Goal: Task Accomplishment & Management: Manage account settings

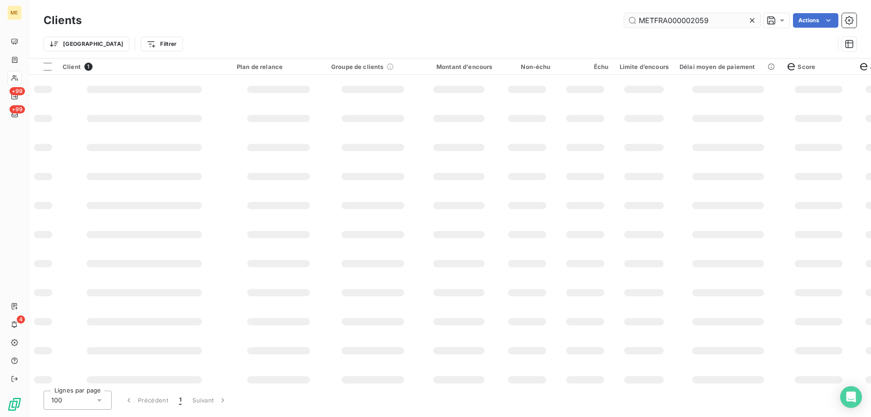
click at [683, 20] on input "METFRA000002059" at bounding box center [693, 20] width 136 height 15
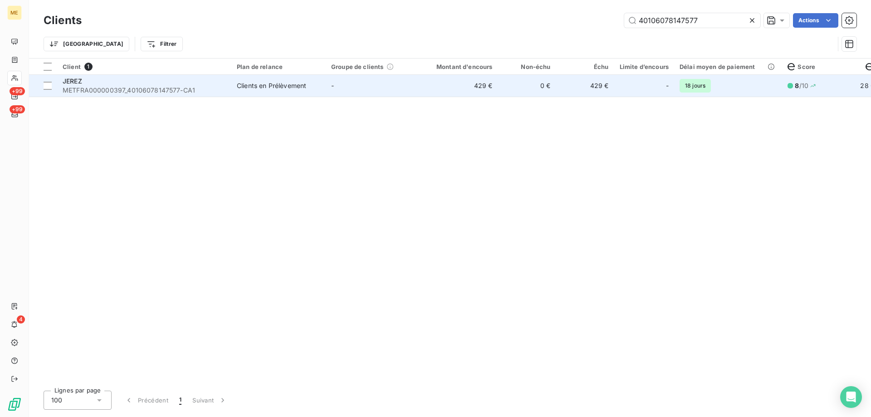
type input "40106078147577"
click at [444, 85] on td "429 €" at bounding box center [459, 86] width 78 height 22
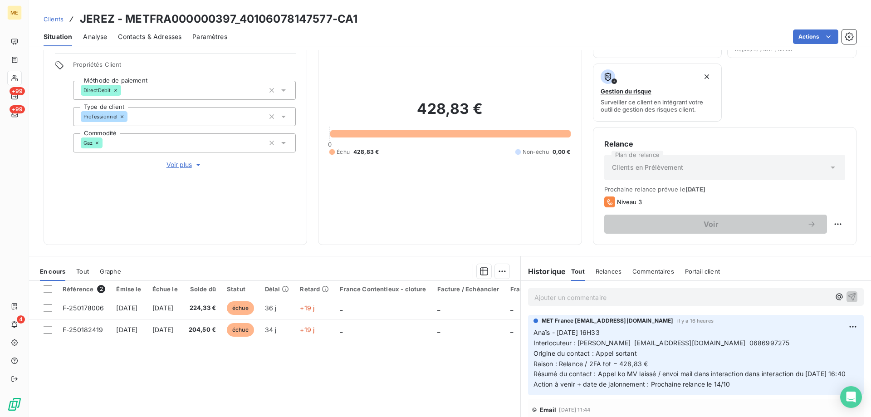
scroll to position [91, 0]
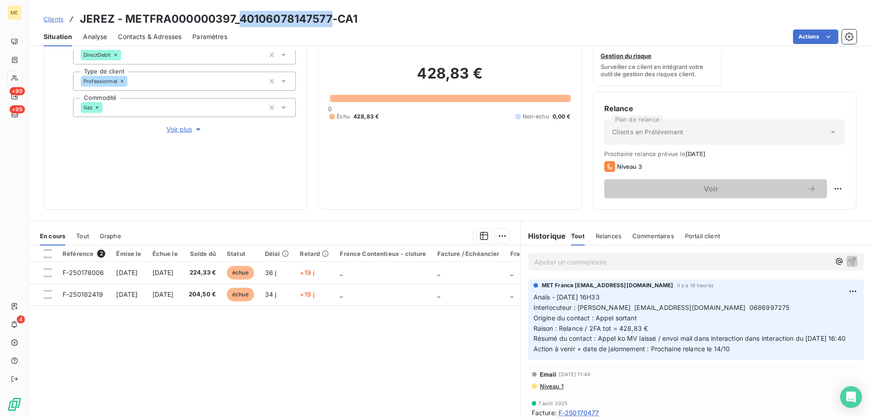
drag, startPoint x: 330, startPoint y: 18, endPoint x: 236, endPoint y: 17, distance: 94.0
click at [236, 17] on h3 "JEREZ - METFRA000000397_40106078147577-CA1" at bounding box center [219, 19] width 278 height 16
copy h3 "40106078147577"
drag, startPoint x: 418, startPoint y: 74, endPoint x: 487, endPoint y: 79, distance: 69.6
click at [487, 75] on h2 "428,83 €" at bounding box center [450, 77] width 241 height 27
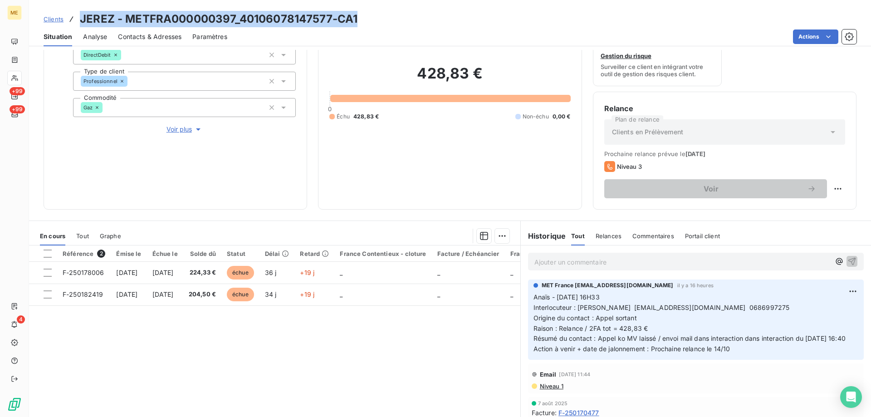
drag, startPoint x: 364, startPoint y: 17, endPoint x: 82, endPoint y: 20, distance: 282.8
click at [82, 20] on div "Clients JEREZ - METFRA000000397_40106078147577-CA1" at bounding box center [450, 19] width 842 height 16
copy h3 "JEREZ - METFRA000000397_40106078147577-CA1"
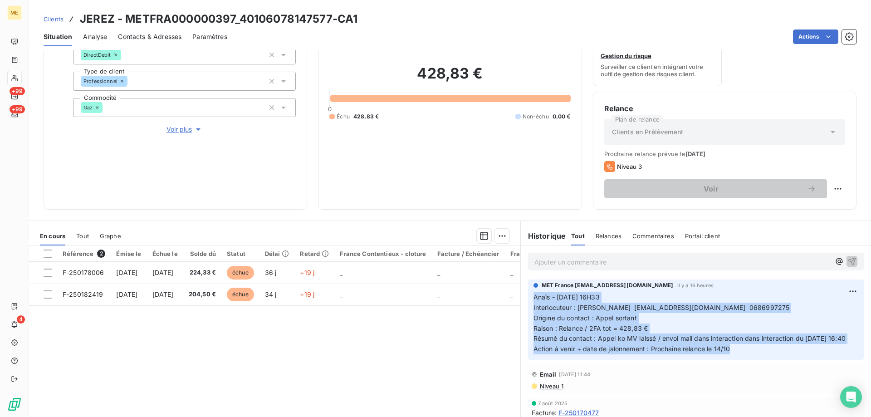
drag, startPoint x: 734, startPoint y: 363, endPoint x: 526, endPoint y: 300, distance: 217.7
click at [528, 300] on div "MET France met-france@recouvrement.met.com il y a 16 heures Anaïs - 08/10/2025 …" at bounding box center [696, 320] width 336 height 80
copy p "Anaïs - 08/10/2025 - 16H33 Interlocuteur : Mr JEREZ jpautoloisirs@wanadoo.fr 06…"
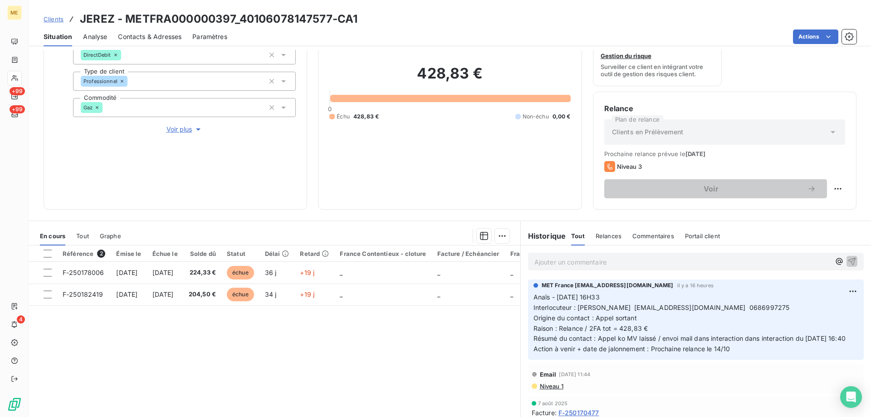
click at [383, 164] on div "428,83 € 0 Échu 428,83 € Non-échu 0,00 €" at bounding box center [450, 93] width 241 height 212
drag, startPoint x: 332, startPoint y: 20, endPoint x: 240, endPoint y: 18, distance: 92.6
click at [240, 18] on h3 "JEREZ - METFRA000000397_40106078147577-CA1" at bounding box center [219, 19] width 278 height 16
copy h3 "40106078147577"
click at [835, 186] on html "ME +99 +99 4 Clients JEREZ - METFRA000000397_40106078147577-CA1 Situation Analy…" at bounding box center [435, 254] width 871 height 508
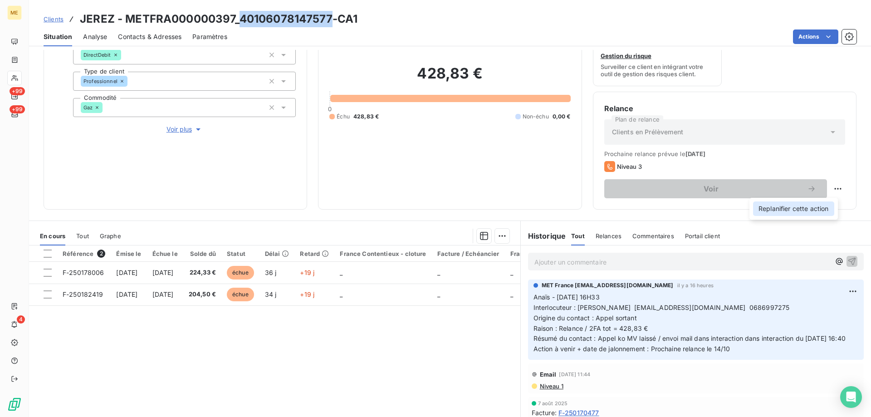
click at [817, 213] on div "Replanifier cette action" at bounding box center [793, 209] width 81 height 15
select select "9"
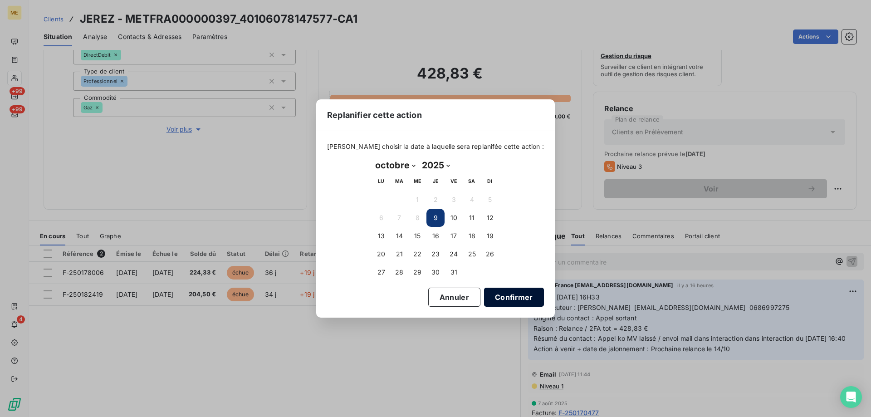
click at [505, 295] on button "Confirmer" at bounding box center [514, 297] width 60 height 19
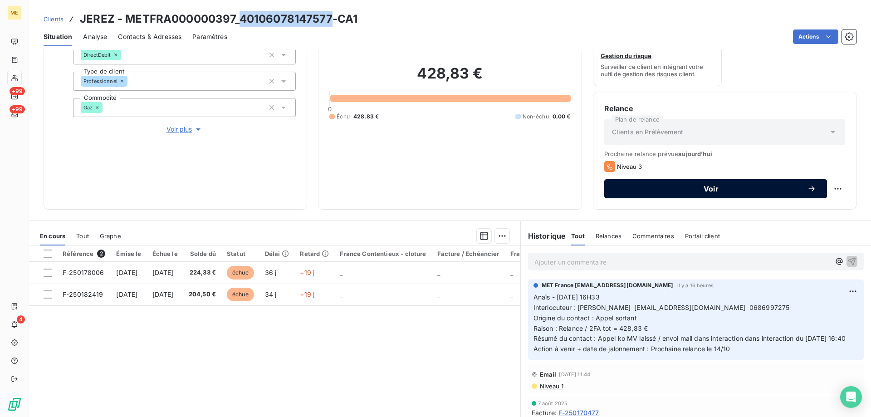
click at [730, 195] on button "Voir" at bounding box center [716, 188] width 223 height 19
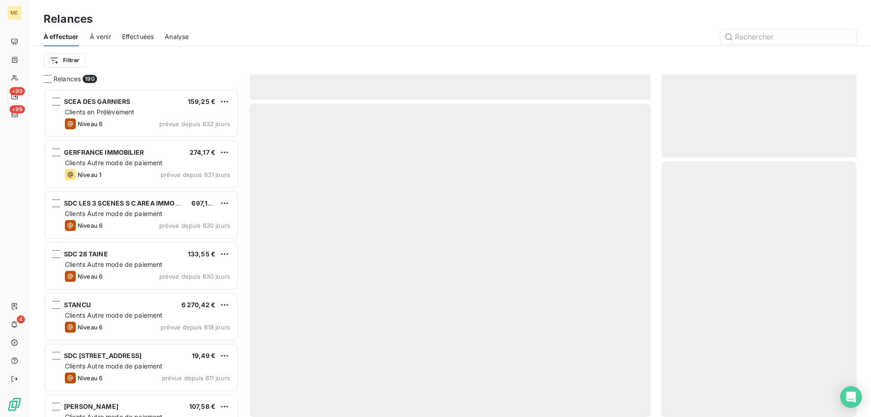
scroll to position [321, 188]
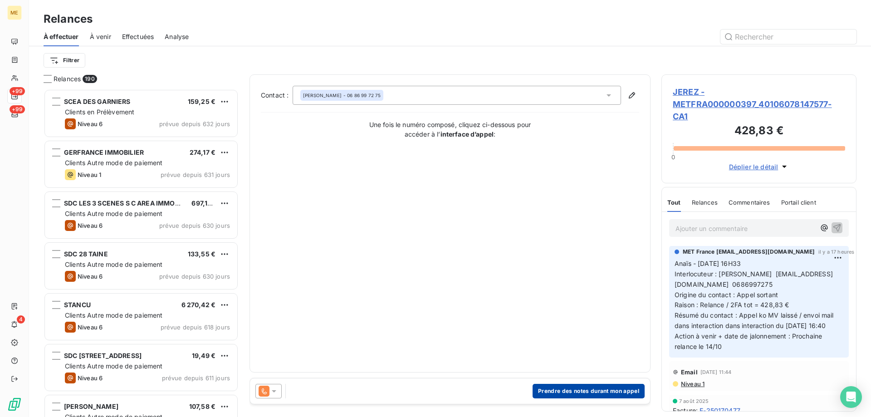
click at [583, 392] on button "Prendre des notes durant mon appel" at bounding box center [589, 391] width 112 height 15
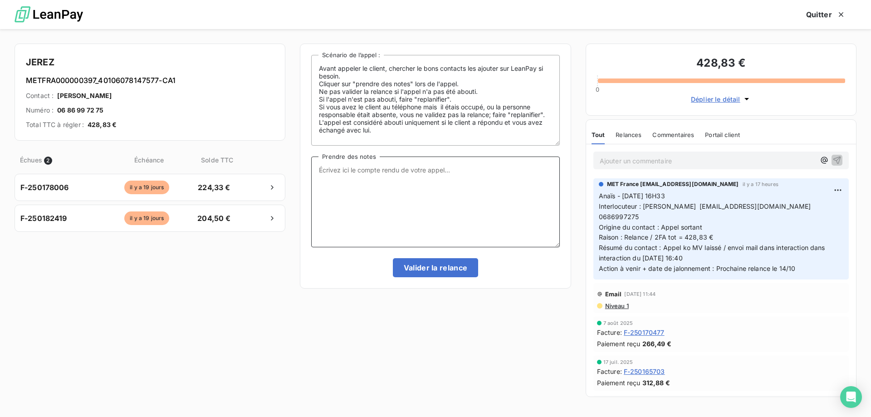
click at [482, 202] on textarea "Prendre des notes" at bounding box center [435, 202] width 248 height 91
paste textarea "Anaïs - 09/10/2025 - 09H22 Interlocuteur : Mme Alicia Baraille contact@jpautolo…"
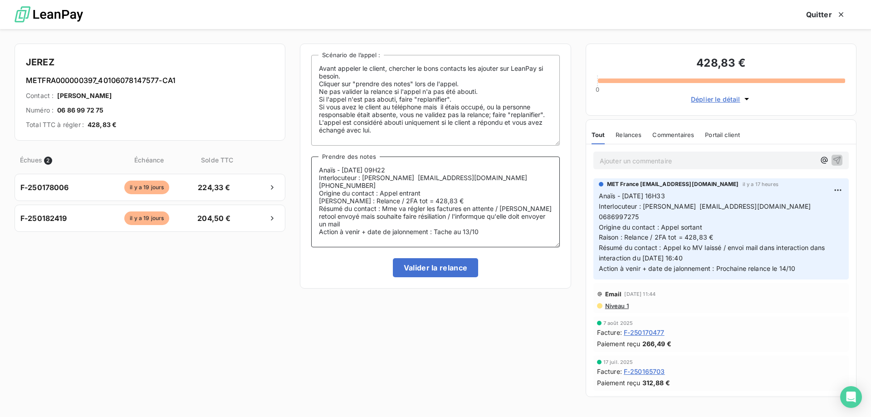
click at [460, 209] on textarea "Anaïs - 09/10/2025 - 09H22 Interlocuteur : Mme Alicia Baraille contact@jpautolo…" at bounding box center [435, 202] width 248 height 91
click at [457, 213] on textarea "Anaïs - 09/10/2025 - 09H22 Interlocuteur : Mme Alicia Baraille contact@jpautolo…" at bounding box center [435, 202] width 248 height 91
click at [458, 211] on textarea "Anaïs - 09/10/2025 - 09H22 Interlocuteur : Mme Alicia Baraille contact@jpautolo…" at bounding box center [435, 202] width 248 height 91
drag, startPoint x: 463, startPoint y: 209, endPoint x: 474, endPoint y: 210, distance: 10.4
click at [474, 210] on textarea "Anaïs - 09/10/2025 - 09H22 Interlocuteur : Mme Alicia Baraille contact@jpautolo…" at bounding box center [435, 202] width 248 height 91
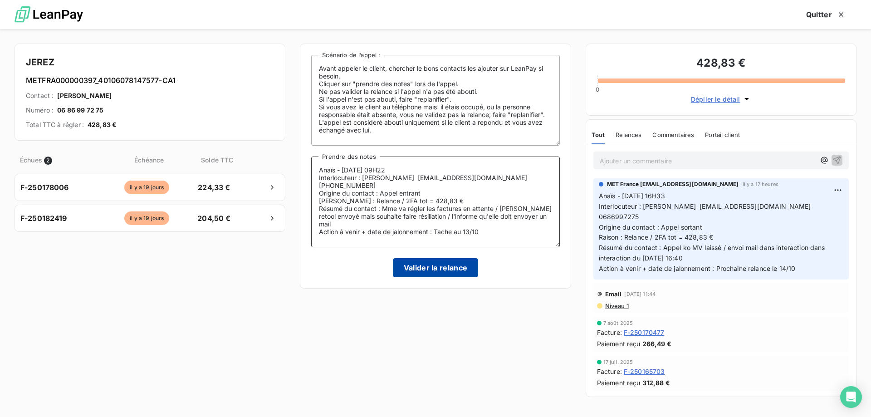
type textarea "Anaïs - 09/10/2025 - 09H22 Interlocuteur : Mme Alicia Baraille contact@jpautolo…"
click at [454, 271] on button "Valider la relance" at bounding box center [436, 267] width 86 height 19
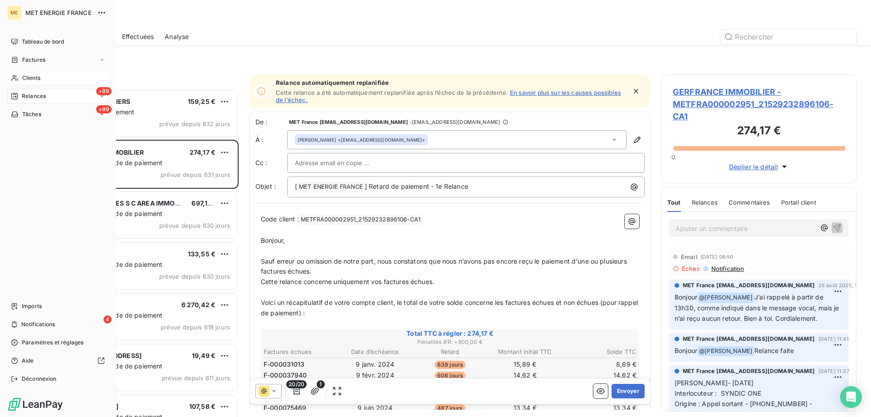
drag, startPoint x: 24, startPoint y: 79, endPoint x: 89, endPoint y: 79, distance: 64.9
click at [24, 80] on span "Clients" at bounding box center [31, 78] width 18 height 8
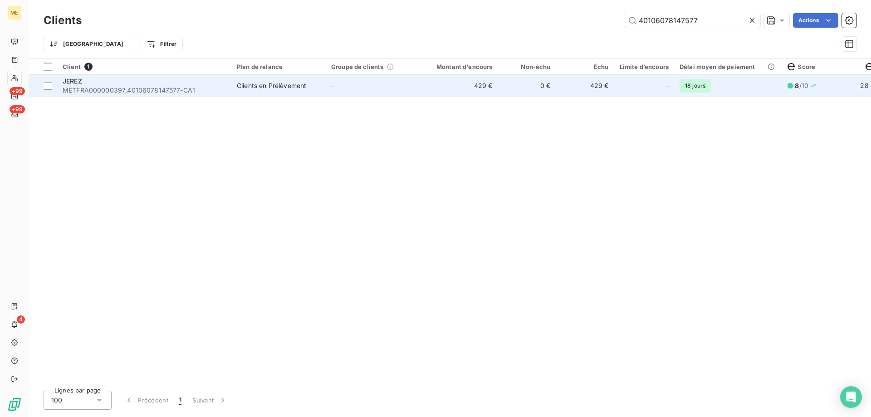
click at [389, 88] on td "-" at bounding box center [373, 86] width 94 height 22
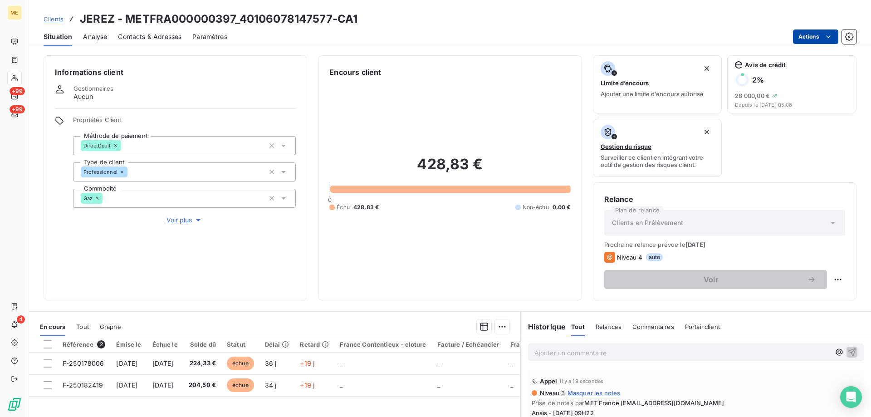
click at [816, 35] on html "ME +99 +99 4 Clients JEREZ - METFRA000000397_40106078147577-CA1 Situation Analy…" at bounding box center [435, 254] width 871 height 508
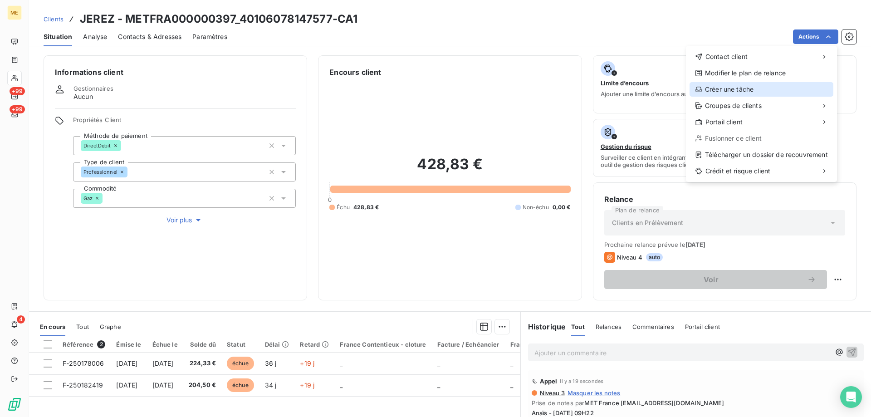
click at [763, 89] on div "Créer une tâche" at bounding box center [762, 89] width 144 height 15
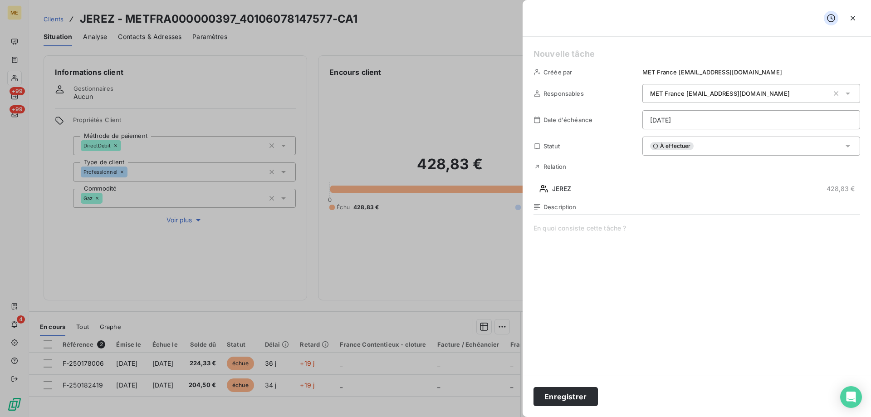
click at [565, 52] on h5 at bounding box center [697, 54] width 327 height 13
click at [538, 233] on span at bounding box center [697, 311] width 327 height 174
click at [646, 120] on html "ME +99 +99 4 Clients JEREZ - METFRA000000397_40106078147577-CA1 Situation Analy…" at bounding box center [435, 254] width 871 height 508
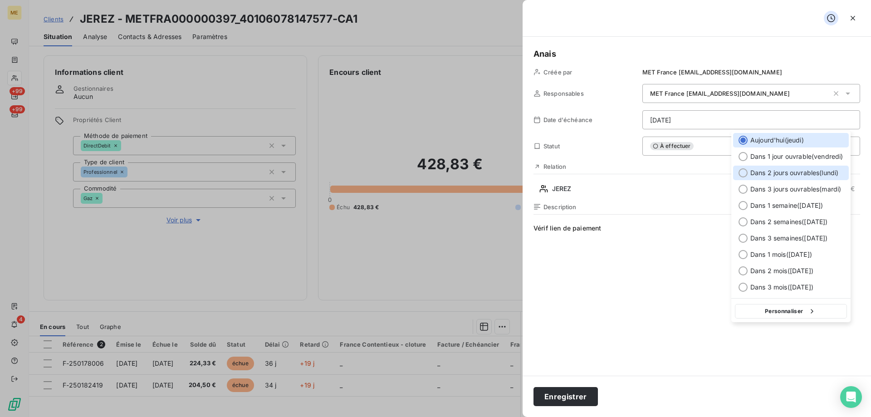
click at [808, 172] on span "Dans 2 jours ouvrables ( lundi )" at bounding box center [795, 172] width 88 height 9
type input "13/10/2025"
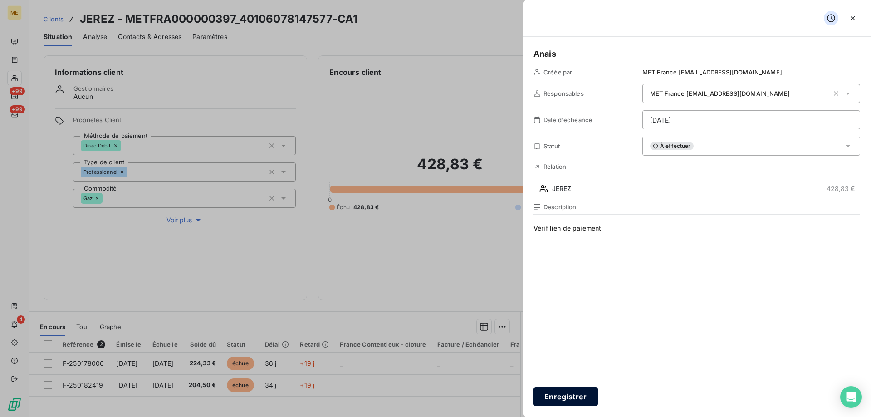
click at [561, 397] on button "Enregistrer" at bounding box center [566, 396] width 64 height 19
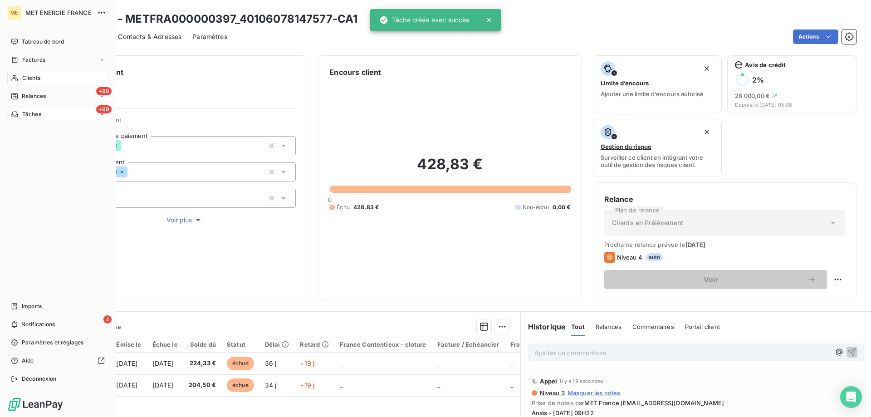
click at [22, 113] on span "Tâches" at bounding box center [31, 114] width 19 height 8
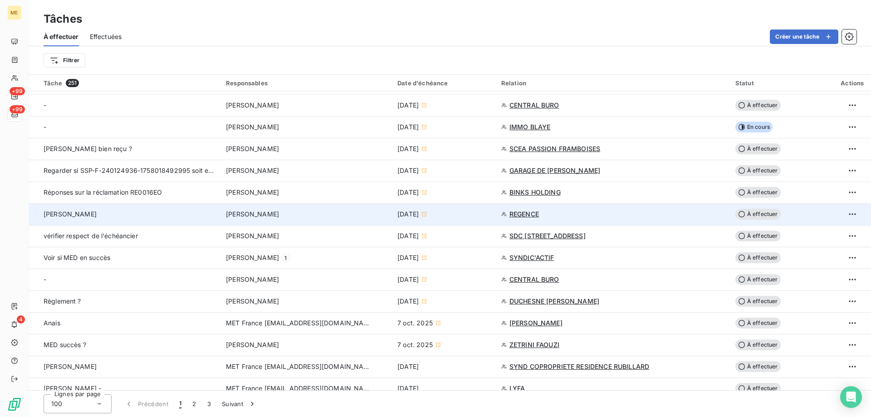
scroll to position [318, 0]
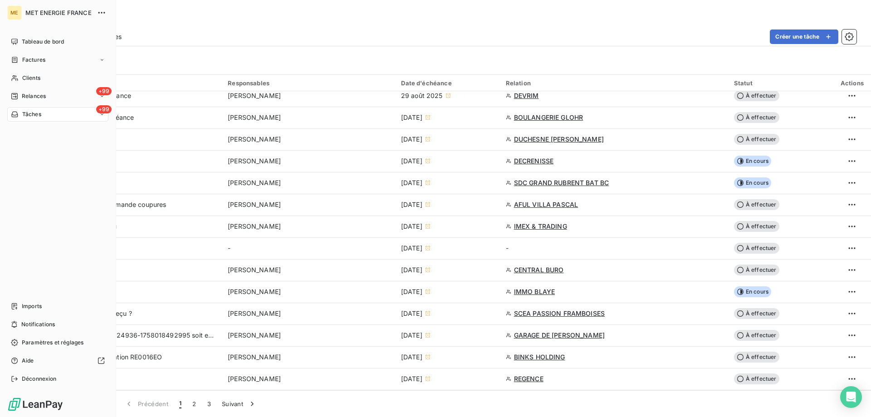
scroll to position [318, 0]
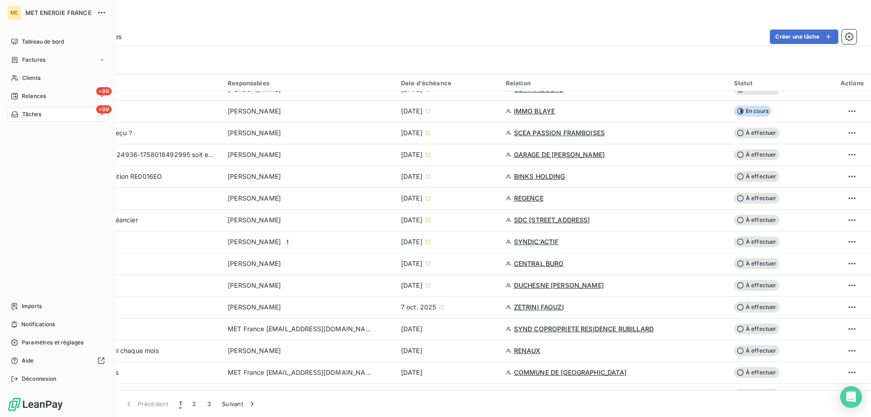
click at [34, 111] on span "Tâches" at bounding box center [31, 114] width 19 height 8
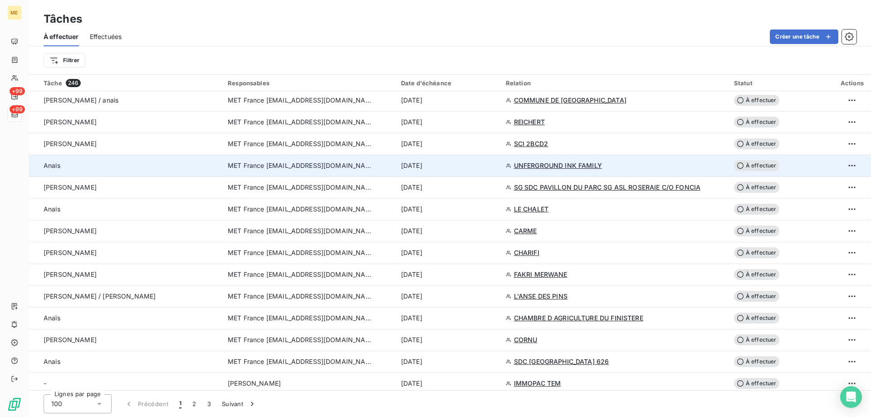
scroll to position [545, 0]
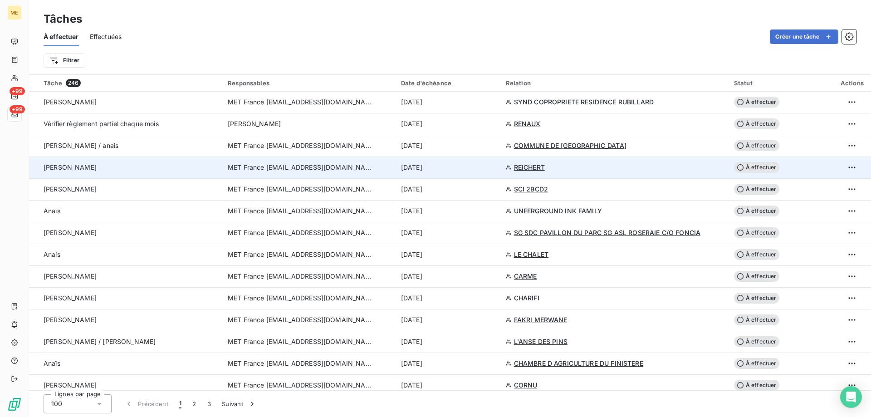
click at [484, 167] on div "9 oct. 2025" at bounding box center [448, 167] width 94 height 9
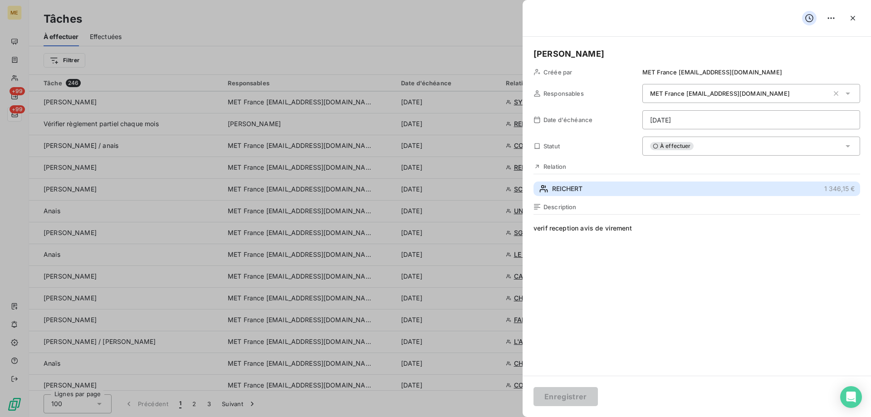
click at [605, 187] on button "REICHERT 1 346,15 €" at bounding box center [697, 189] width 327 height 15
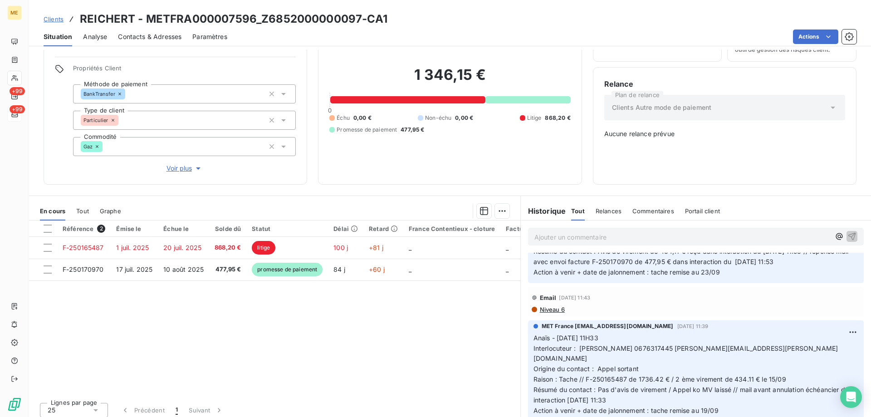
scroll to position [635, 0]
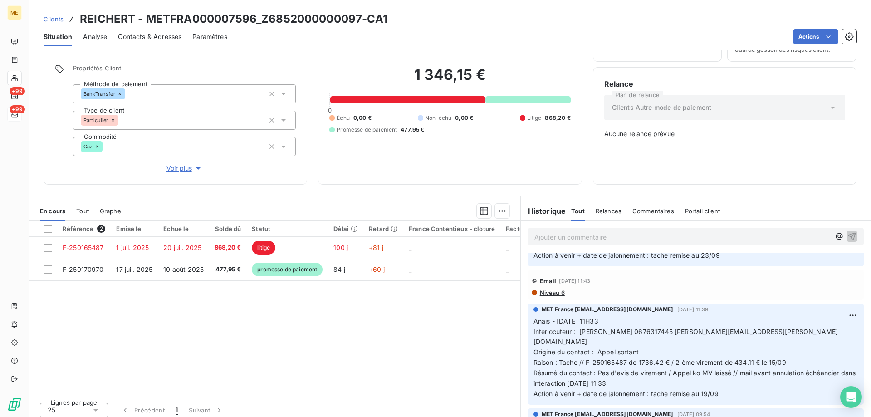
click at [371, 144] on div "1 346,15 € 0 Échu 0,00 € Non-échu 0,00 € Litige 868,20 € Promesse de paiement 4…" at bounding box center [450, 100] width 241 height 148
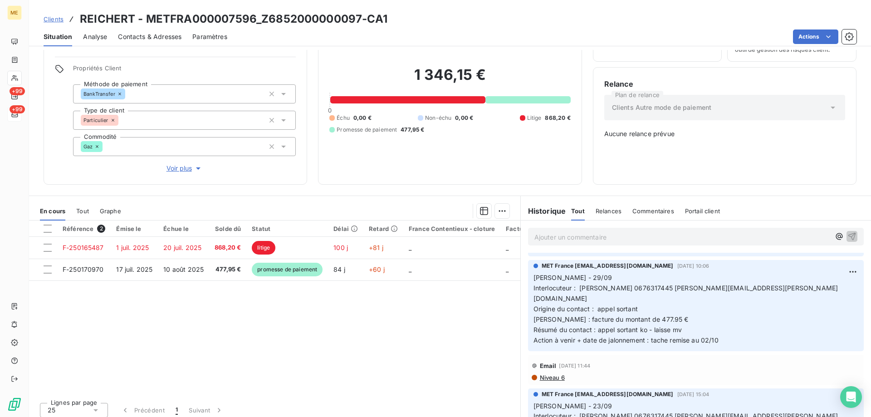
scroll to position [0, 0]
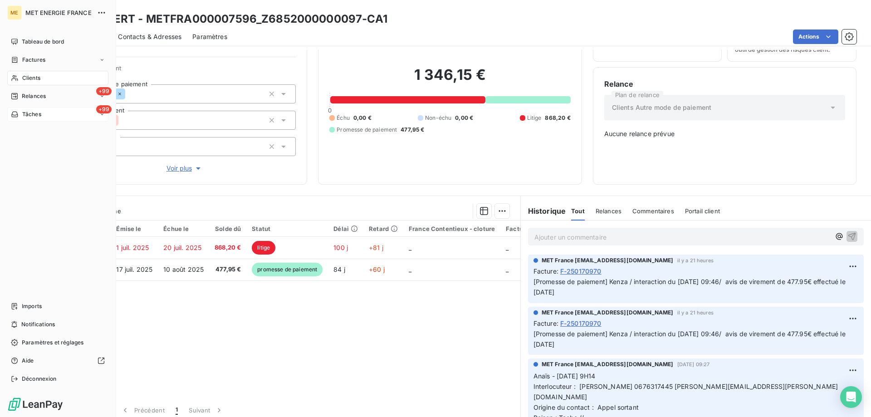
click at [18, 113] on icon at bounding box center [15, 114] width 8 height 7
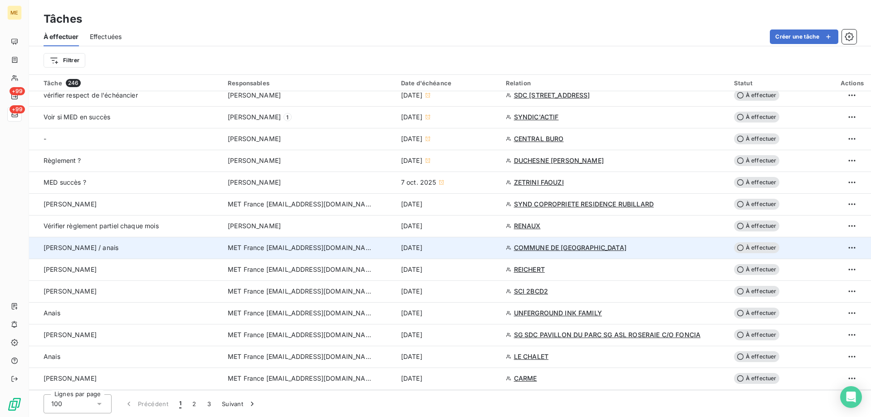
scroll to position [454, 0]
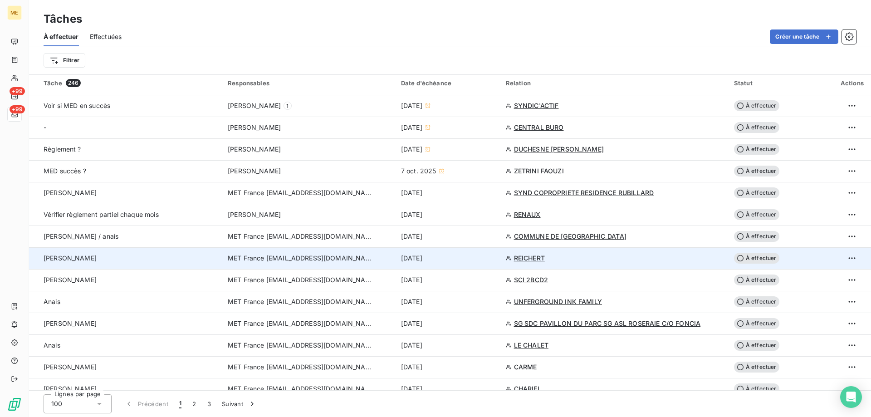
click at [474, 265] on td "9 oct. 2025" at bounding box center [448, 258] width 105 height 22
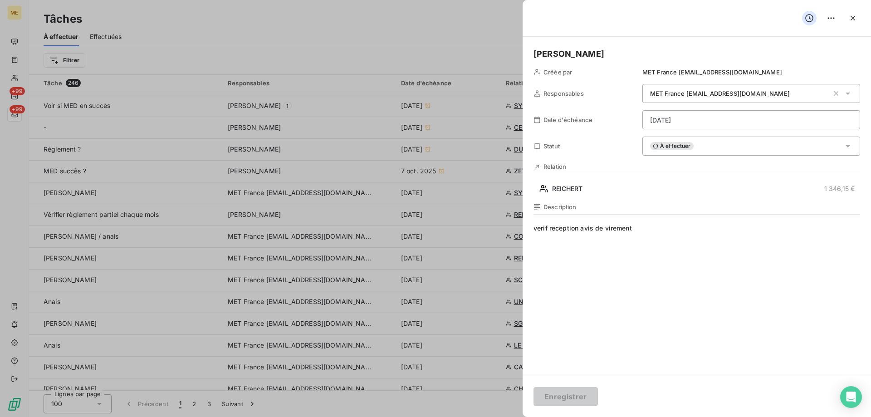
drag, startPoint x: 640, startPoint y: 230, endPoint x: 551, endPoint y: 233, distance: 89.5
click at [551, 233] on span "verif reception avis de virement" at bounding box center [697, 311] width 327 height 174
click at [657, 122] on html "ME +99 +99 Tâches À effectuer Effectuées Créer une tâche Filtrer Tâche 246 Resp…" at bounding box center [435, 254] width 871 height 508
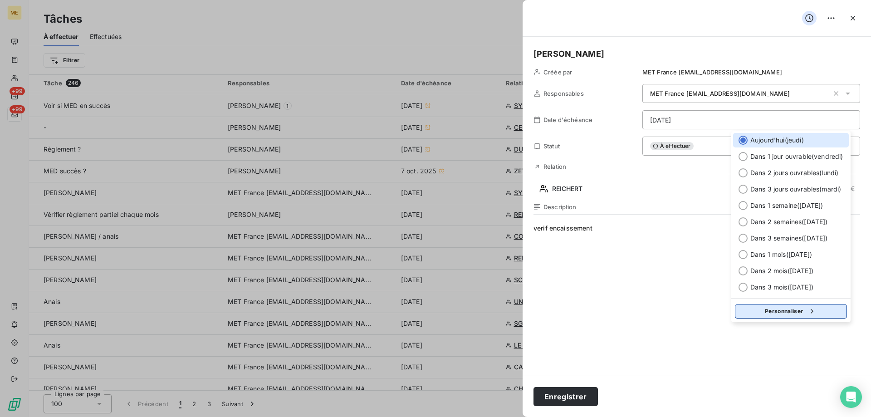
click at [814, 315] on icon "button" at bounding box center [812, 311] width 9 height 9
select select "9"
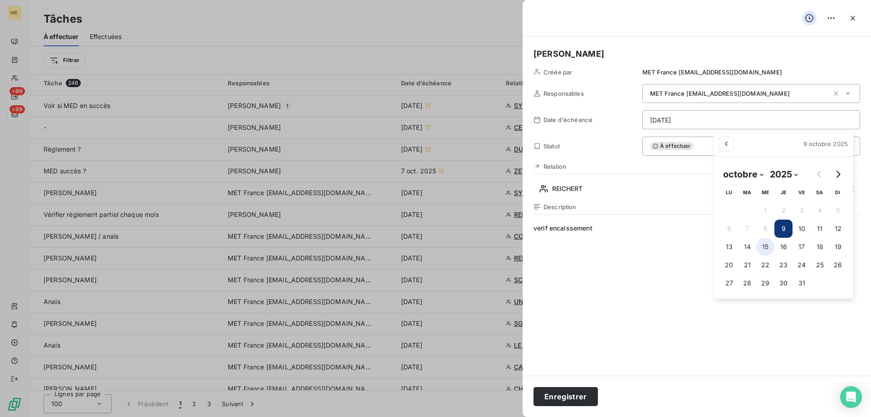
click at [762, 248] on button "15" at bounding box center [766, 247] width 18 height 18
type input "15/10/2025"
click at [644, 275] on html "ME +99 +99 Tâches À effectuer Effectuées Créer une tâche Filtrer Tâche 246 Resp…" at bounding box center [435, 254] width 871 height 508
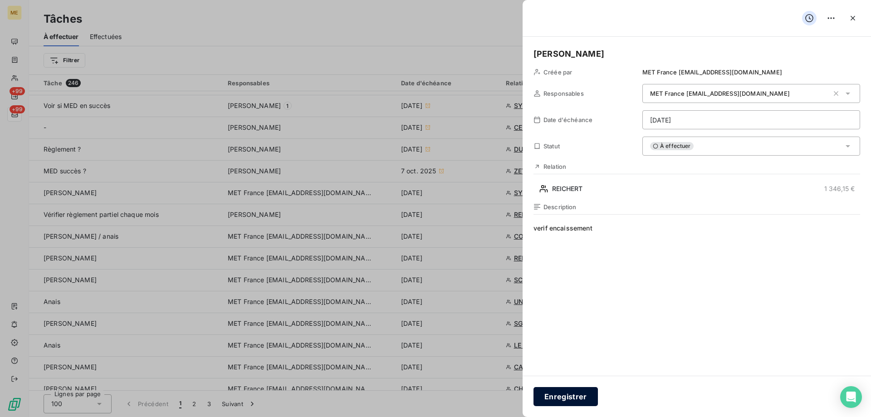
click at [552, 399] on button "Enregistrer" at bounding box center [566, 396] width 64 height 19
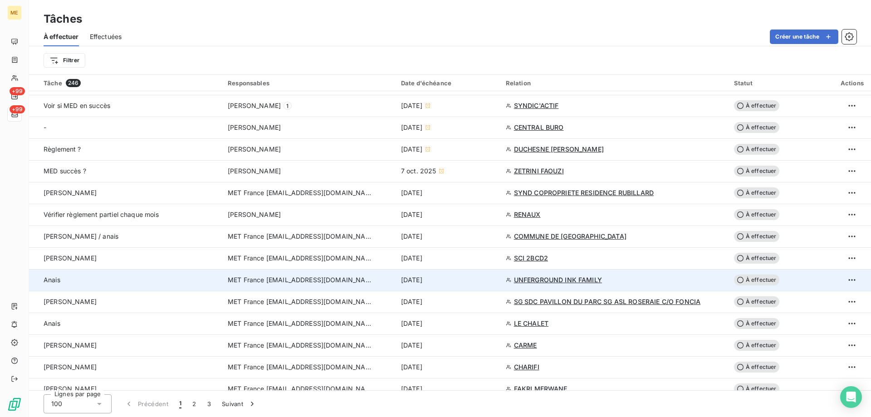
click at [462, 280] on div "[DATE]" at bounding box center [448, 279] width 94 height 9
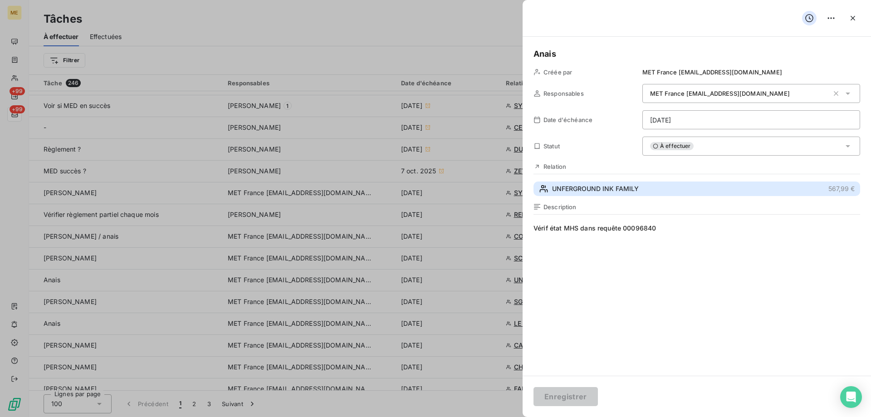
click at [604, 188] on span "UNFERGROUND INK FAMILY" at bounding box center [595, 188] width 87 height 9
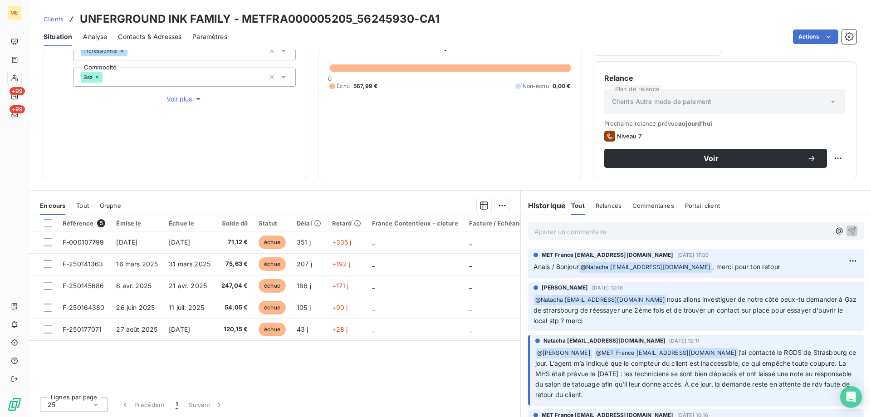
drag, startPoint x: 413, startPoint y: 134, endPoint x: 411, endPoint y: 141, distance: 6.6
click at [410, 141] on div "567,99 € 0 Échu 567,99 € Non-échu 0,00 €" at bounding box center [450, 62] width 241 height 212
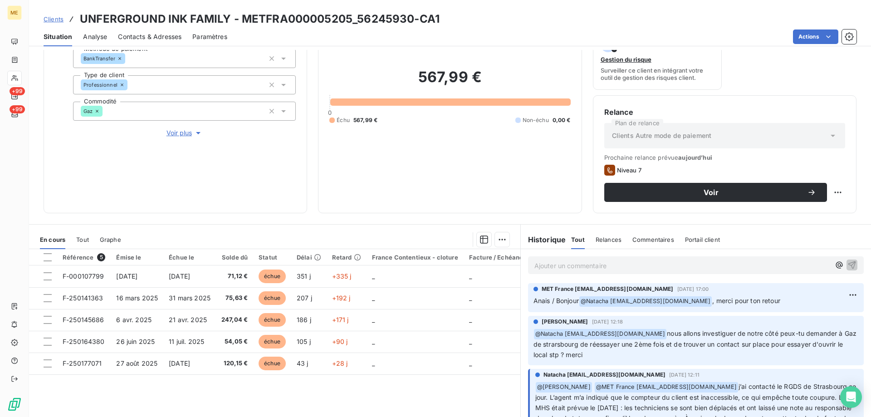
scroll to position [91, 0]
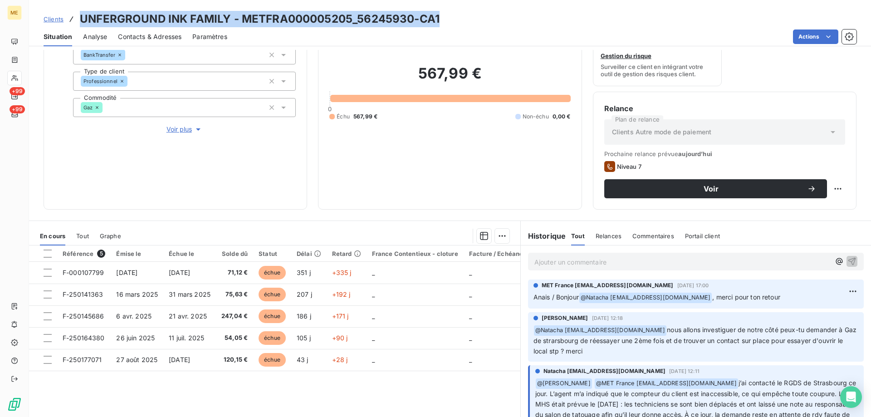
drag, startPoint x: 479, startPoint y: 25, endPoint x: 81, endPoint y: 21, distance: 398.1
click at [81, 21] on div "Clients UNFERGROUND INK FAMILY - METFRA000005205_56245930-CA1" at bounding box center [450, 19] width 842 height 16
copy h3 "UNFERGROUND INK FAMILY - METFRA000005205_56245930-CA1"
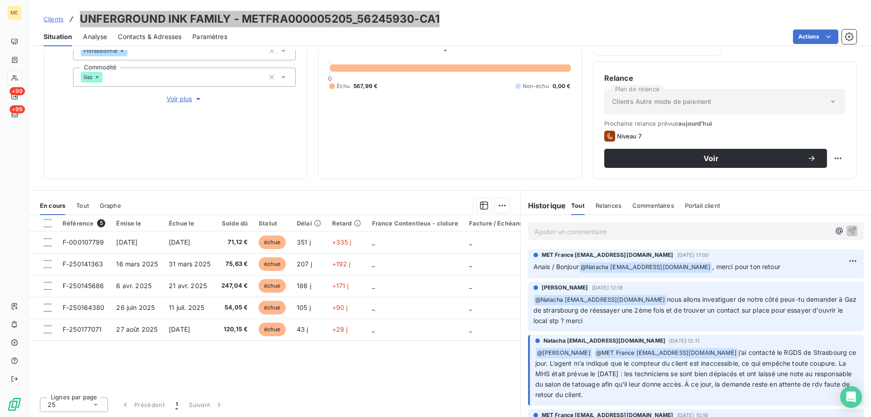
scroll to position [136, 0]
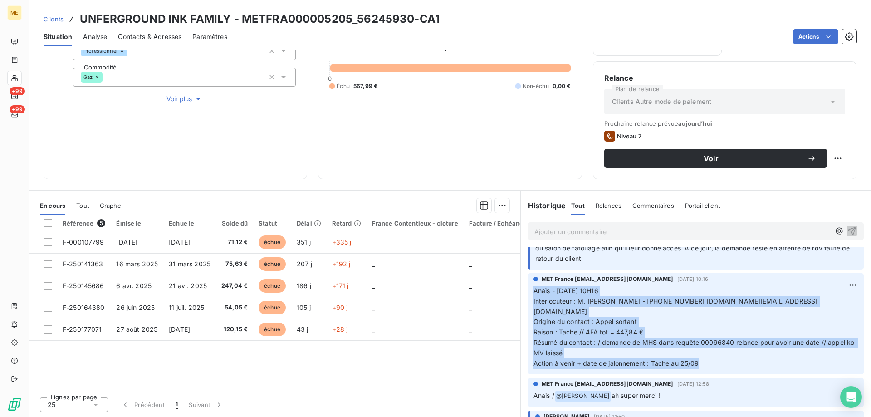
drag, startPoint x: 700, startPoint y: 352, endPoint x: 519, endPoint y: 287, distance: 192.8
click at [521, 287] on div "MET France met-france@recouvrement.met.com 19 sept. 2025, 10:16 Anaïs - 19/09/2…" at bounding box center [696, 323] width 350 height 105
copy p "Anaïs - 19/09/2025 - 10H16 Interlocuteur : M. Maugus Dimitri - 0388223489 uif.c…"
click at [730, 339] on span "Résumé du contact : / demande de MHS dans requête 00096840 relance pour avoir u…" at bounding box center [695, 348] width 323 height 18
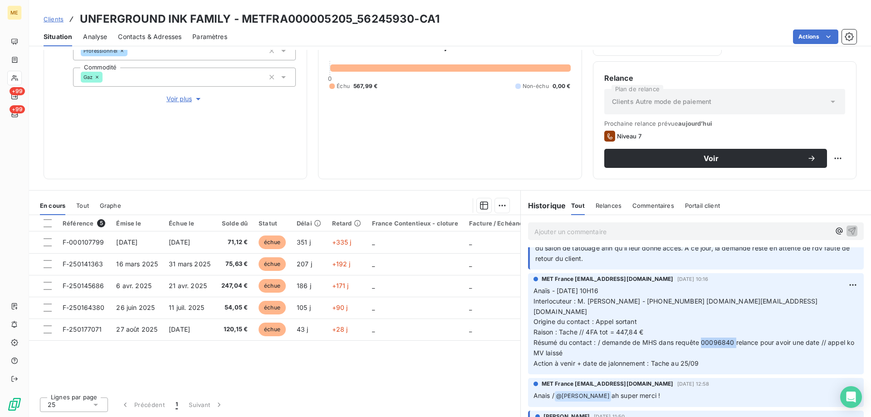
drag, startPoint x: 731, startPoint y: 332, endPoint x: 698, endPoint y: 332, distance: 32.2
click at [698, 339] on span "Résumé du contact : / demande de MHS dans requête 00096840 relance pour avoir u…" at bounding box center [695, 348] width 323 height 18
copy span "00096840"
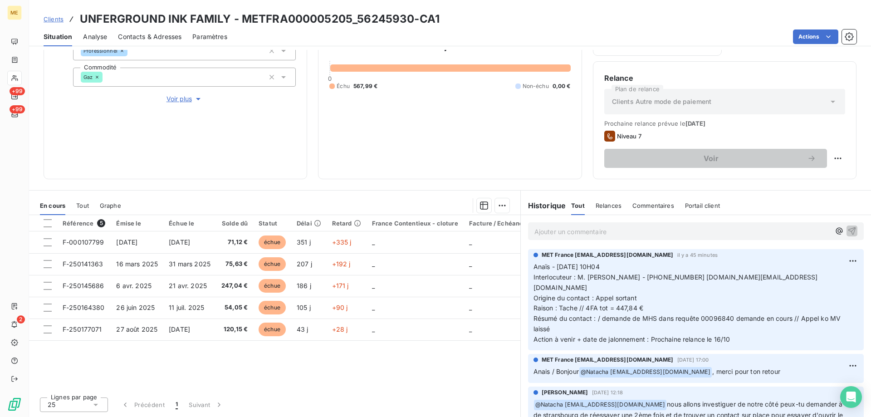
scroll to position [231, 0]
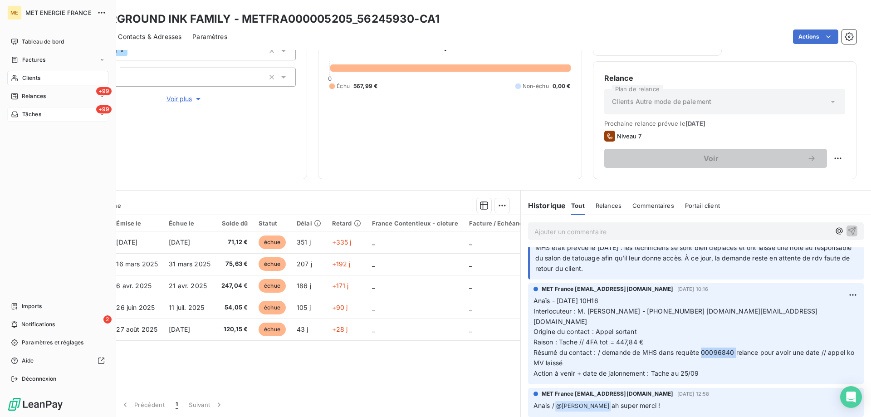
click at [22, 114] on span "Tâches" at bounding box center [31, 114] width 19 height 8
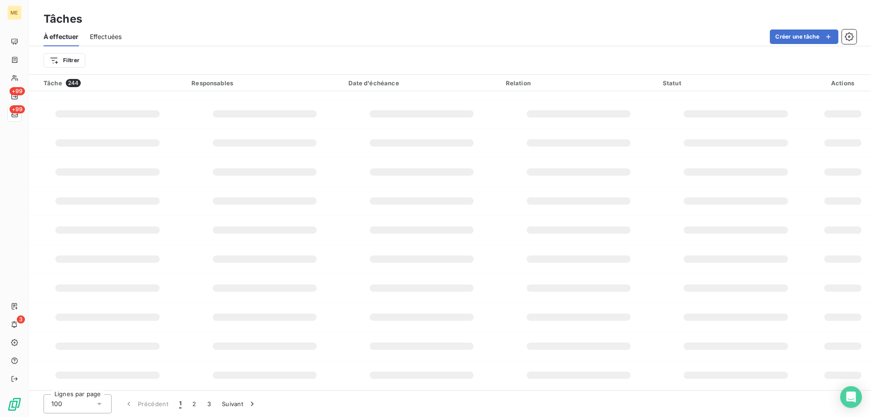
scroll to position [454, 0]
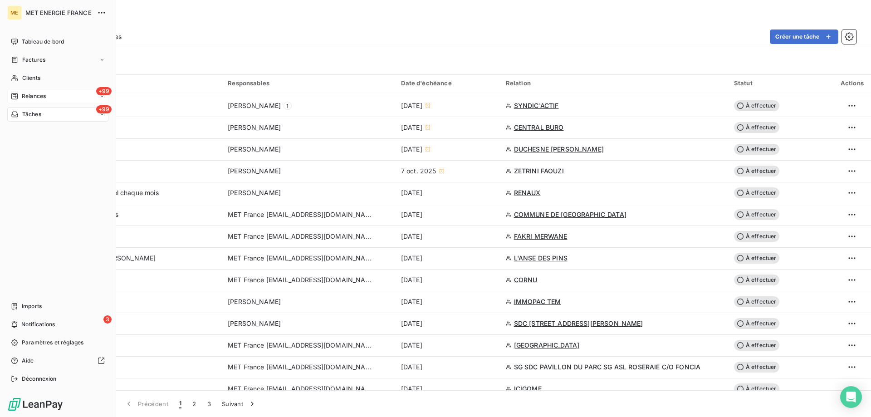
click at [20, 94] on div "Relances" at bounding box center [28, 96] width 35 height 8
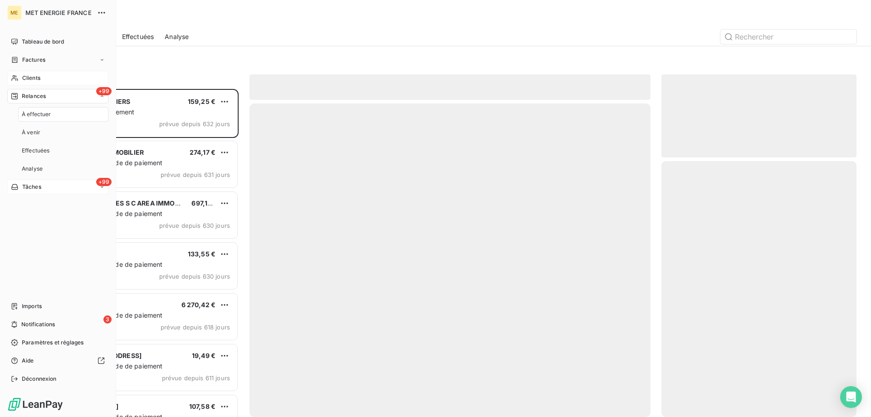
scroll to position [321, 188]
click at [22, 75] on span "Clients" at bounding box center [31, 78] width 18 height 8
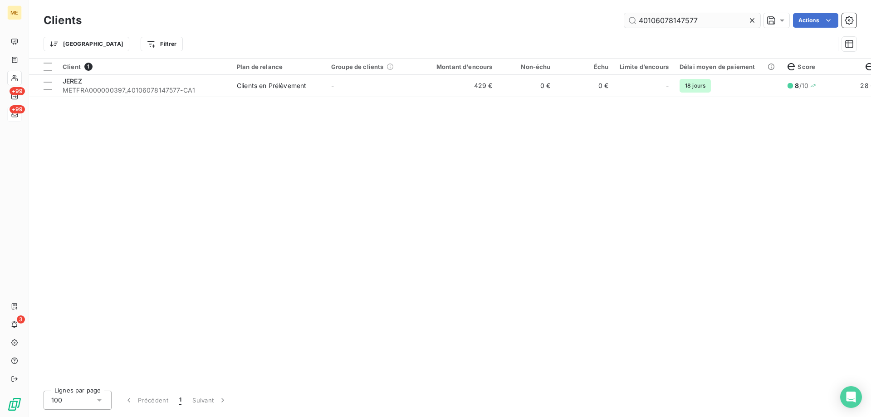
click at [678, 20] on input "40106078147577" at bounding box center [693, 20] width 136 height 15
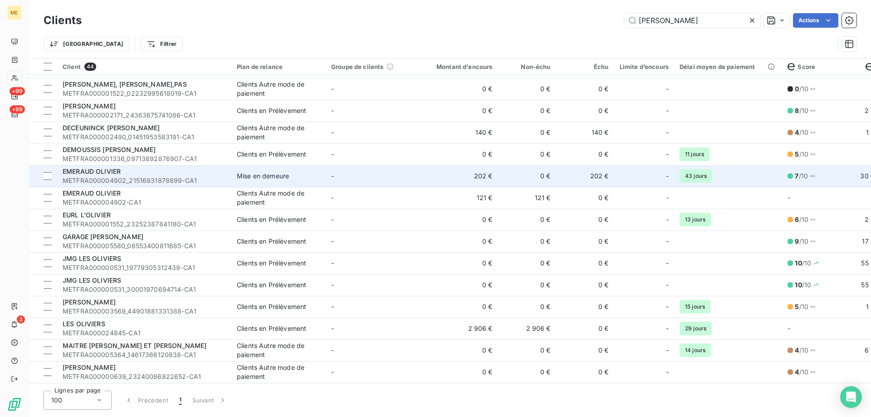
scroll to position [227, 0]
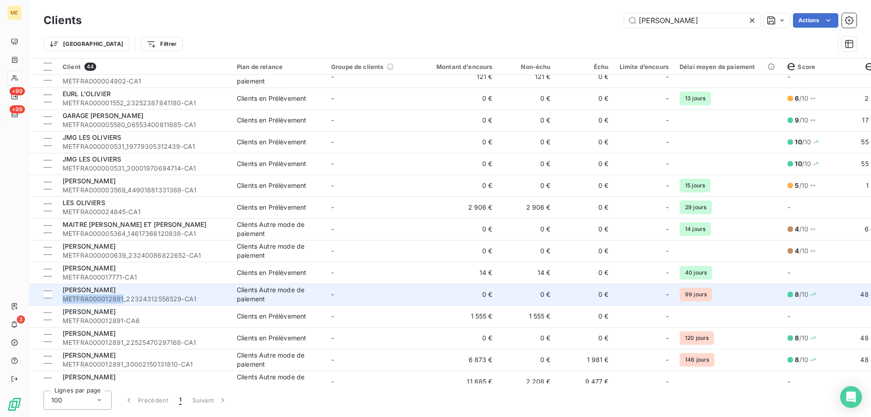
copy span "METFRA000012891"
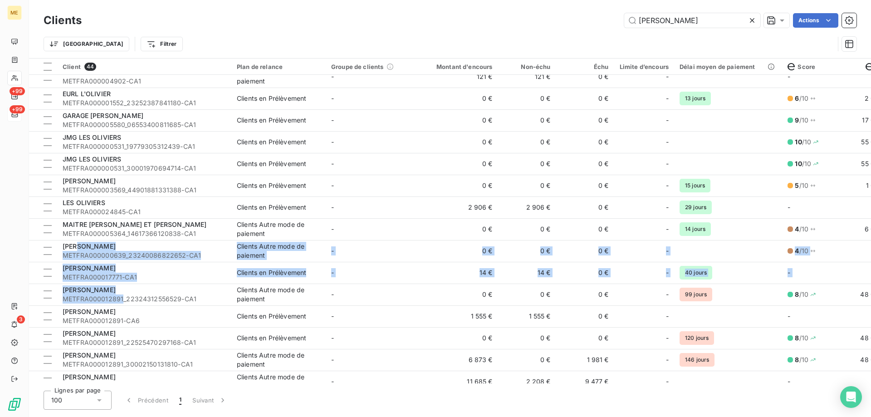
drag, startPoint x: 123, startPoint y: 300, endPoint x: 98, endPoint y: -55, distance: 355.8
click at [98, 0] on html "ME +99 +99 3 Clients olivier Actions Trier Filtrer Client 44 Plan de relance Gr…" at bounding box center [435, 254] width 871 height 508
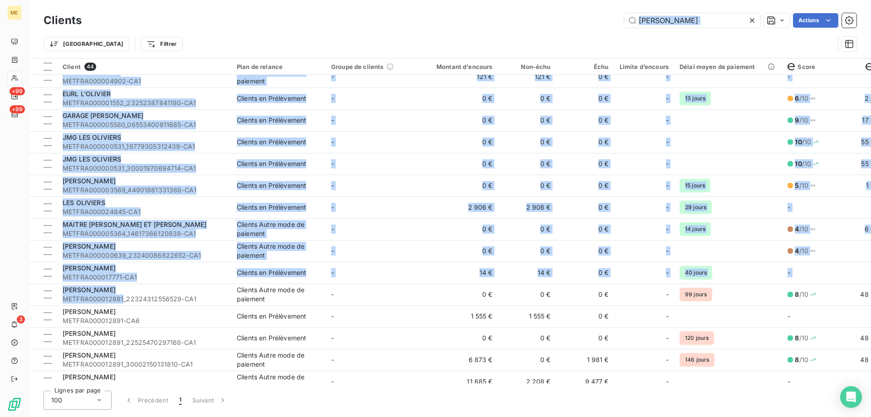
scroll to position [0, 0]
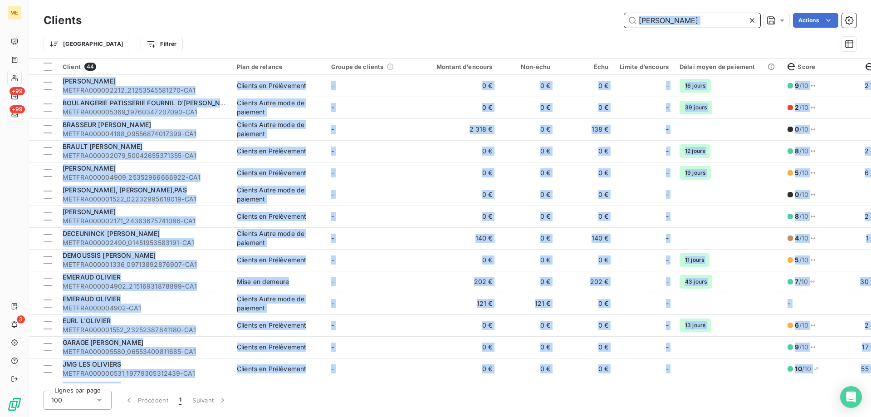
click at [668, 21] on input "olivier" at bounding box center [693, 20] width 136 height 15
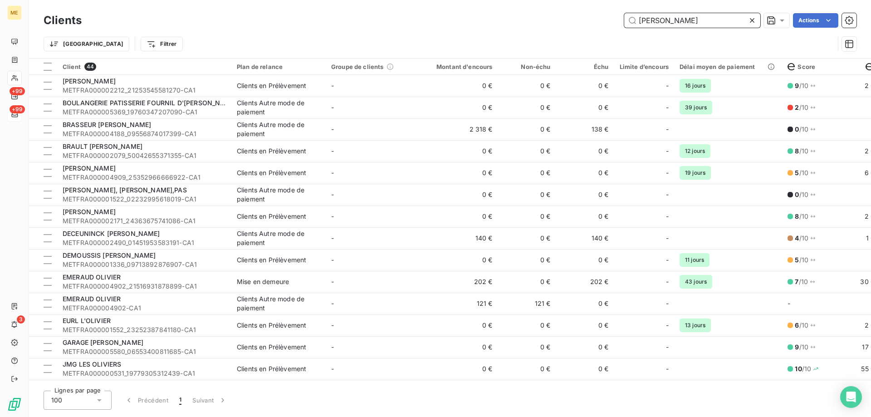
click at [668, 21] on input "olivier" at bounding box center [693, 20] width 136 height 15
paste input "METFRA000012891"
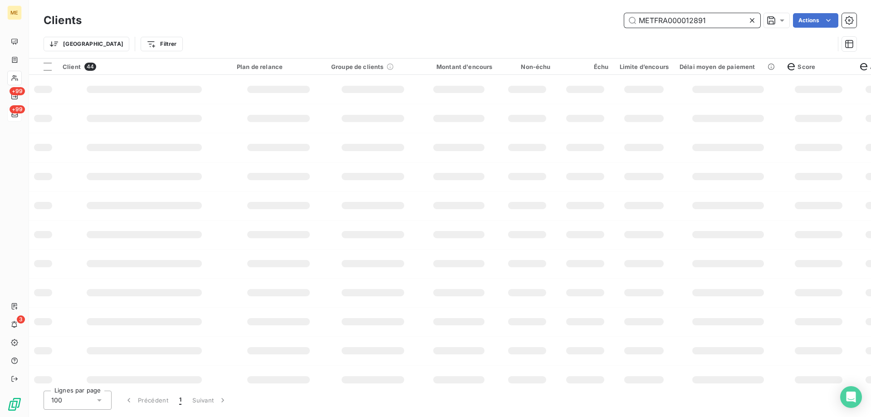
type input "METFRA000012891"
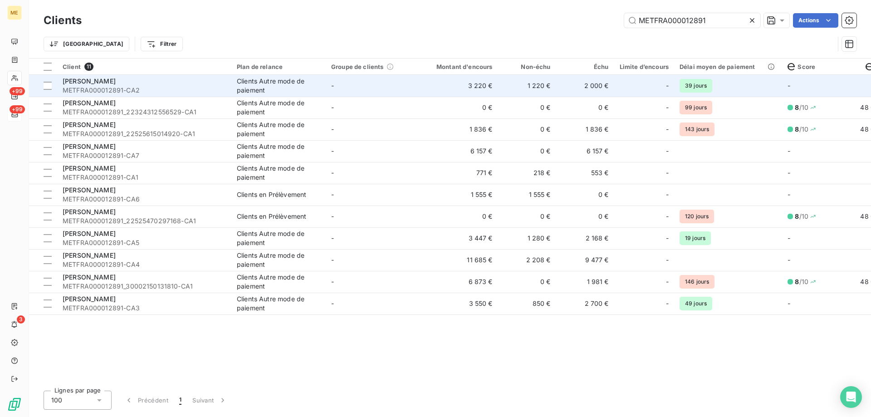
click at [448, 86] on td "3 220 €" at bounding box center [459, 86] width 78 height 22
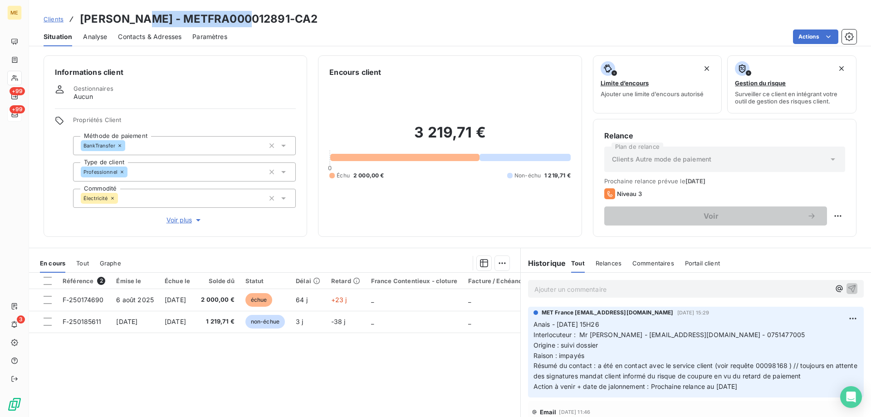
drag, startPoint x: 239, startPoint y: 20, endPoint x: 134, endPoint y: 20, distance: 104.8
click at [134, 20] on h3 "[PERSON_NAME] - METFRA000012891-CA2" at bounding box center [199, 19] width 238 height 16
copy h3 "METFRA000012891"
click at [49, 20] on span "Clients" at bounding box center [54, 18] width 20 height 7
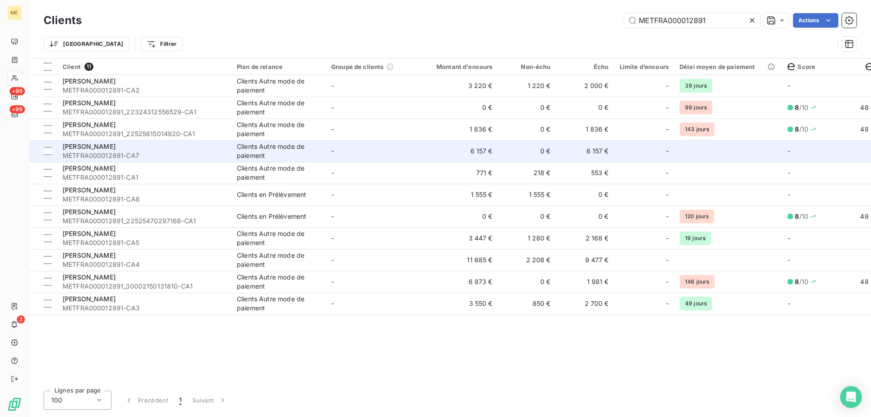
click at [426, 150] on td "6 157 €" at bounding box center [459, 151] width 78 height 22
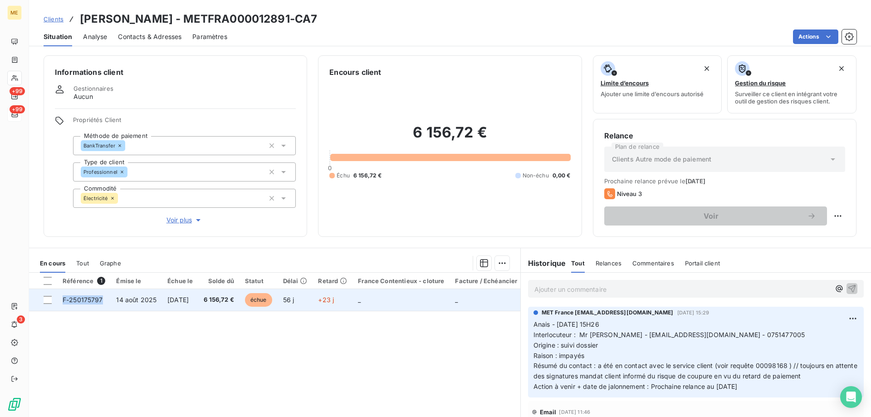
copy span "F-250175797"
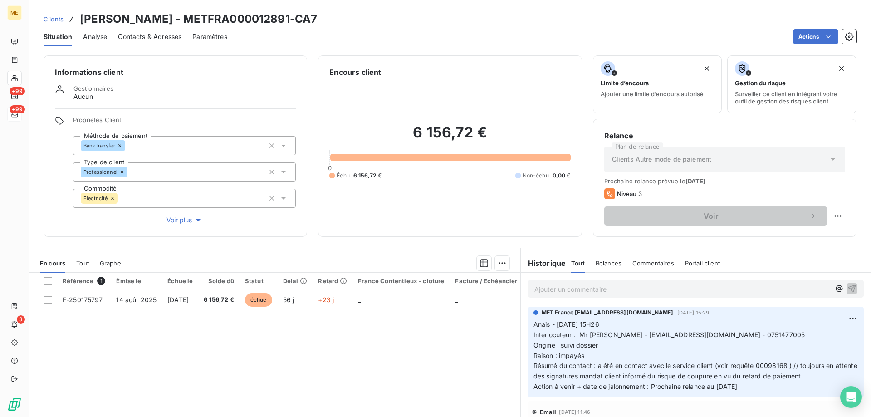
drag, startPoint x: 63, startPoint y: 299, endPoint x: 103, endPoint y: 353, distance: 67.2
click at [103, 353] on div "Référence 1 Émise le Échue le Solde dû Statut Délai Retard France Contentieux -…" at bounding box center [275, 360] width 492 height 175
drag, startPoint x: 282, startPoint y: 15, endPoint x: 134, endPoint y: 16, distance: 148.0
click at [134, 16] on div "Clients OLIVIER - METFRA000012891-CA7" at bounding box center [450, 19] width 842 height 16
copy h3 "METFRA000012891-CA7"
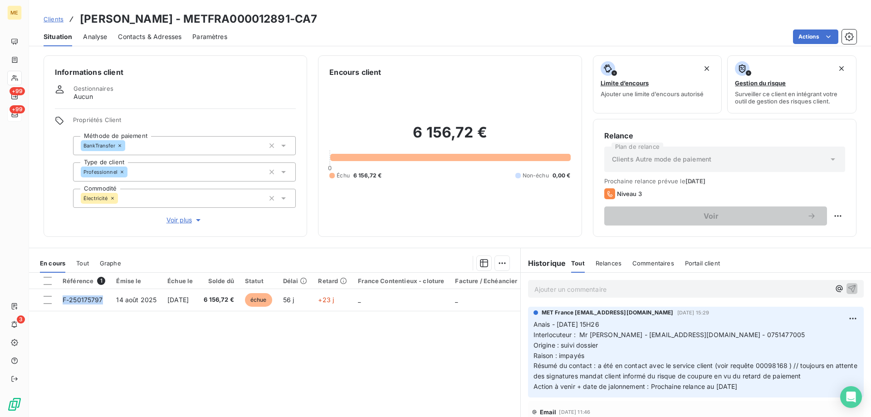
drag, startPoint x: 75, startPoint y: 333, endPoint x: 75, endPoint y: 339, distance: 6.4
click at [75, 339] on div "Référence 1 Émise le Échue le Solde dû Statut Délai Retard France Contentieux -…" at bounding box center [275, 360] width 492 height 175
copy table "Référence 1 Émise le Échue le Solde dû Statut Délai Retard France Contentieux -…"
click at [53, 17] on span "Clients" at bounding box center [54, 18] width 20 height 7
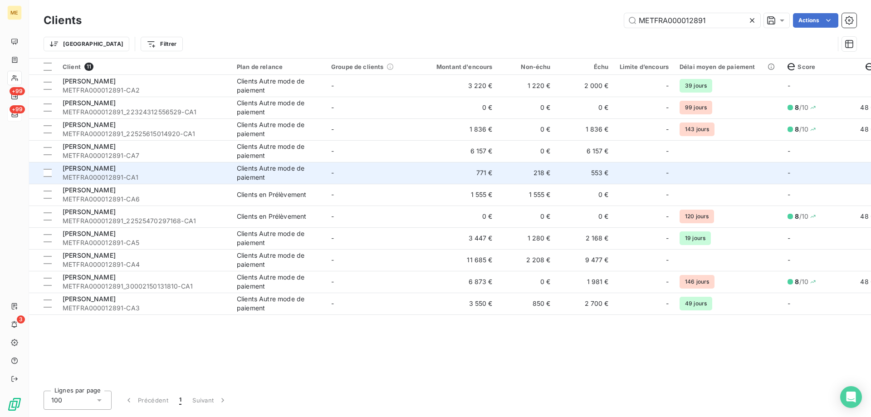
click at [451, 175] on td "771 €" at bounding box center [459, 173] width 78 height 22
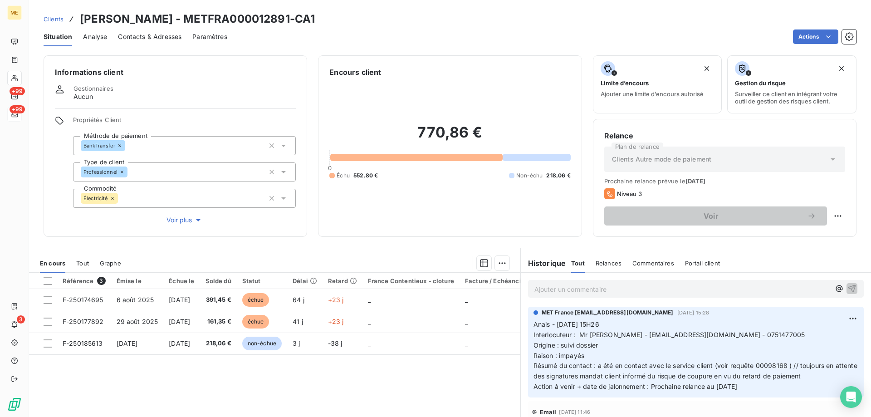
click at [54, 18] on span "Clients" at bounding box center [54, 18] width 20 height 7
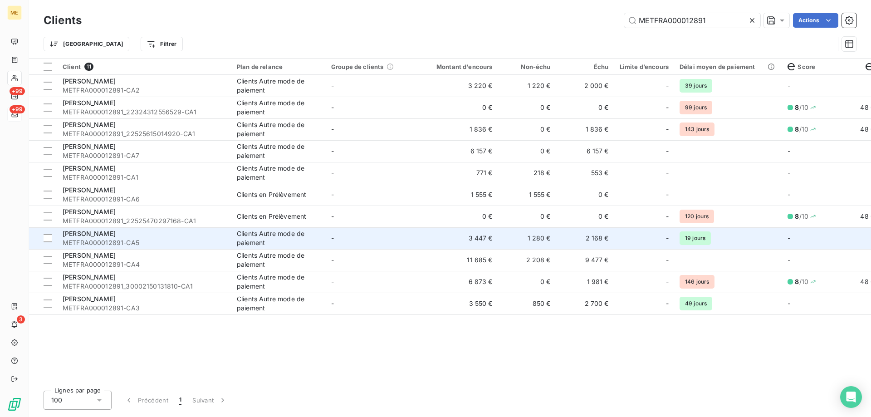
click at [432, 237] on td "3 447 €" at bounding box center [459, 238] width 78 height 22
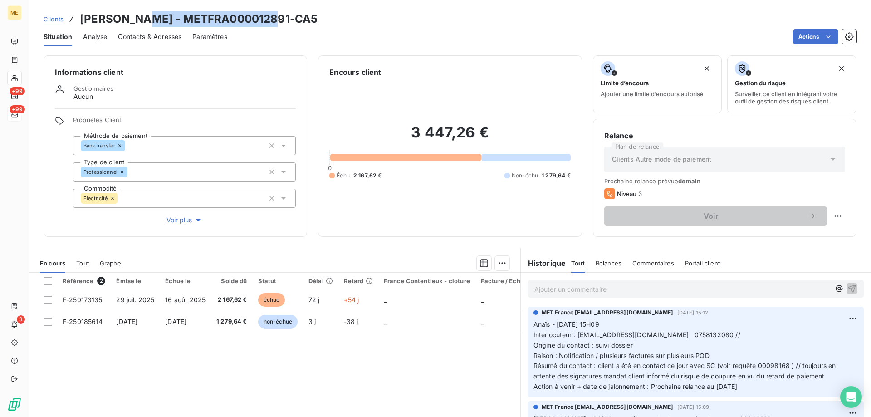
drag, startPoint x: 284, startPoint y: 16, endPoint x: 133, endPoint y: 21, distance: 151.2
click at [133, 21] on div "Clients OLIVIER - METFRA000012891-CA5" at bounding box center [450, 19] width 842 height 16
copy h3 "METFRA000012891-CA5"
drag, startPoint x: 412, startPoint y: 139, endPoint x: 495, endPoint y: 139, distance: 83.1
click at [495, 139] on h2 "3 447,26 €" at bounding box center [450, 136] width 241 height 27
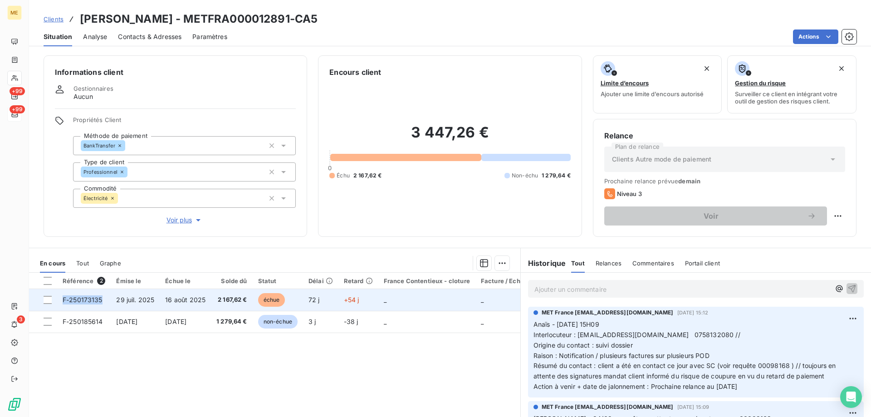
copy span "F-250173135"
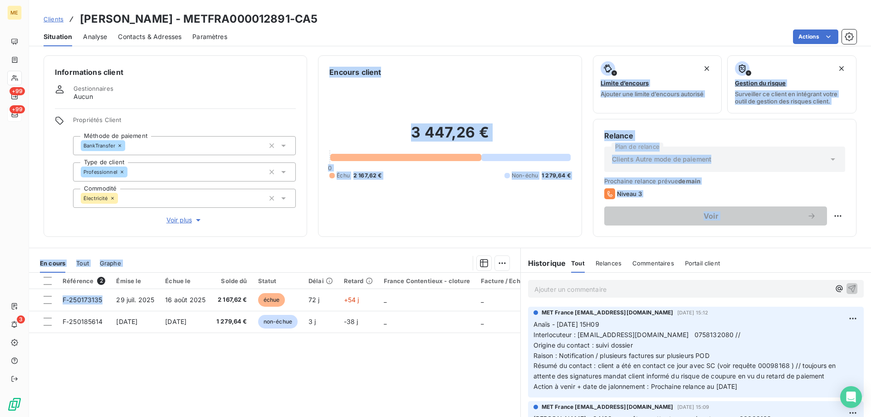
drag, startPoint x: 103, startPoint y: 300, endPoint x: 91, endPoint y: 216, distance: 85.4
click at [88, 218] on div "Informations client Gestionnaires Aucun Propriétés Client Méthode de paiement B…" at bounding box center [450, 233] width 842 height 367
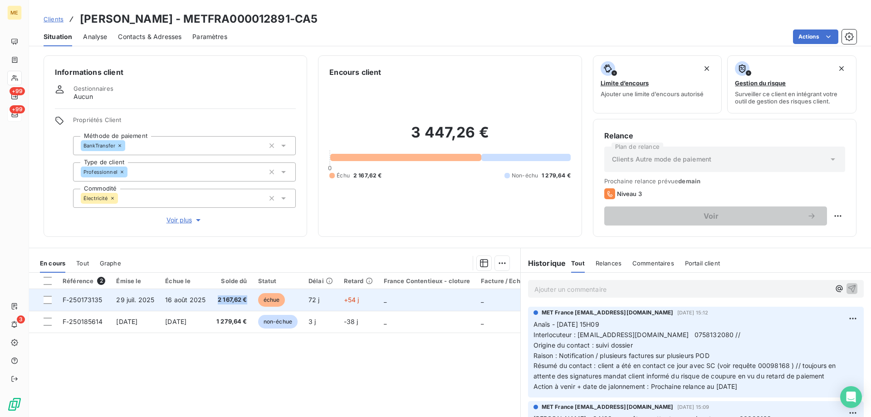
copy span "2 167,62 €"
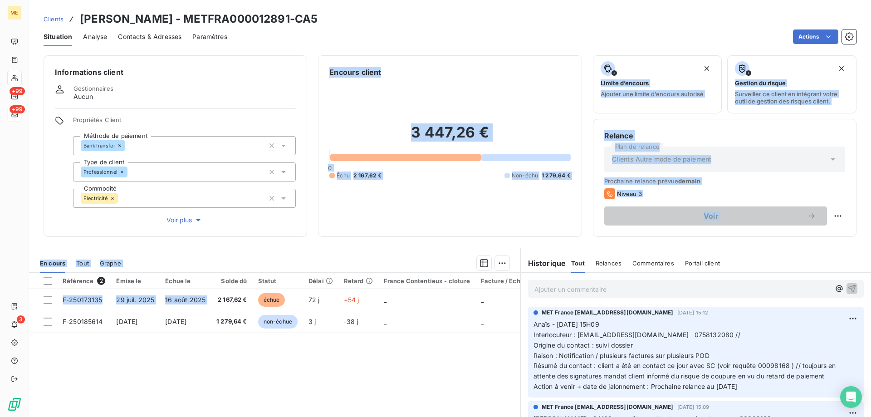
drag, startPoint x: 214, startPoint y: 300, endPoint x: 241, endPoint y: 227, distance: 78.1
click at [241, 227] on div "Informations client Gestionnaires Aucun Propriétés Client Méthode de paiement B…" at bounding box center [450, 233] width 842 height 367
click at [53, 17] on span "Clients" at bounding box center [54, 18] width 20 height 7
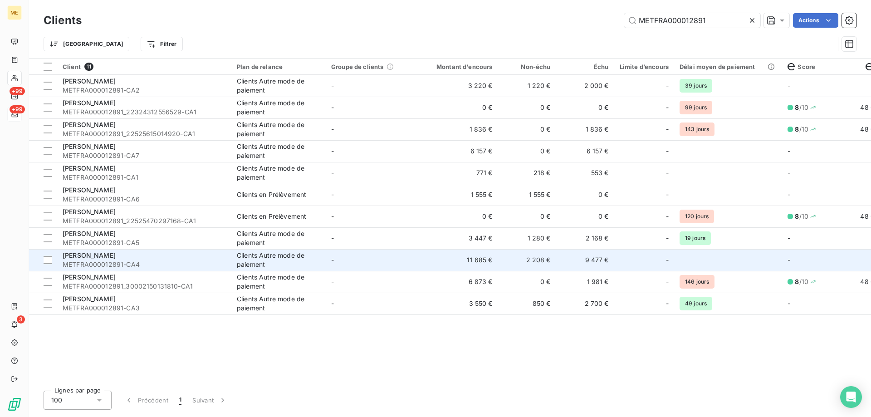
click at [425, 261] on td "11 685 €" at bounding box center [459, 260] width 78 height 22
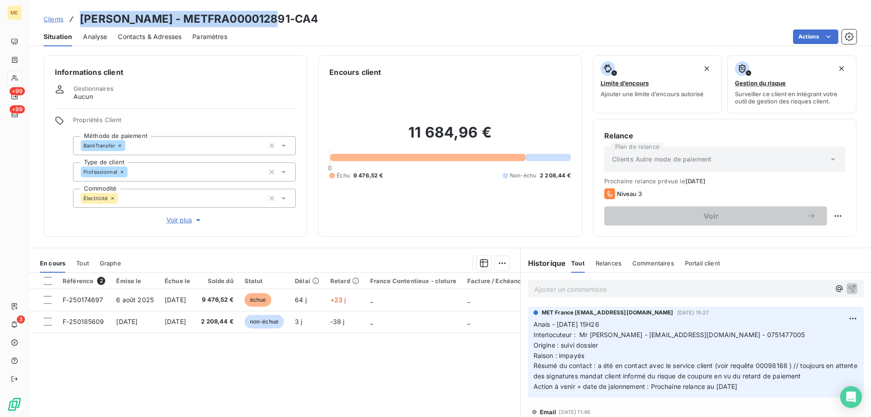
drag, startPoint x: 277, startPoint y: 20, endPoint x: 81, endPoint y: 22, distance: 196.1
click at [81, 22] on div "Clients OLIVIER - METFRA000012891-CA4" at bounding box center [450, 19] width 842 height 16
copy h3 "[PERSON_NAME] - METFRA000012891-CA4"
click at [48, 18] on span "Clients" at bounding box center [54, 18] width 20 height 7
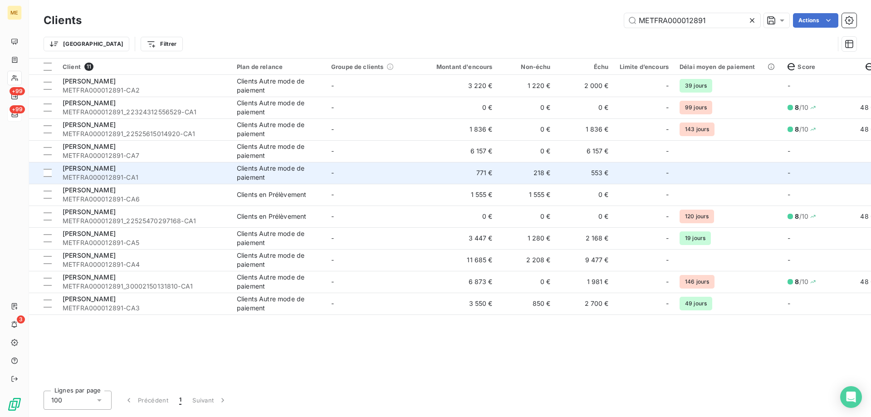
click at [449, 173] on td "771 €" at bounding box center [459, 173] width 78 height 22
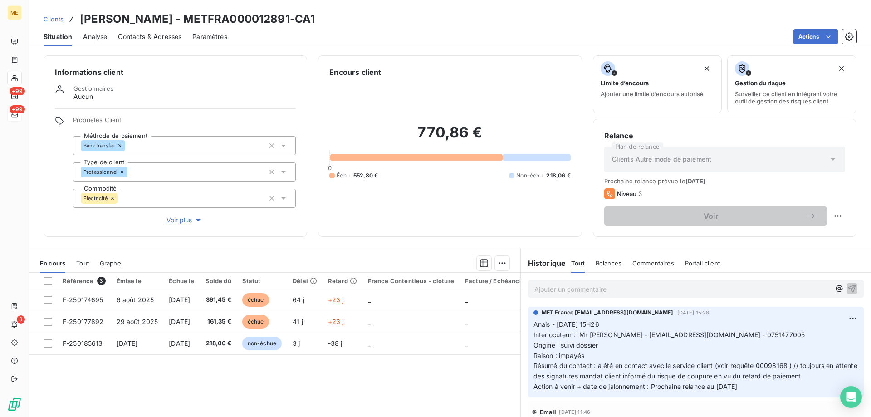
scroll to position [45, 0]
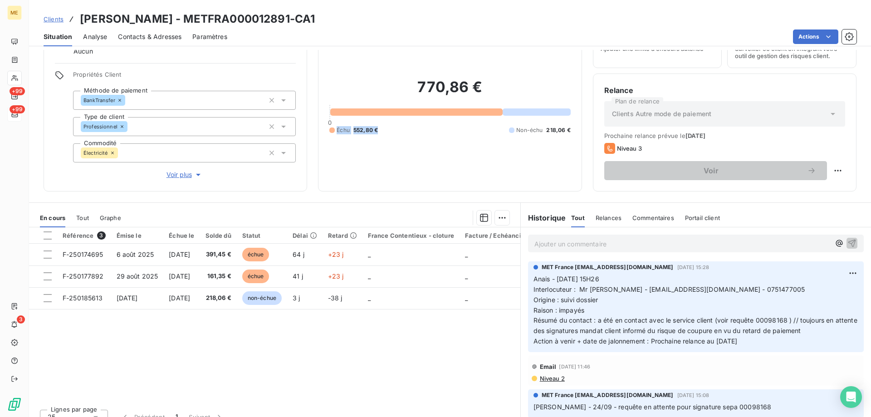
drag, startPoint x: 377, startPoint y: 127, endPoint x: 336, endPoint y: 129, distance: 41.4
click at [336, 129] on div "Échu 552,80 € Non-échu 218,06 €" at bounding box center [450, 130] width 241 height 8
click at [438, 141] on div "770,86 € 0 Échu 552,80 € Non-échu 218,06 €" at bounding box center [450, 106] width 241 height 148
drag, startPoint x: 266, startPoint y: 21, endPoint x: 133, endPoint y: 23, distance: 133.4
click at [133, 23] on div "Clients OLIVIER - METFRA000012891-CA1" at bounding box center [450, 19] width 842 height 16
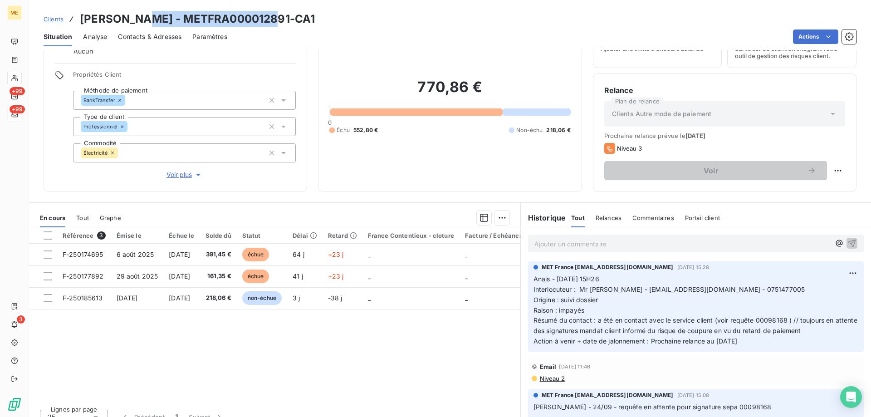
copy h3 "METFRA000012891-CA1"
drag, startPoint x: 226, startPoint y: 14, endPoint x: 237, endPoint y: 17, distance: 11.9
click at [226, 14] on h3 "OLIVIER - METFRA000012891-CA1" at bounding box center [197, 19] width 235 height 16
drag, startPoint x: 240, startPoint y: 19, endPoint x: 134, endPoint y: 15, distance: 105.8
click at [134, 15] on h3 "OLIVIER - METFRA000012891-CA1" at bounding box center [197, 19] width 235 height 16
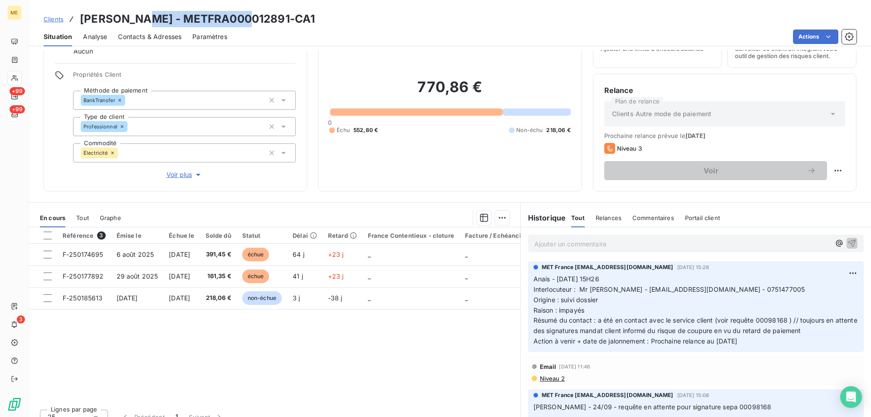
click at [54, 20] on span "Clients" at bounding box center [54, 18] width 20 height 7
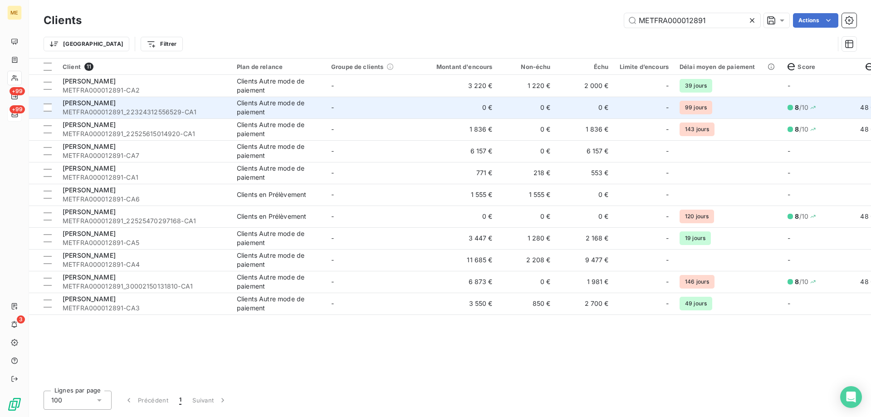
click at [452, 100] on td "0 €" at bounding box center [459, 108] width 78 height 22
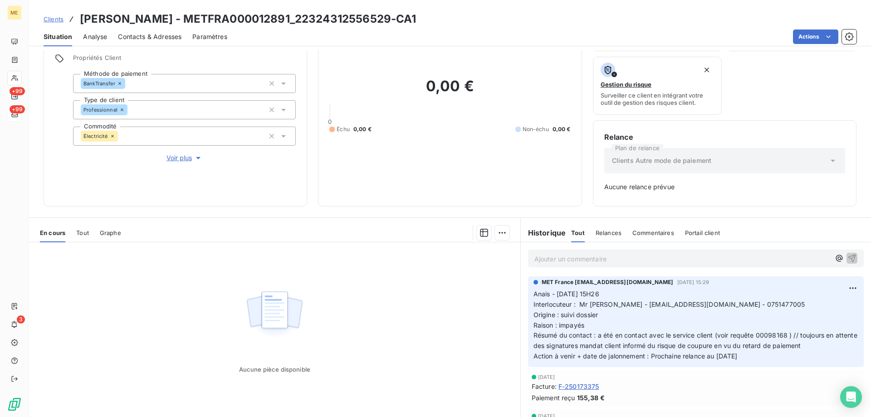
scroll to position [89, 0]
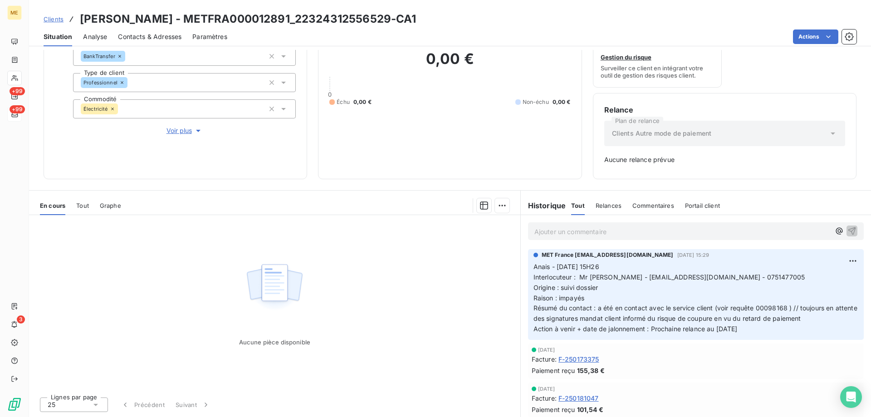
click at [51, 17] on span "Clients" at bounding box center [54, 18] width 20 height 7
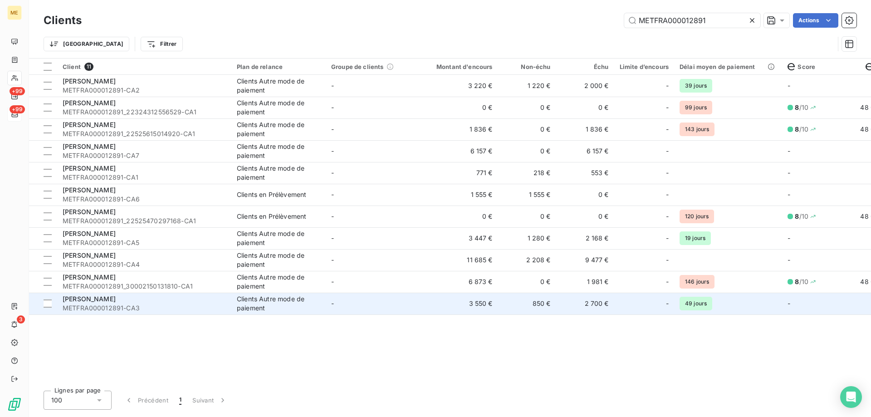
click at [354, 302] on td "-" at bounding box center [373, 304] width 94 height 22
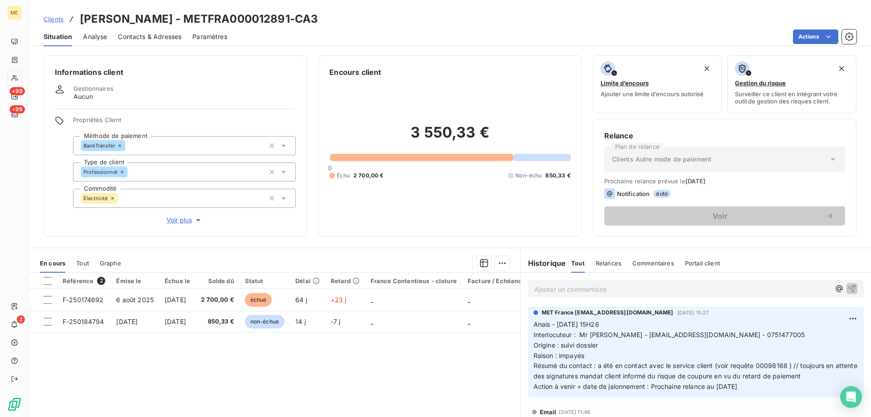
click at [46, 18] on span "Clients" at bounding box center [54, 18] width 20 height 7
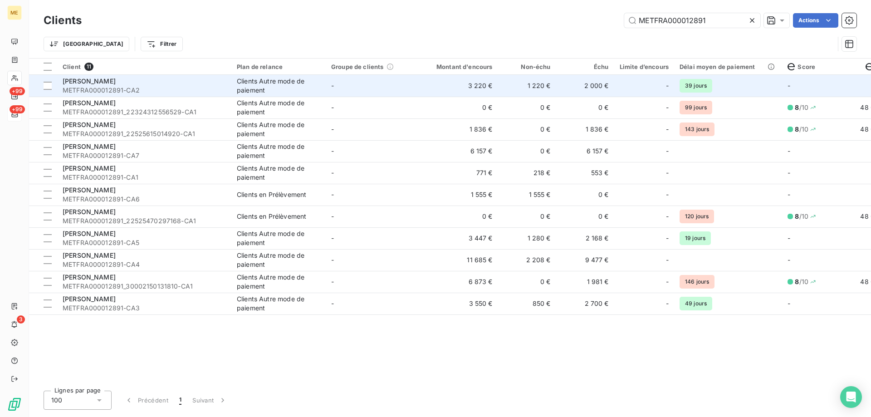
click at [436, 90] on td "3 220 €" at bounding box center [459, 86] width 78 height 22
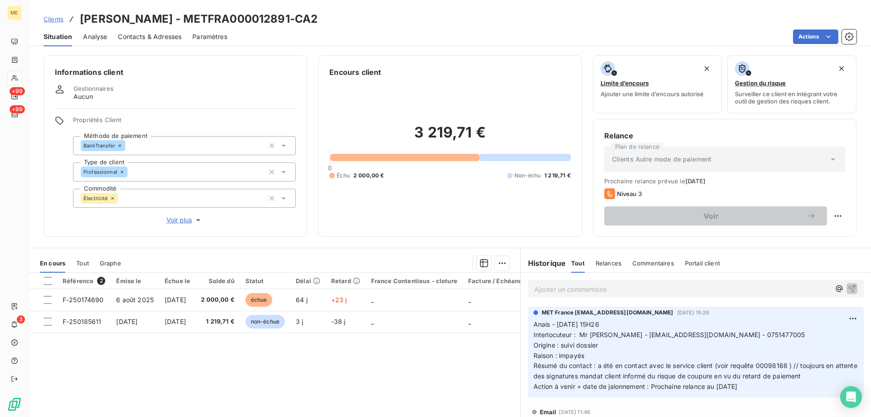
click at [52, 16] on span "Clients" at bounding box center [54, 18] width 20 height 7
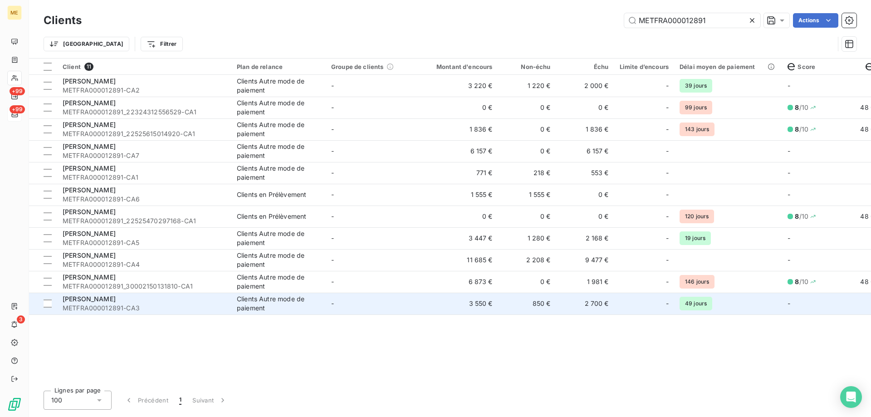
click at [421, 306] on td "3 550 €" at bounding box center [459, 304] width 78 height 22
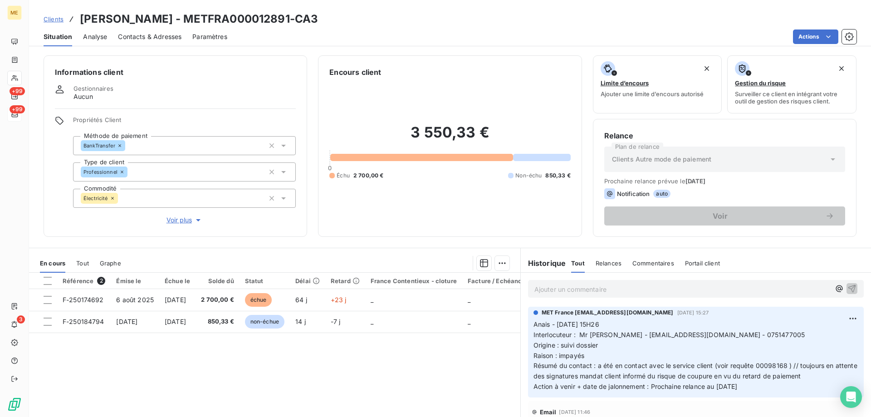
click at [49, 22] on span "Clients" at bounding box center [54, 18] width 20 height 7
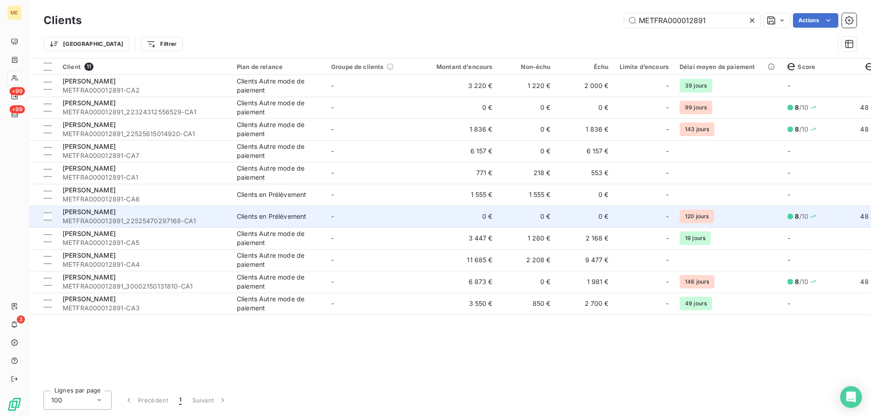
click at [419, 226] on td "-" at bounding box center [373, 217] width 94 height 22
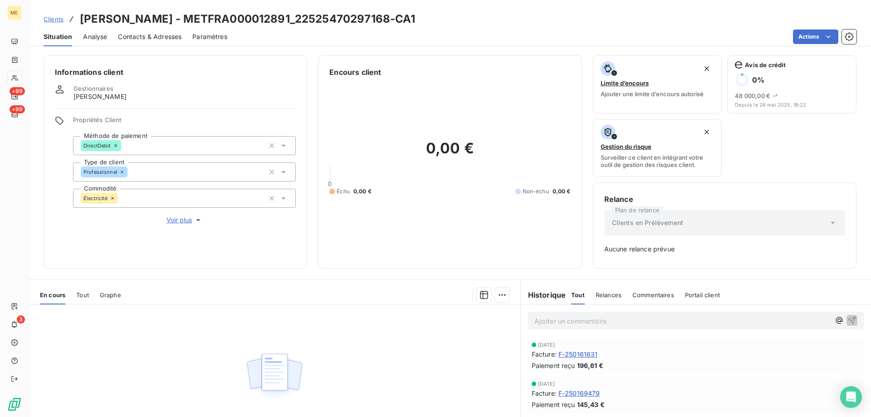
click at [55, 18] on span "Clients" at bounding box center [54, 18] width 20 height 7
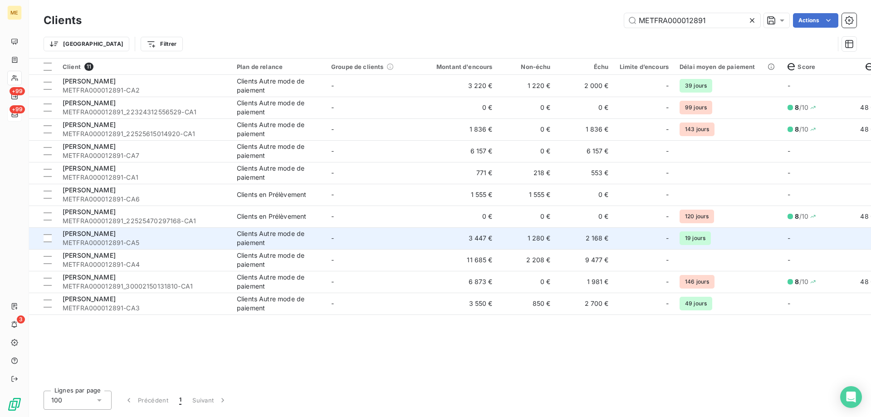
click at [451, 240] on td "3 447 €" at bounding box center [459, 238] width 78 height 22
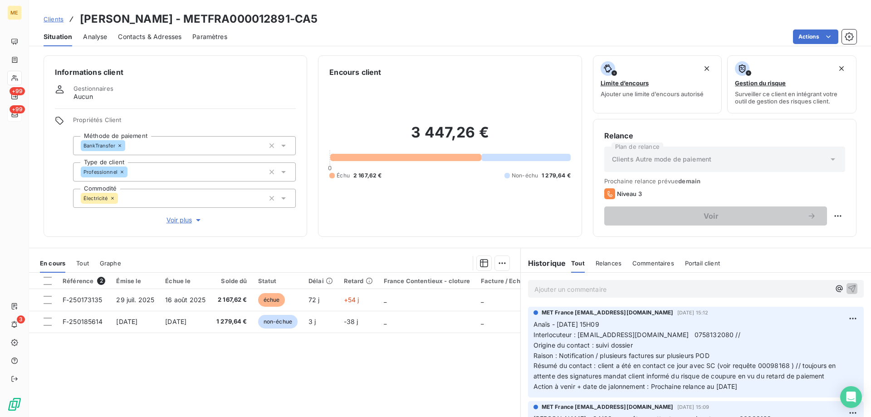
click at [470, 194] on div "3 447,26 € 0 Échu 2 167,62 € Non-échu 1 279,64 €" at bounding box center [450, 152] width 241 height 148
click at [89, 261] on span "Tout" at bounding box center [82, 263] width 13 height 7
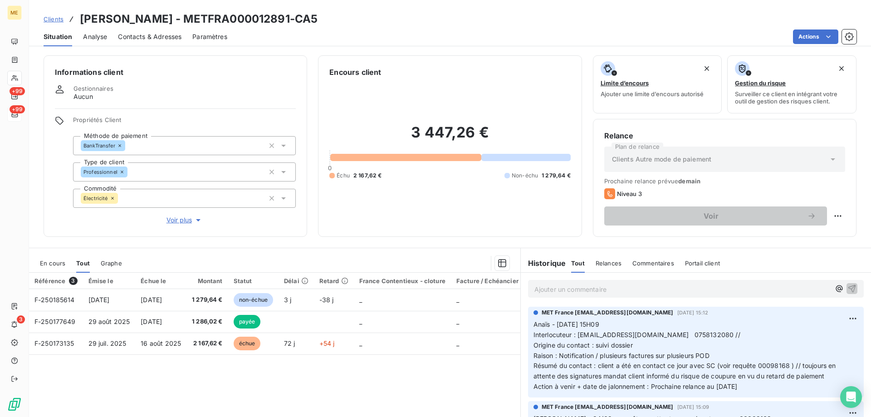
click at [50, 260] on span "En cours" at bounding box center [52, 263] width 25 height 7
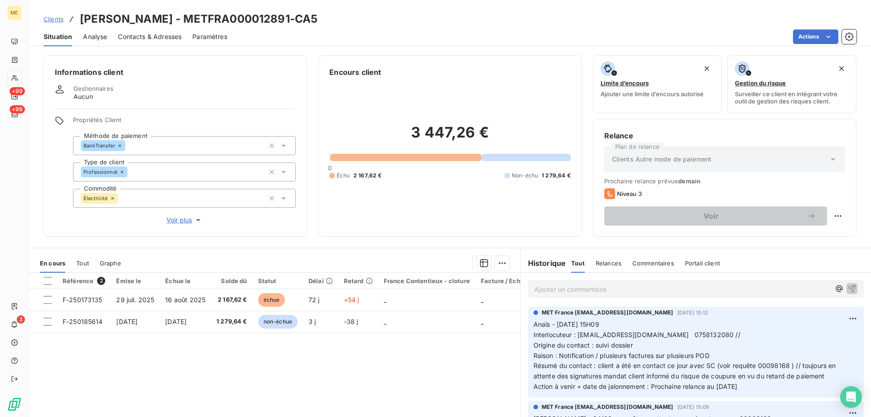
click at [52, 20] on span "Clients" at bounding box center [54, 18] width 20 height 7
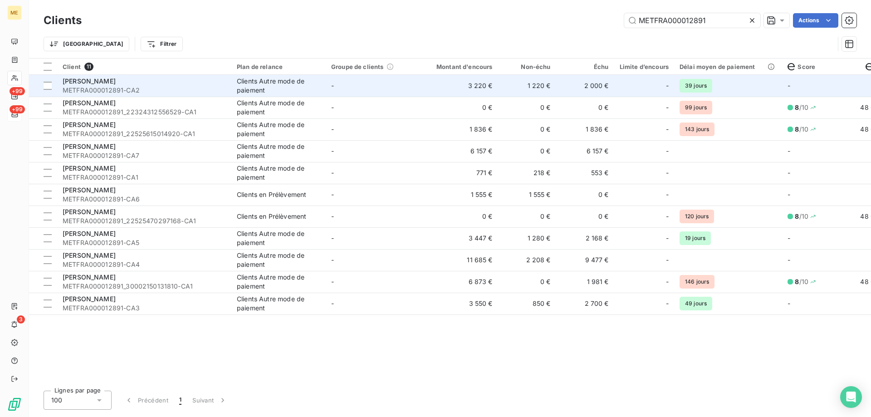
click at [417, 90] on td "-" at bounding box center [373, 86] width 94 height 22
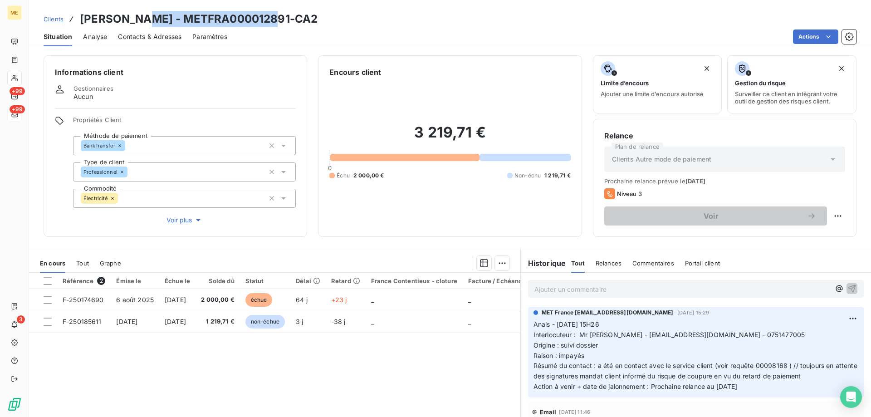
drag, startPoint x: 270, startPoint y: 20, endPoint x: 134, endPoint y: 21, distance: 135.3
click at [134, 21] on div "Clients OLIVIER - METFRA000012891-CA2" at bounding box center [450, 19] width 842 height 16
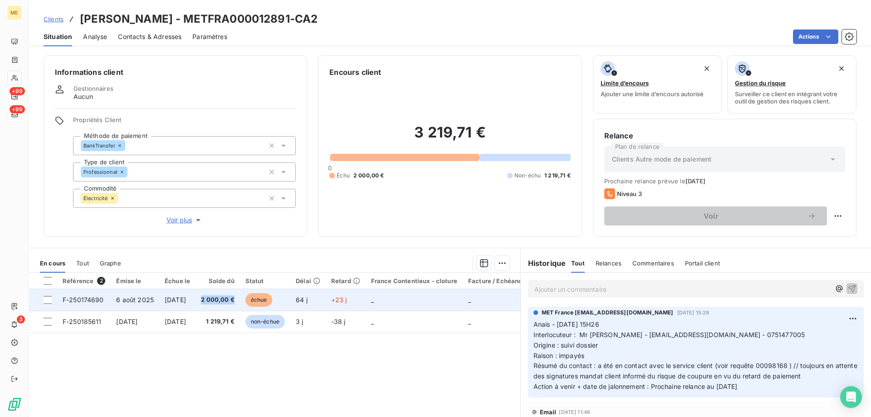
drag, startPoint x: 251, startPoint y: 299, endPoint x: 216, endPoint y: 304, distance: 34.3
click at [216, 304] on td "2 000,00 €" at bounding box center [218, 300] width 44 height 22
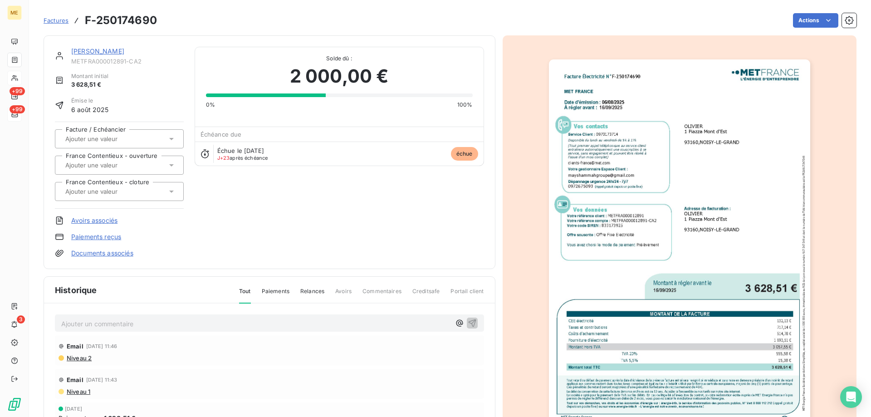
click at [85, 49] on link "[PERSON_NAME]" at bounding box center [97, 51] width 53 height 8
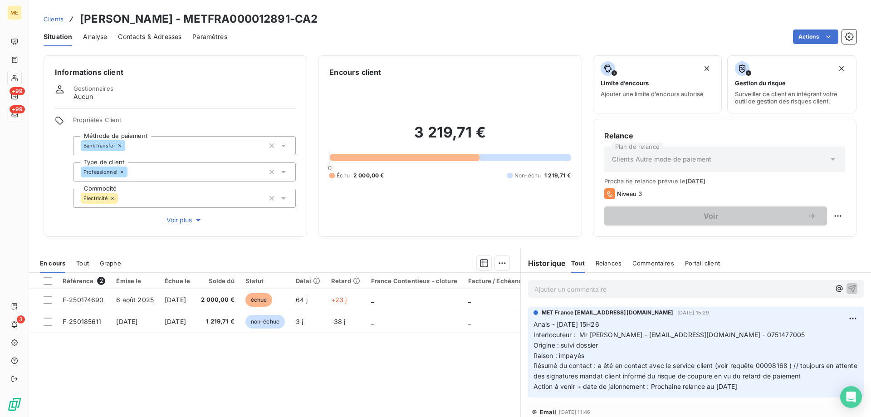
click at [57, 19] on span "Clients" at bounding box center [54, 18] width 20 height 7
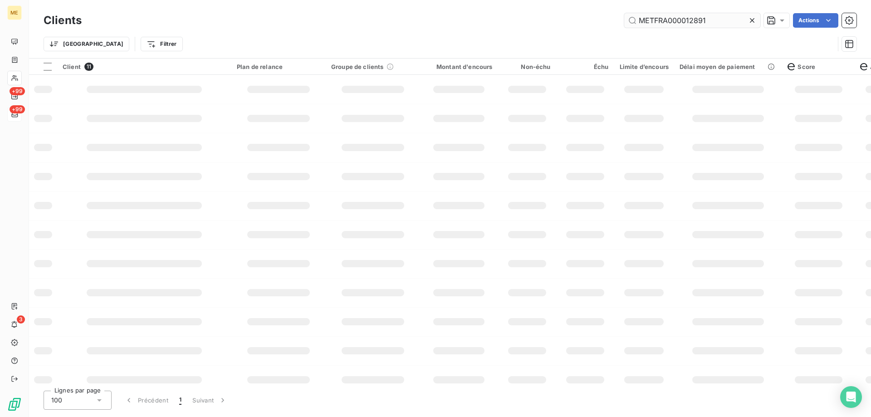
click at [715, 21] on input "METFRA000012891" at bounding box center [693, 20] width 136 height 15
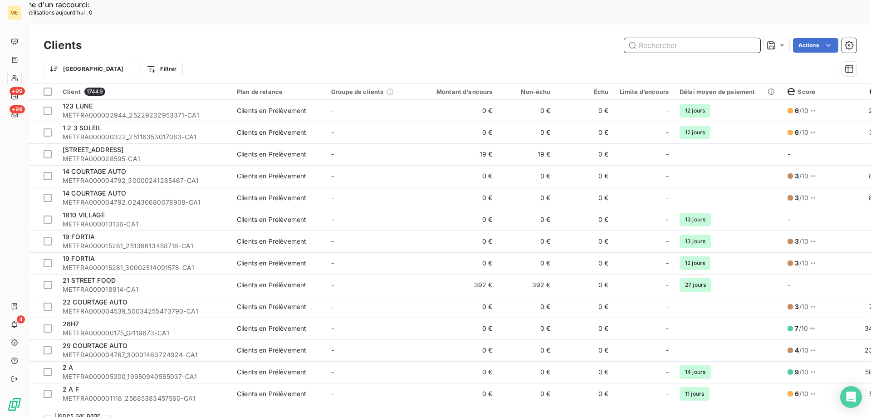
click at [650, 38] on input "text" at bounding box center [693, 45] width 136 height 15
paste input "METFRA000012891"
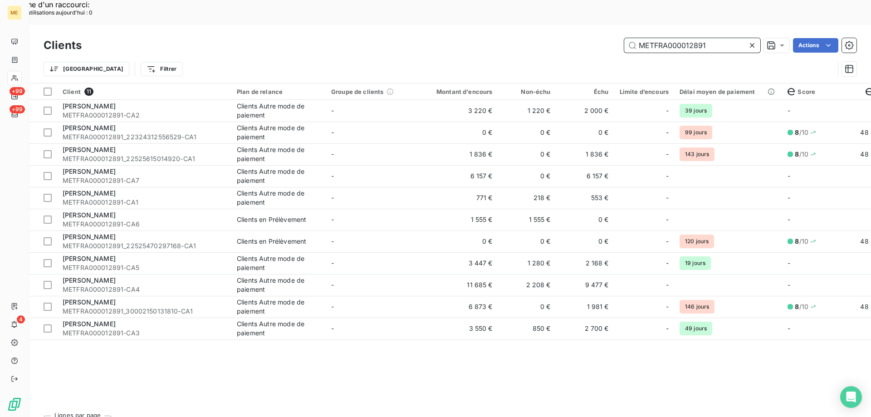
type input "METFRA000012891"
drag, startPoint x: 359, startPoint y: 331, endPoint x: 373, endPoint y: 329, distance: 14.7
click at [359, 331] on div "Client 11 Plan de relance Groupe de clients Montant d'encours Non-échu Échu Lim…" at bounding box center [450, 246] width 842 height 325
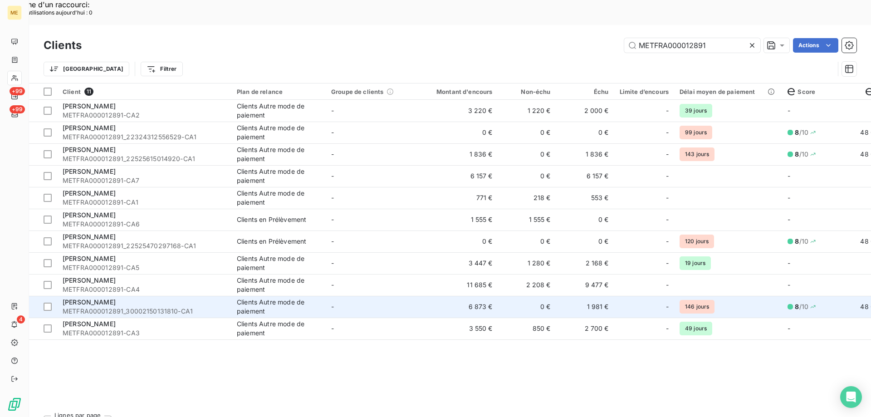
click at [446, 296] on td "6 873 €" at bounding box center [459, 307] width 78 height 22
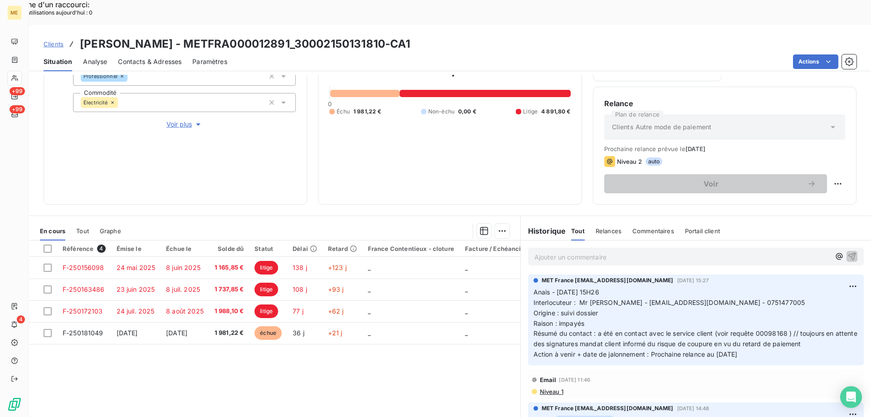
scroll to position [121, 0]
click at [64, 36] on div "Clients [PERSON_NAME] - METFRA000012891_30002150131810-CA1" at bounding box center [227, 44] width 367 height 16
click at [52, 40] on span "Clients" at bounding box center [54, 43] width 20 height 7
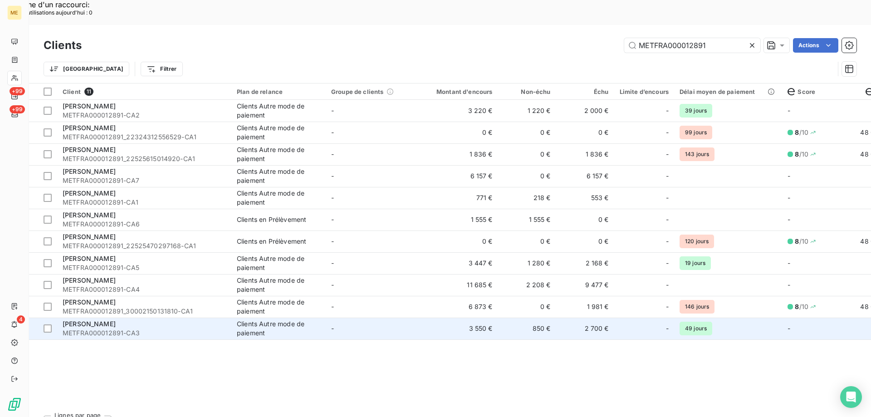
click at [445, 318] on td "3 550 €" at bounding box center [459, 329] width 78 height 22
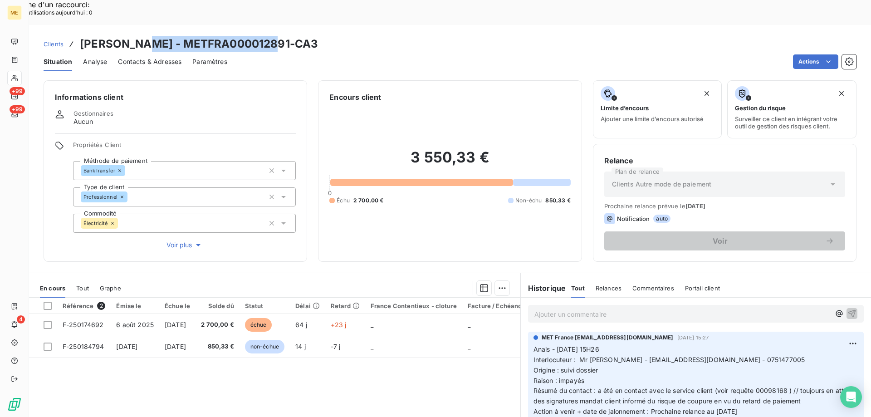
drag, startPoint x: 274, startPoint y: 17, endPoint x: 135, endPoint y: 24, distance: 139.0
click at [135, 36] on div "Clients [PERSON_NAME] - METFRA000012891-CA3" at bounding box center [450, 44] width 842 height 16
copy h3 "METFRA000012891-CA3"
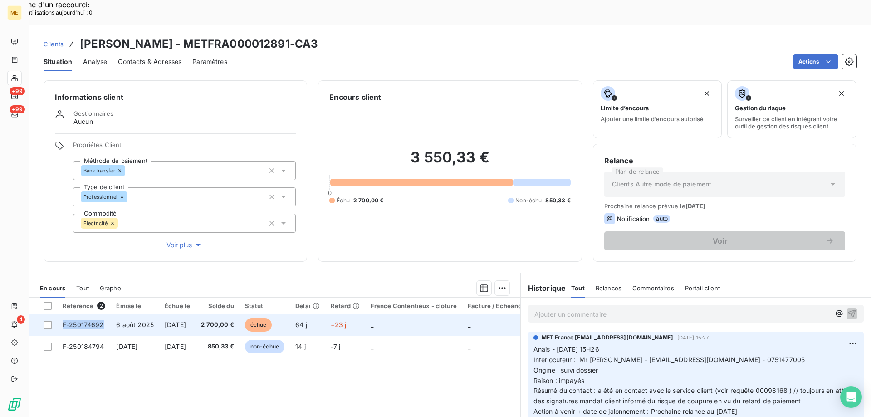
copy span "F-250174692"
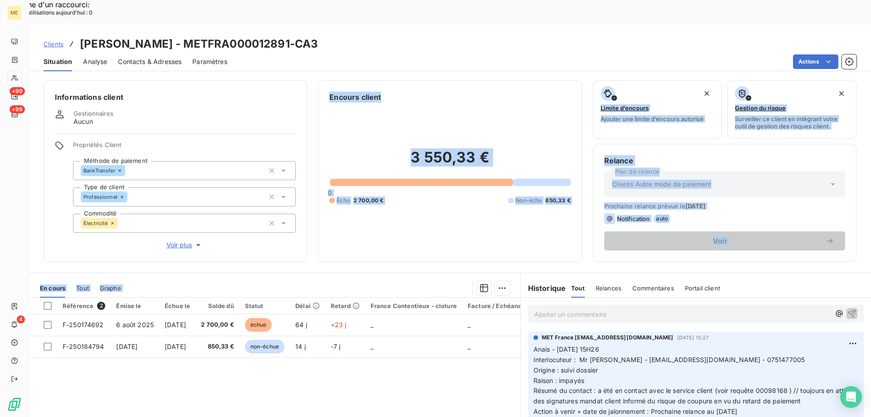
drag, startPoint x: 61, startPoint y: 300, endPoint x: 132, endPoint y: 221, distance: 106.1
click at [131, 222] on div "Informations client Gestionnaires Aucun Propriétés Client Méthode de paiement B…" at bounding box center [450, 258] width 842 height 367
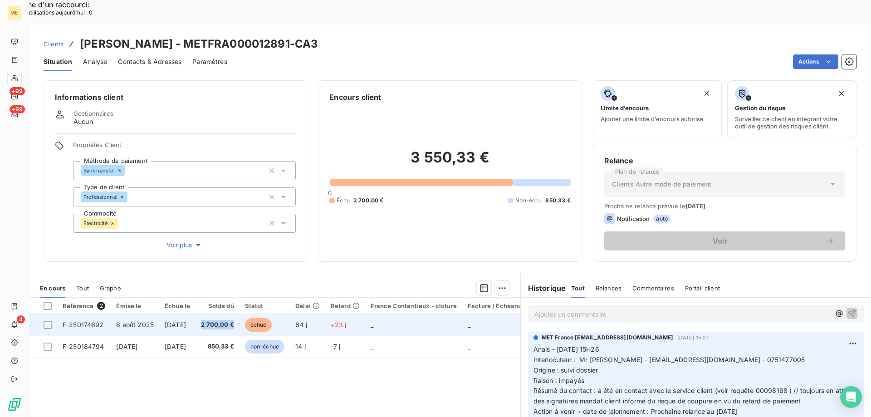
copy span "2 700,00 €"
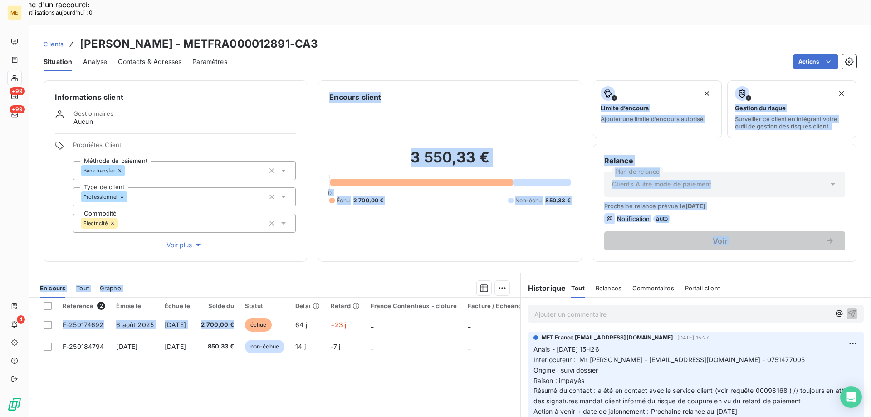
drag, startPoint x: 256, startPoint y: 300, endPoint x: 229, endPoint y: 227, distance: 77.1
click at [229, 227] on div "Informations client Gestionnaires Aucun Propriétés Client Méthode de paiement B…" at bounding box center [450, 258] width 842 height 367
click at [458, 212] on div "3 550,33 € 0 Échu 2 700,00 € Non-échu 850,33 €" at bounding box center [450, 177] width 241 height 148
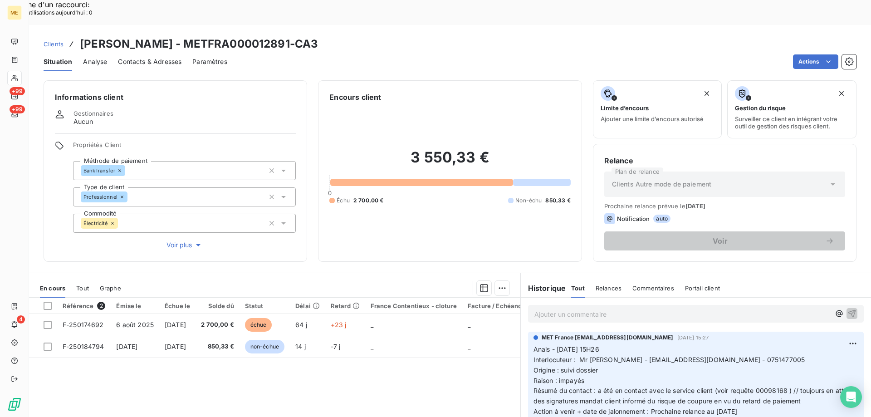
click at [53, 40] on span "Clients" at bounding box center [54, 43] width 20 height 7
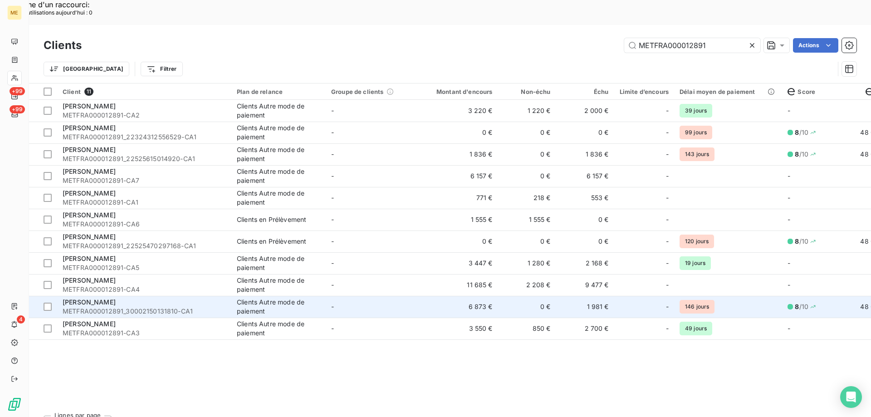
click at [432, 296] on td "6 873 €" at bounding box center [459, 307] width 78 height 22
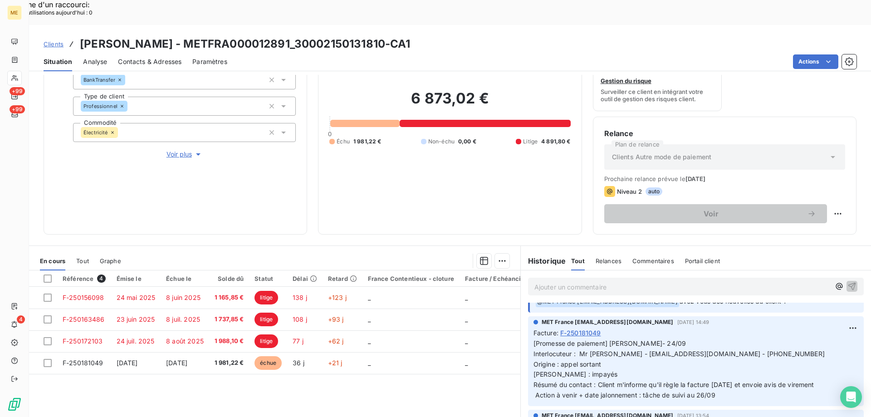
scroll to position [272, 0]
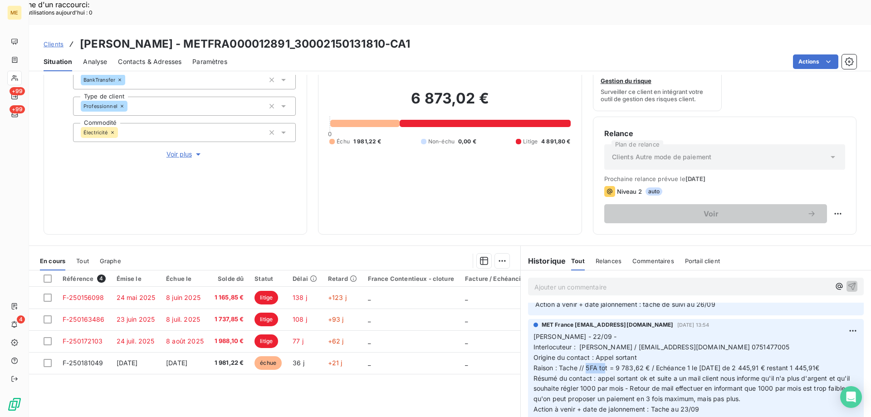
drag, startPoint x: 583, startPoint y: 342, endPoint x: 602, endPoint y: 343, distance: 19.5
click at [602, 364] on span "Raison : Tache // 5FA tot = 9 783,62 € / Echéance 1 le 19/08/2025 de 2 445,91 €…" at bounding box center [677, 368] width 286 height 8
drag, startPoint x: 634, startPoint y: 343, endPoint x: 640, endPoint y: 343, distance: 6.4
click at [634, 364] on span "Raison : Tache // 5FA tot = 9 783,62 € / Echéance 1 le 19/08/2025 de 2 445,91 €…" at bounding box center [677, 368] width 286 height 8
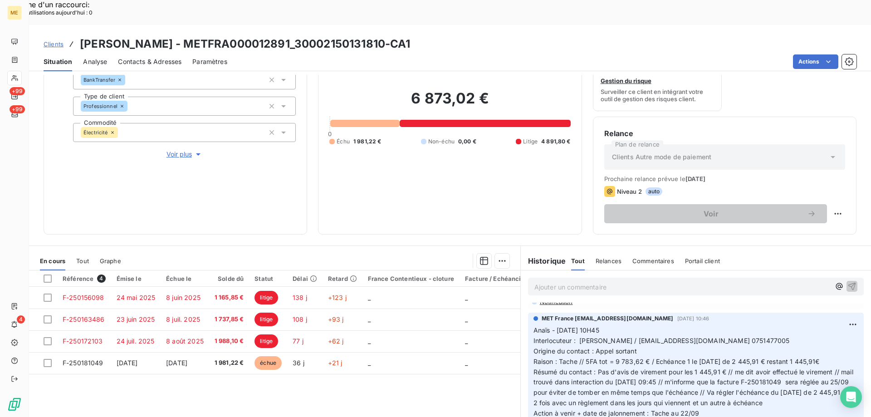
scroll to position [454, 0]
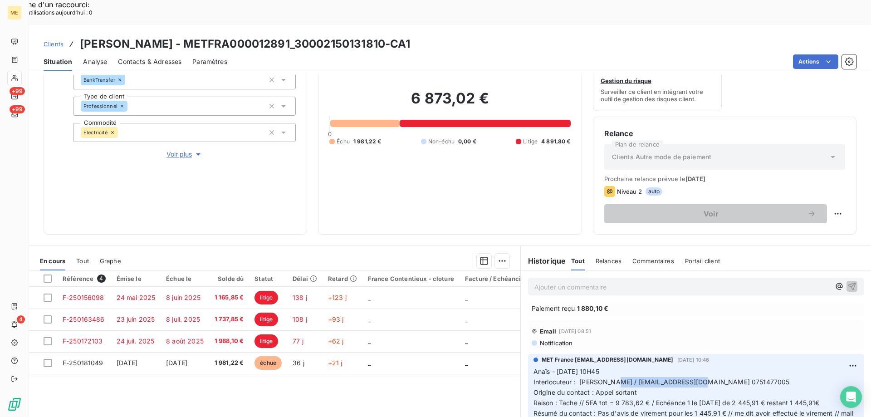
drag, startPoint x: 689, startPoint y: 358, endPoint x: 609, endPoint y: 359, distance: 80.3
click at [609, 378] on span "Interlocuteur : M. Jasim / mashfistdenis@gmail.com 0751477005" at bounding box center [662, 382] width 256 height 8
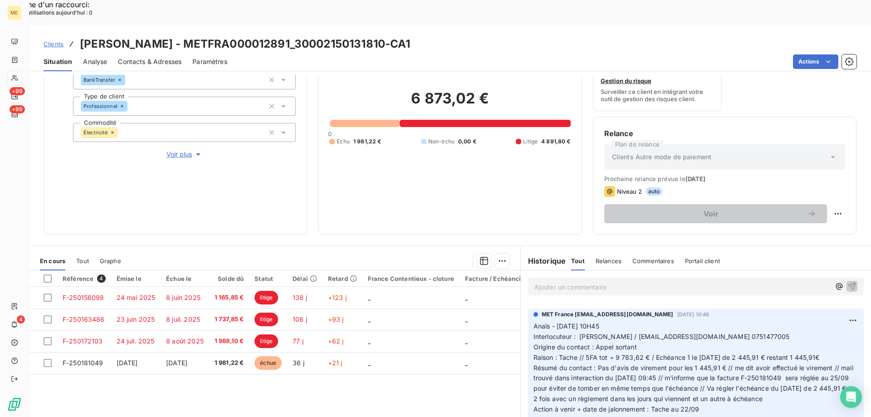
click at [332, 36] on h3 "OLIVIER - METFRA000012891_30002150131810-CA1" at bounding box center [245, 44] width 331 height 16
drag, startPoint x: 333, startPoint y: 21, endPoint x: 246, endPoint y: 23, distance: 86.7
click at [246, 36] on h3 "OLIVIER - METFRA000012891_30002150131810-CA1" at bounding box center [245, 44] width 331 height 16
copy h3 "30002150131810"
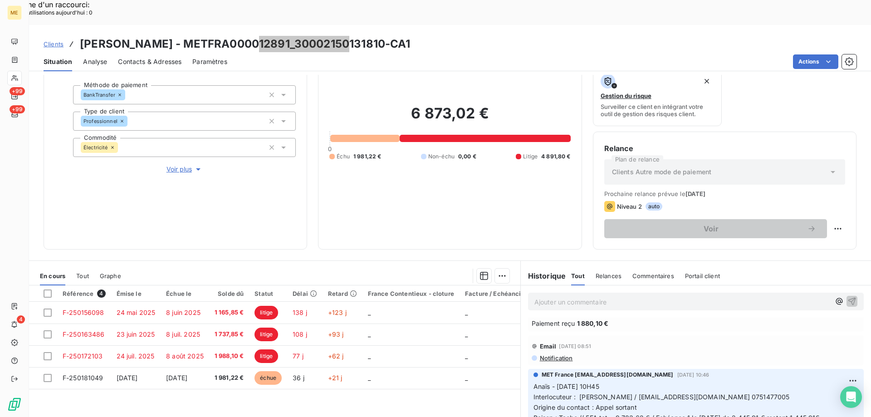
scroll to position [121, 0]
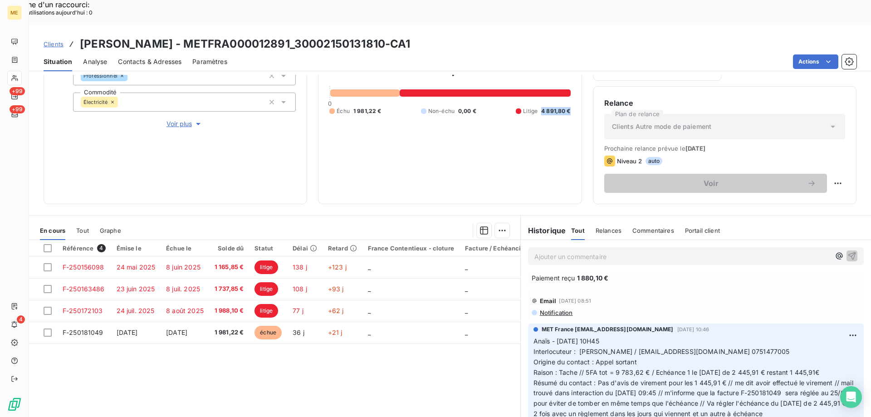
drag, startPoint x: 536, startPoint y: 81, endPoint x: 559, endPoint y: 100, distance: 29.9
click at [567, 82] on div "Encours client 6 873,02 € 0 Échu 1 981,22 € Non-échu 0,00 € Litige 4 891,80 €" at bounding box center [450, 81] width 264 height 245
click at [541, 124] on div "6 873,02 € 0 Échu 1 981,22 € Non-échu 0,00 € Litige 4 891,80 €" at bounding box center [450, 87] width 241 height 212
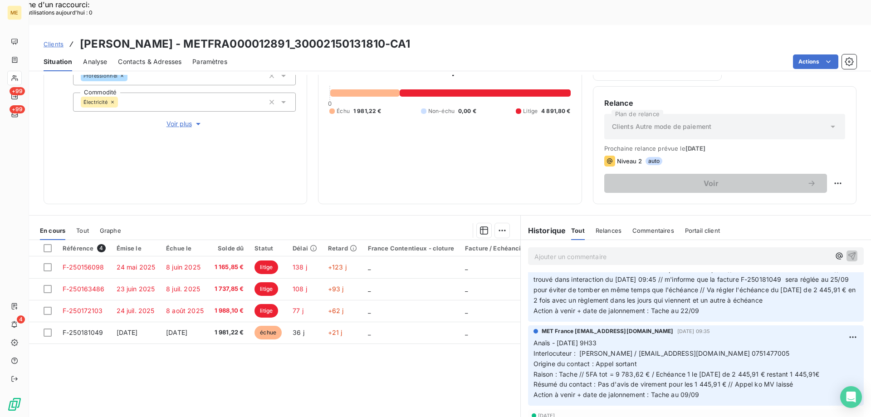
scroll to position [590, 0]
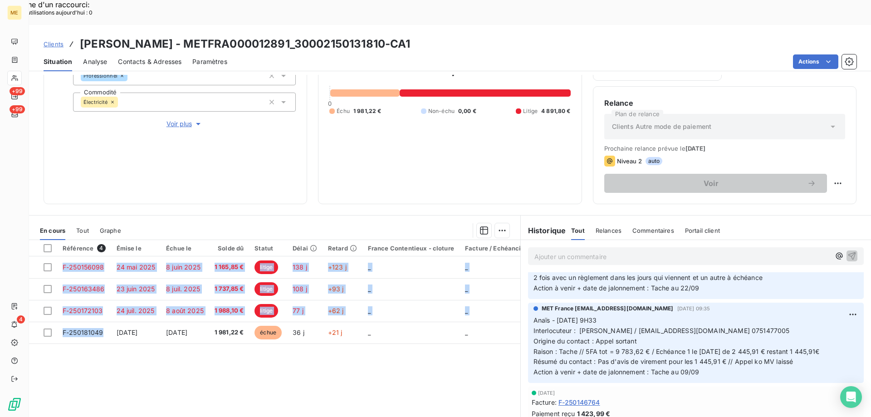
drag, startPoint x: 105, startPoint y: 305, endPoint x: 66, endPoint y: 338, distance: 51.0
click at [66, 338] on div "Référence 4 Émise le Échue le Solde dû Statut Délai Retard France Contentieux -…" at bounding box center [275, 327] width 492 height 175
click at [108, 334] on div "Référence 4 Émise le Échue le Solde dû Statut Délai Retard France Contentieux -…" at bounding box center [275, 327] width 492 height 175
click at [147, 334] on div "Référence 4 Émise le Échue le Solde dû Statut Délai Retard France Contentieux -…" at bounding box center [275, 327] width 492 height 175
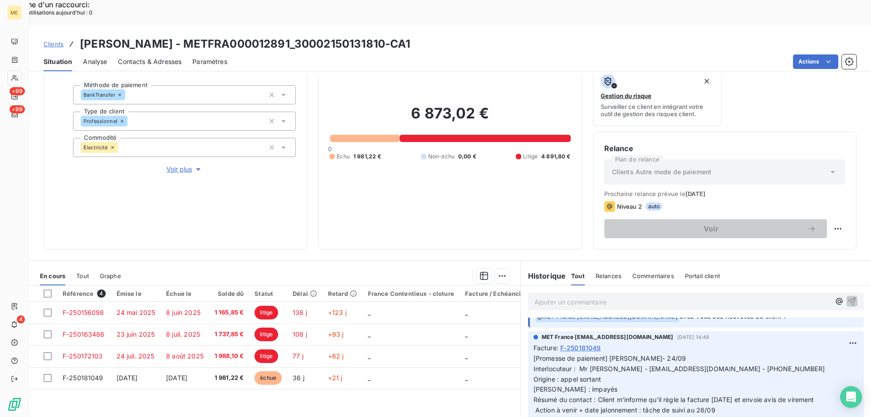
scroll to position [0, 0]
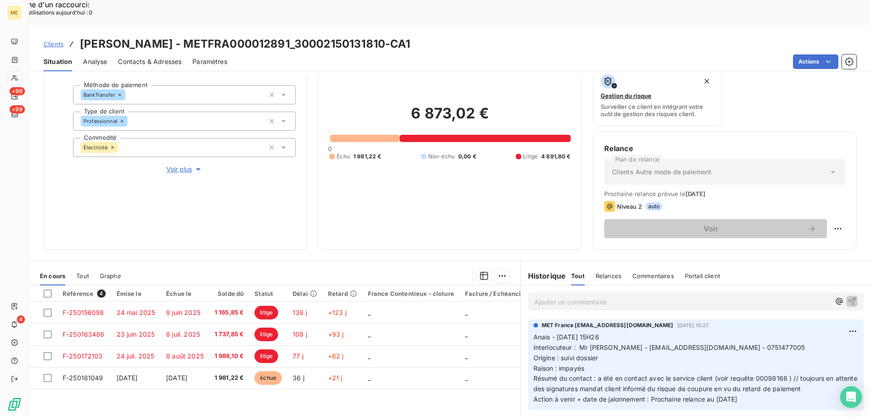
click at [489, 187] on div "6 873,02 € 0 Échu 1 981,22 € Non-échu 0,00 € Litige 4 891,80 €" at bounding box center [450, 133] width 241 height 212
click at [493, 173] on div "6 873,02 € 0 Échu 1 981,22 € Non-échu 0,00 € Litige 4 891,80 €" at bounding box center [450, 133] width 241 height 212
drag, startPoint x: 493, startPoint y: 89, endPoint x: 408, endPoint y: 93, distance: 84.5
click at [408, 104] on h2 "6 873,02 €" at bounding box center [450, 117] width 241 height 27
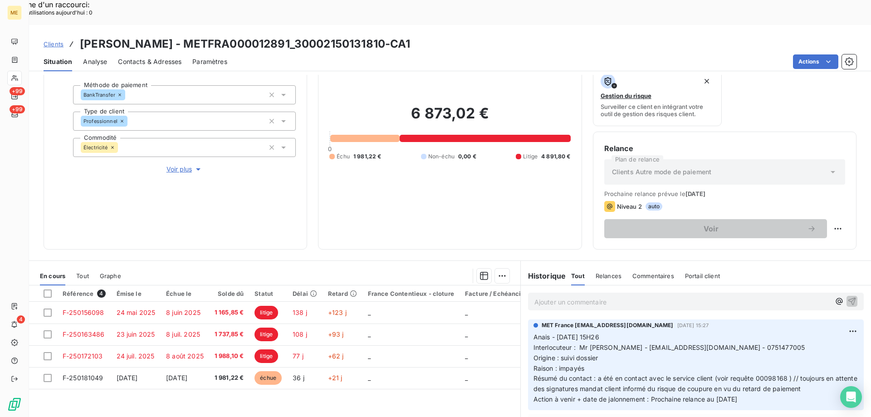
click at [54, 40] on span "Clients" at bounding box center [54, 43] width 20 height 7
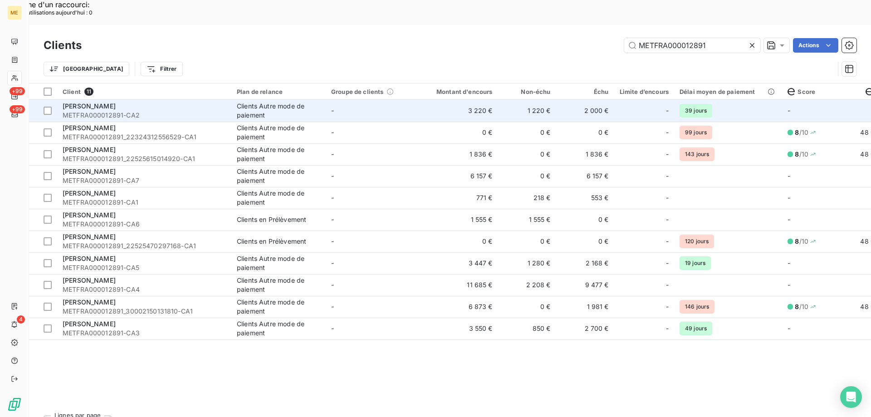
click at [213, 111] on span "METFRA000012891-CA2" at bounding box center [144, 115] width 163 height 9
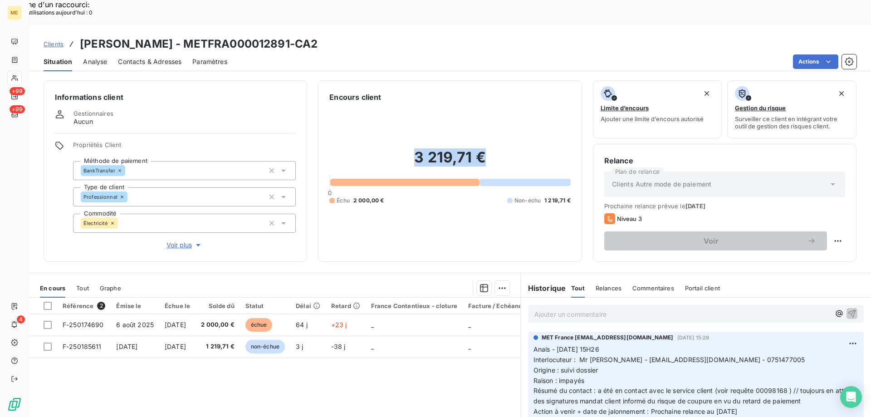
drag, startPoint x: 412, startPoint y: 140, endPoint x: 484, endPoint y: 134, distance: 72.4
click at [484, 148] on h2 "3 219,71 €" at bounding box center [450, 161] width 241 height 27
click at [485, 148] on h2 "3 219,71 €" at bounding box center [450, 161] width 241 height 27
click at [462, 205] on div "3 219,71 € 0 Échu 2 000,00 € Non-échu 1 219,71 €" at bounding box center [450, 177] width 241 height 148
click at [53, 40] on span "Clients" at bounding box center [54, 43] width 20 height 7
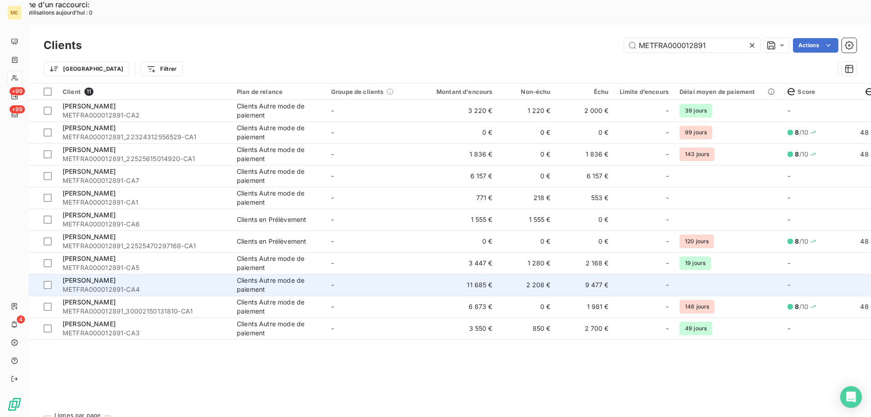
click at [409, 274] on td "-" at bounding box center [373, 285] width 94 height 22
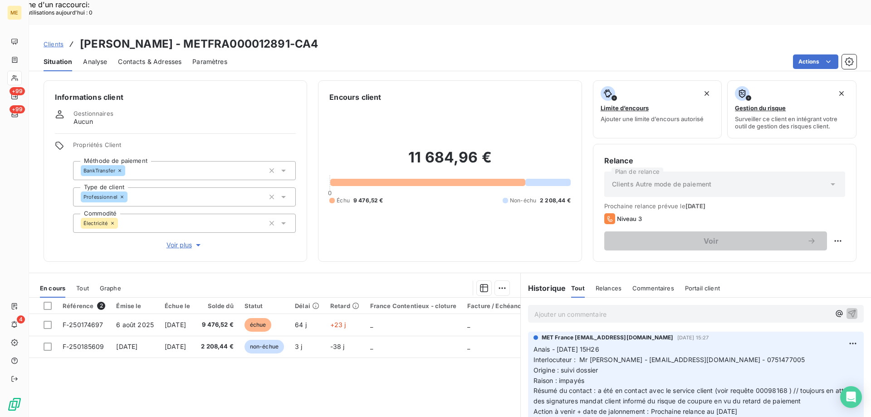
click at [449, 207] on div "11 684,96 € 0 Échu 9 476,52 € Non-échu 2 208,44 €" at bounding box center [450, 177] width 241 height 148
click at [54, 40] on span "Clients" at bounding box center [54, 43] width 20 height 7
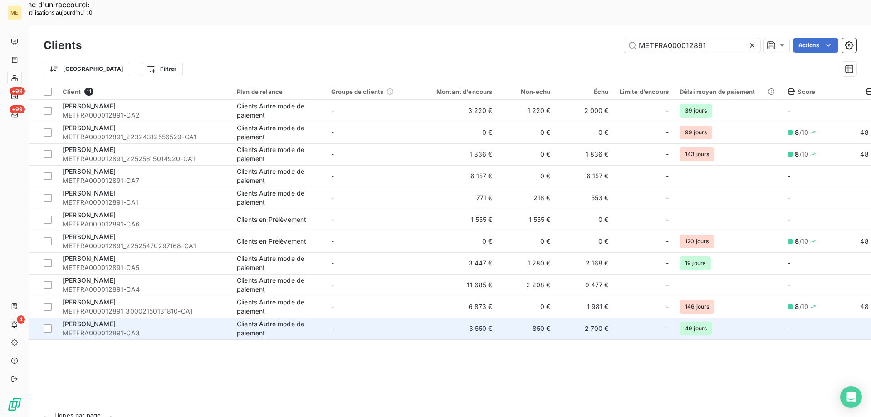
click at [429, 318] on td "3 550 €" at bounding box center [459, 329] width 78 height 22
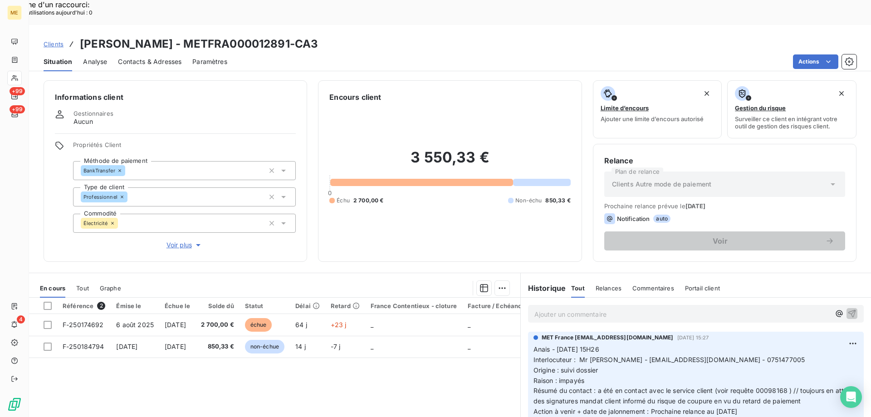
click at [53, 40] on span "Clients" at bounding box center [54, 43] width 20 height 7
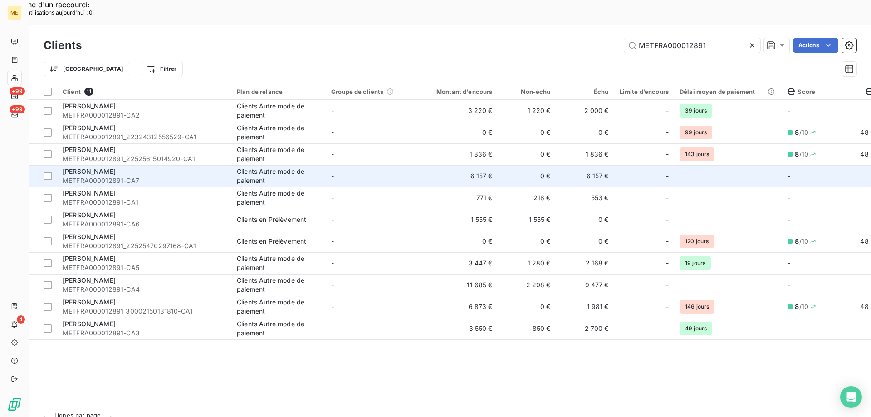
click at [433, 165] on td "6 157 €" at bounding box center [459, 176] width 78 height 22
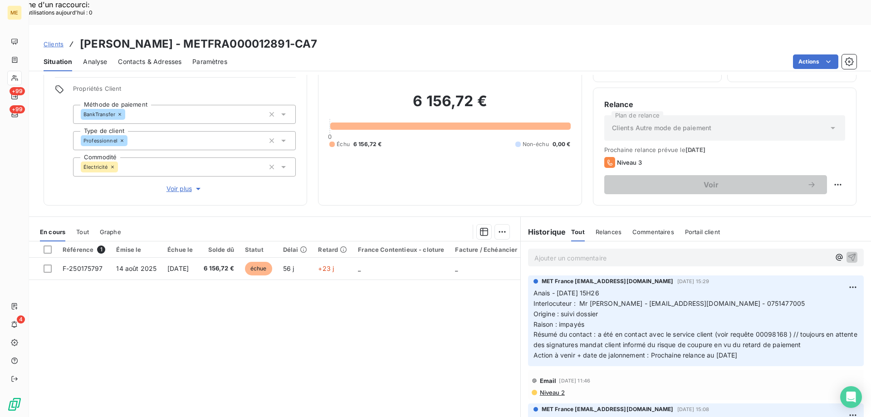
scroll to position [58, 0]
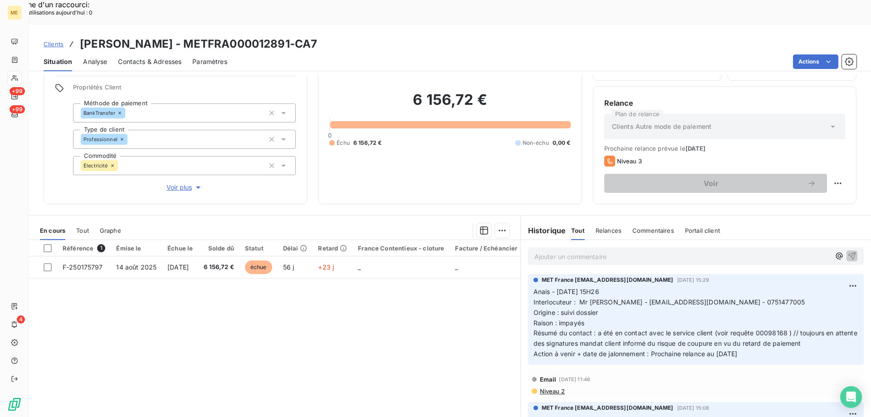
click at [564, 148] on div "6 156,72 € 0 Échu 6 156,72 € Non-échu 0,00 €" at bounding box center [450, 119] width 241 height 148
click at [526, 91] on h2 "6 156,72 €" at bounding box center [450, 104] width 241 height 27
click at [409, 91] on h2 "6 156,72 €" at bounding box center [450, 104] width 241 height 27
drag, startPoint x: 410, startPoint y: 78, endPoint x: 478, endPoint y: 79, distance: 68.5
click at [478, 91] on h2 "6 156,72 €" at bounding box center [450, 104] width 241 height 27
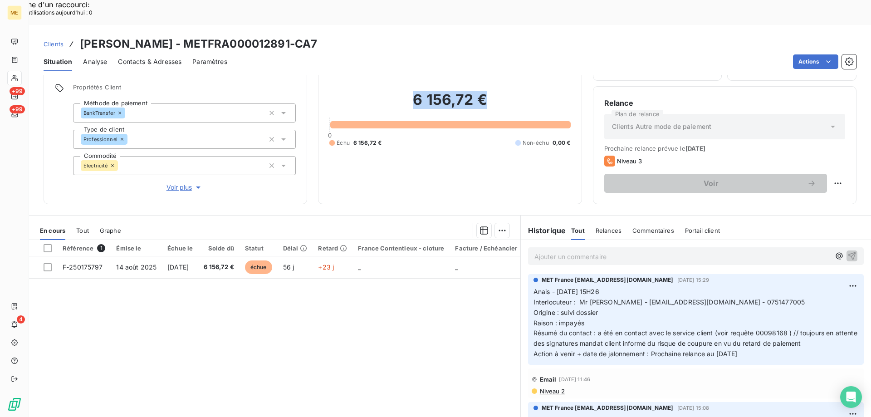
click at [480, 91] on h2 "6 156,72 €" at bounding box center [450, 104] width 241 height 27
click at [54, 40] on span "Clients" at bounding box center [54, 43] width 20 height 7
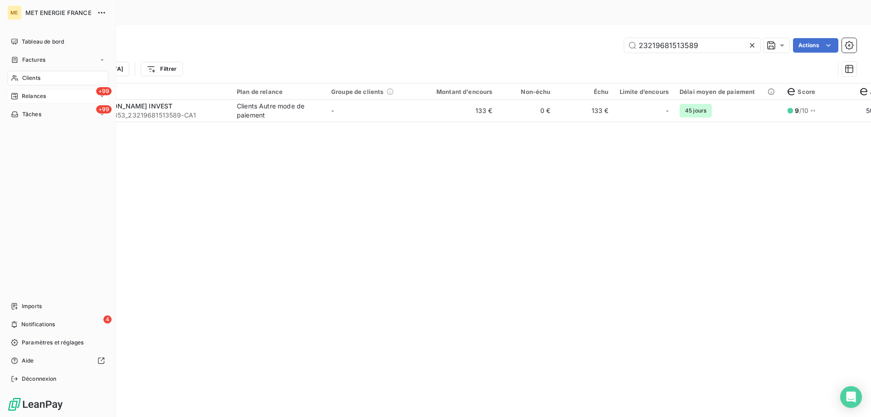
click at [16, 96] on icon at bounding box center [14, 96] width 7 height 7
click at [68, 97] on div "+99 Relances" at bounding box center [57, 96] width 101 height 15
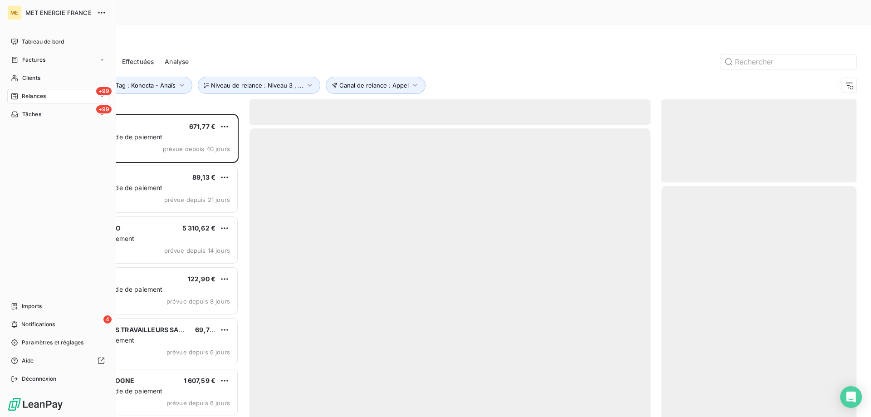
scroll to position [321, 188]
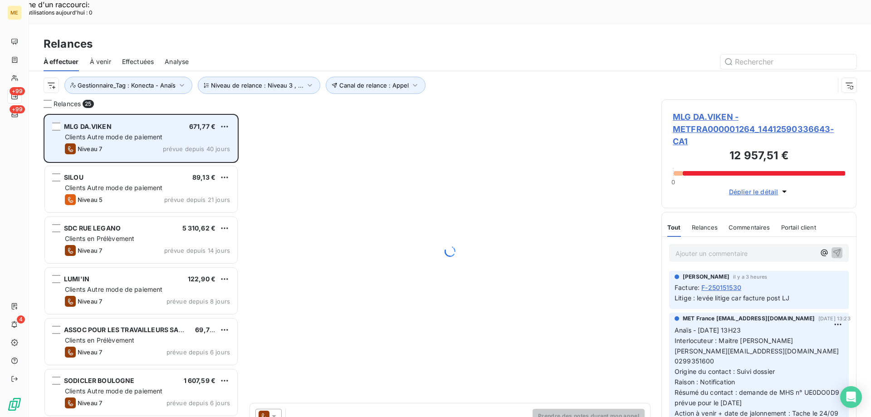
click at [195, 133] on div "Clients Autre mode de paiement" at bounding box center [147, 137] width 165 height 9
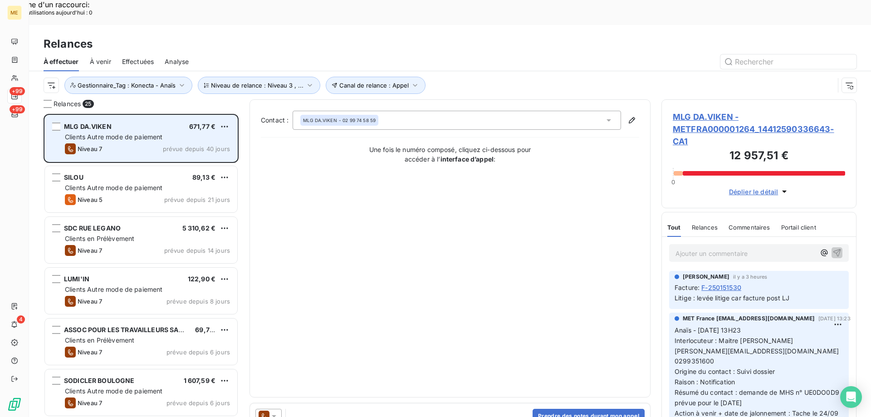
click at [140, 133] on div "Clients Autre mode de paiement" at bounding box center [147, 137] width 165 height 9
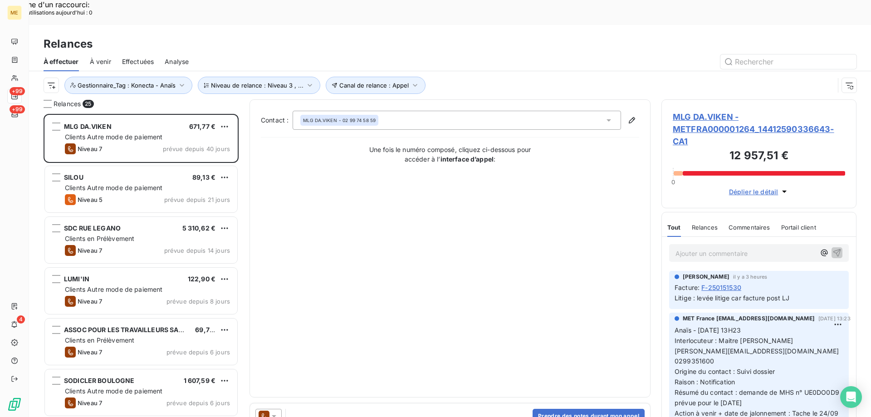
click at [692, 111] on span "MLG DA.VIKEN - METFRA000001264_14412590336643-CA1" at bounding box center [759, 129] width 172 height 37
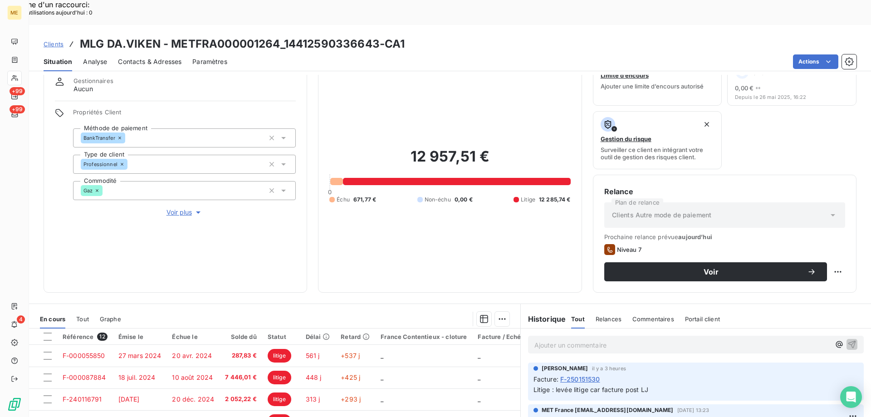
scroll to position [45, 0]
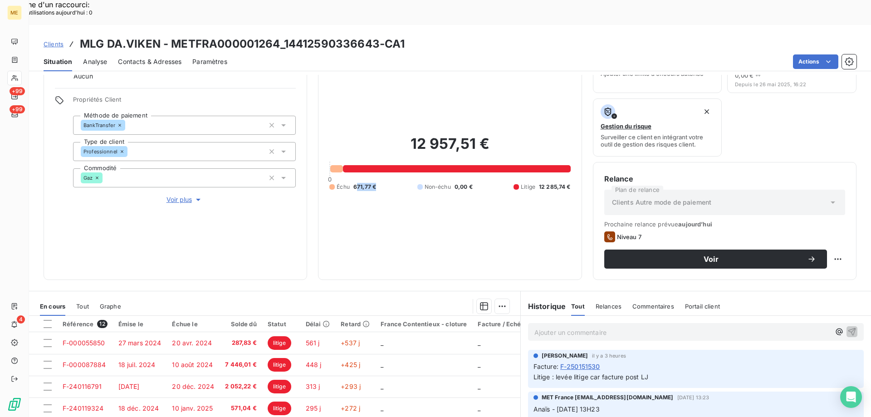
drag, startPoint x: 354, startPoint y: 156, endPoint x: 384, endPoint y: 158, distance: 29.6
click at [384, 183] on div "Échu 671,77 € Non-échu 0,00 € Litige 12 285,74 €" at bounding box center [450, 187] width 241 height 8
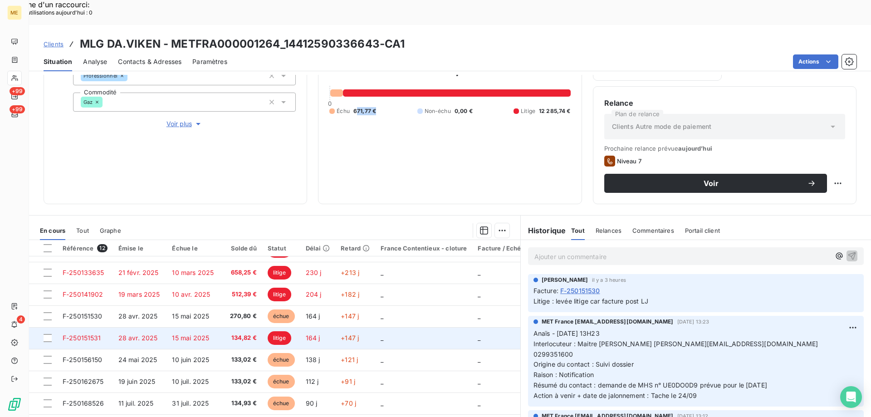
scroll to position [107, 0]
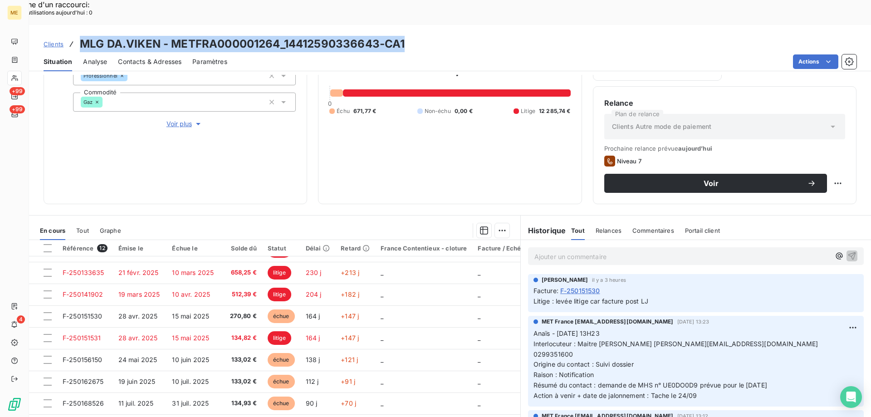
drag, startPoint x: 430, startPoint y: 23, endPoint x: 74, endPoint y: 21, distance: 355.4
click at [74, 36] on div "Clients MLG DA.VIKEN - METFRA000001264_14412590336643-CA1" at bounding box center [450, 44] width 842 height 16
copy h3 "MLG DA.VIKEN - METFRA000001264_14412590336643-CA1"
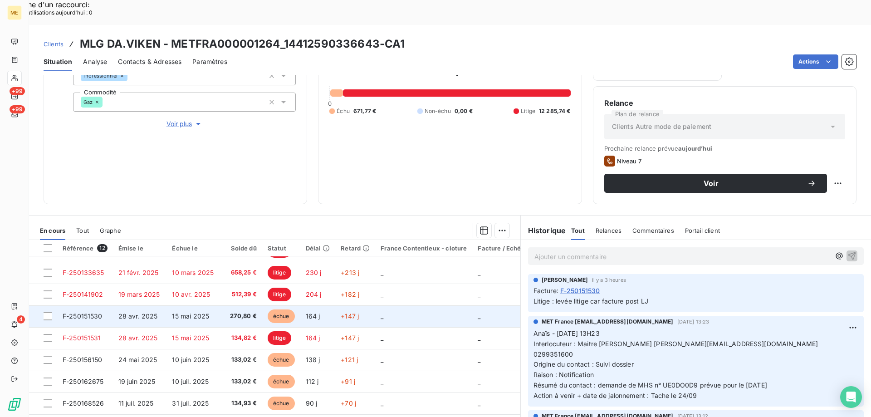
click at [157, 305] on td "28 avr. 2025" at bounding box center [140, 316] width 54 height 22
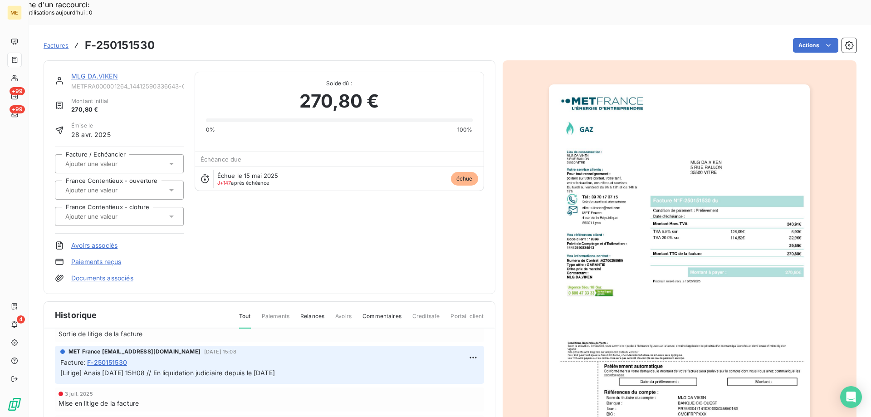
scroll to position [25, 0]
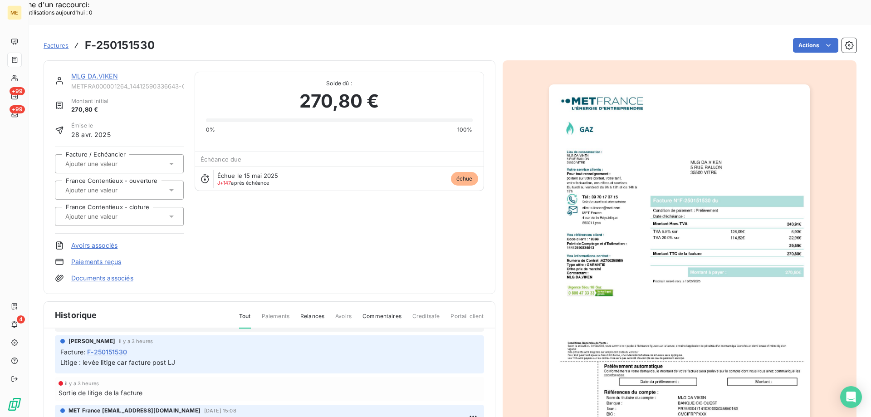
click at [616, 235] on img "button" at bounding box center [679, 268] width 261 height 369
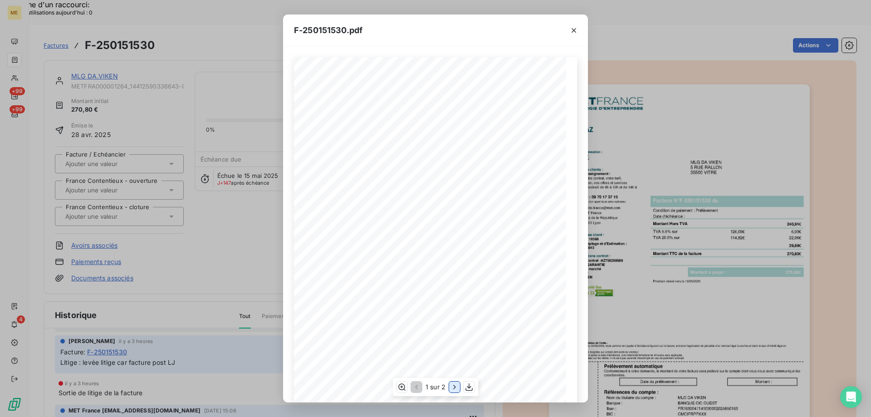
click at [454, 387] on icon "button" at bounding box center [454, 387] width 9 height 9
click at [398, 389] on icon "button" at bounding box center [401, 387] width 9 height 9
click at [575, 29] on icon "button" at bounding box center [574, 30] width 9 height 9
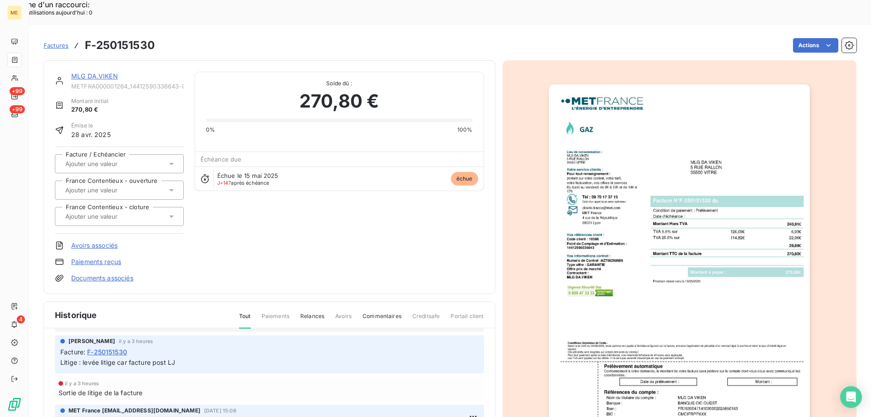
click at [97, 72] on link "MLG DA.VIKEN" at bounding box center [94, 76] width 47 height 8
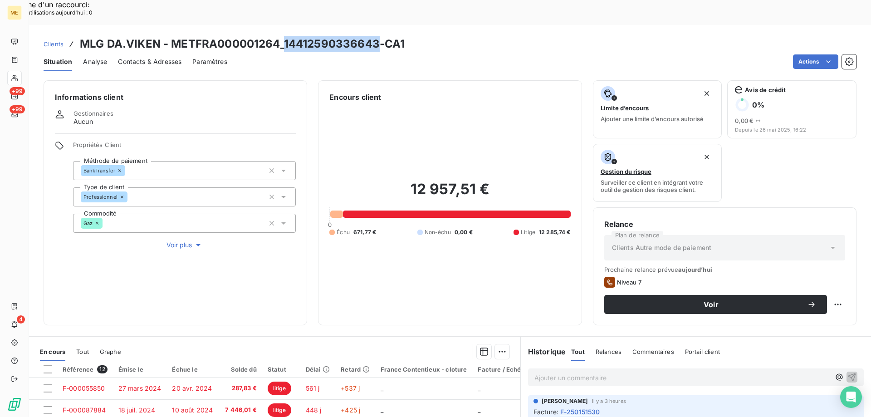
drag, startPoint x: 379, startPoint y: 19, endPoint x: 285, endPoint y: 22, distance: 94.0
click at [285, 36] on h3 "MLG DA.VIKEN - METFRA000001264_14412590336643-CA1" at bounding box center [242, 44] width 325 height 16
click at [129, 57] on span "Contacts & Adresses" at bounding box center [150, 61] width 64 height 9
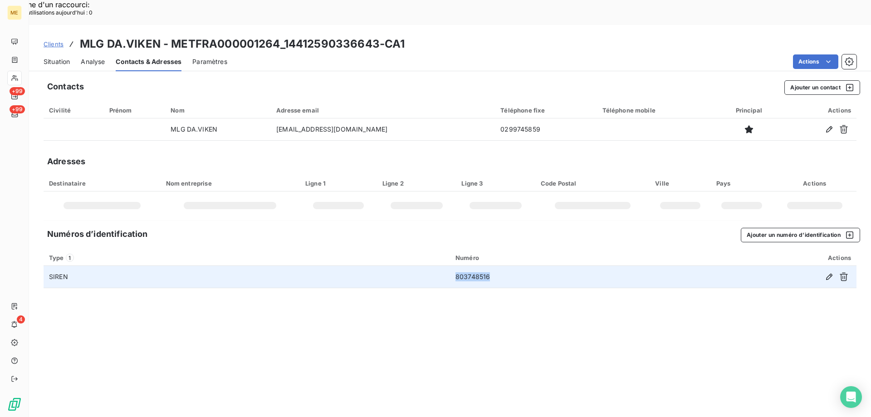
drag, startPoint x: 489, startPoint y: 251, endPoint x: 452, endPoint y: 253, distance: 37.3
click at [452, 266] on td "803748516" at bounding box center [558, 277] width 216 height 22
copy td "803748516"
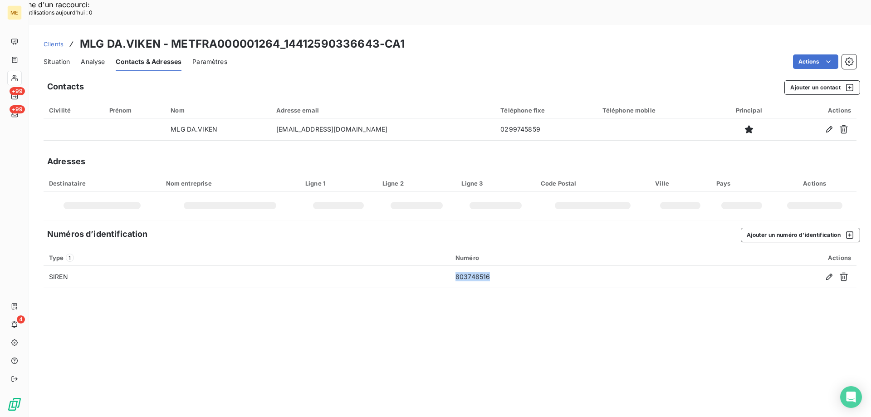
click at [52, 57] on span "Situation" at bounding box center [57, 61] width 26 height 9
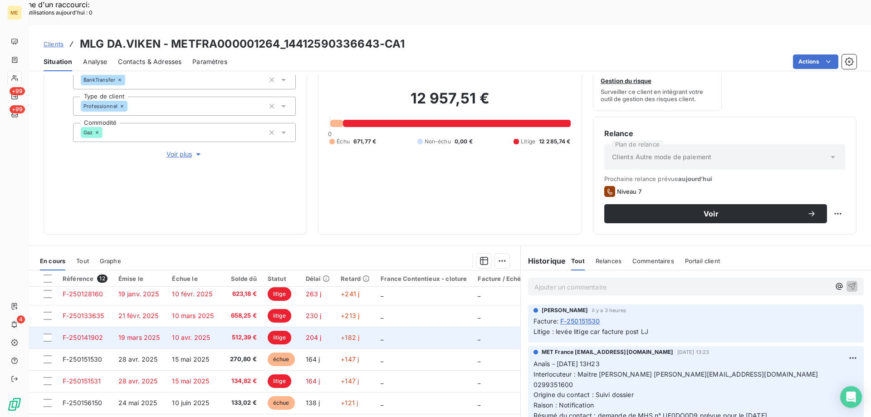
scroll to position [107, 0]
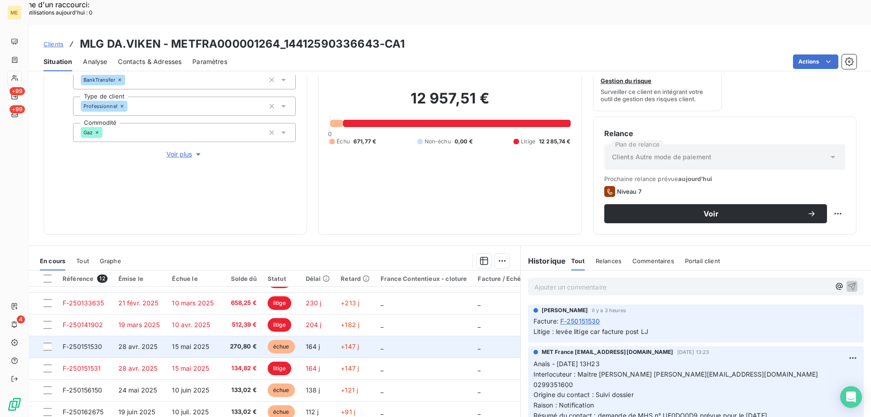
click at [403, 336] on td "_" at bounding box center [423, 347] width 97 height 22
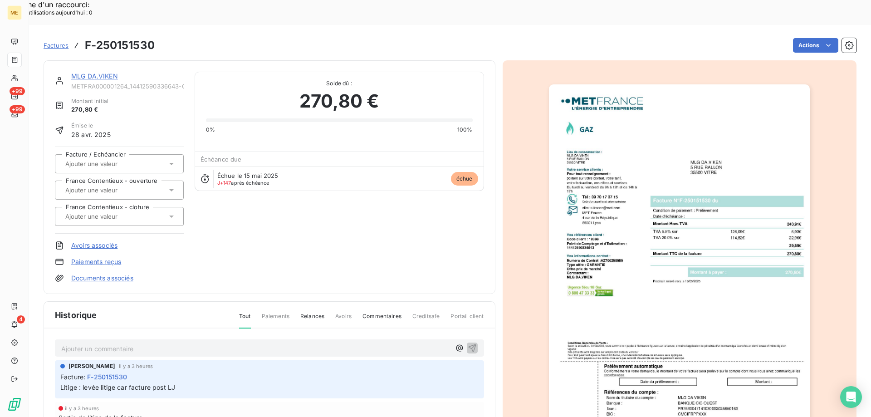
click at [625, 276] on img "button" at bounding box center [679, 268] width 261 height 369
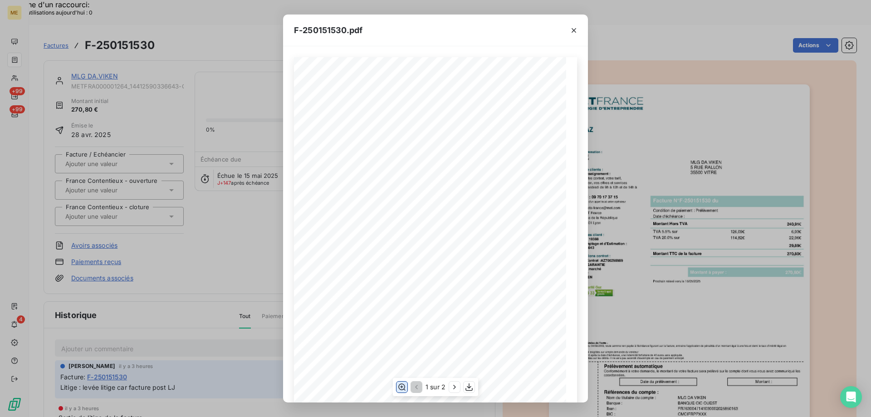
click at [404, 387] on icon "button" at bounding box center [402, 387] width 9 height 9
click at [454, 388] on icon "button" at bounding box center [454, 387] width 9 height 9
drag, startPoint x: 574, startPoint y: 29, endPoint x: 557, endPoint y: 40, distance: 19.6
click at [574, 29] on icon "button" at bounding box center [574, 30] width 9 height 9
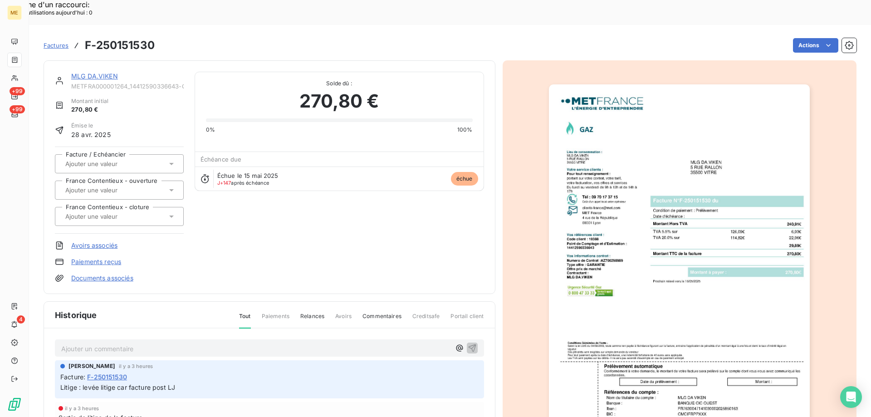
click at [93, 72] on link "MLG DA.VIKEN" at bounding box center [94, 76] width 47 height 8
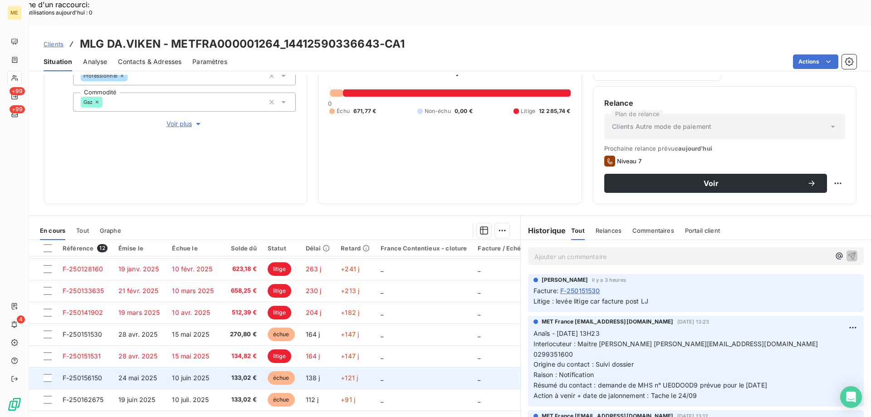
scroll to position [107, 0]
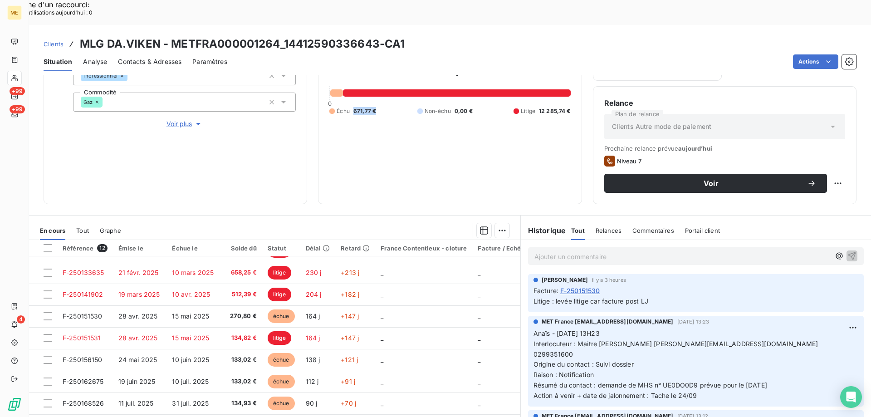
drag, startPoint x: 379, startPoint y: 82, endPoint x: 351, endPoint y: 82, distance: 28.6
click at [351, 107] on div "Échu 671,77 € Non-échu 0,00 € Litige 12 285,74 €" at bounding box center [450, 111] width 241 height 8
copy span "671,77 €"
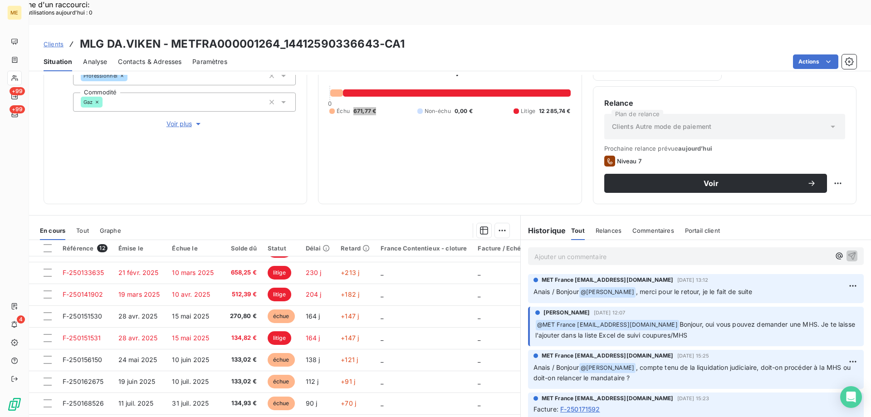
scroll to position [182, 0]
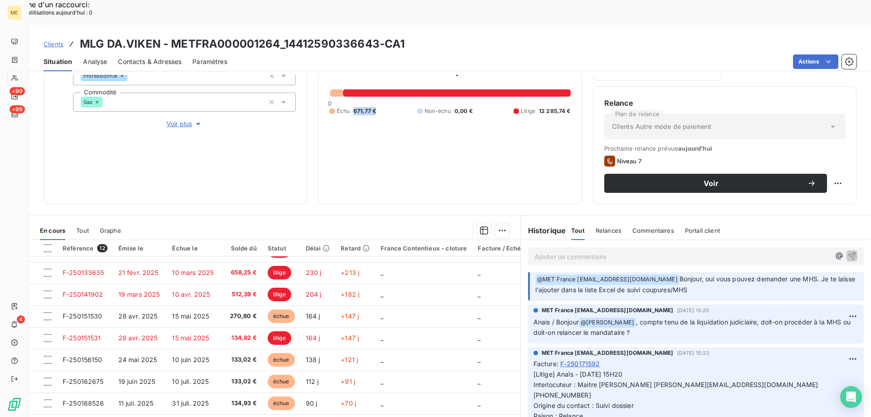
drag, startPoint x: 386, startPoint y: 80, endPoint x: 379, endPoint y: 82, distance: 7.8
click at [386, 107] on div "Échu 671,77 € Non-échu 0,00 € Litige 12 285,74 €" at bounding box center [450, 111] width 241 height 8
drag, startPoint x: 376, startPoint y: 83, endPoint x: 353, endPoint y: 82, distance: 23.2
click at [353, 107] on div "Échu 671,77 € Non-échu 0,00 € Litige 12 285,74 €" at bounding box center [450, 111] width 241 height 8
copy span "671,77 €"
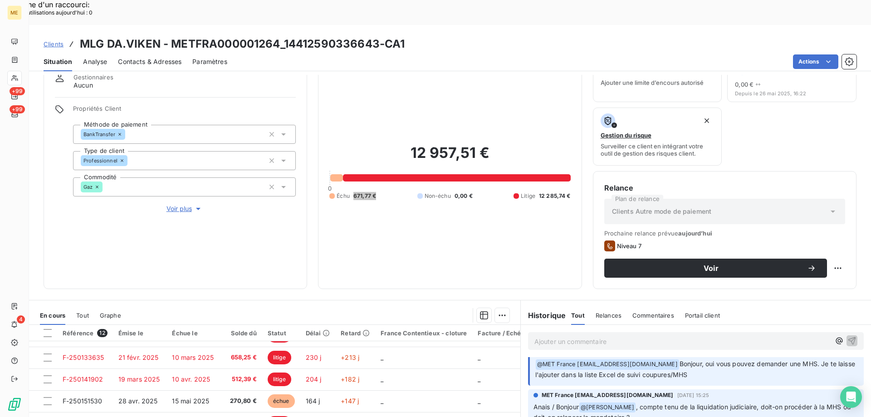
scroll to position [30, 0]
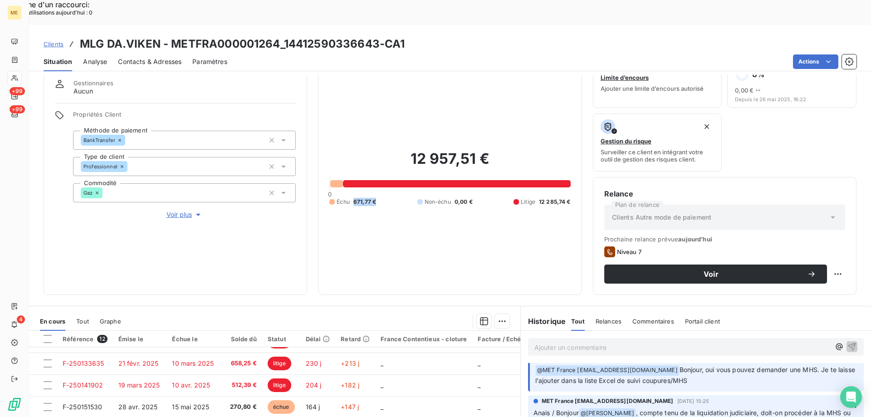
click at [176, 210] on span "Voir plus" at bounding box center [185, 214] width 36 height 9
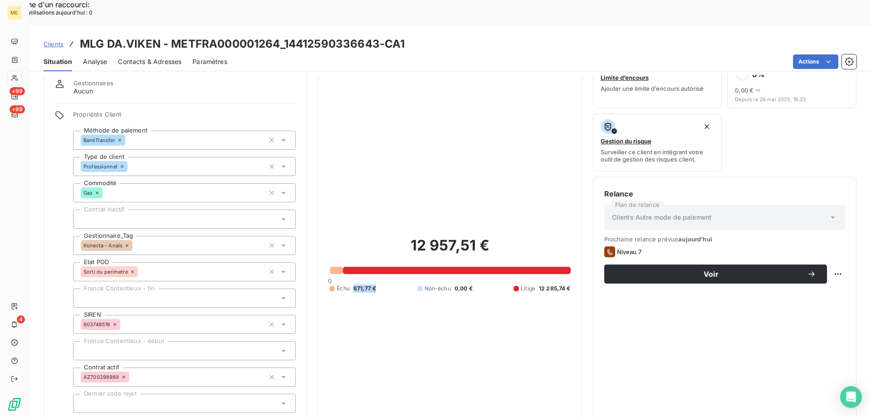
click at [134, 57] on span "Contacts & Adresses" at bounding box center [150, 61] width 64 height 9
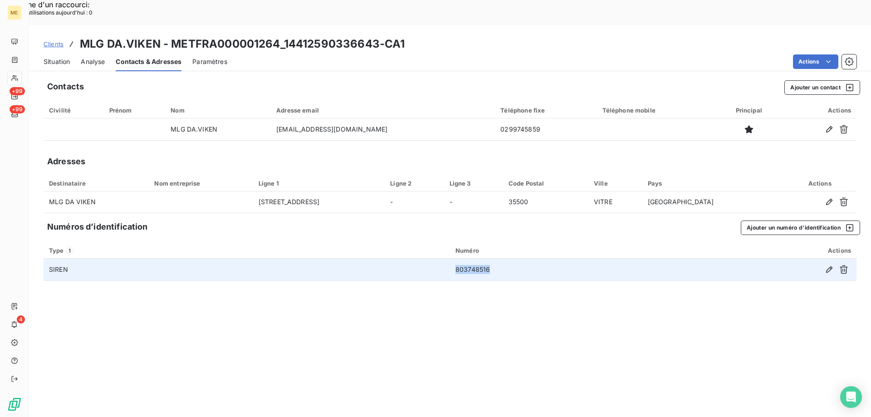
drag, startPoint x: 495, startPoint y: 242, endPoint x: 456, endPoint y: 244, distance: 39.1
click at [456, 259] on td "803748516" at bounding box center [558, 270] width 216 height 22
copy td "803748516"
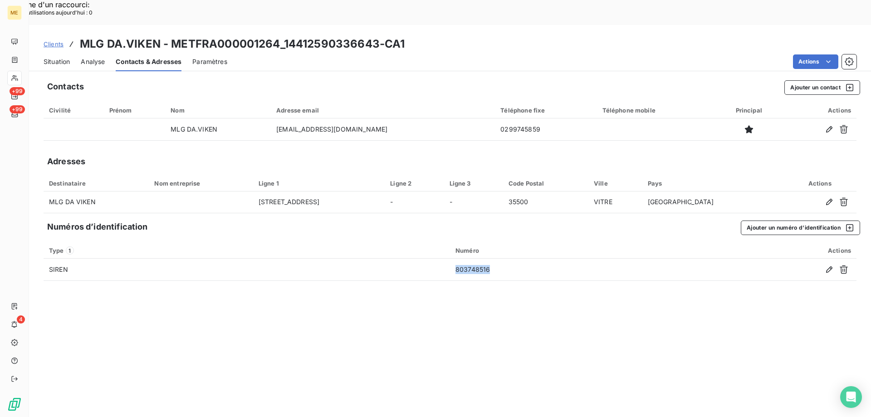
click at [51, 57] on span "Situation" at bounding box center [57, 61] width 26 height 9
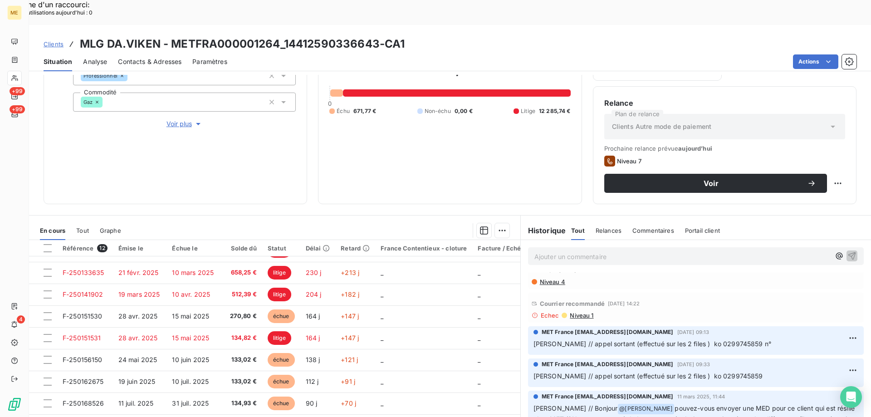
scroll to position [1581, 0]
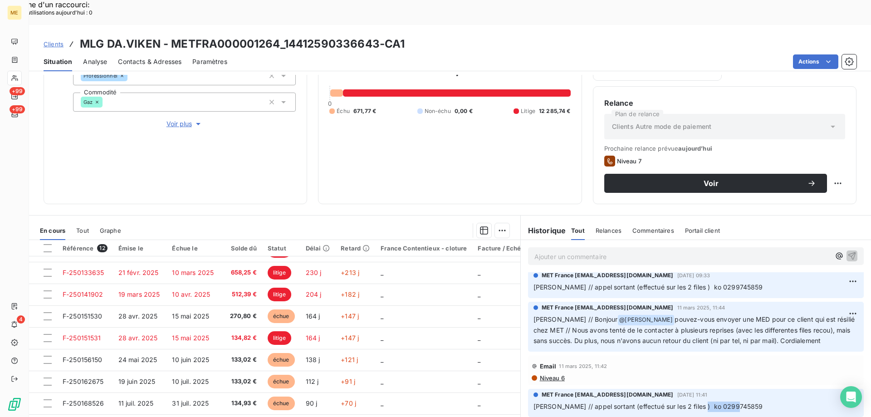
drag, startPoint x: 728, startPoint y: 340, endPoint x: 690, endPoint y: 341, distance: 38.1
click at [690, 403] on span "Sylvain // appel sortant (effectué sur les 2 files ) ko 0299745859" at bounding box center [649, 407] width 230 height 8
copy span "0299745859"
click at [733, 402] on p "Sylvain // appel sortant (effectué sur les 2 files ) ko 0299745859" at bounding box center [696, 407] width 325 height 10
drag, startPoint x: 732, startPoint y: 338, endPoint x: 691, endPoint y: 337, distance: 40.4
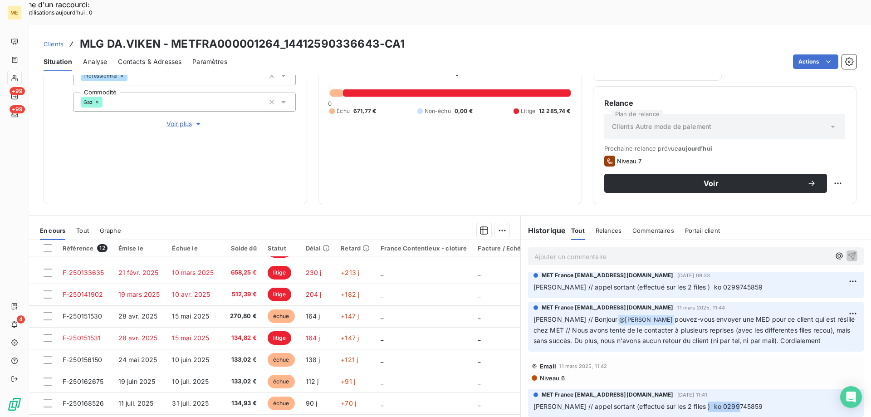
click at [691, 402] on p "Sylvain // appel sortant (effectué sur les 2 files ) ko 0299745859" at bounding box center [696, 407] width 325 height 10
copy span "0299745859"
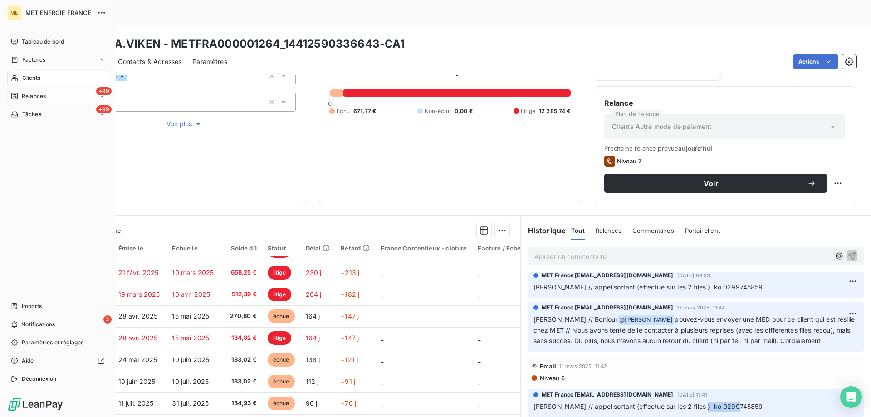
click at [20, 97] on div "Relances" at bounding box center [28, 96] width 35 height 8
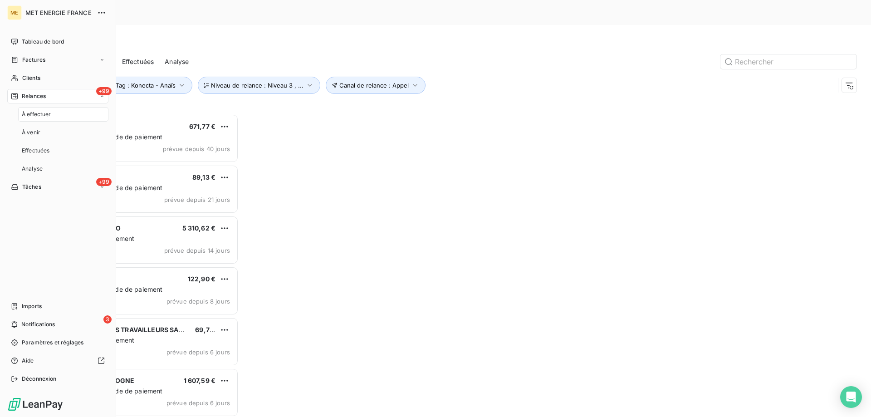
scroll to position [321, 188]
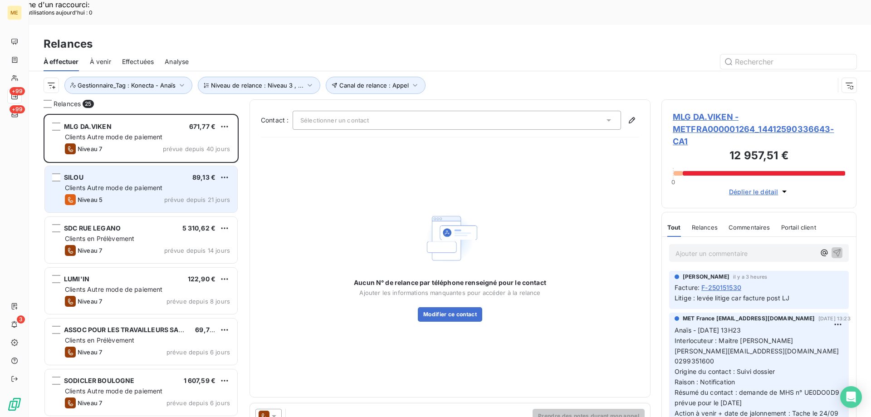
click at [103, 169] on div "SILOU 89,13 € Clients Autre mode de paiement Niveau 5 prévue depuis 21 jours" at bounding box center [141, 189] width 192 height 46
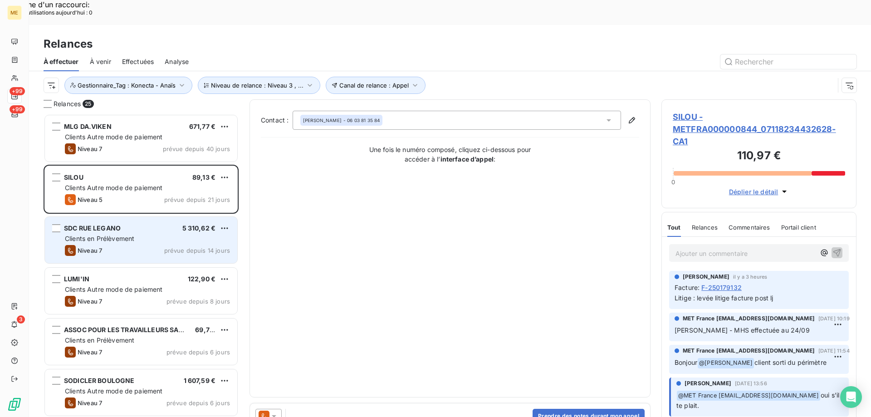
click at [126, 218] on div "SDC RUE LEGANO 5 310,62 € Clients en Prélèvement Niveau 7 prévue depuis 14 jours" at bounding box center [141, 240] width 192 height 46
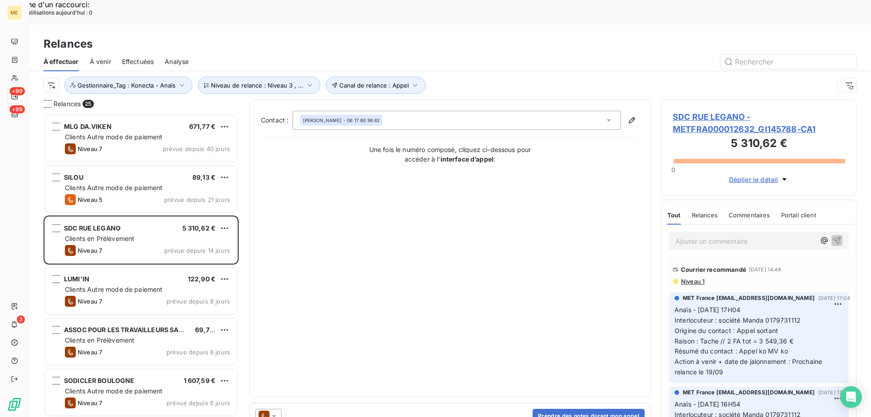
click at [715, 111] on span "SDC RUE LEGANO - METFRA000012632_GI145788-CA1" at bounding box center [759, 123] width 172 height 25
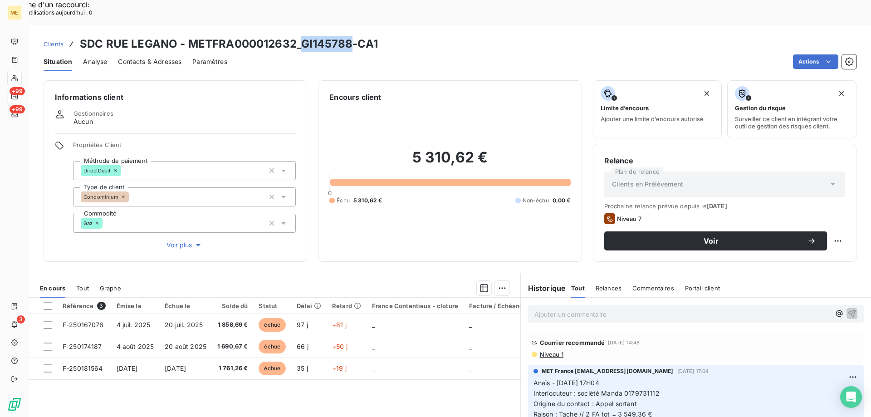
drag, startPoint x: 353, startPoint y: 20, endPoint x: 301, endPoint y: 20, distance: 52.2
click at [301, 36] on h3 "SDC RUE LEGANO - METFRA000012632_GI145788-CA1" at bounding box center [229, 44] width 298 height 16
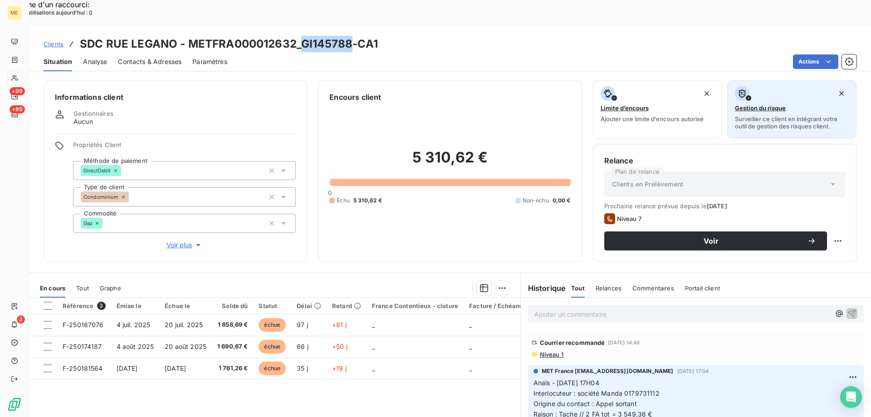
copy h3 "GI145788"
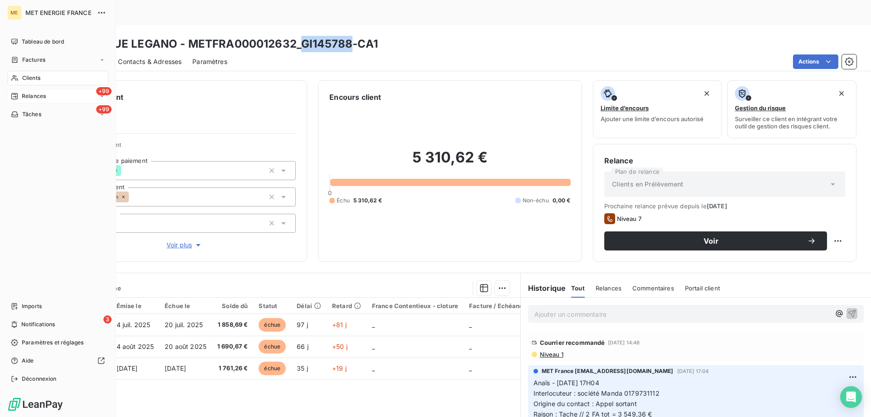
click at [29, 96] on span "Relances" at bounding box center [34, 96] width 24 height 8
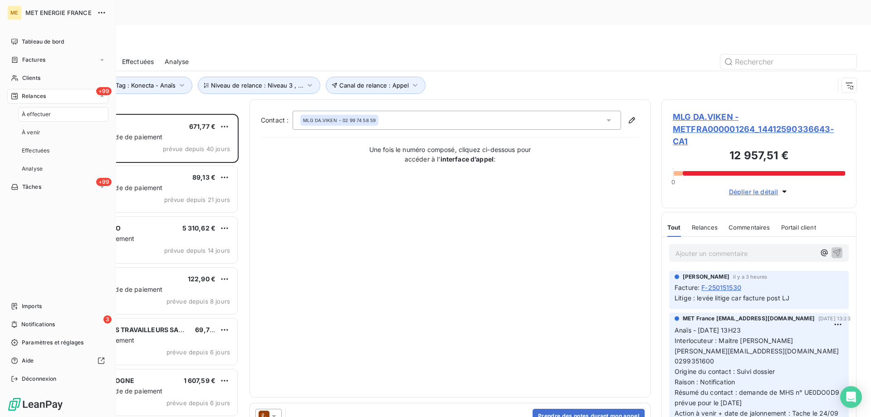
scroll to position [321, 188]
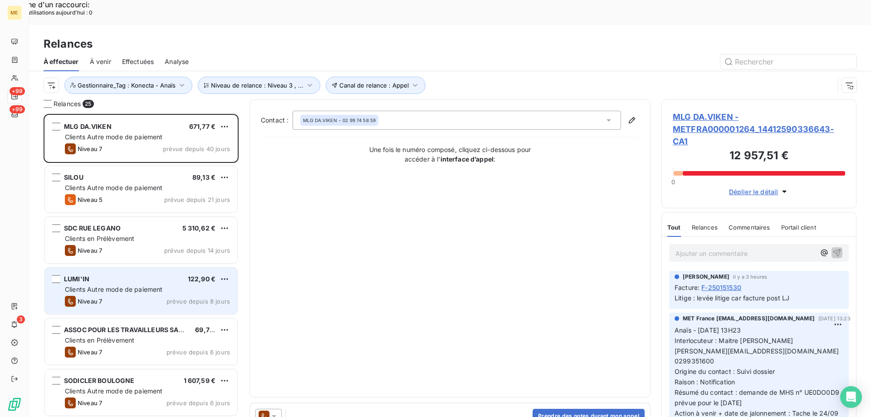
click at [147, 285] on span "Clients Autre mode de paiement" at bounding box center [114, 289] width 98 height 8
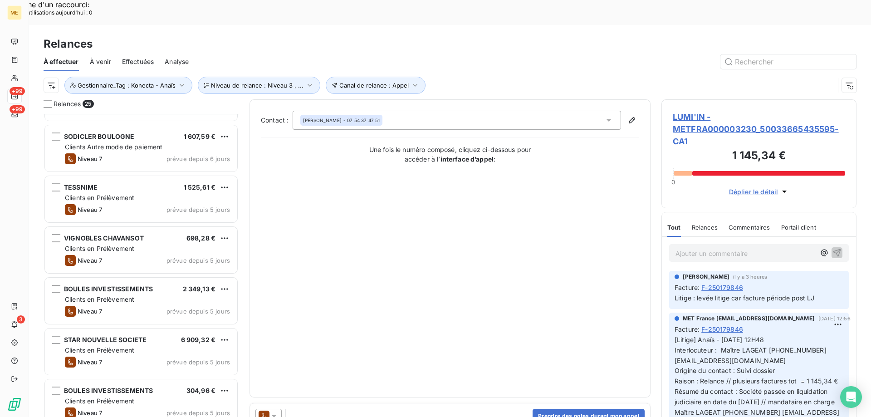
scroll to position [273, 0]
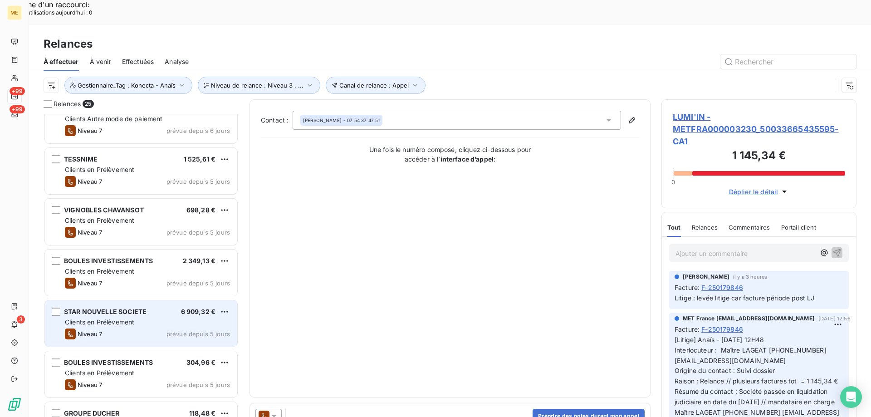
click at [129, 303] on div "STAR NOUVELLE SOCIETE 6 909,32 € Clients en Prélèvement Niveau 7 prévue depuis …" at bounding box center [141, 323] width 192 height 46
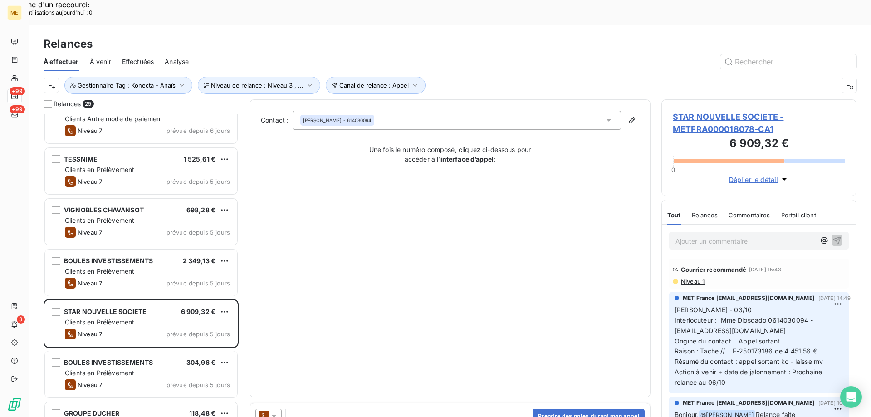
click at [736, 111] on span "STAR NOUVELLE SOCIETE - METFRA000018078-CA1" at bounding box center [759, 123] width 172 height 25
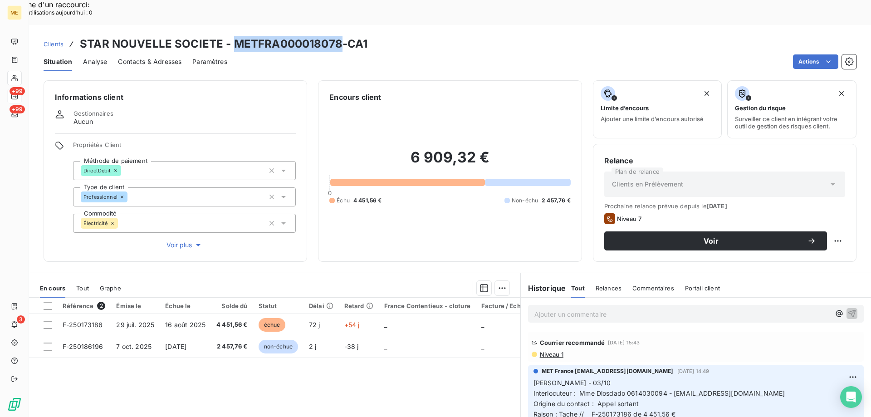
drag, startPoint x: 338, startPoint y: 21, endPoint x: 234, endPoint y: 20, distance: 103.5
click at [234, 36] on h3 "STAR NOUVELLE SOCIETE - METFRA000018078-CA1" at bounding box center [224, 44] width 288 height 16
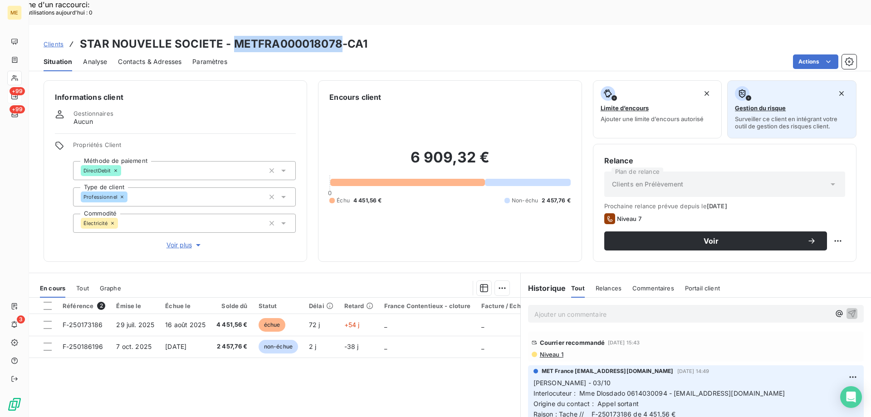
copy h3 "METFRA000018078"
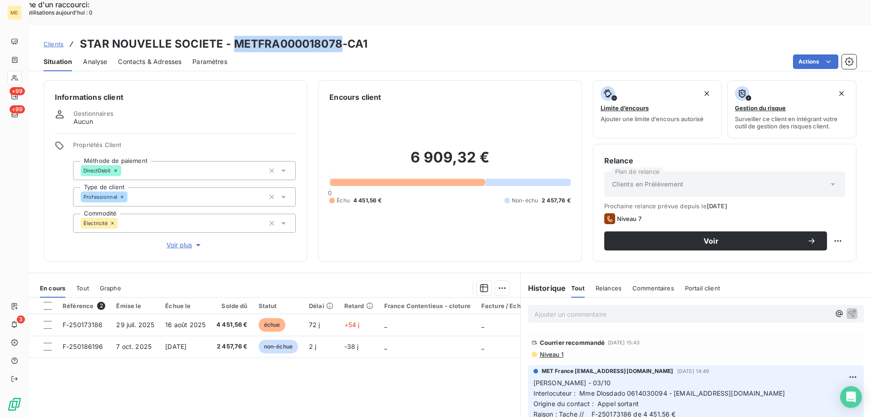
click at [52, 40] on span "Clients" at bounding box center [54, 43] width 20 height 7
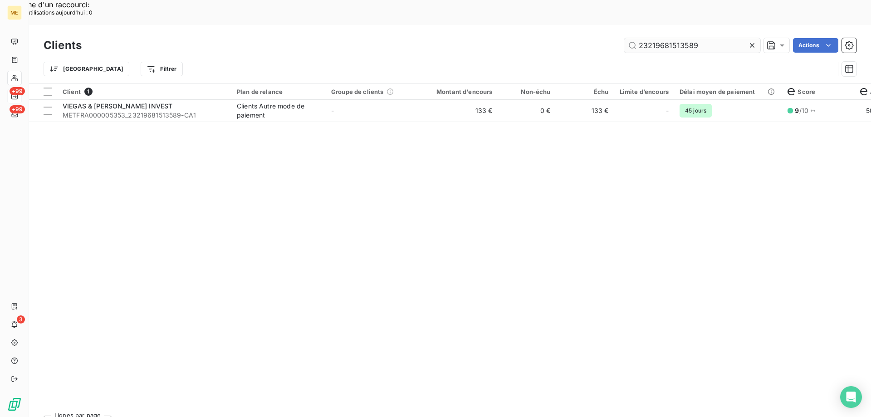
click at [673, 38] on input "23219681513589" at bounding box center [693, 45] width 136 height 15
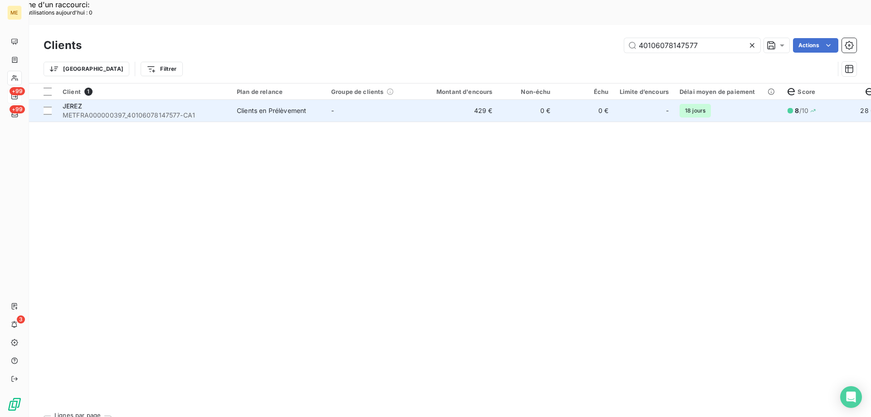
type input "40106078147577"
click at [336, 100] on td "-" at bounding box center [373, 111] width 94 height 22
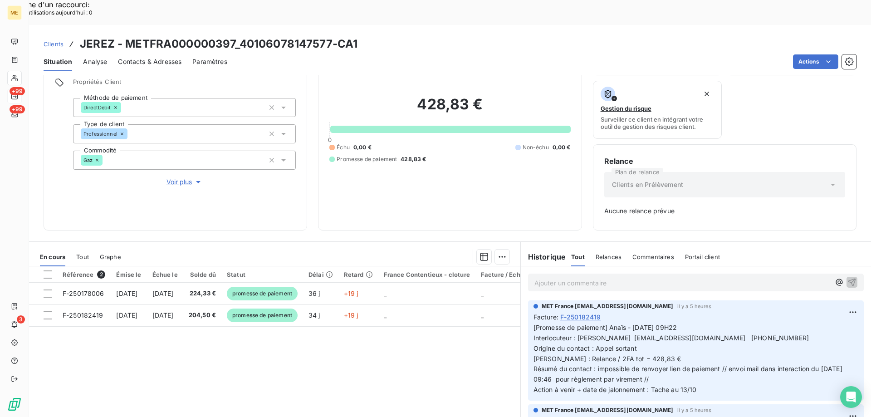
scroll to position [89, 0]
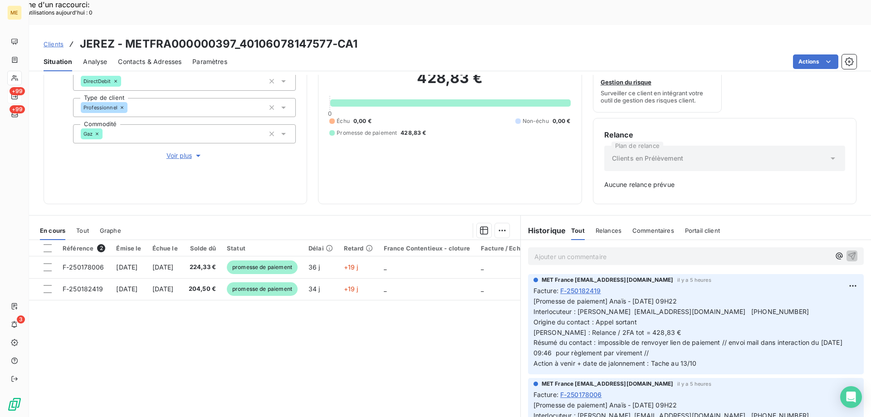
click at [432, 128] on div "428,83 € 0 Échu 0,00 € Non-échu 0,00 € Promesse de paiement 428,83 €" at bounding box center [450, 103] width 241 height 180
drag, startPoint x: 331, startPoint y: 15, endPoint x: 240, endPoint y: 19, distance: 91.3
click at [240, 36] on h3 "JEREZ - METFRA000000397_40106078147577-CA1" at bounding box center [219, 44] width 278 height 16
copy h3 "40106078147577"
drag, startPoint x: 709, startPoint y: 287, endPoint x: 637, endPoint y: 291, distance: 71.8
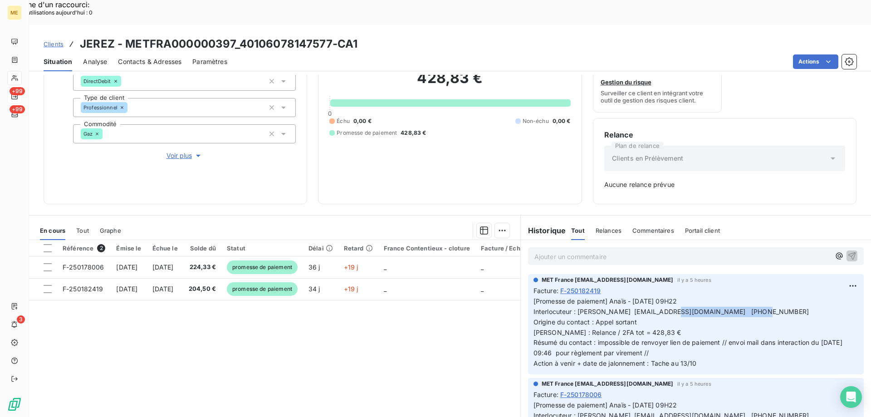
click at [637, 296] on p "[Promesse de paiement] Anaïs - 09/10/2025 - 09H22 Interlocuteur : Mme Alicia Ba…" at bounding box center [696, 332] width 325 height 73
click at [608, 297] on span "[Promesse de paiement] Anaïs - 09/10/2025 - 09H22 Interlocuteur : Mme Alicia Ba…" at bounding box center [689, 332] width 311 height 70
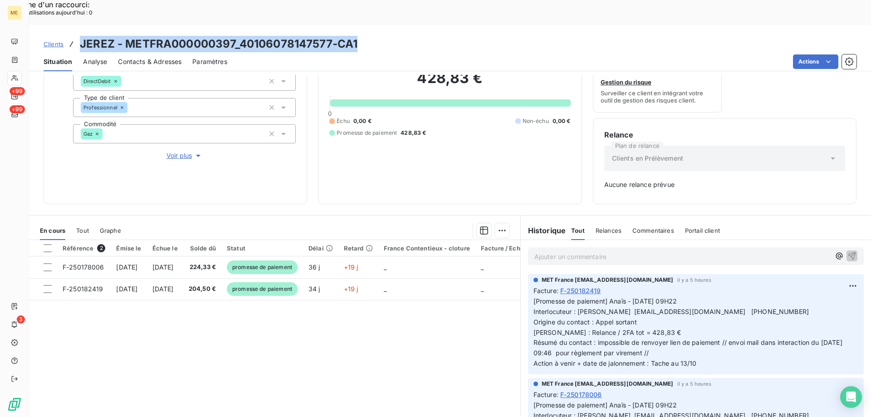
drag, startPoint x: 374, startPoint y: 17, endPoint x: 79, endPoint y: 22, distance: 295.1
click at [79, 36] on div "Clients JEREZ - METFRA000000397_40106078147577-CA1" at bounding box center [450, 44] width 842 height 16
click at [145, 36] on h3 "JEREZ - METFRA000000397_40106078147577-CA1" at bounding box center [219, 44] width 278 height 16
click at [252, 36] on h3 "JEREZ - METFRA000000397_40106078147577-CA1" at bounding box center [219, 44] width 278 height 16
drag, startPoint x: 330, startPoint y: 17, endPoint x: 241, endPoint y: 24, distance: 89.2
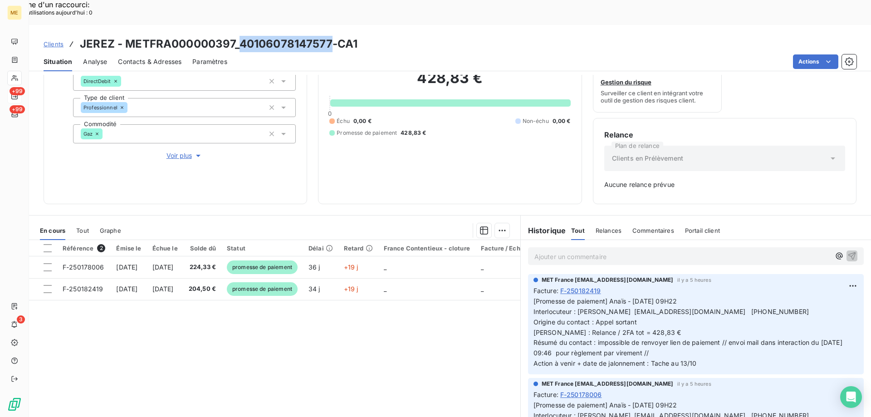
click at [241, 36] on h3 "JEREZ - METFRA000000397_40106078147577-CA1" at bounding box center [219, 44] width 278 height 16
click at [629, 251] on p "Ajouter un commentaire ﻿" at bounding box center [683, 256] width 296 height 11
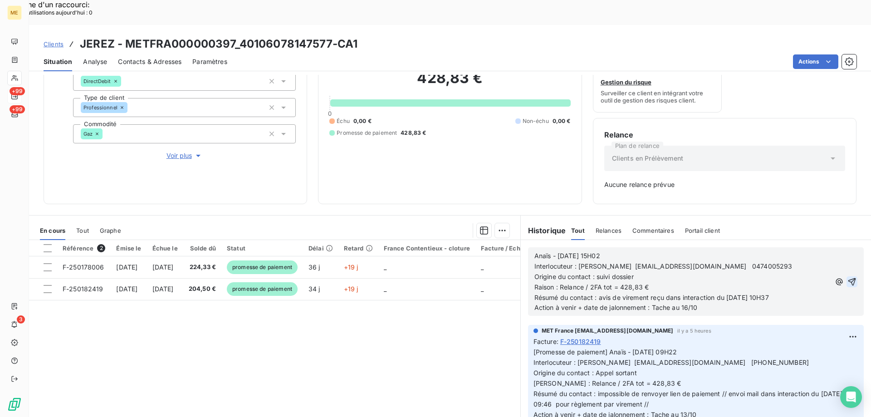
click at [849, 278] on icon "button" at bounding box center [853, 282] width 8 height 8
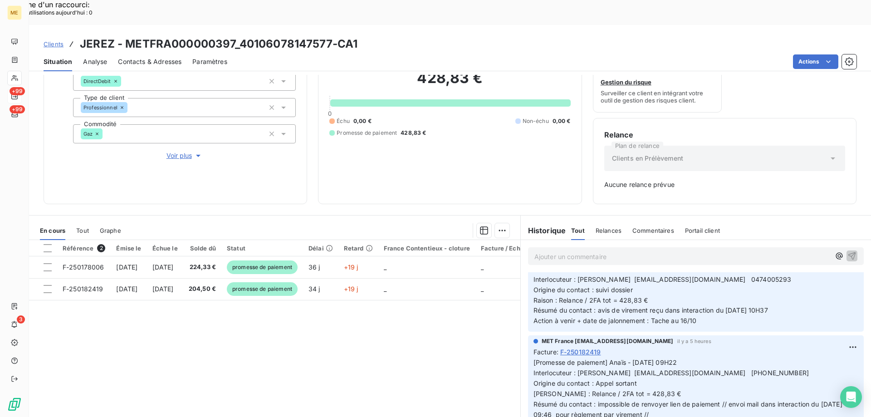
scroll to position [45, 0]
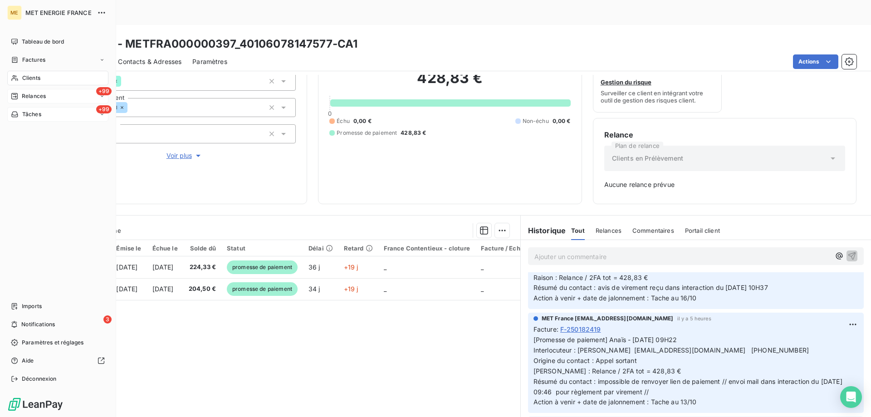
click at [31, 112] on span "Tâches" at bounding box center [31, 114] width 19 height 8
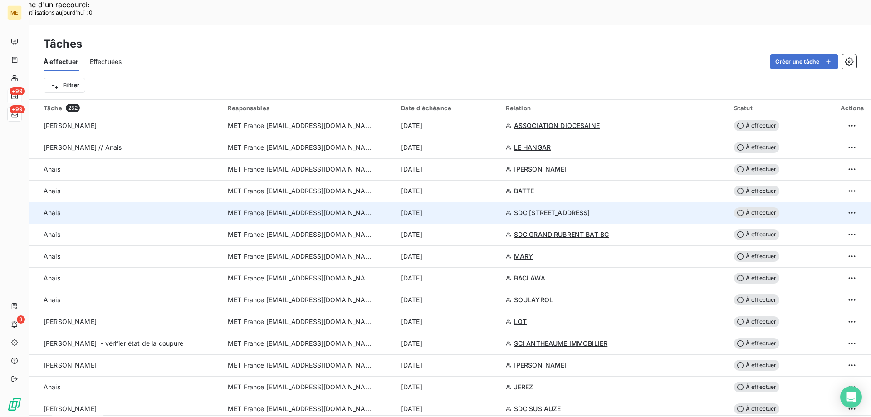
scroll to position [1880, 0]
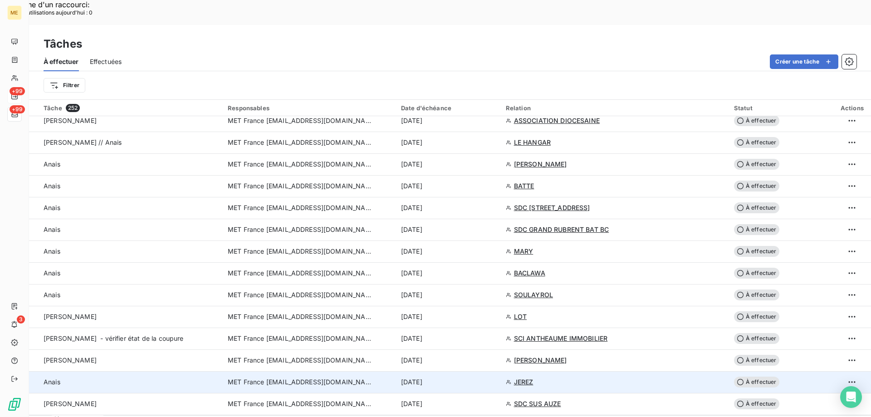
click at [468, 378] on div "13 oct. 2025" at bounding box center [448, 382] width 94 height 9
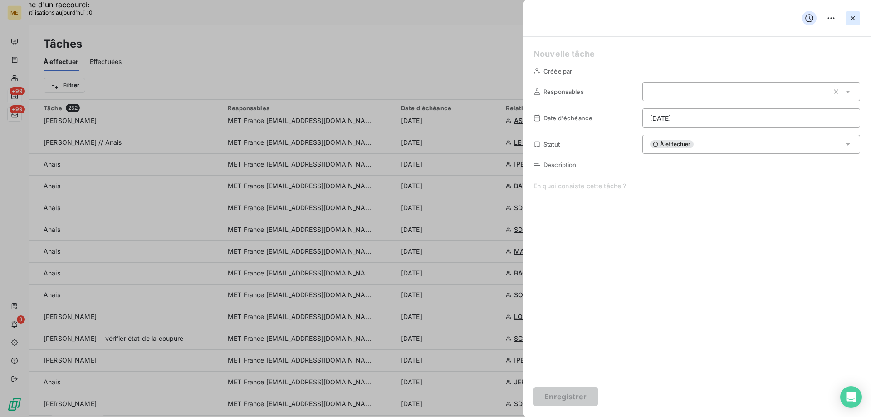
click at [851, 15] on icon "button" at bounding box center [853, 18] width 9 height 9
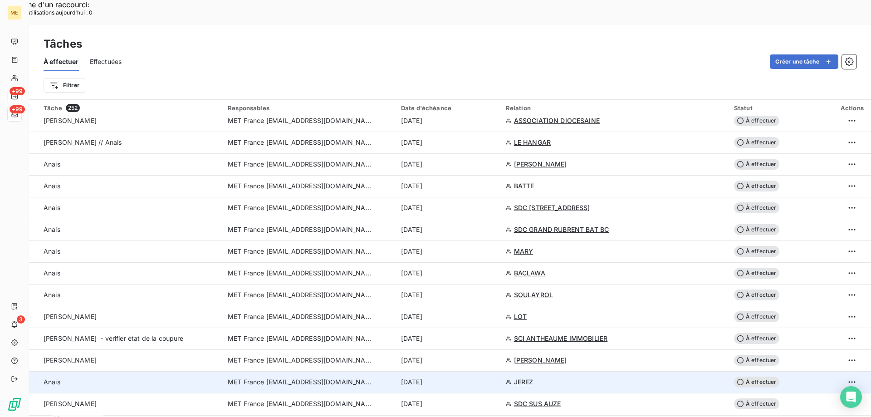
click at [481, 378] on div "13 oct. 2025" at bounding box center [448, 382] width 94 height 9
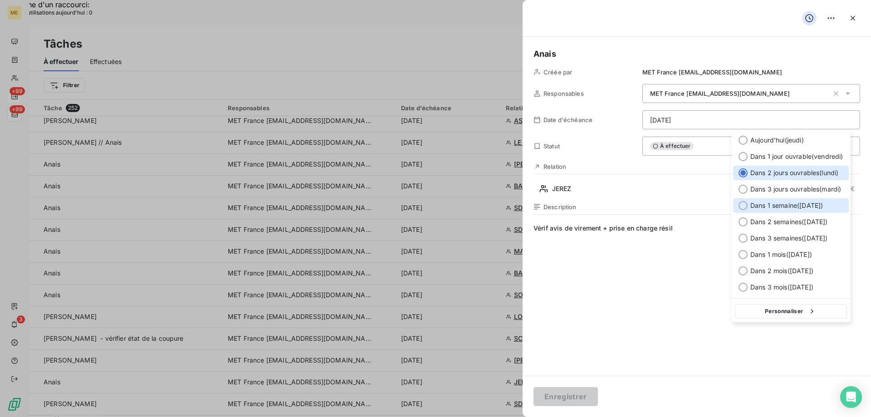
click at [759, 204] on span "Dans 1 semaine ( 16 oct. )" at bounding box center [787, 205] width 73 height 9
type input "16/10/2025"
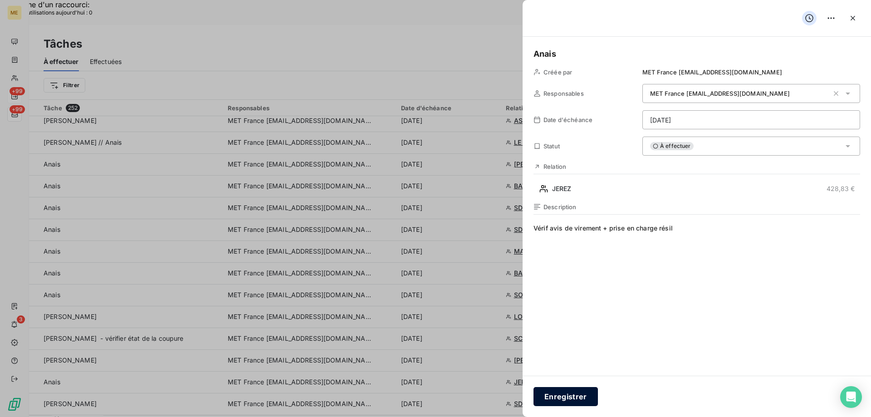
click at [554, 396] on button "Enregistrer" at bounding box center [566, 396] width 64 height 19
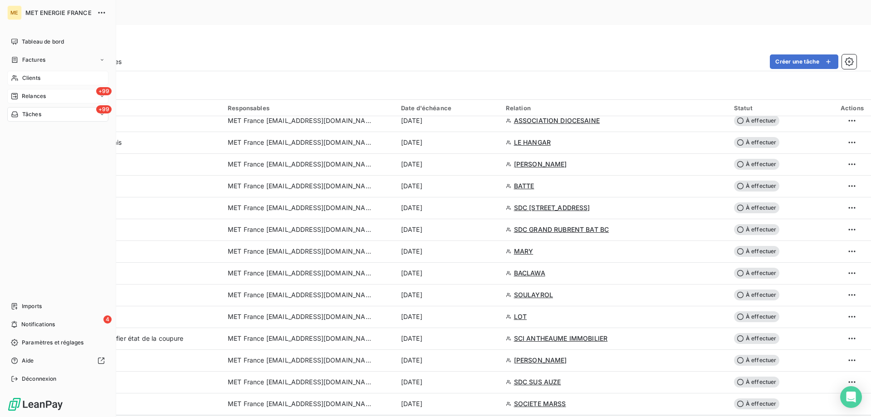
click at [31, 76] on span "Clients" at bounding box center [31, 78] width 18 height 8
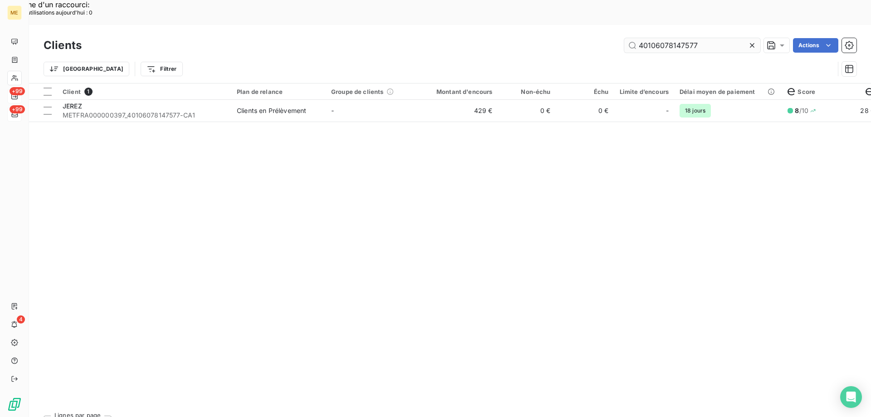
click at [670, 38] on input "40106078147577" at bounding box center [693, 45] width 136 height 15
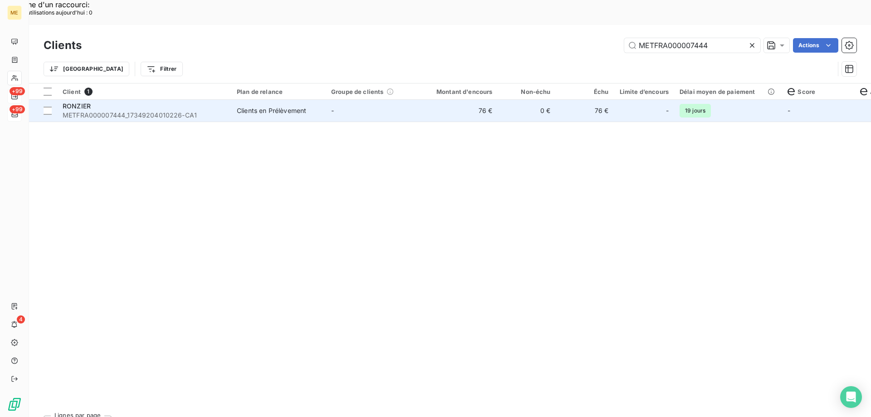
type input "METFRA000007444"
click at [275, 106] on div "Clients en Prélèvement" at bounding box center [271, 110] width 69 height 9
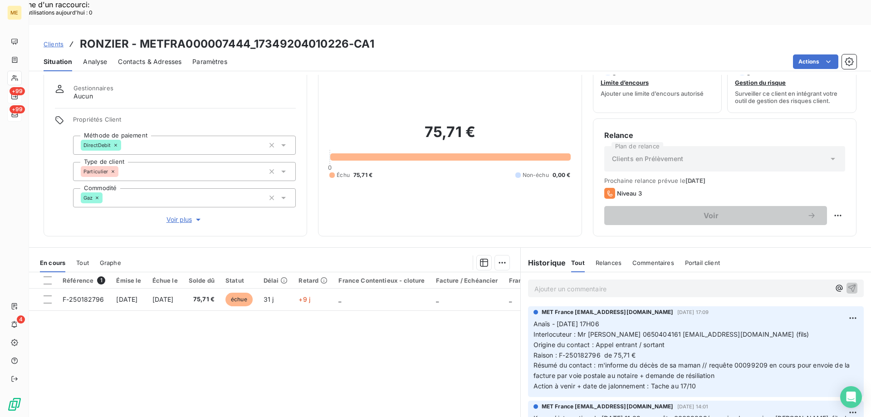
scroll to position [58, 0]
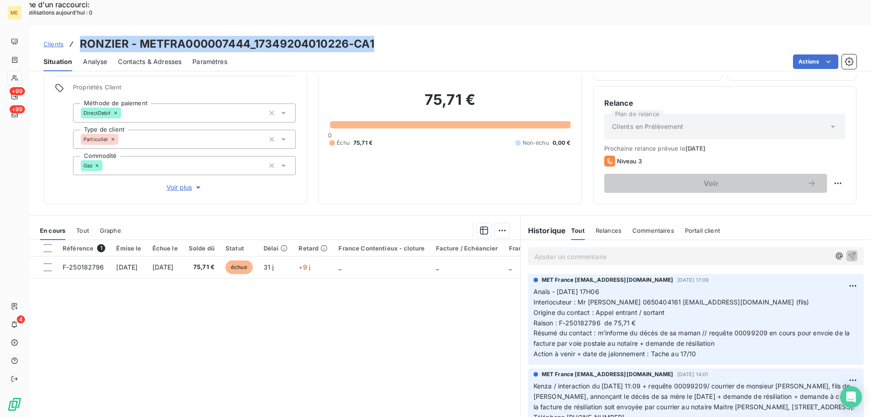
drag, startPoint x: 391, startPoint y: 20, endPoint x: 81, endPoint y: 21, distance: 309.5
click at [81, 36] on div "Clients RONZIER - METFRA000007444_17349204010226-CA1" at bounding box center [450, 44] width 842 height 16
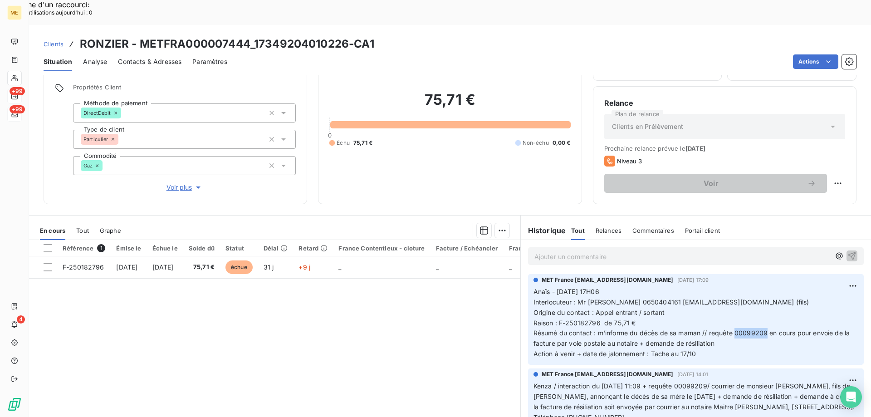
drag, startPoint x: 763, startPoint y: 309, endPoint x: 733, endPoint y: 307, distance: 29.6
click at [733, 329] on span "Résumé du contact : m'informe du décès de sa maman // requête 00099209 en cours…" at bounding box center [693, 338] width 319 height 18
click at [613, 298] on span "Interlocuteur : Mr RONZIER 0650404161 ronzieraline@aol.fr (fils)" at bounding box center [672, 302] width 276 height 8
click at [667, 287] on p "Anaïs - 06/10/2025 - 17H06 Interlocuteur : Mr RONZIER 0650404161 ronzieraline@a…" at bounding box center [696, 323] width 325 height 73
click at [661, 287] on p "Anaïs - 06/10/2025 - 17H06 Interlocuteur : Mr RONZIER 0650404161 ronzieraline@a…" at bounding box center [696, 323] width 325 height 73
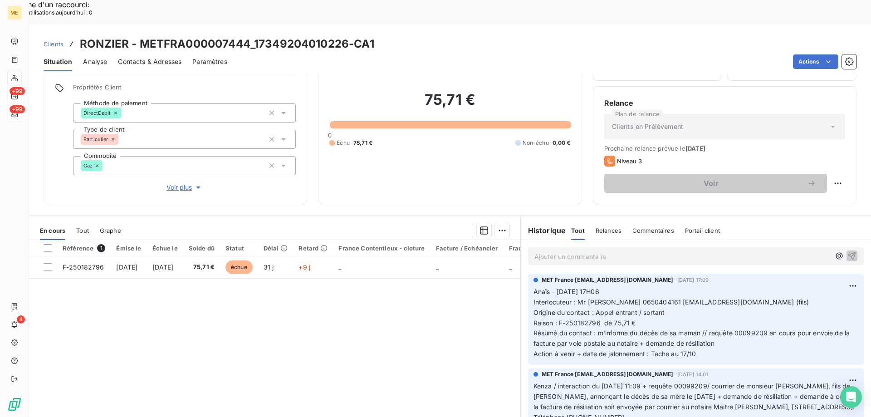
click at [710, 329] on span "Résumé du contact : m'informe du décès de sa maman // requête 00099209 en cours…" at bounding box center [693, 338] width 319 height 18
drag, startPoint x: 707, startPoint y: 308, endPoint x: 718, endPoint y: 310, distance: 11.1
click at [708, 329] on span "Résumé du contact : m'informe du décès de sa maman // requête 00099209 en cours…" at bounding box center [693, 338] width 319 height 18
drag, startPoint x: 763, startPoint y: 307, endPoint x: 733, endPoint y: 313, distance: 30.4
click at [733, 312] on p "Anaïs - 06/10/2025 - 17H06 Interlocuteur : Mr RONZIER 0650404161 ronzieraline@a…" at bounding box center [696, 323] width 325 height 73
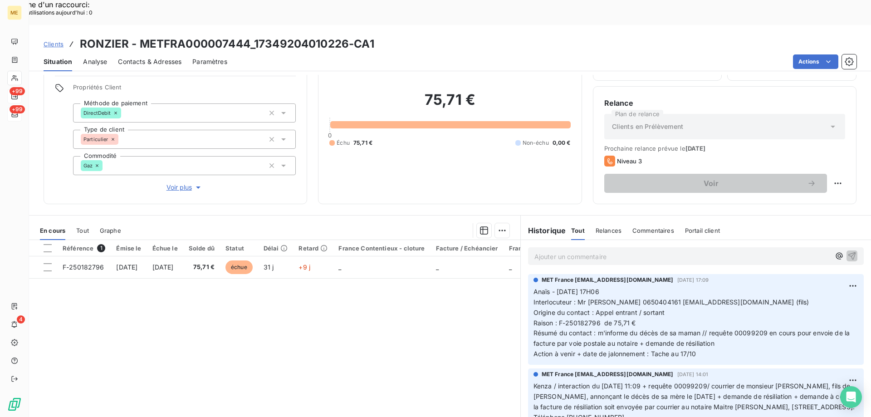
click at [595, 251] on p "Ajouter un commentaire ﻿" at bounding box center [683, 256] width 296 height 11
click at [819, 179] on div "Replanifier cette action" at bounding box center [793, 178] width 81 height 15
select select "9"
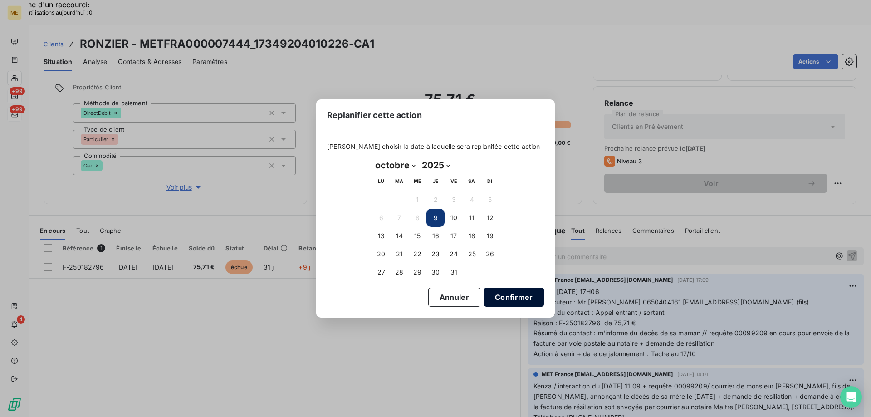
click at [497, 292] on button "Confirmer" at bounding box center [514, 297] width 60 height 19
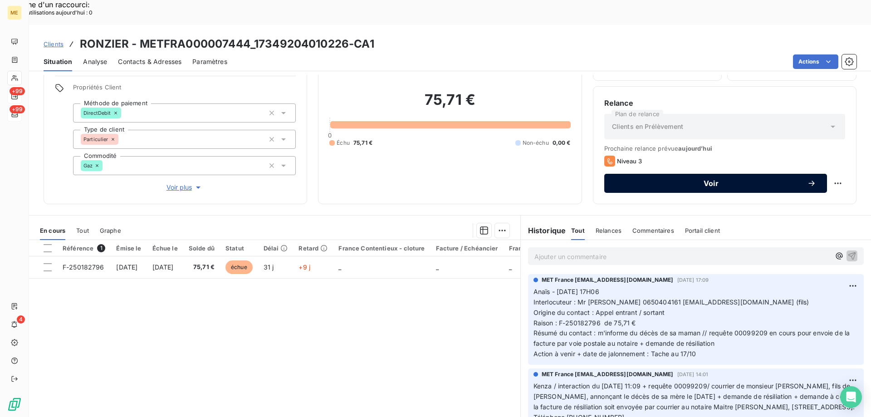
click at [695, 180] on span "Voir" at bounding box center [711, 183] width 192 height 7
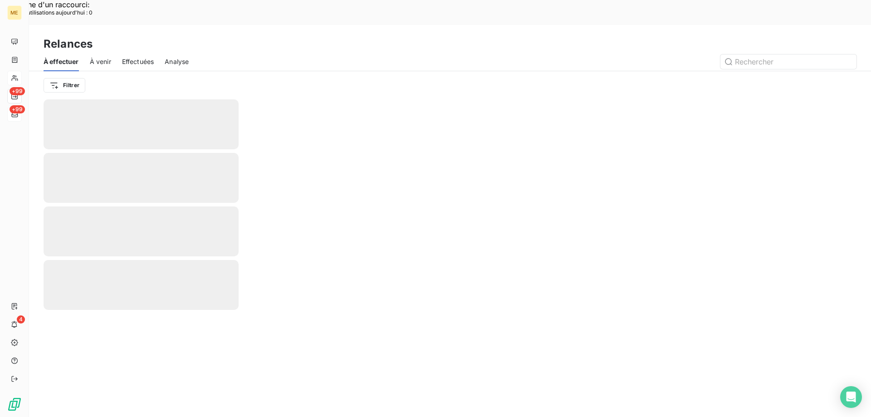
type input "Anaïs - 09/10/2025 - 15H30 Interlocuteur : Mr RONZIER 0650404161 ronzieraline@a…"
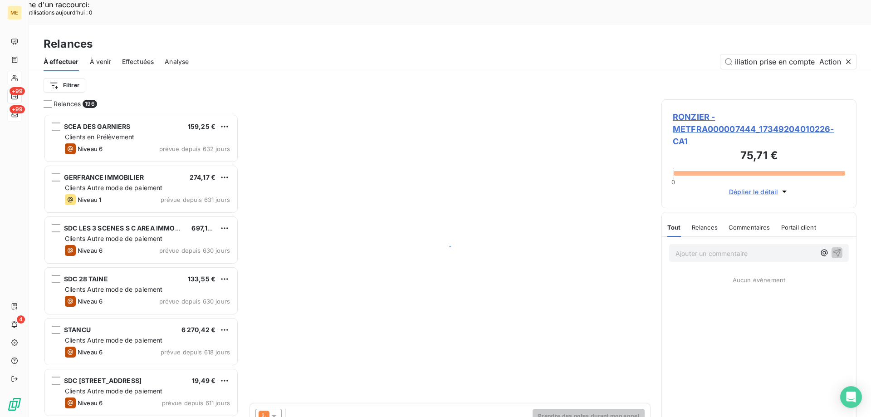
scroll to position [321, 188]
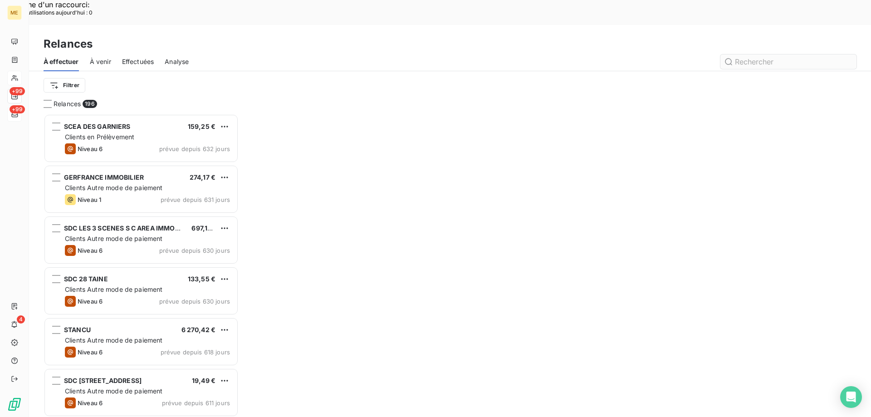
scroll to position [321, 188]
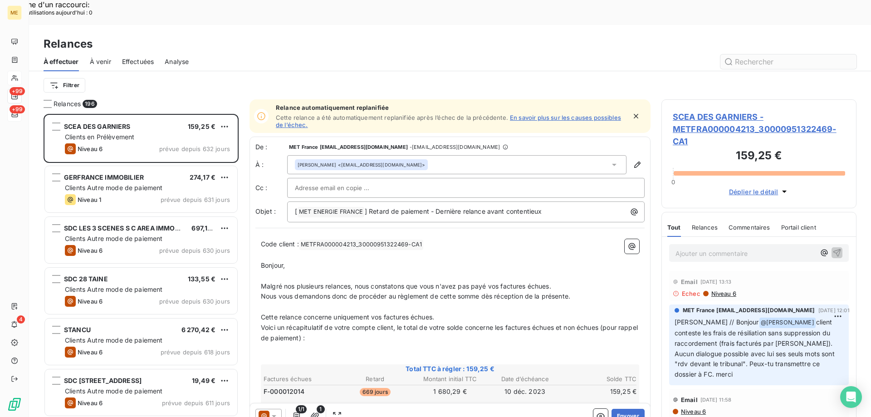
click at [758, 54] on input "text" at bounding box center [789, 61] width 136 height 15
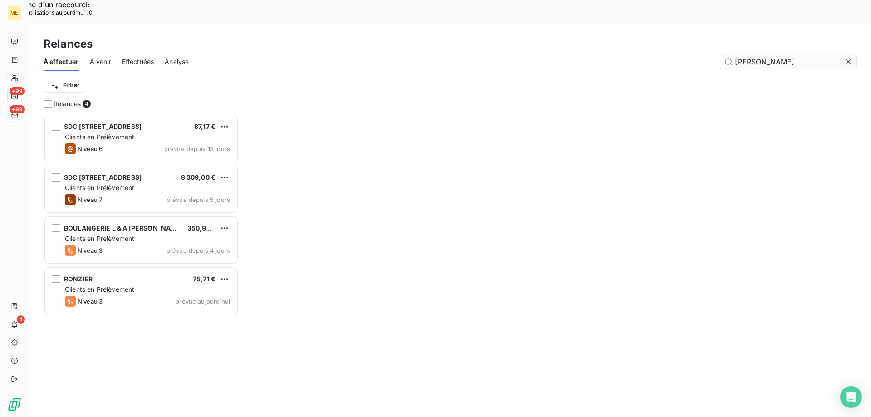
scroll to position [321, 188]
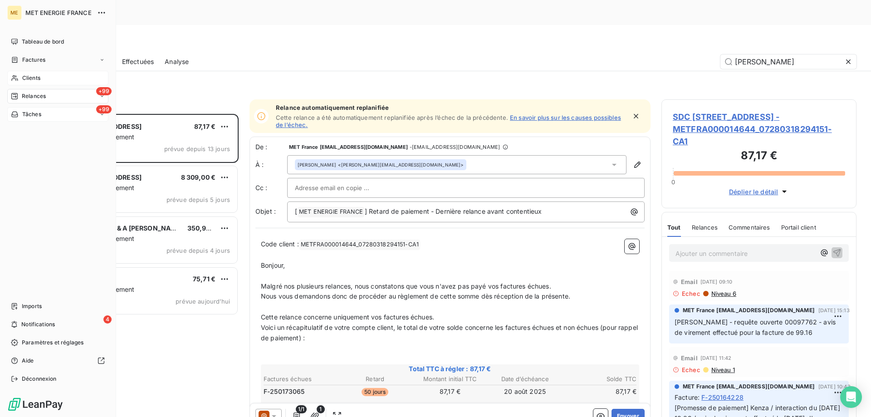
type input "ron"
click at [26, 80] on span "Clients" at bounding box center [31, 78] width 18 height 8
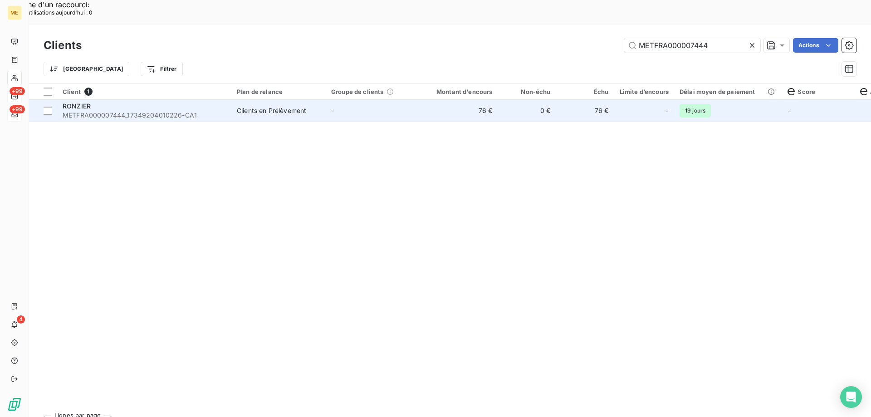
click at [397, 100] on td "-" at bounding box center [373, 111] width 94 height 22
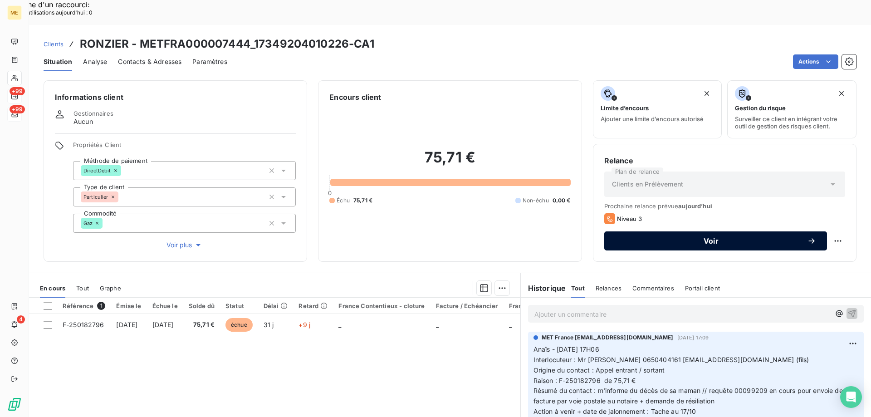
click at [748, 237] on span "Voir" at bounding box center [711, 240] width 192 height 7
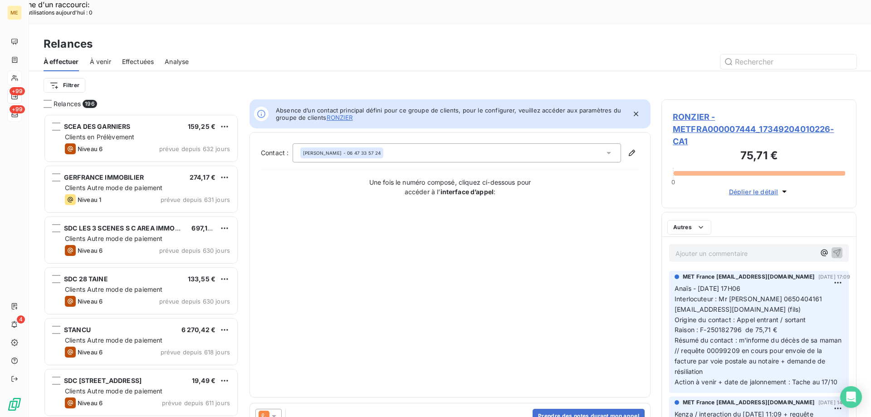
scroll to position [321, 188]
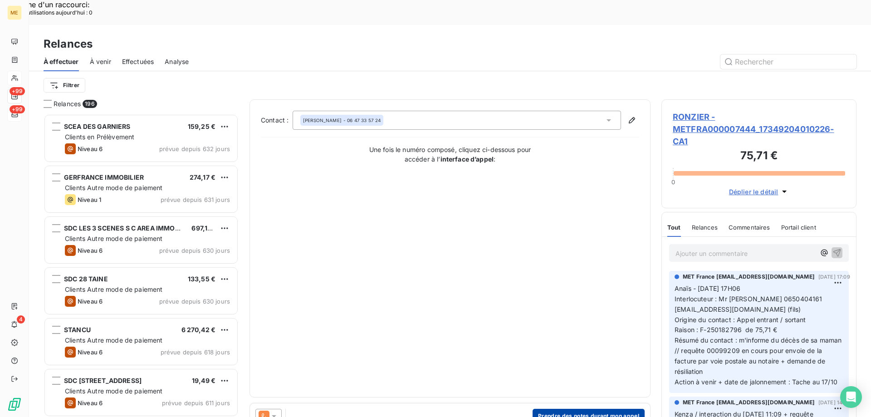
click at [548, 409] on button "Prendre des notes durant mon appel" at bounding box center [589, 416] width 112 height 15
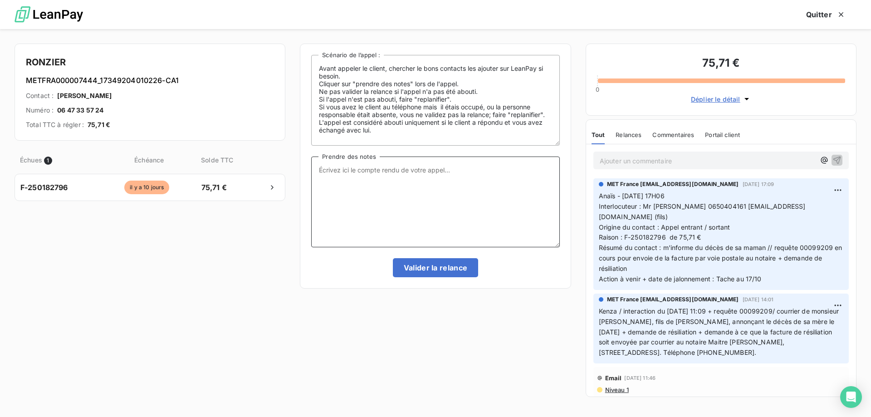
click at [440, 204] on textarea "Prendre des notes" at bounding box center [435, 202] width 248 height 91
paste textarea "Anaïs - 09/10/2025 - 15H30 Interlocuteur : Mr RONZIER 0650404161 ronzieraline@a…"
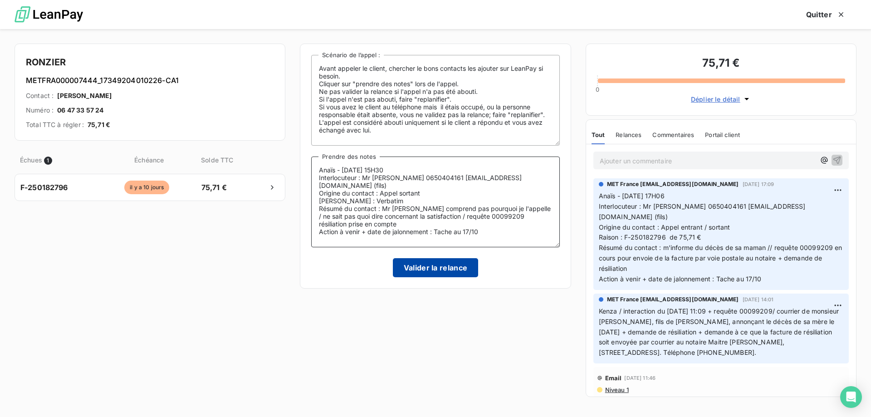
type textarea "Anaïs - 09/10/2025 - 15H30 Interlocuteur : Mr RONZIER 0650404161 ronzieraline@a…"
click at [428, 270] on button "Valider la relance" at bounding box center [436, 267] width 86 height 19
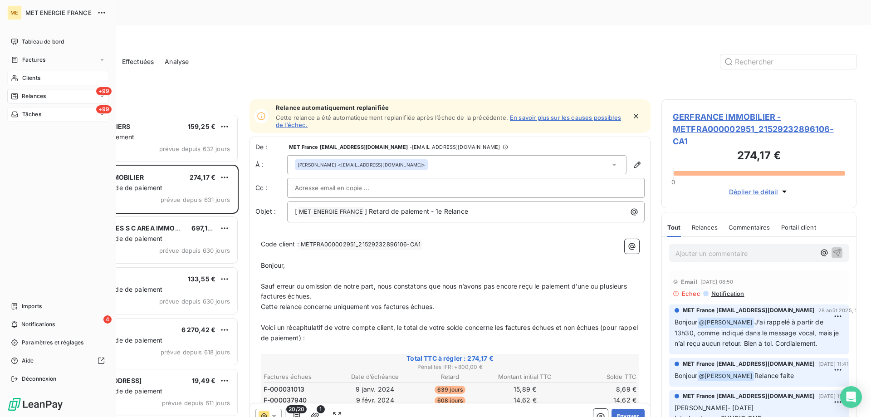
click at [32, 94] on span "Relances" at bounding box center [34, 96] width 24 height 8
click at [10, 97] on div "+99 Relances" at bounding box center [57, 96] width 101 height 15
click at [21, 96] on div "Relances" at bounding box center [28, 96] width 35 height 8
click at [31, 97] on span "Relances" at bounding box center [34, 96] width 24 height 8
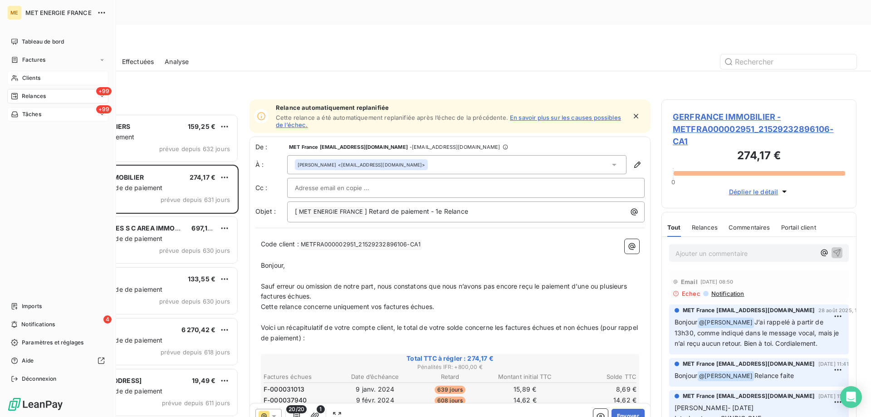
click at [31, 97] on span "Relances" at bounding box center [34, 96] width 24 height 8
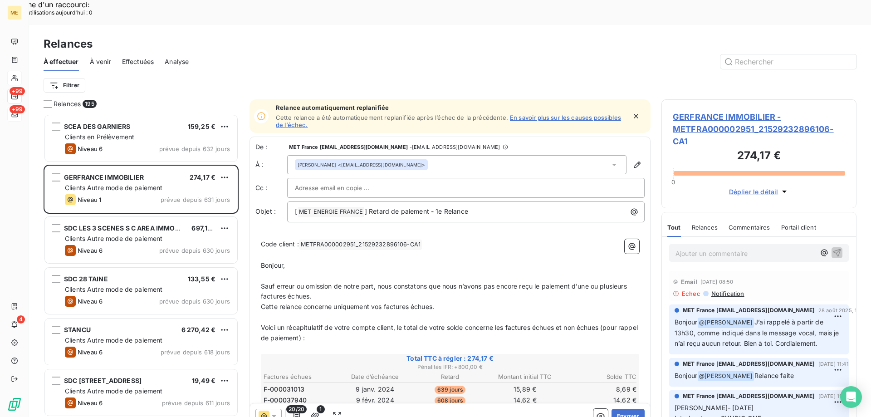
click at [188, 77] on div "Filtrer" at bounding box center [450, 85] width 813 height 17
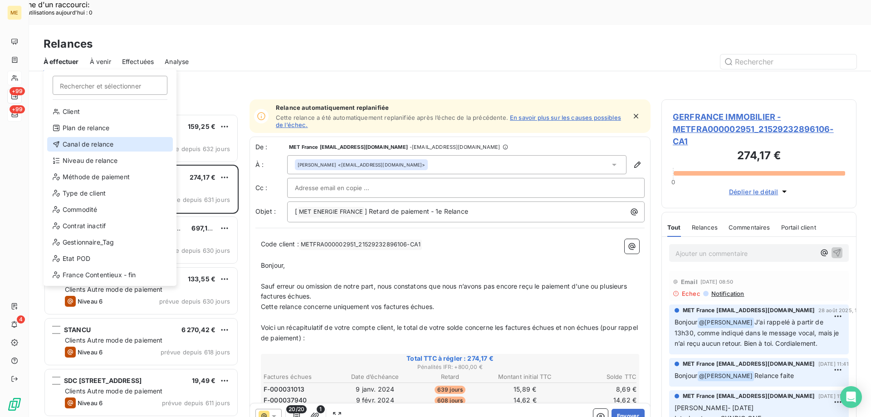
click at [115, 143] on div "Canal de relance" at bounding box center [110, 144] width 126 height 15
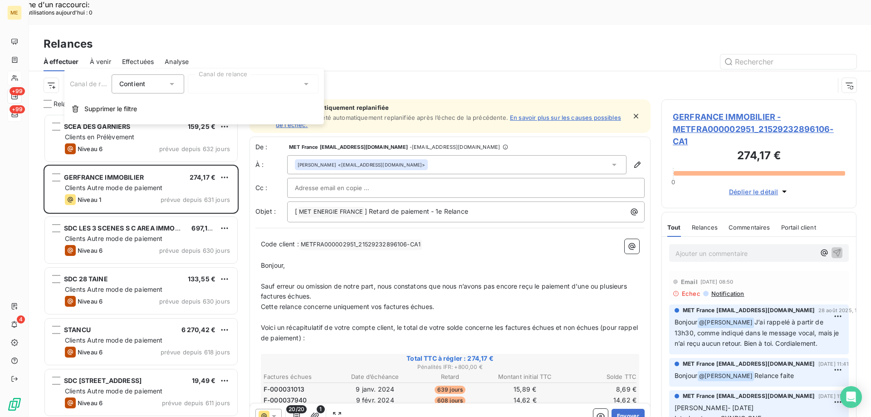
drag, startPoint x: 265, startPoint y: 86, endPoint x: 266, endPoint y: 94, distance: 7.7
click at [265, 88] on div at bounding box center [253, 83] width 131 height 19
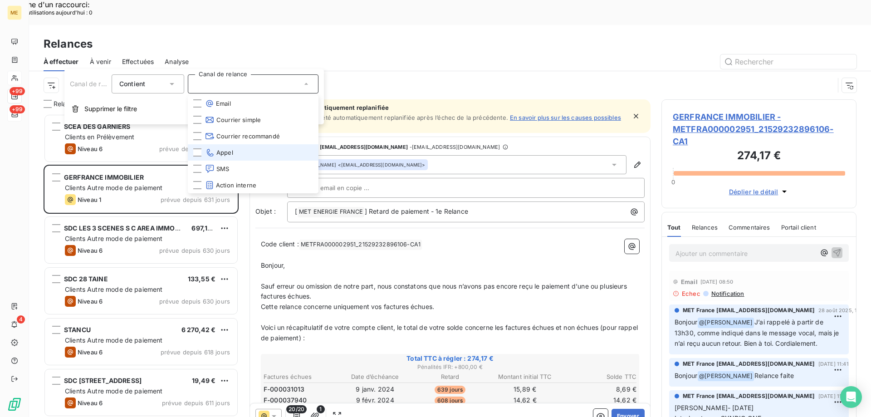
click at [246, 154] on li "Appel" at bounding box center [253, 152] width 131 height 16
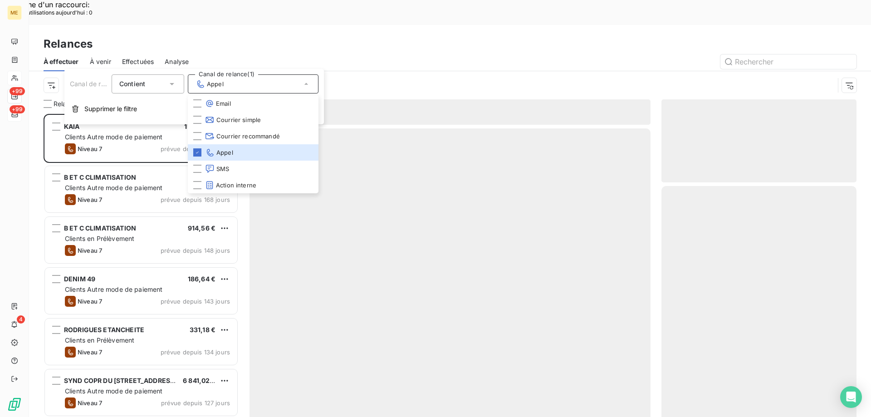
scroll to position [321, 188]
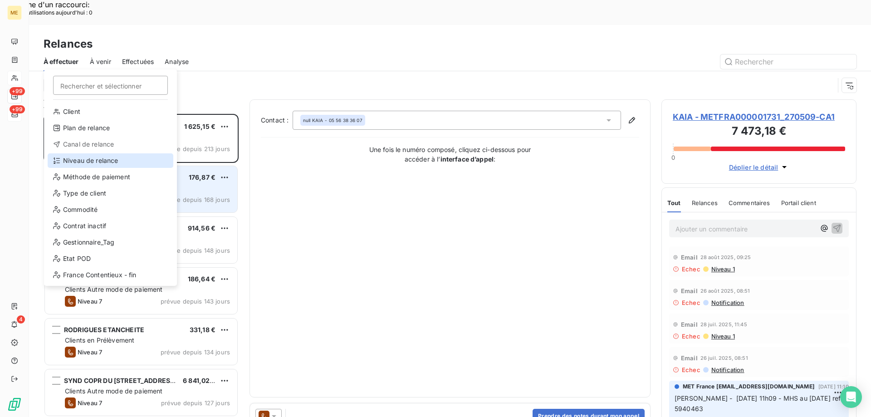
drag, startPoint x: 93, startPoint y: 159, endPoint x: 134, endPoint y: 147, distance: 42.1
click at [94, 159] on div "Niveau de relance" at bounding box center [111, 160] width 126 height 15
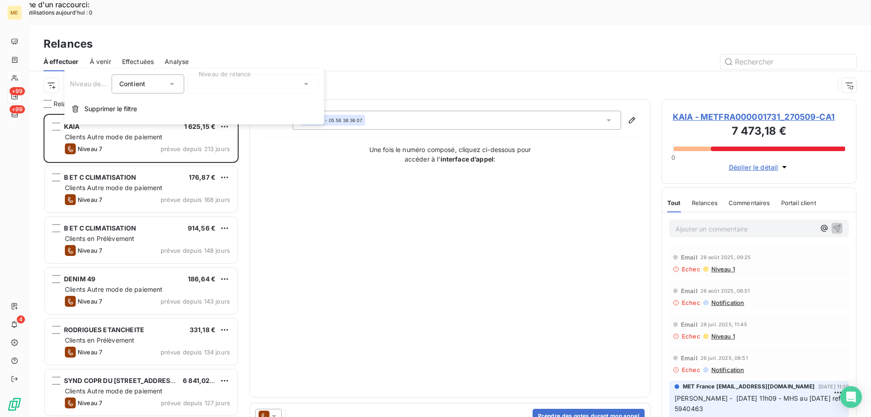
click at [234, 85] on div at bounding box center [253, 83] width 131 height 19
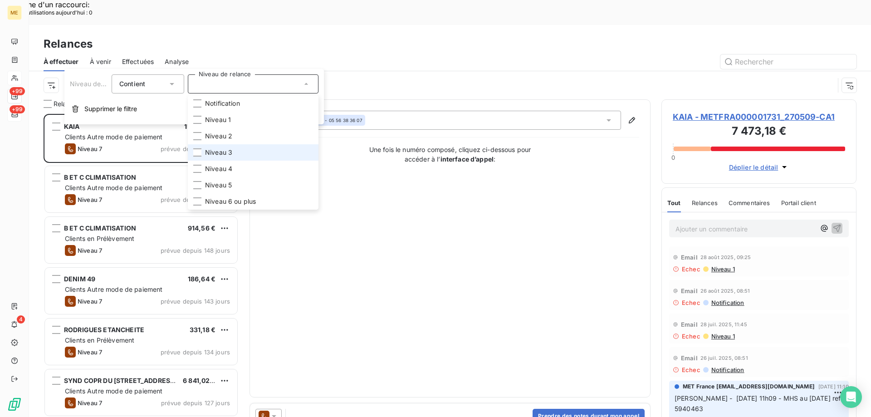
click at [267, 151] on li "Niveau 3" at bounding box center [253, 152] width 131 height 16
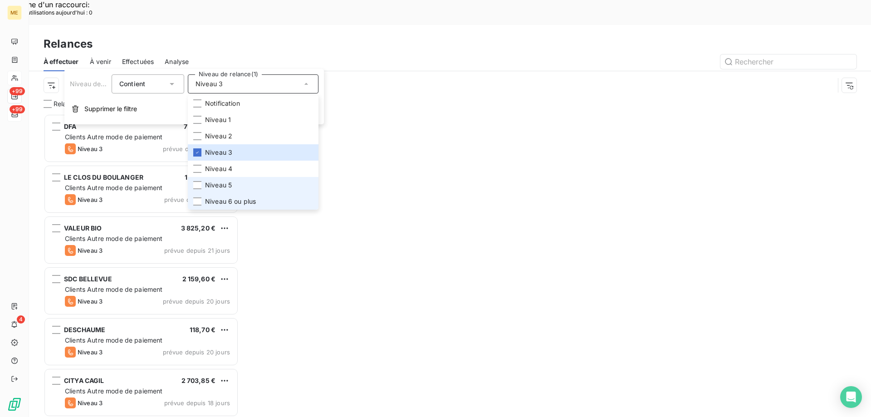
scroll to position [321, 188]
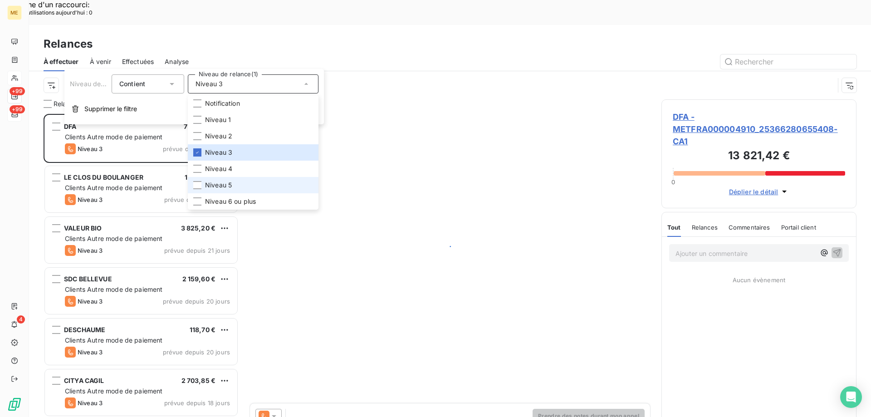
click at [251, 184] on li "Niveau 5" at bounding box center [253, 185] width 131 height 16
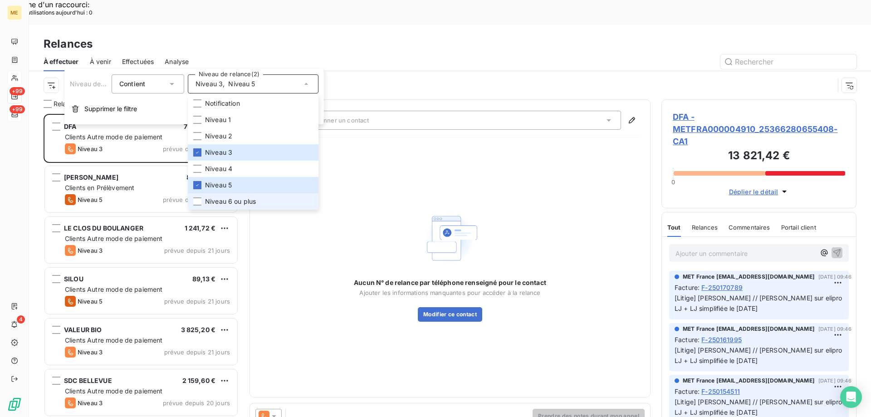
click at [249, 198] on span "Niveau 6 ou plus" at bounding box center [230, 201] width 51 height 9
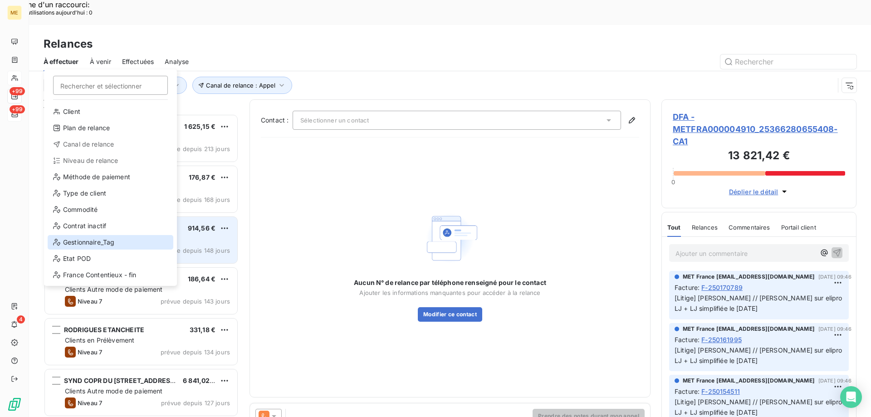
click at [122, 239] on div "Gestionnaire_Tag" at bounding box center [111, 242] width 126 height 15
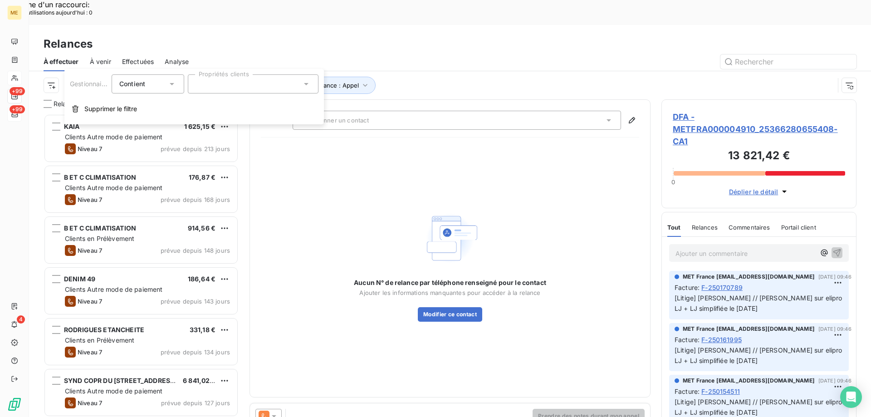
click at [258, 85] on div at bounding box center [253, 83] width 131 height 19
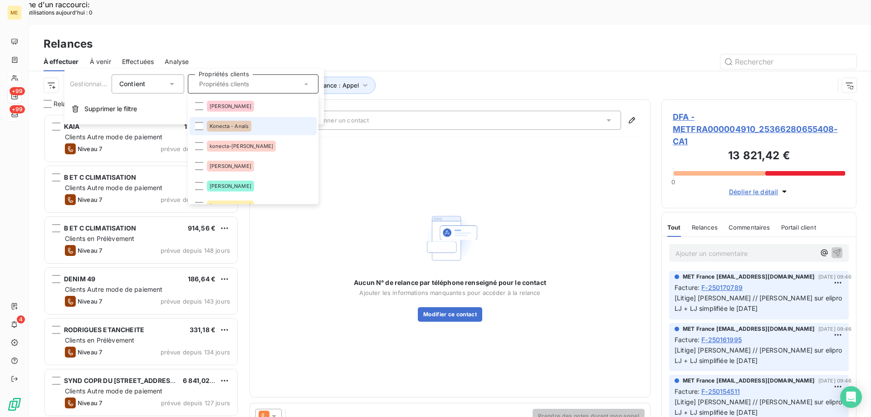
drag, startPoint x: 232, startPoint y: 126, endPoint x: 241, endPoint y: 126, distance: 9.5
click at [232, 126] on span "Konecta - Anaïs" at bounding box center [229, 125] width 39 height 5
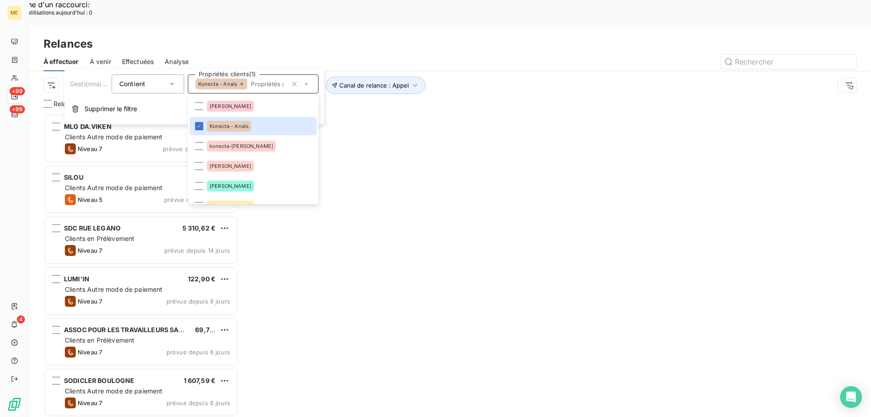
scroll to position [321, 188]
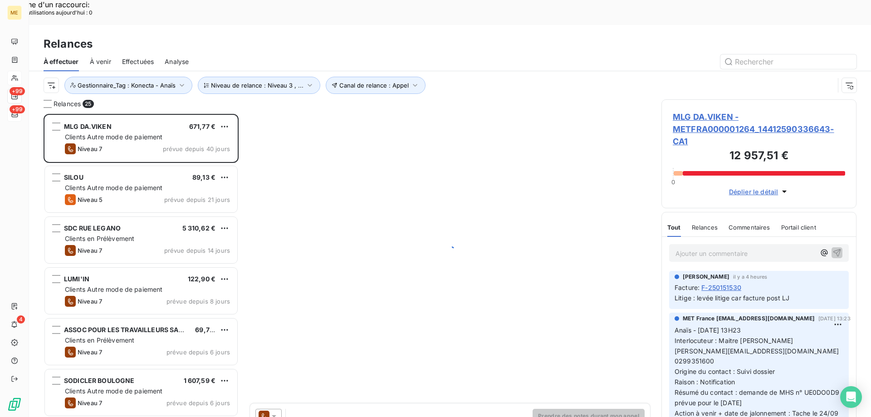
click at [499, 77] on div "Canal de relance : Appel Niveau de relance : Niveau 3 , ... Gestionnaire_Tag : …" at bounding box center [439, 85] width 791 height 17
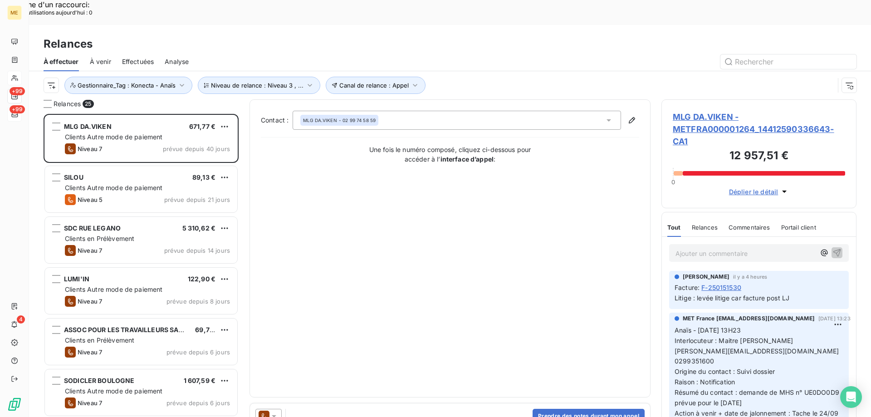
click at [707, 111] on span "MLG DA.VIKEN - METFRA000001264_14412590336643-CA1" at bounding box center [759, 129] width 172 height 37
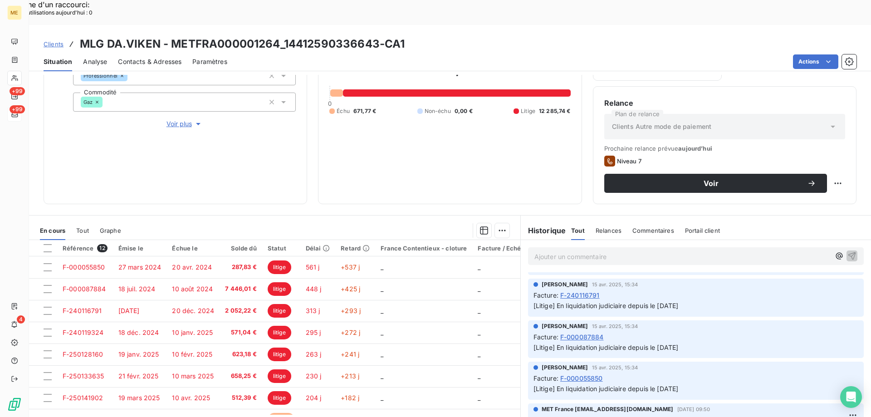
scroll to position [1316, 0]
click at [156, 57] on span "Contacts & Adresses" at bounding box center [150, 61] width 64 height 9
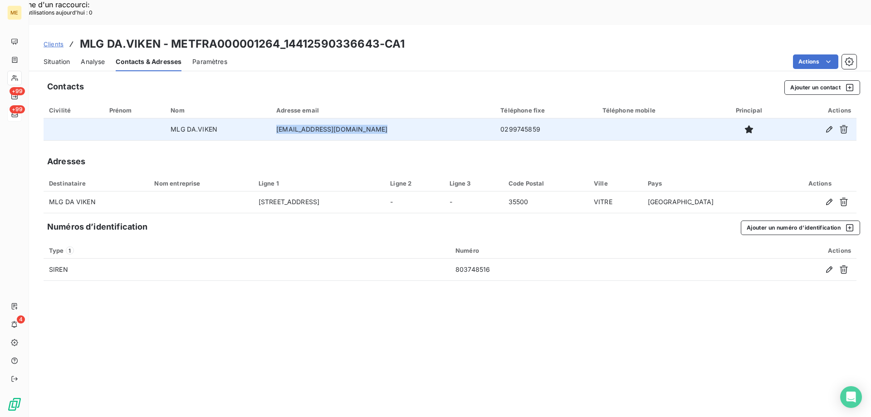
drag, startPoint x: 281, startPoint y: 105, endPoint x: 381, endPoint y: 109, distance: 99.9
click at [381, 118] on td "hotel-du-chateau2@wanadoo.fr" at bounding box center [383, 129] width 224 height 22
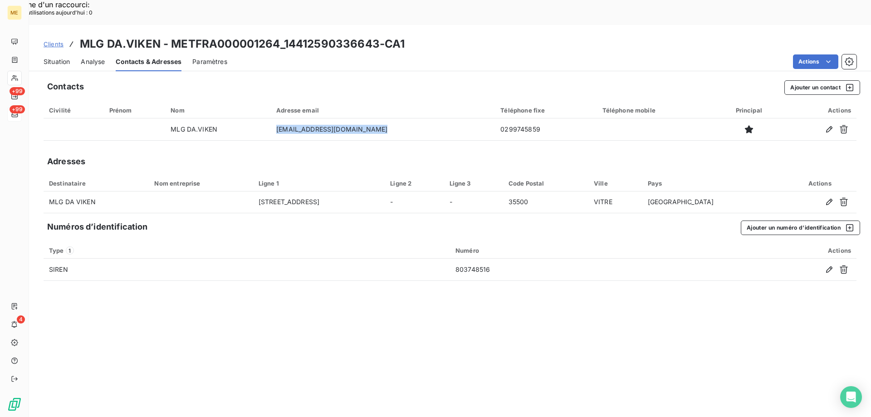
click at [49, 57] on span "Situation" at bounding box center [57, 61] width 26 height 9
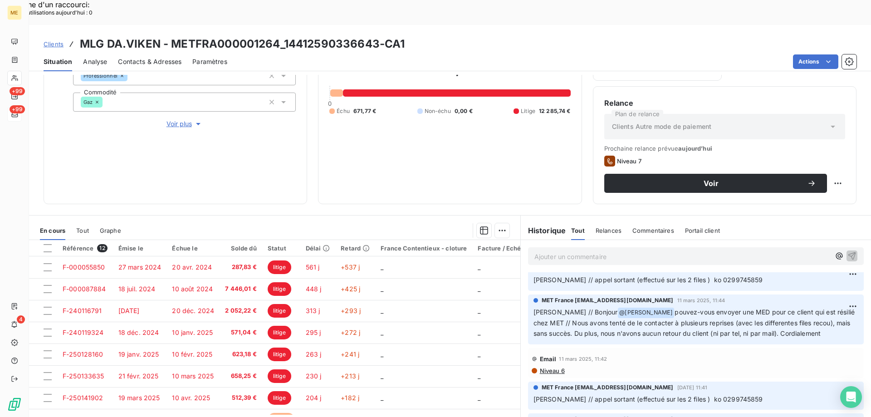
scroll to position [1180, 0]
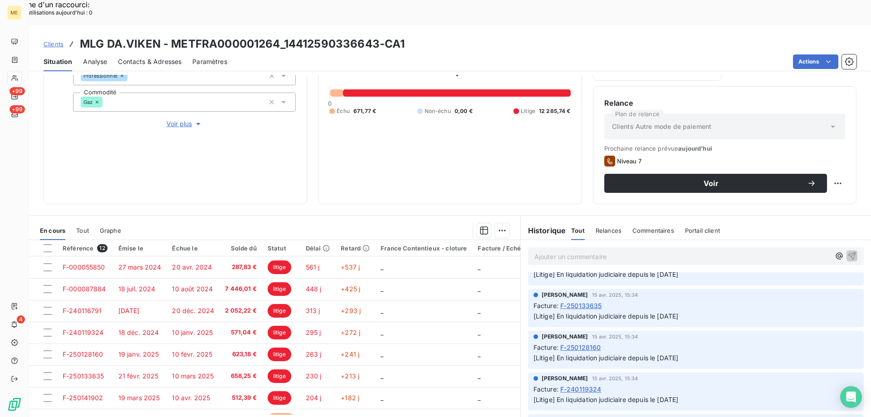
click at [137, 57] on span "Contacts & Adresses" at bounding box center [150, 61] width 64 height 9
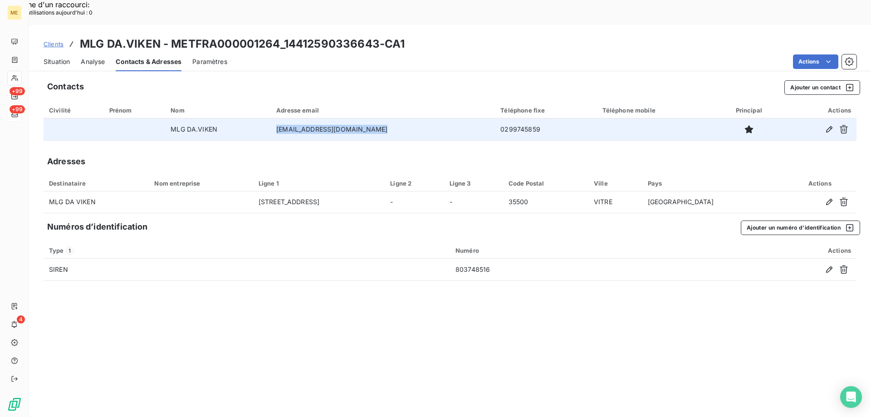
drag, startPoint x: 386, startPoint y: 107, endPoint x: 282, endPoint y: 108, distance: 103.9
click at [282, 118] on td "hotel-du-chateau2@wanadoo.fr" at bounding box center [383, 129] width 224 height 22
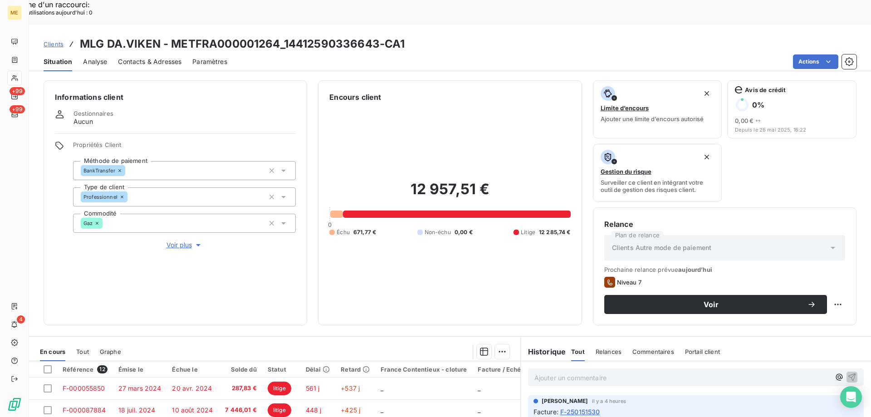
click at [554, 372] on p "Ajouter un commentaire ﻿" at bounding box center [683, 377] width 296 height 11
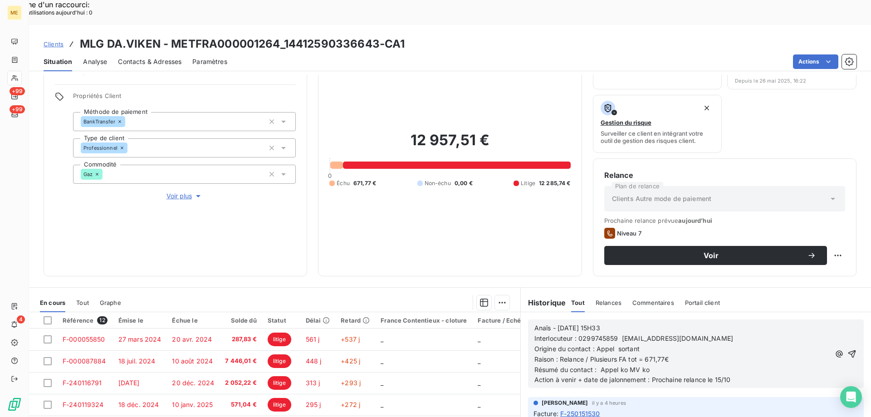
scroll to position [121, 0]
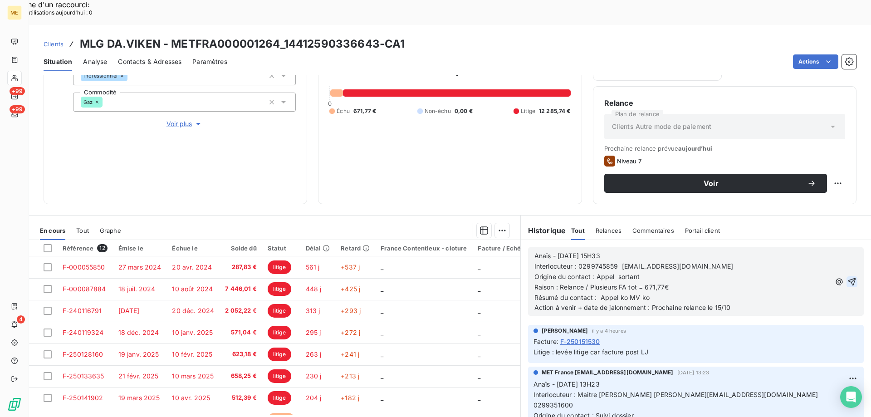
click at [848, 277] on icon "button" at bounding box center [852, 281] width 9 height 9
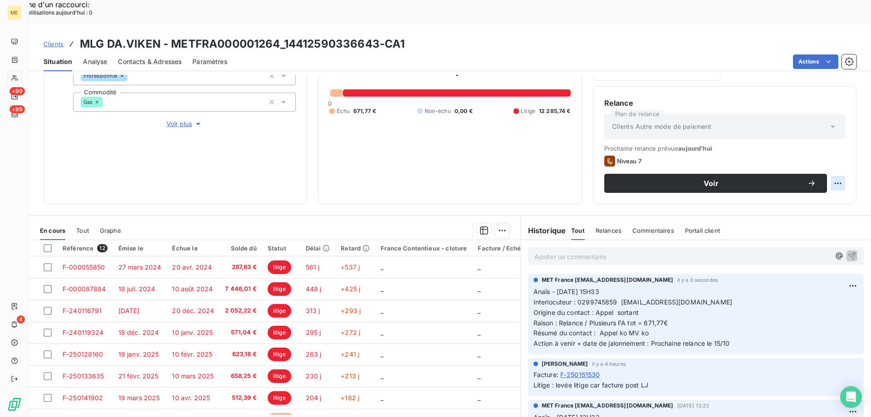
click at [832, 158] on html "Recherche d'un raccourci: Nombre d'utilisations aujourd'hui : 0 x ME +99 +99 4 …" at bounding box center [435, 354] width 871 height 709
click at [829, 179] on div "Replanifier cette action" at bounding box center [793, 178] width 81 height 15
select select "9"
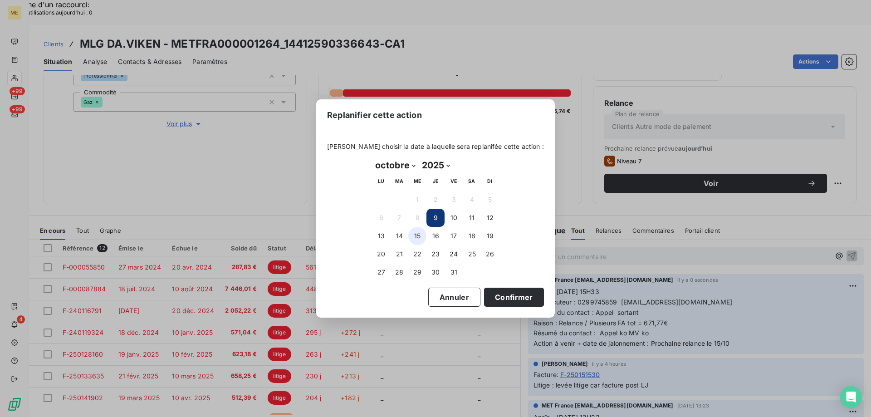
click at [421, 238] on button "15" at bounding box center [417, 236] width 18 height 18
click at [493, 301] on button "Confirmer" at bounding box center [514, 297] width 60 height 19
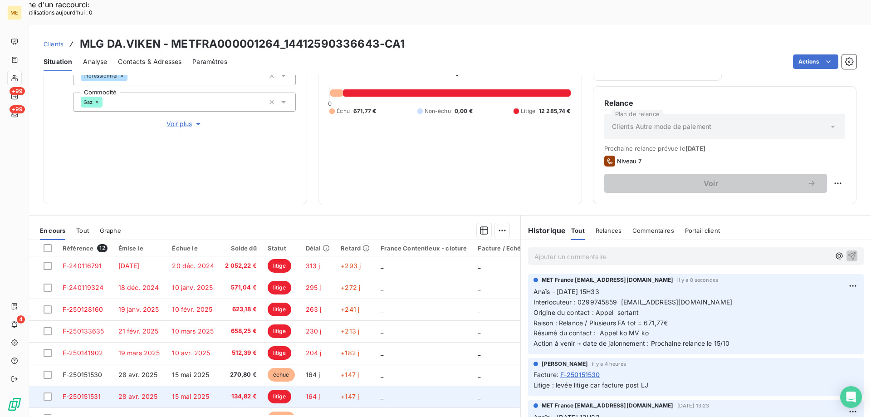
scroll to position [107, 0]
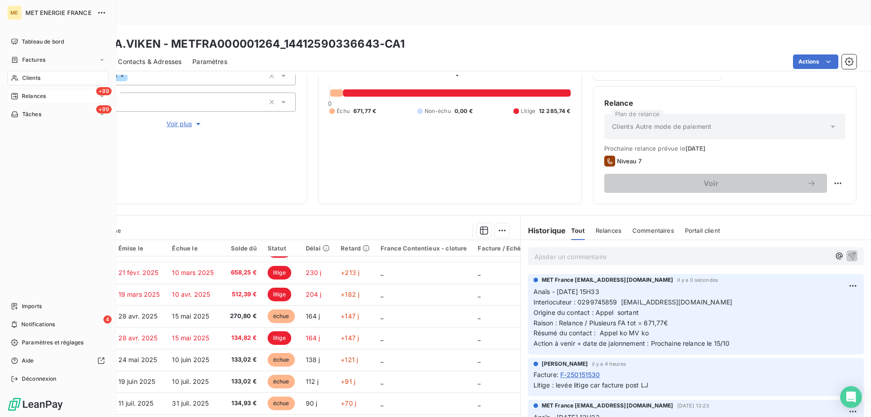
click at [24, 92] on div "+99 Relances" at bounding box center [57, 96] width 101 height 15
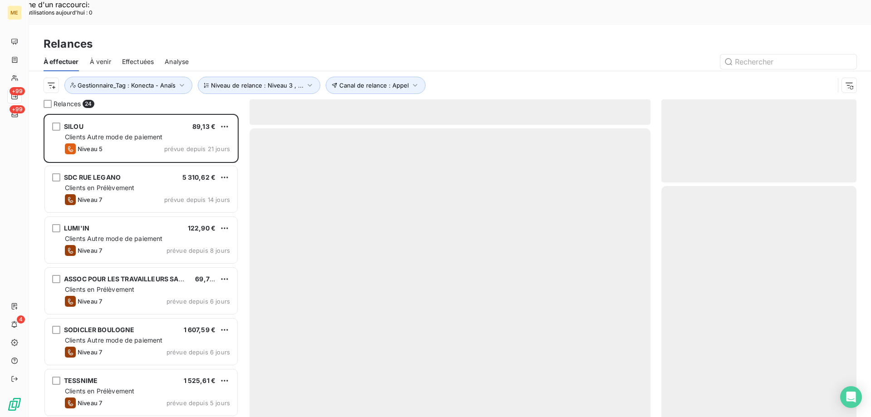
scroll to position [321, 188]
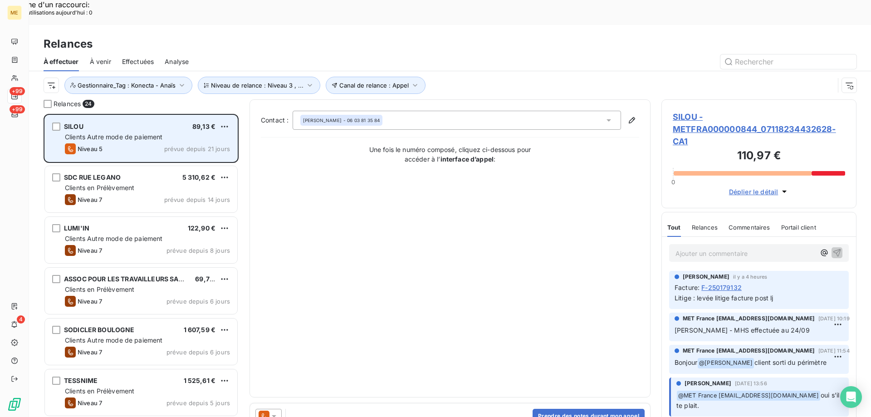
click at [129, 117] on div "SILOU 89,13 € Clients Autre mode de paiement Niveau 5 prévue depuis 21 jours" at bounding box center [141, 138] width 192 height 46
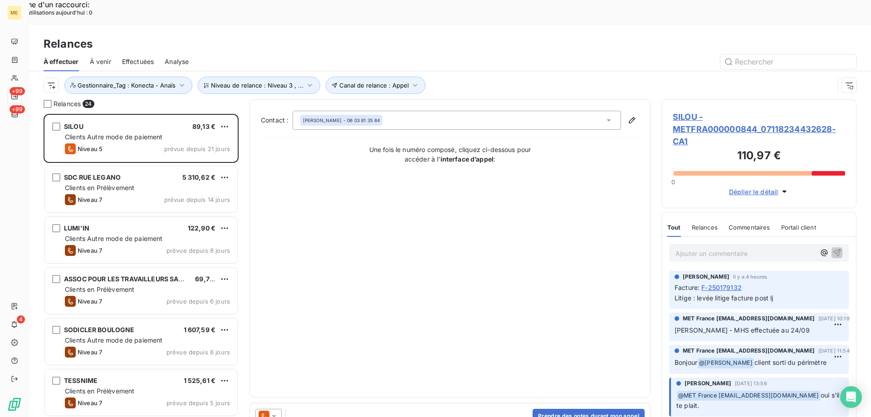
click at [703, 111] on span "SILOU - METFRA000000844_07118234432628-CA1" at bounding box center [759, 129] width 172 height 37
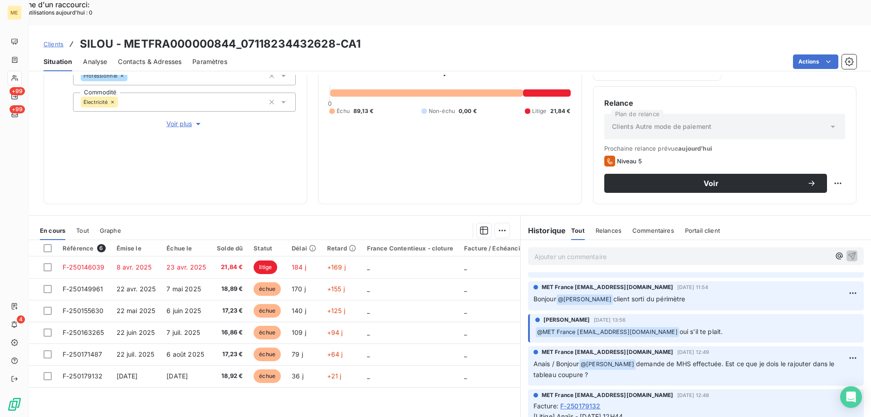
scroll to position [91, 0]
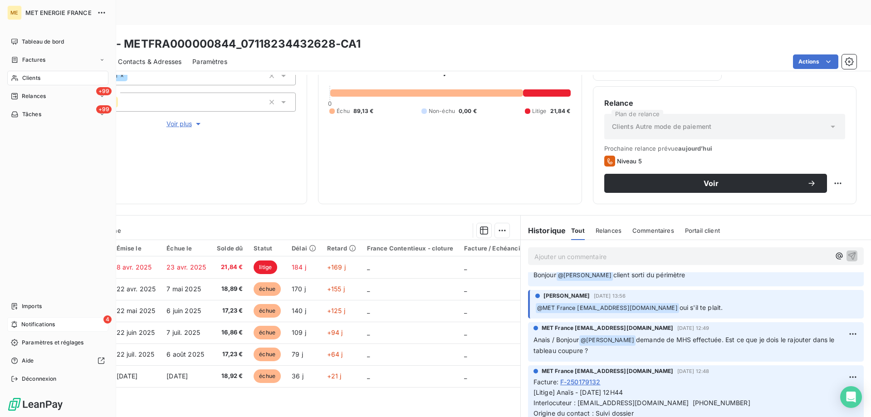
click at [28, 324] on span "Notifications" at bounding box center [38, 324] width 34 height 8
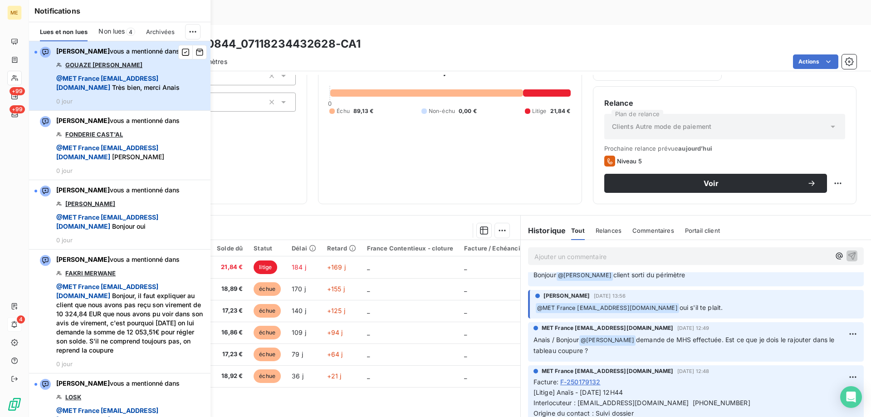
click at [167, 92] on span "@ MET France met-france@recouvrement.met.com Très bien, merci Anais" at bounding box center [130, 83] width 149 height 18
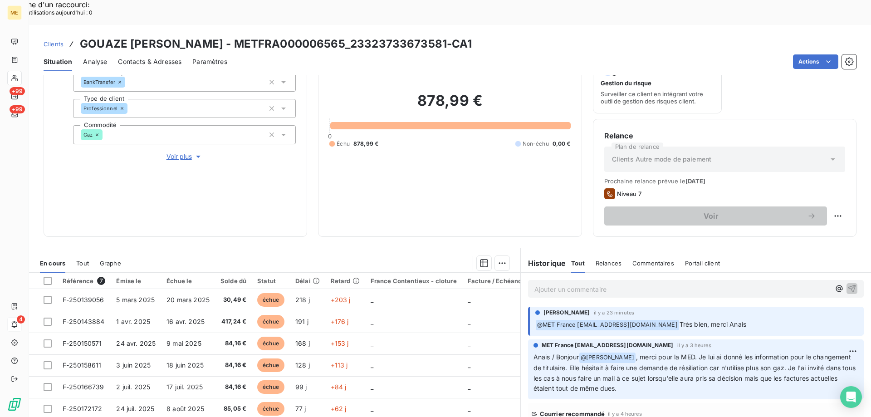
scroll to position [76, 0]
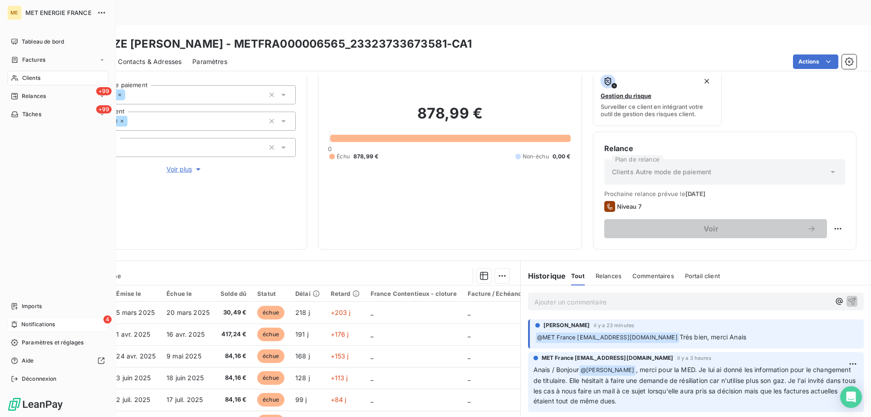
click at [90, 323] on div "4 Notifications" at bounding box center [57, 324] width 101 height 15
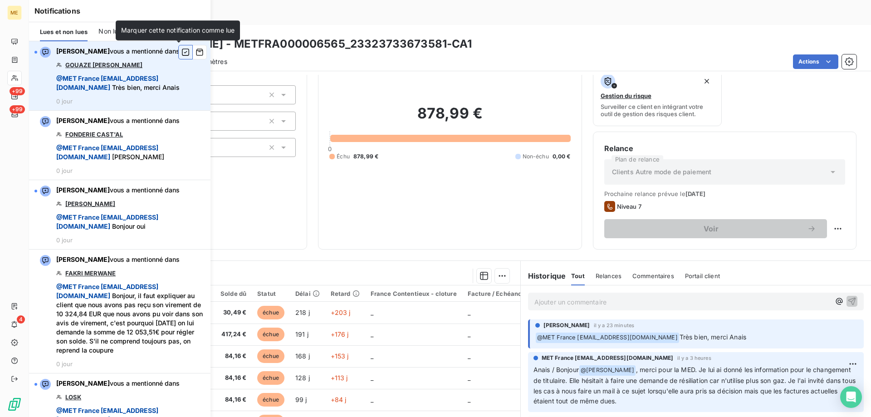
click at [182, 52] on icon "button" at bounding box center [186, 52] width 8 height 9
click at [460, 147] on div "878,99 € 0 Échu 878,99 € Non-échu 0,00 €" at bounding box center [450, 133] width 241 height 212
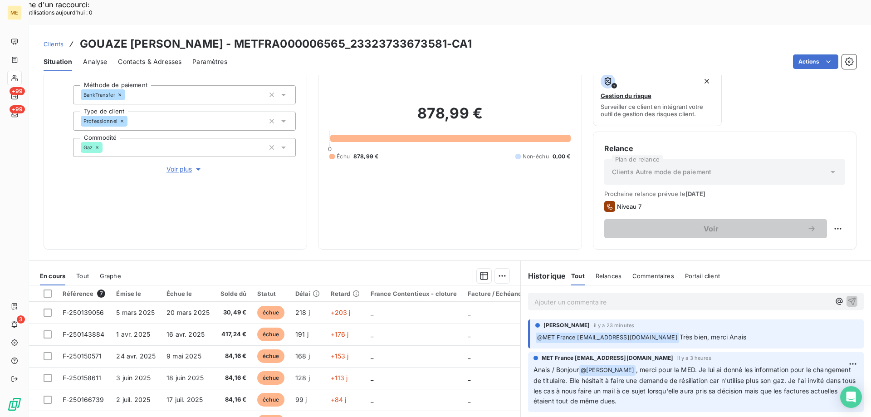
click at [351, 173] on div "878,99 € 0 Échu 878,99 € Non-échu 0,00 €" at bounding box center [450, 133] width 241 height 212
click at [15, 78] on icon at bounding box center [15, 77] width 8 height 7
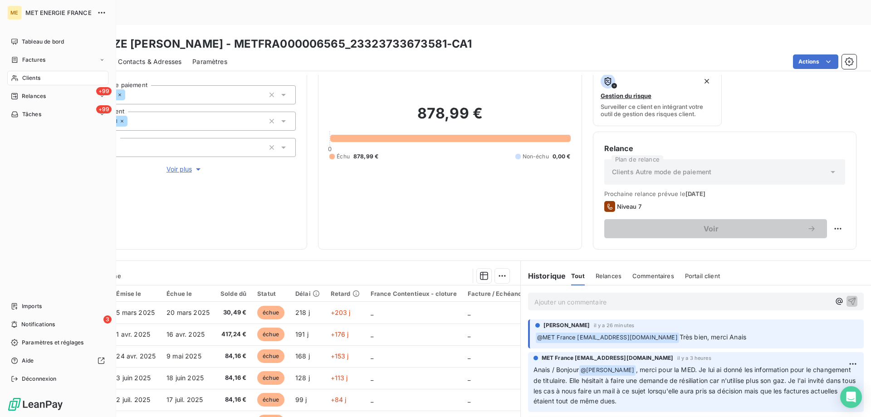
click at [20, 79] on div "Clients" at bounding box center [57, 78] width 101 height 15
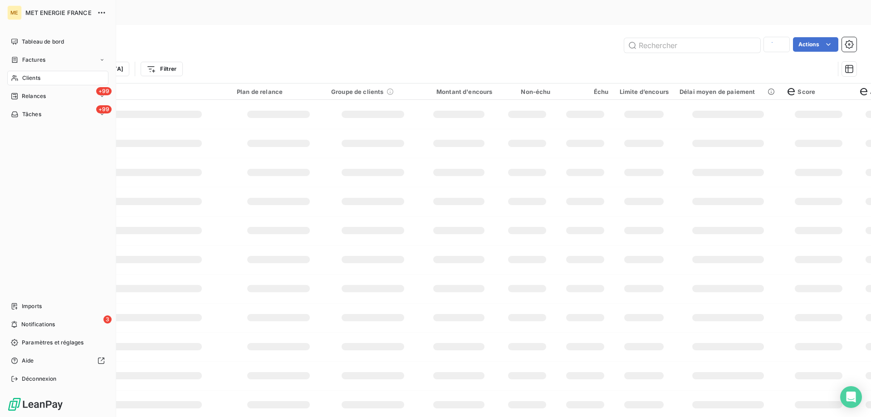
type input "METFRA000007444"
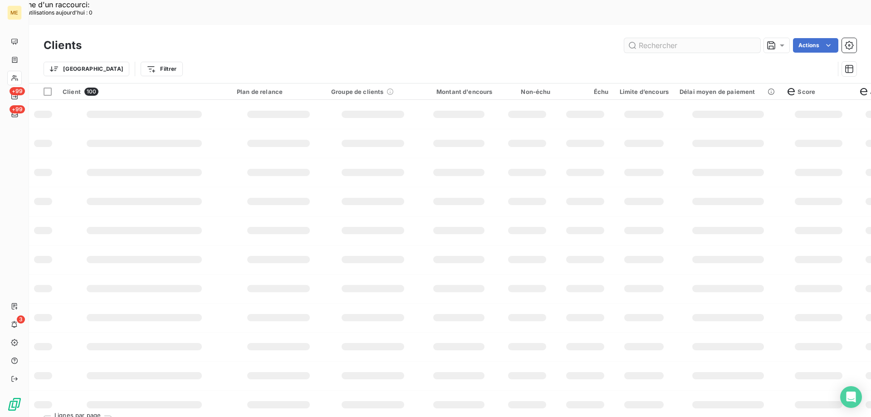
click at [662, 38] on input "text" at bounding box center [693, 45] width 136 height 15
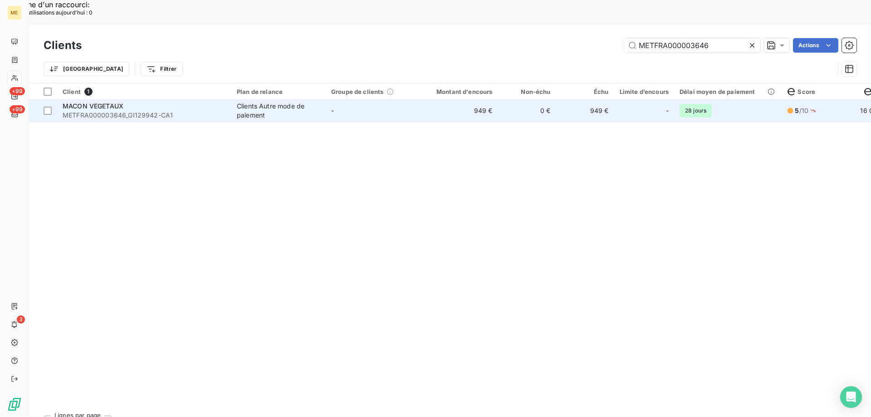
type input "METFRA000003646"
click at [378, 100] on td "-" at bounding box center [373, 111] width 94 height 22
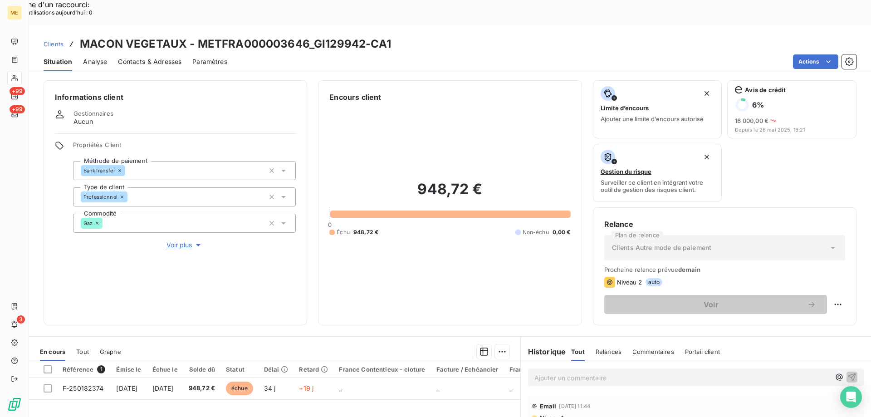
click at [181, 241] on span "Voir plus" at bounding box center [185, 245] width 36 height 9
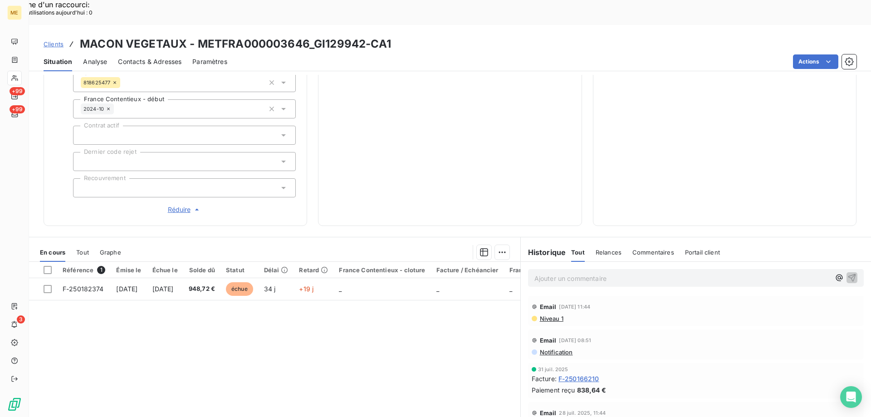
scroll to position [45, 0]
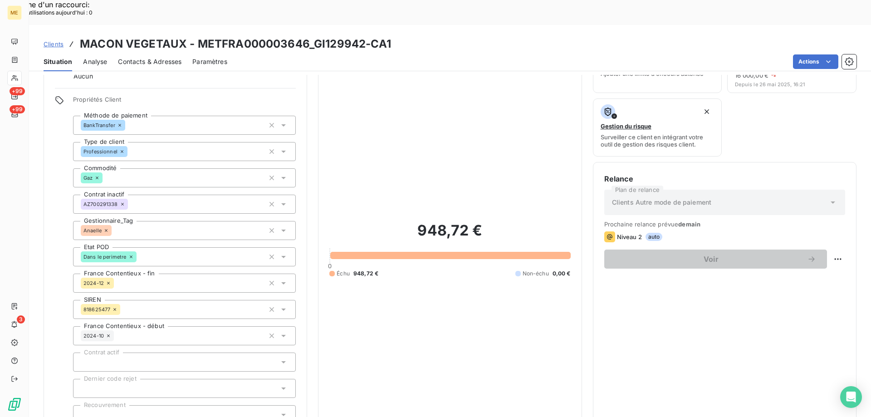
click at [55, 40] on span "Clients" at bounding box center [54, 43] width 20 height 7
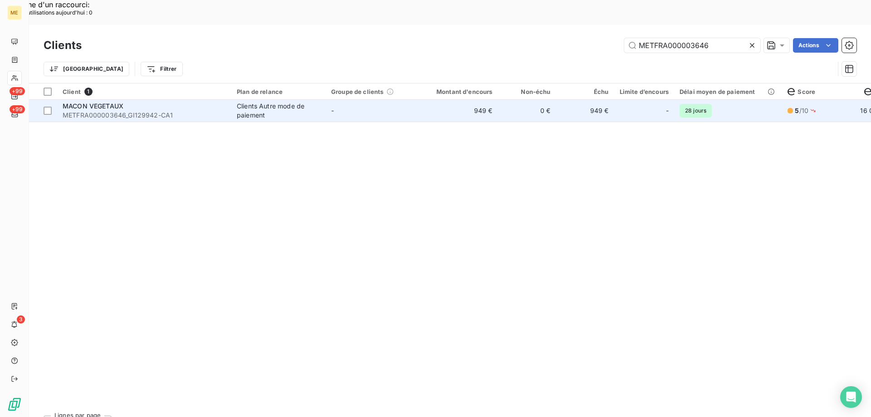
click at [387, 100] on td "-" at bounding box center [373, 111] width 94 height 22
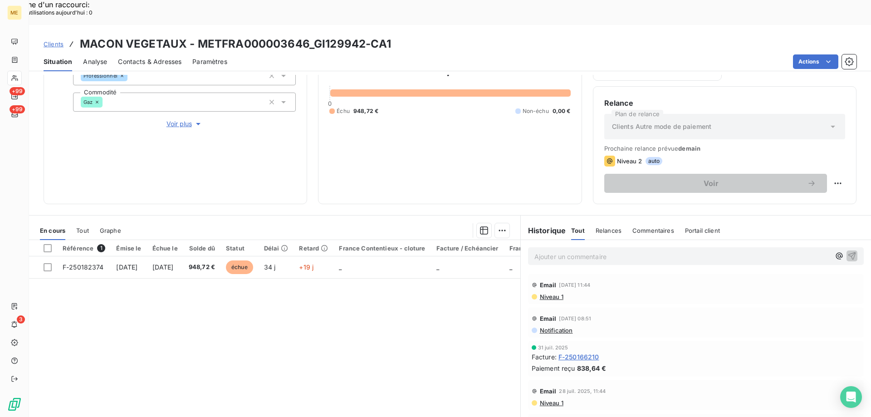
scroll to position [45, 0]
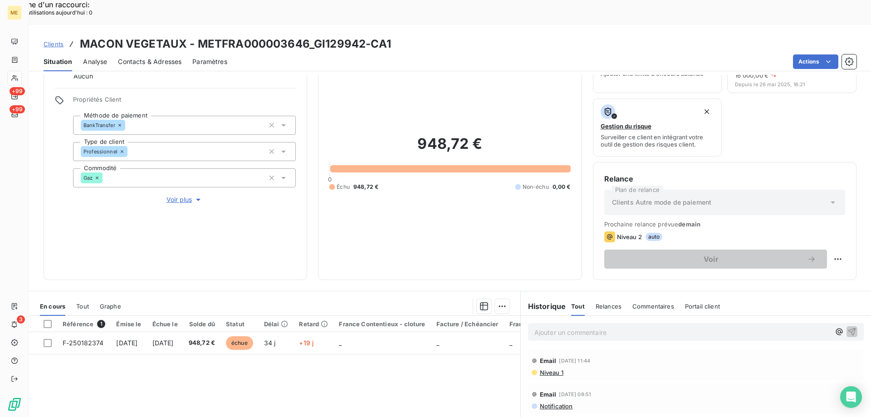
click at [177, 195] on span "Voir plus" at bounding box center [185, 199] width 36 height 9
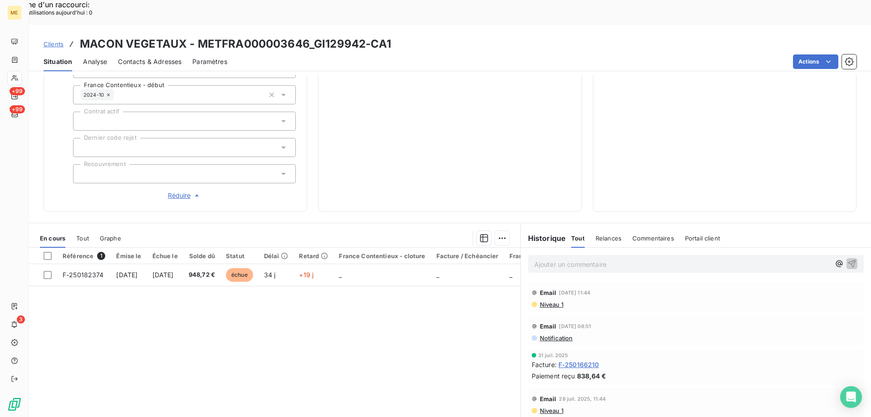
scroll to position [288, 0]
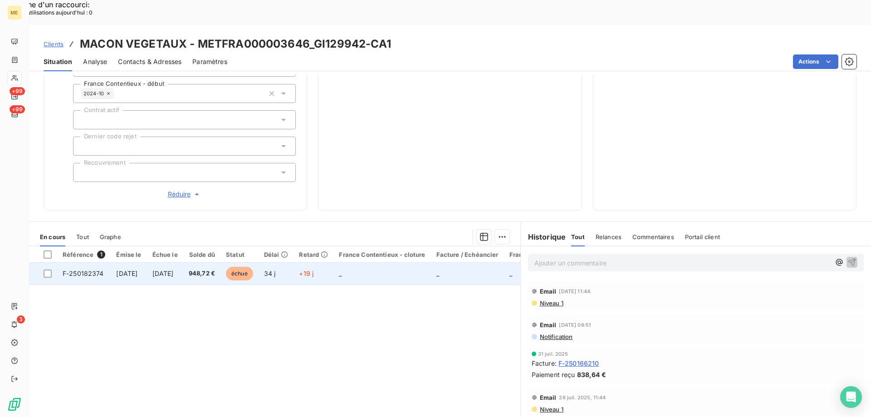
click at [364, 263] on td "_" at bounding box center [382, 274] width 97 height 22
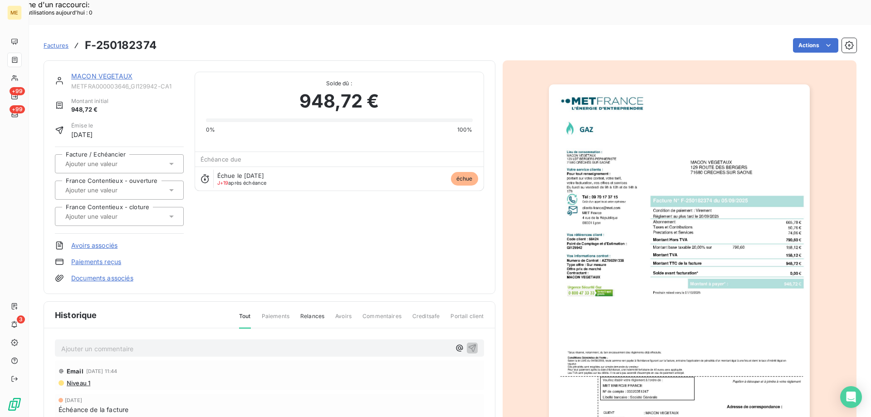
click at [700, 234] on img "button" at bounding box center [679, 268] width 261 height 369
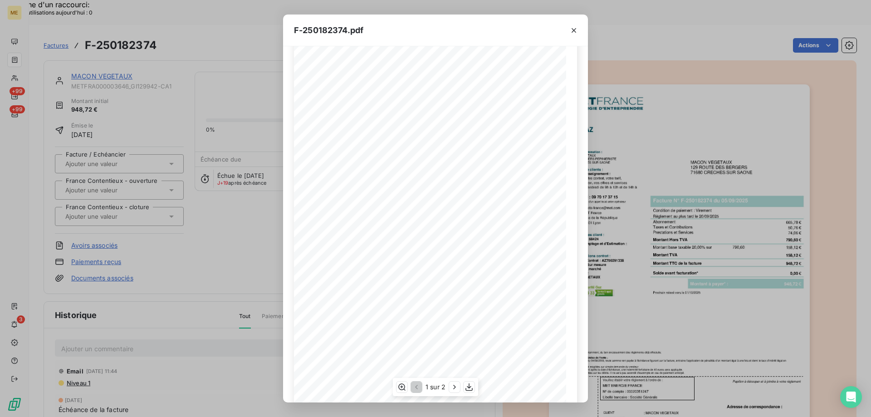
scroll to position [50, 0]
click at [455, 384] on icon "button" at bounding box center [454, 387] width 9 height 9
click at [571, 29] on icon "button" at bounding box center [574, 30] width 9 height 9
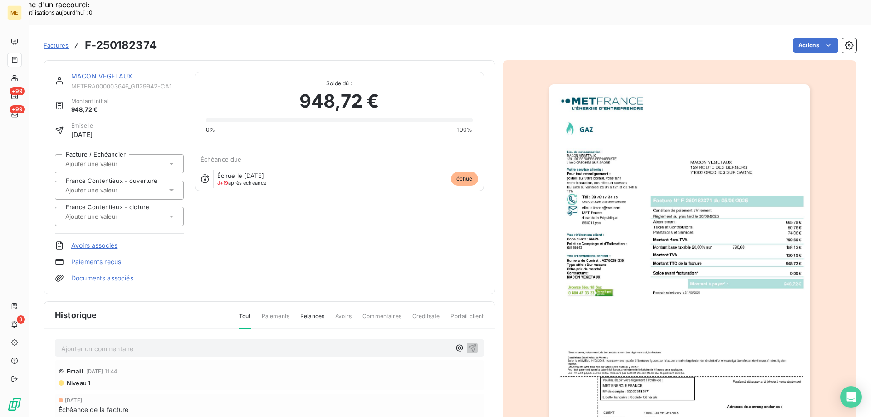
click at [110, 72] on link "MACON VEGETAUX" at bounding box center [101, 76] width 61 height 8
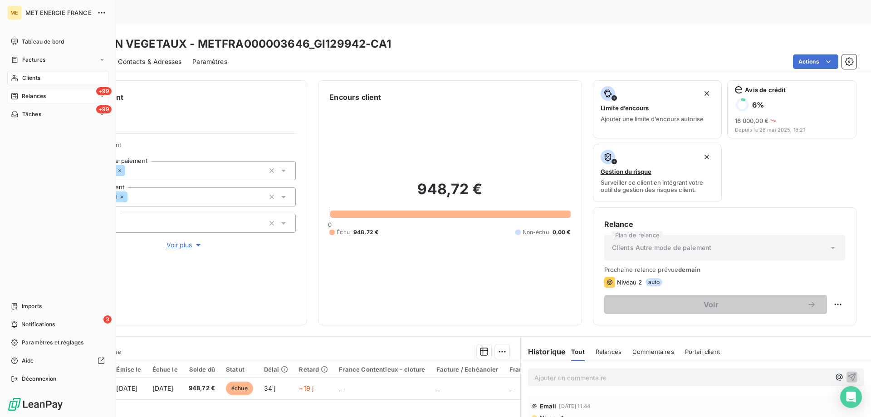
click at [61, 98] on div "+99 Relances" at bounding box center [57, 96] width 101 height 15
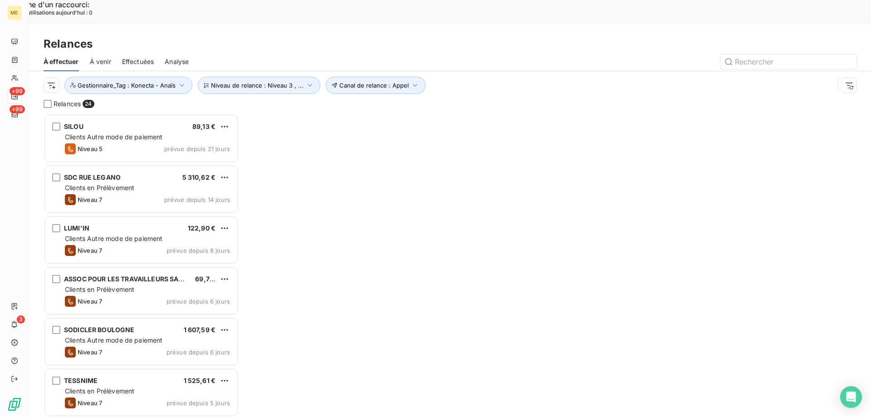
scroll to position [321, 188]
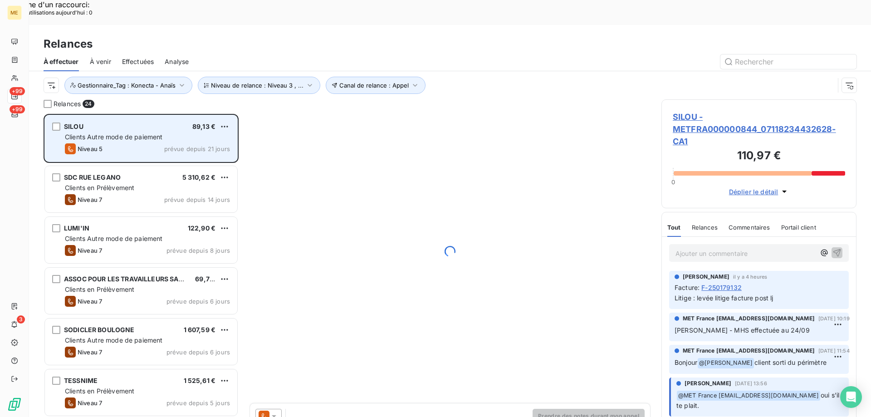
click at [125, 143] on div "Niveau 5 prévue depuis 21 jours" at bounding box center [147, 148] width 165 height 11
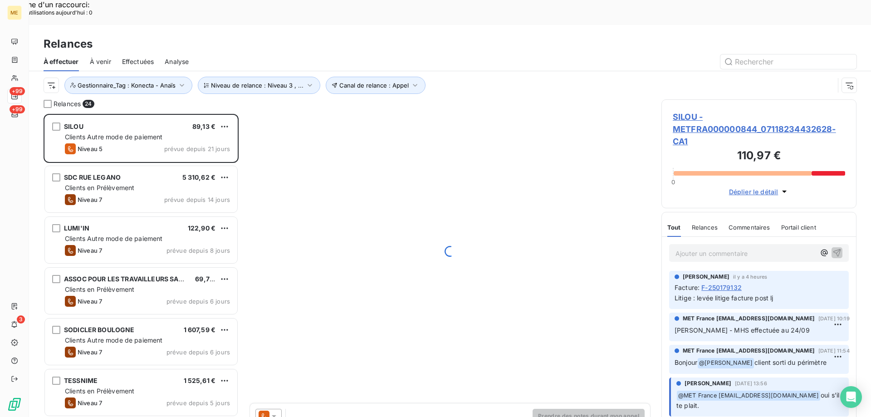
click at [710, 111] on span "SILOU - METFRA000000844_07118234432628-CA1" at bounding box center [759, 129] width 172 height 37
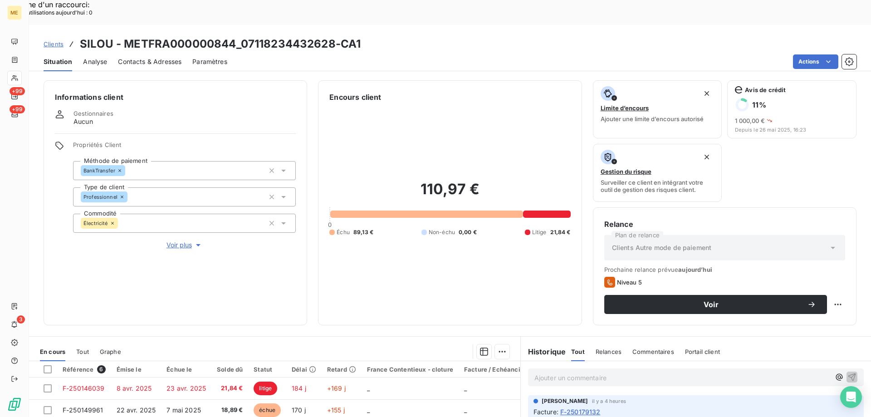
click at [182, 219] on div "Informations client Gestionnaires Aucun Propriétés Client Méthode de paiement B…" at bounding box center [176, 202] width 264 height 245
click at [180, 241] on span "Voir plus" at bounding box center [185, 245] width 36 height 9
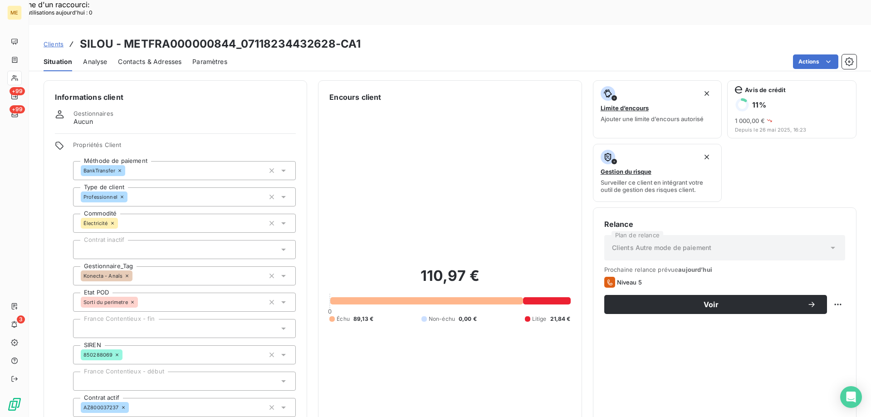
click at [139, 57] on span "Contacts & Adresses" at bounding box center [150, 61] width 64 height 9
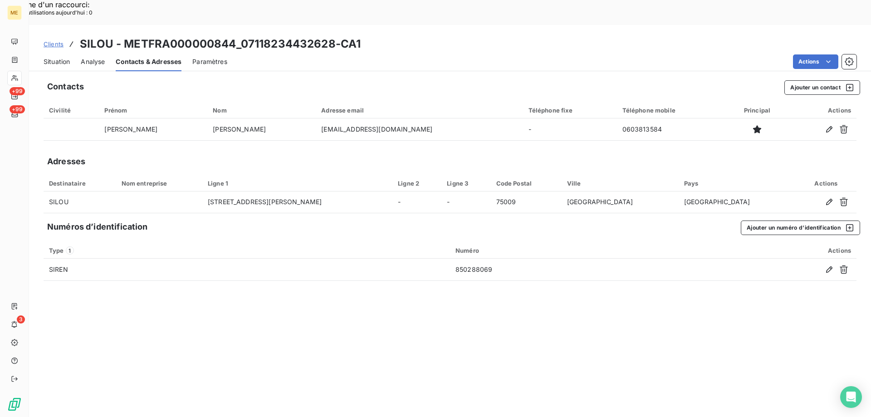
click at [64, 57] on span "Situation" at bounding box center [57, 61] width 26 height 9
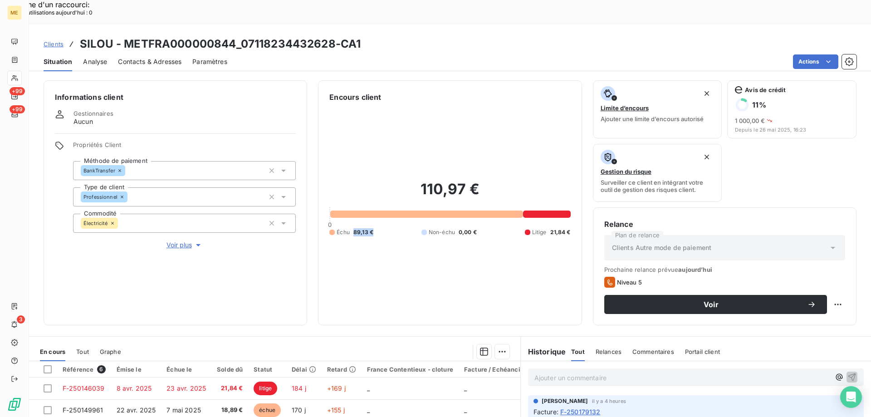
drag, startPoint x: 371, startPoint y: 202, endPoint x: 351, endPoint y: 200, distance: 20.6
click at [351, 228] on div "Échu 89,13 € Non-échu 0,00 € Litige 21,84 €" at bounding box center [450, 232] width 241 height 8
copy span "89,13 €"
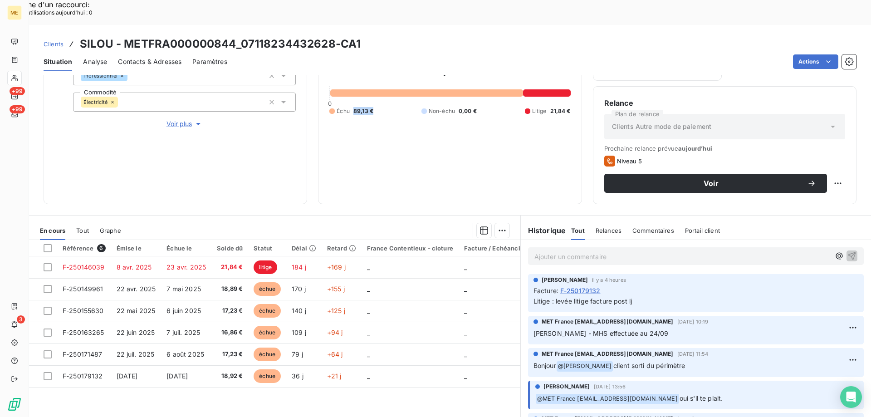
click at [162, 57] on span "Contacts & Adresses" at bounding box center [150, 61] width 64 height 9
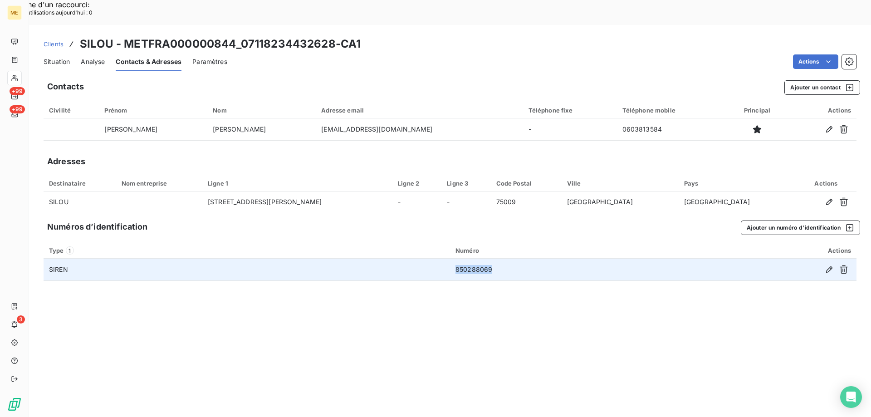
drag, startPoint x: 486, startPoint y: 248, endPoint x: 449, endPoint y: 247, distance: 37.2
click at [449, 259] on tr "SIREN 850288069" at bounding box center [450, 270] width 813 height 22
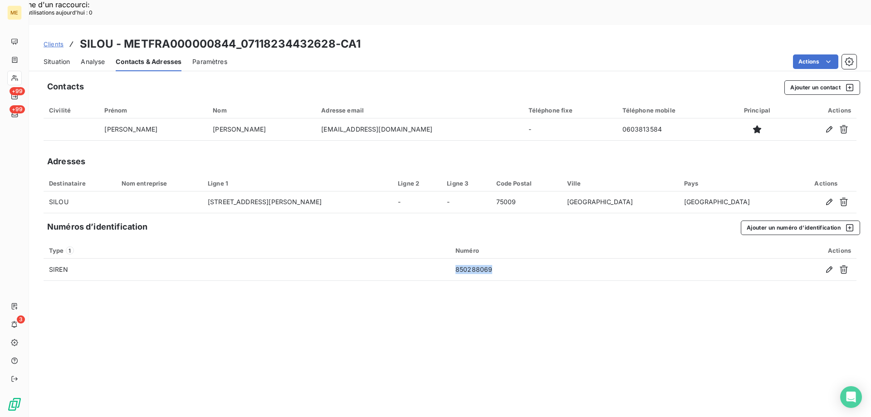
copy tr "850288069"
click at [56, 57] on span "Situation" at bounding box center [57, 61] width 26 height 9
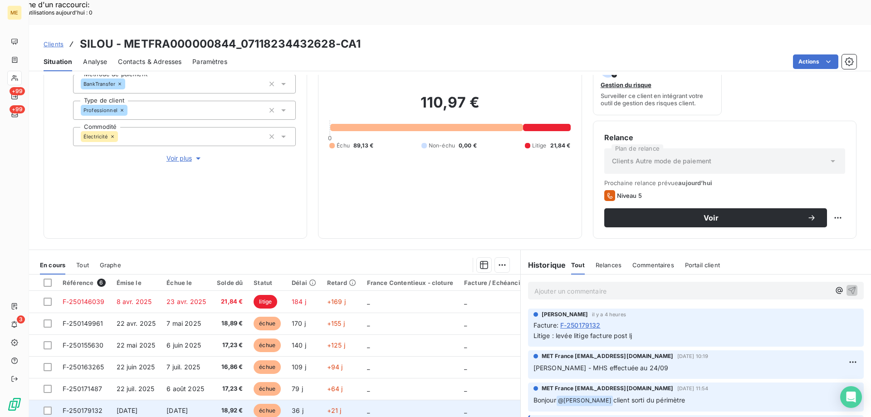
scroll to position [76, 0]
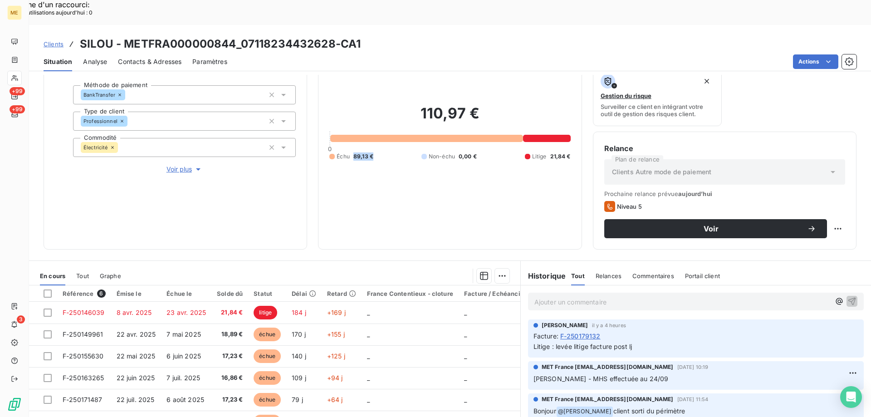
drag, startPoint x: 374, startPoint y: 126, endPoint x: 352, endPoint y: 128, distance: 21.8
click at [352, 152] on div "Échu 89,13 € Non-échu 0,00 € Litige 21,84 €" at bounding box center [450, 156] width 241 height 8
drag, startPoint x: 162, startPoint y: 34, endPoint x: 161, endPoint y: 40, distance: 5.7
click at [162, 57] on span "Contacts & Adresses" at bounding box center [150, 61] width 64 height 9
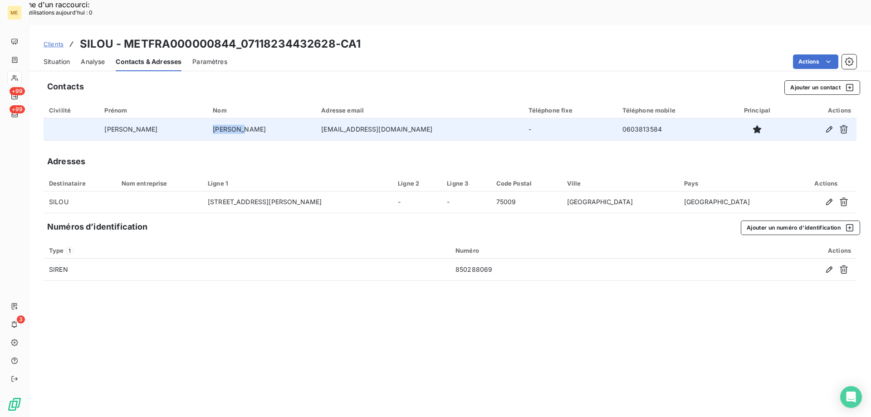
drag, startPoint x: 240, startPoint y: 105, endPoint x: 206, endPoint y: 105, distance: 34.0
click at [207, 118] on td "[PERSON_NAME]" at bounding box center [261, 129] width 108 height 22
copy td "[PERSON_NAME]"
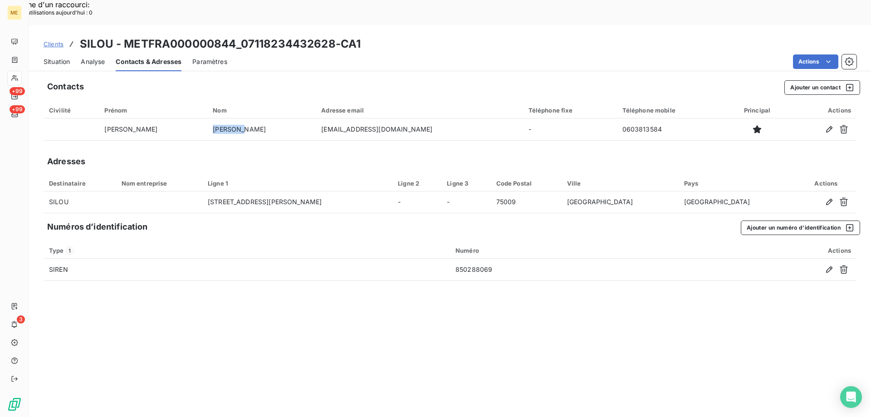
click at [59, 40] on span "Clients" at bounding box center [54, 43] width 20 height 7
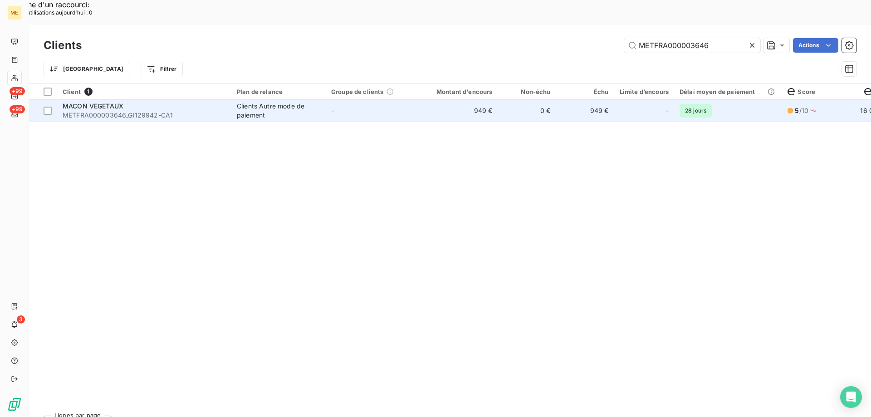
click at [321, 100] on td "Clients Autre mode de paiement" at bounding box center [278, 111] width 94 height 22
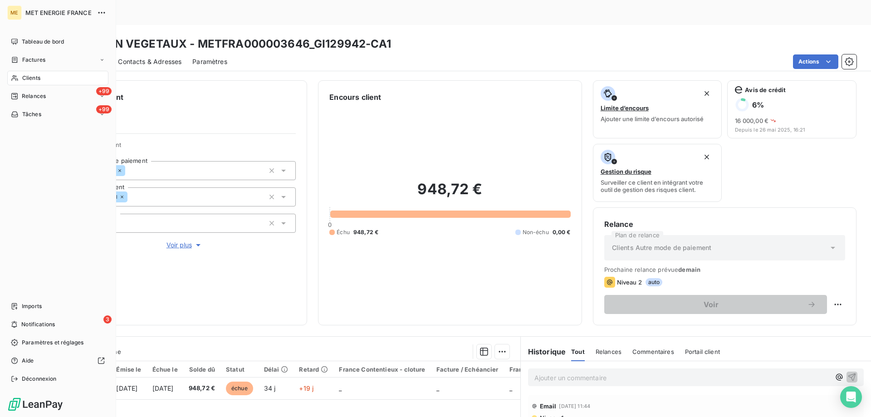
click at [24, 79] on span "Clients" at bounding box center [31, 78] width 18 height 8
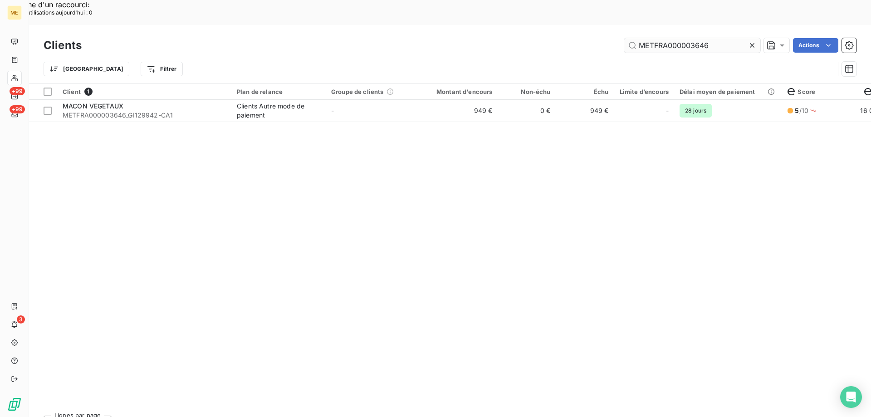
click at [644, 38] on input "METFRA000003646" at bounding box center [693, 45] width 136 height 15
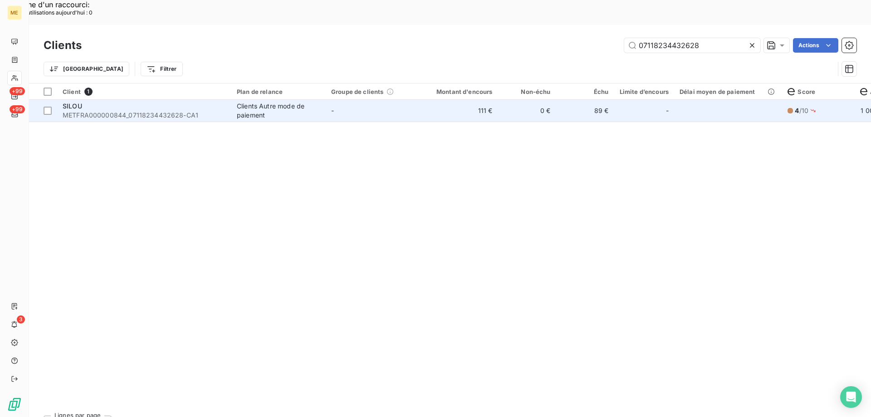
type input "07118234432628"
click at [326, 100] on td "-" at bounding box center [373, 111] width 94 height 22
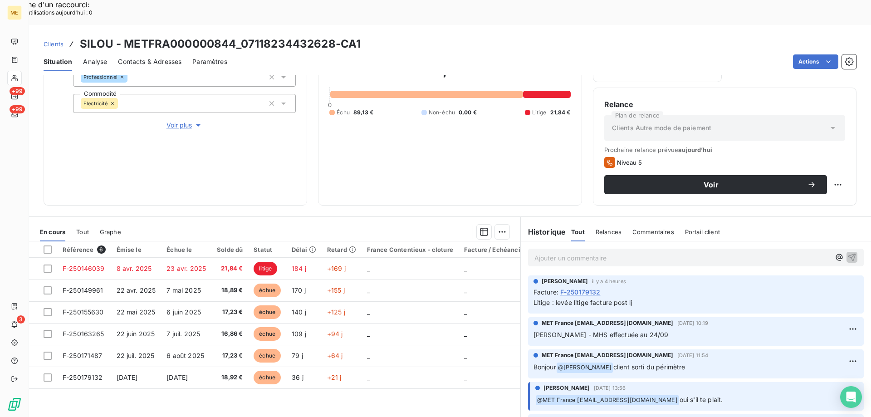
scroll to position [121, 0]
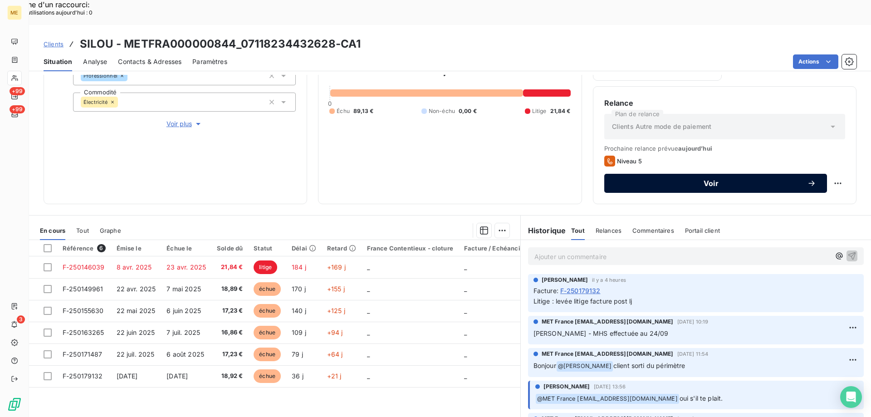
click at [757, 174] on button "Voir" at bounding box center [716, 183] width 223 height 19
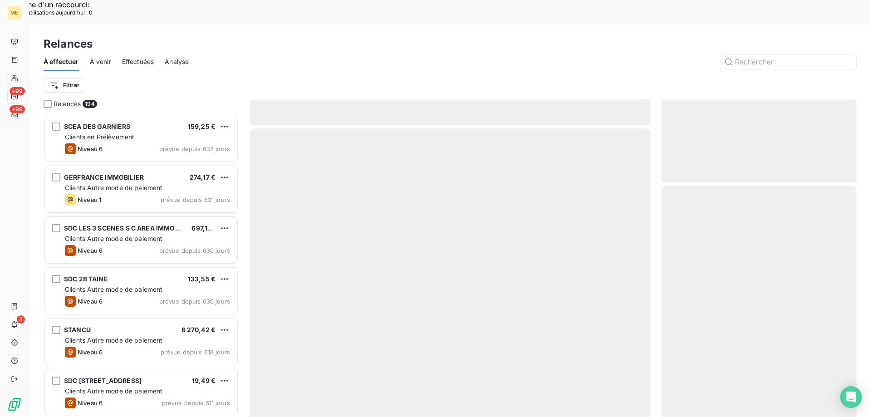
scroll to position [321, 188]
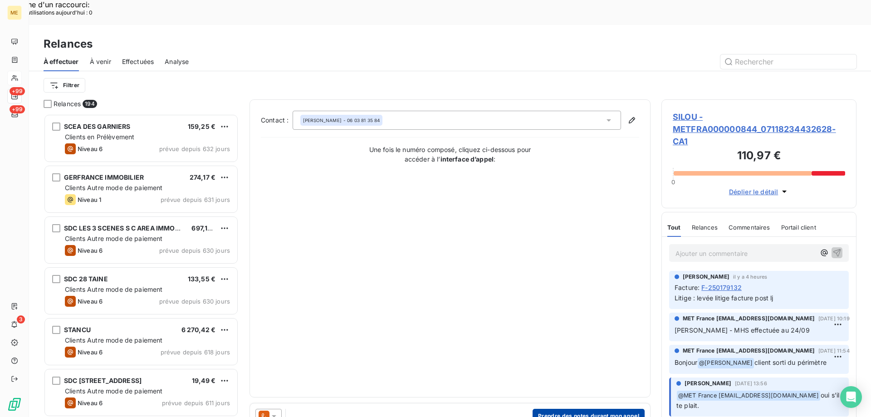
click at [630, 409] on button "Prendre des notes durant mon appel" at bounding box center [589, 416] width 112 height 15
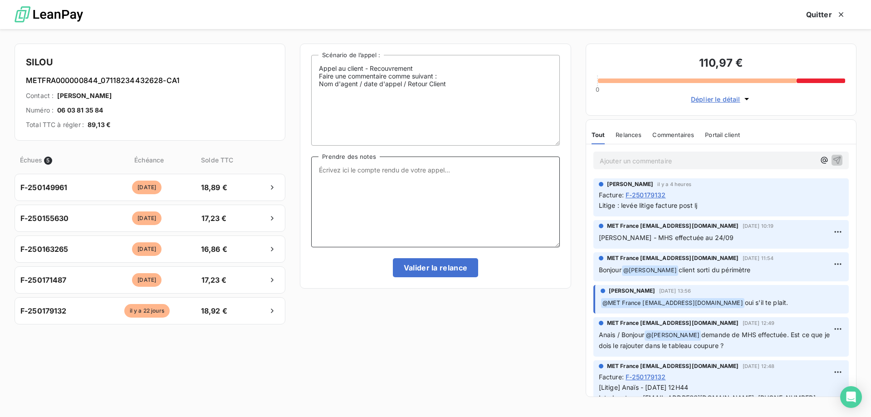
click at [435, 198] on textarea "Prendre des notes" at bounding box center [435, 202] width 248 height 91
paste textarea "Anaïs - 09/10/2025 - 15H53 Interlocuteur : philtorik@free.fr 0603813584 Mr TORI…"
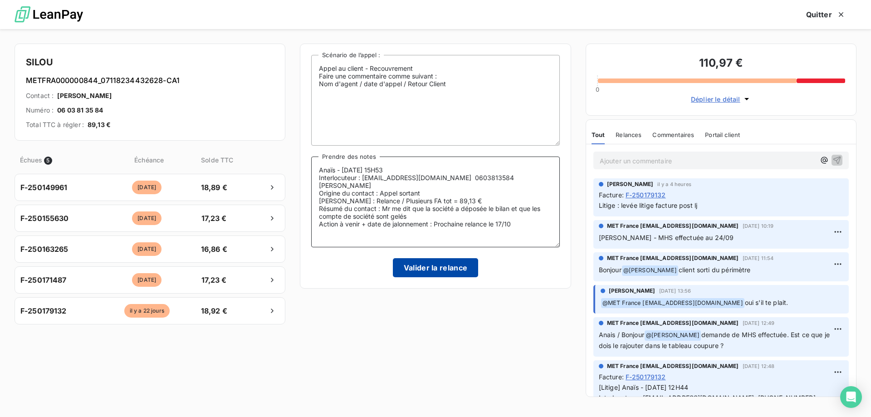
type textarea "Anaïs - 09/10/2025 - 15H53 Interlocuteur : philtorik@free.fr 0603813584 Mr TORI…"
click at [430, 268] on button "Valider la relance" at bounding box center [436, 267] width 86 height 19
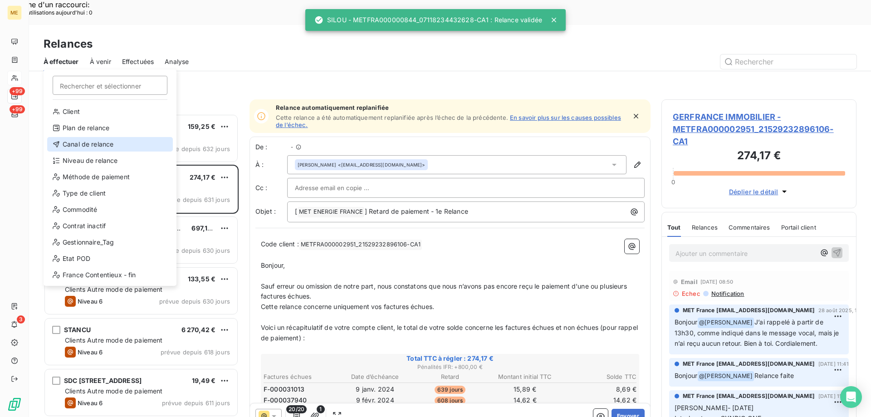
scroll to position [321, 188]
click at [74, 145] on div "Canal de relance" at bounding box center [110, 144] width 126 height 15
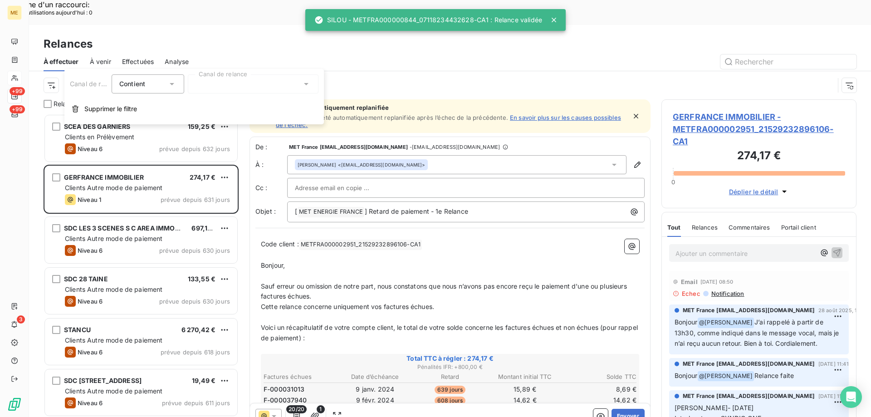
click at [228, 85] on div at bounding box center [253, 83] width 131 height 19
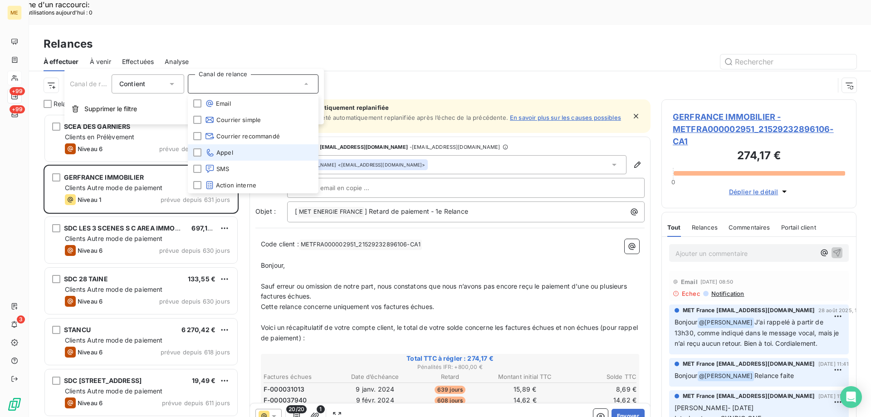
click at [280, 156] on li "Appel" at bounding box center [253, 152] width 131 height 16
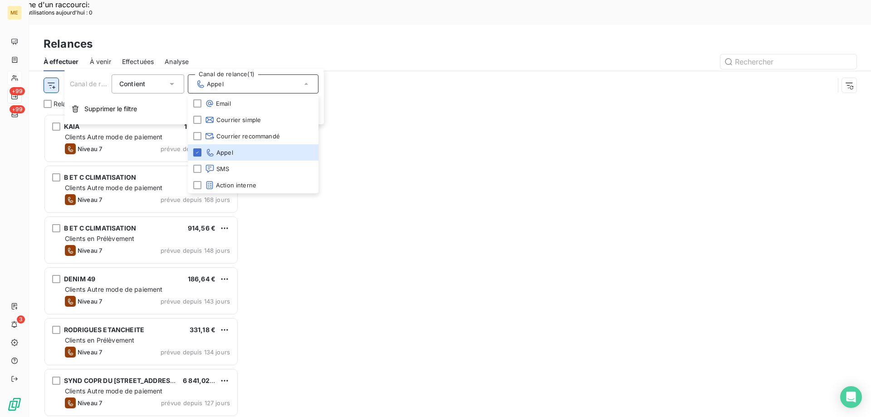
scroll to position [321, 188]
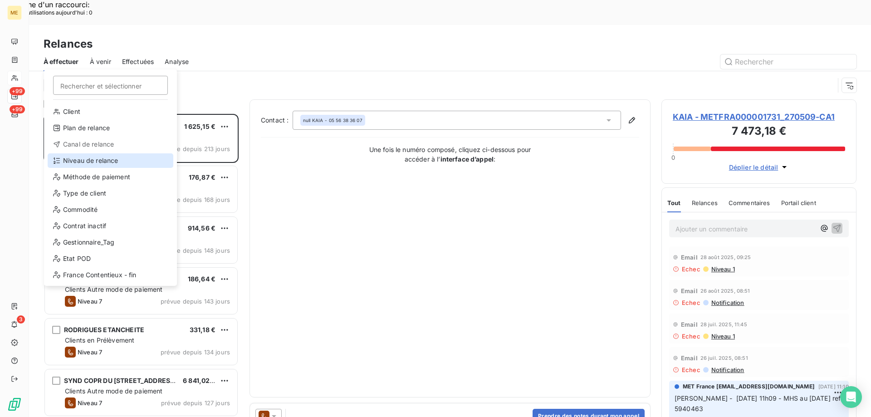
click at [82, 162] on div "Niveau de relance" at bounding box center [111, 160] width 126 height 15
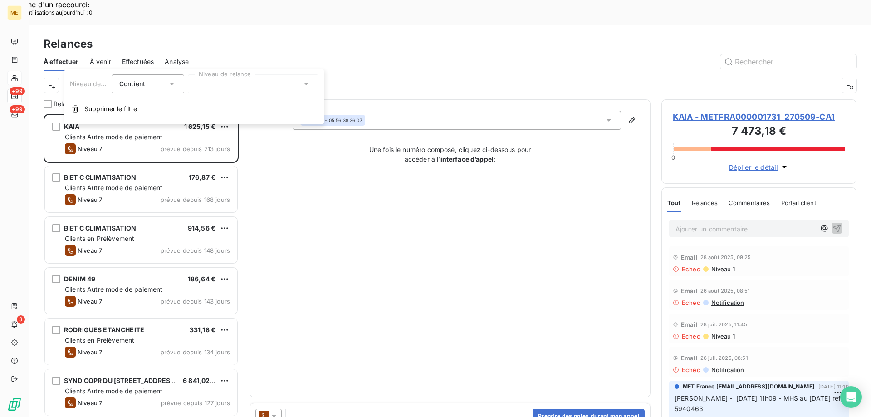
click at [269, 84] on div at bounding box center [253, 83] width 131 height 19
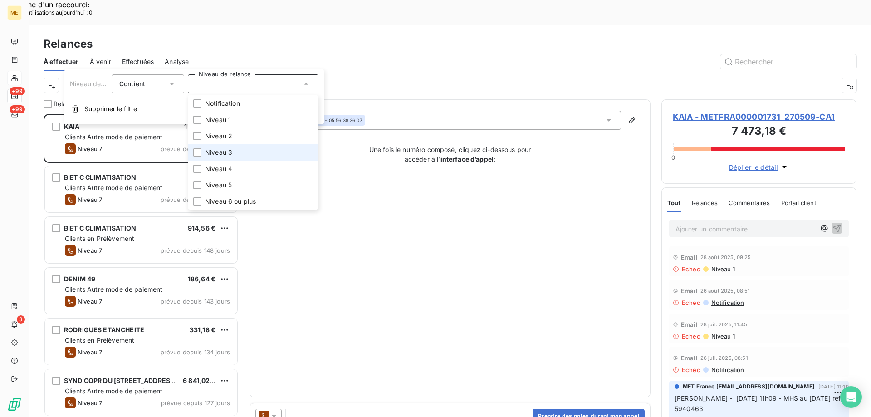
click at [236, 154] on li "Niveau 3" at bounding box center [253, 152] width 131 height 16
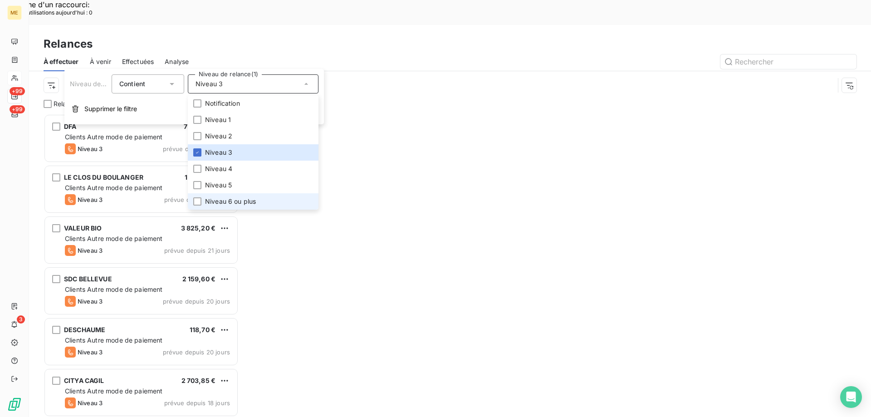
scroll to position [321, 188]
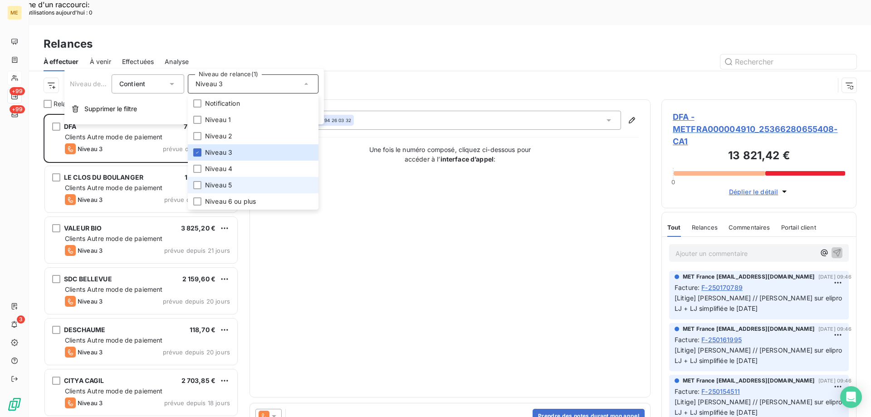
click at [237, 186] on li "Niveau 5" at bounding box center [253, 185] width 131 height 16
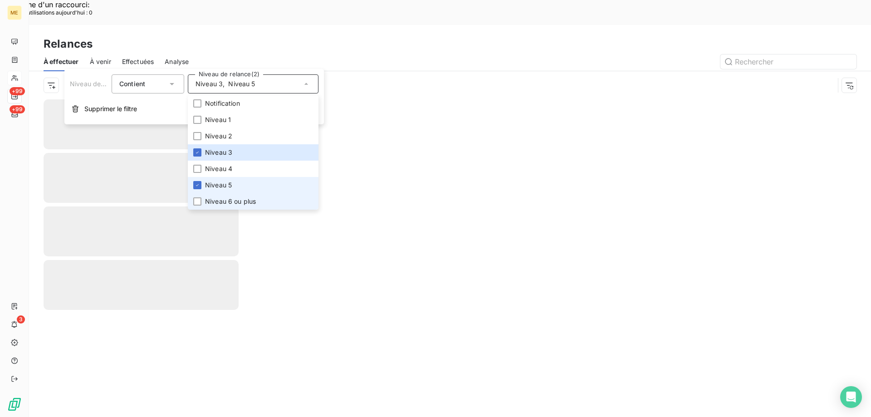
click at [235, 201] on span "Niveau 6 ou plus" at bounding box center [230, 201] width 51 height 9
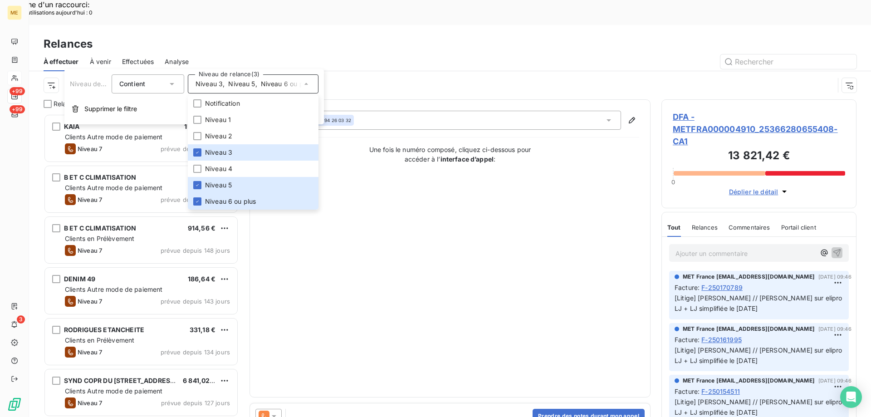
click at [347, 77] on div "Canal de relance : Appel Niveau de relance : Niveau 3 , ..." at bounding box center [439, 85] width 791 height 17
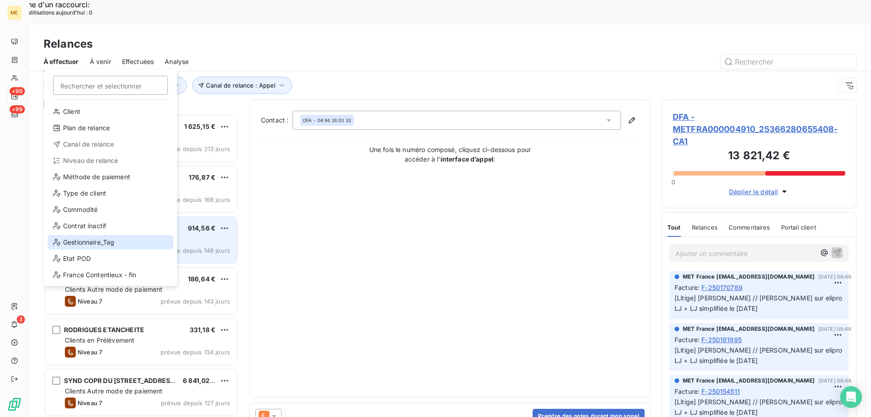
click at [104, 242] on div "Gestionnaire_Tag" at bounding box center [111, 242] width 126 height 15
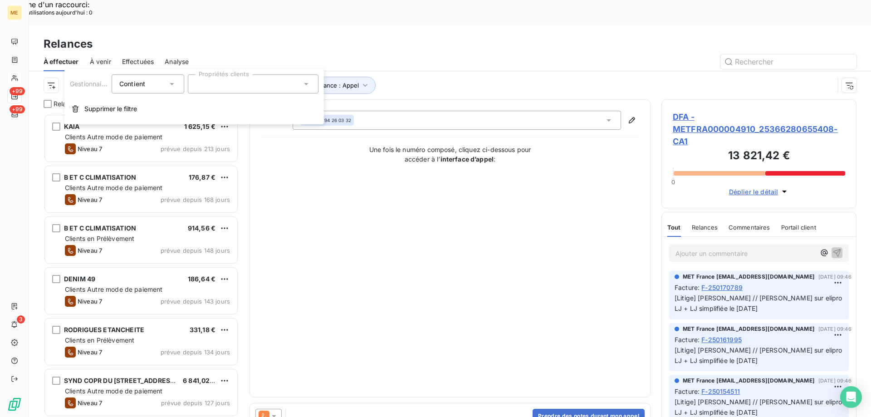
click at [284, 85] on div at bounding box center [253, 83] width 131 height 19
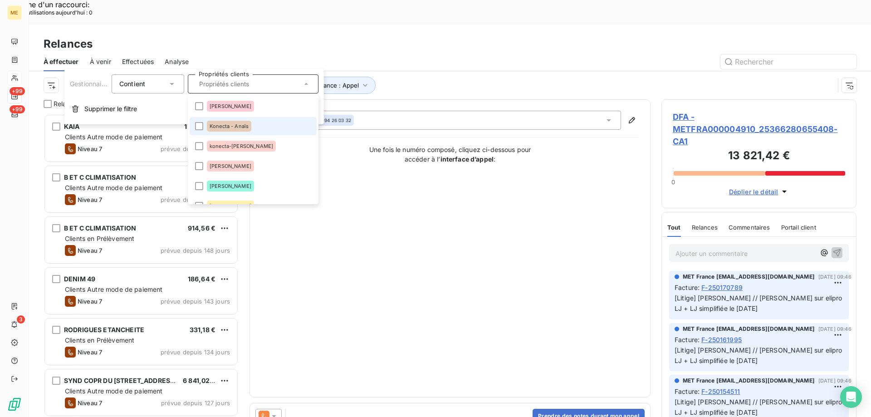
click at [267, 126] on li "Konecta - Anaïs" at bounding box center [253, 126] width 127 height 18
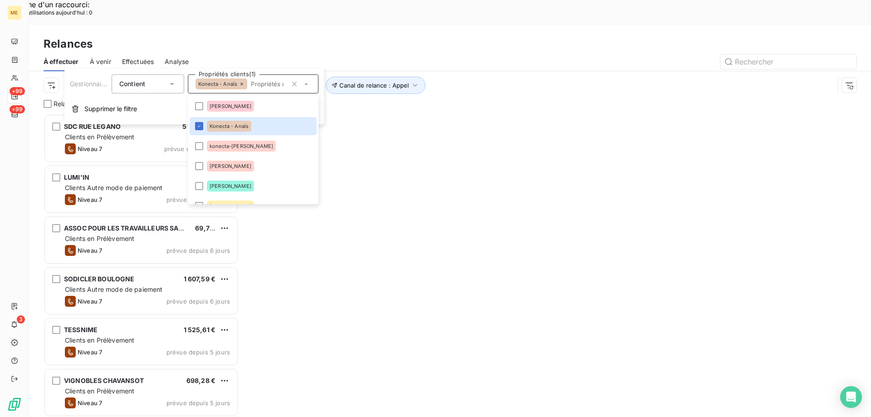
scroll to position [321, 188]
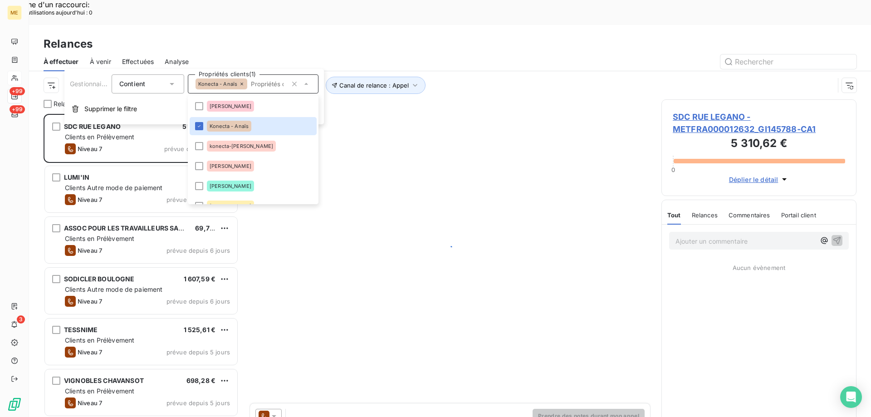
click at [453, 77] on div "Canal de relance : Appel Niveau de relance : Niveau 3 , ... Gestionnaire_Tag : …" at bounding box center [439, 85] width 791 height 17
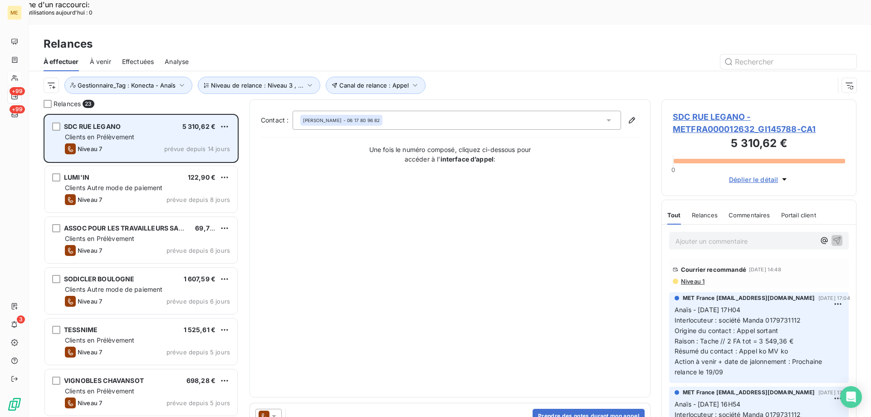
click at [110, 133] on span "Clients en Prélèvement" at bounding box center [99, 137] width 69 height 8
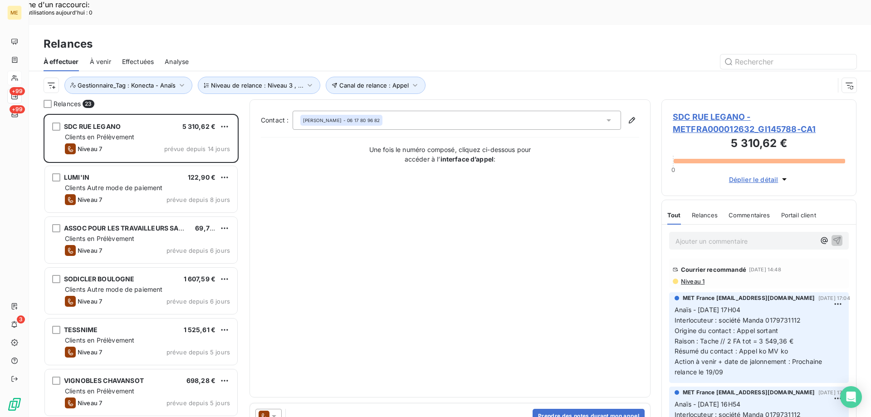
click at [716, 111] on span "SDC RUE LEGANO - METFRA000012632_GI145788-CA1" at bounding box center [759, 123] width 172 height 25
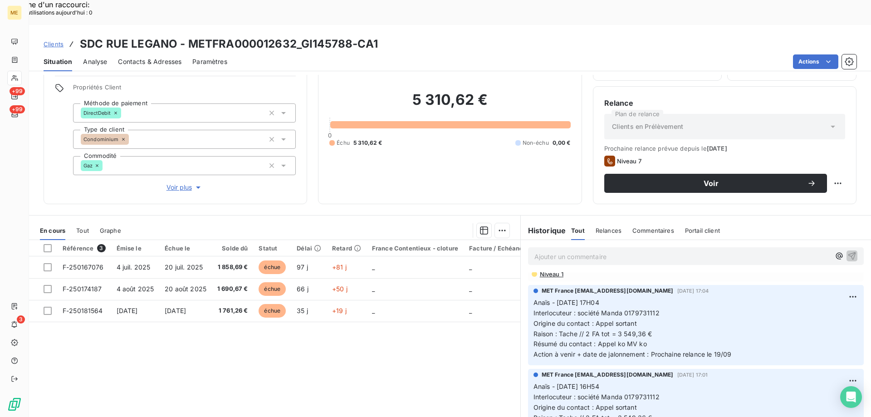
scroll to position [45, 0]
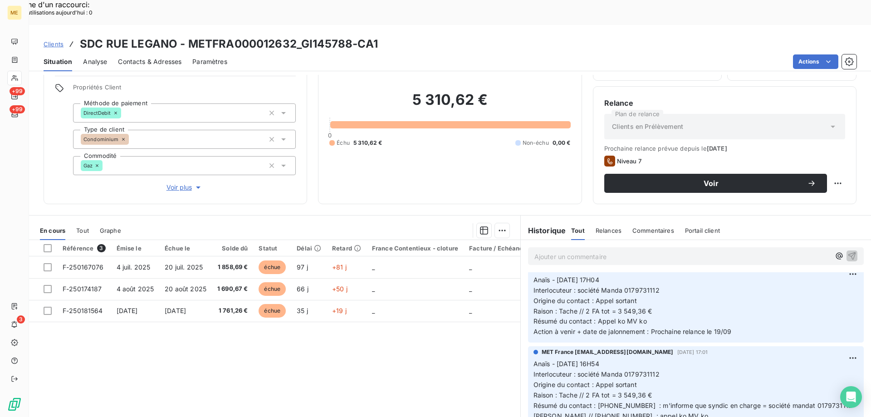
click at [186, 183] on span "Voir plus" at bounding box center [185, 187] width 36 height 9
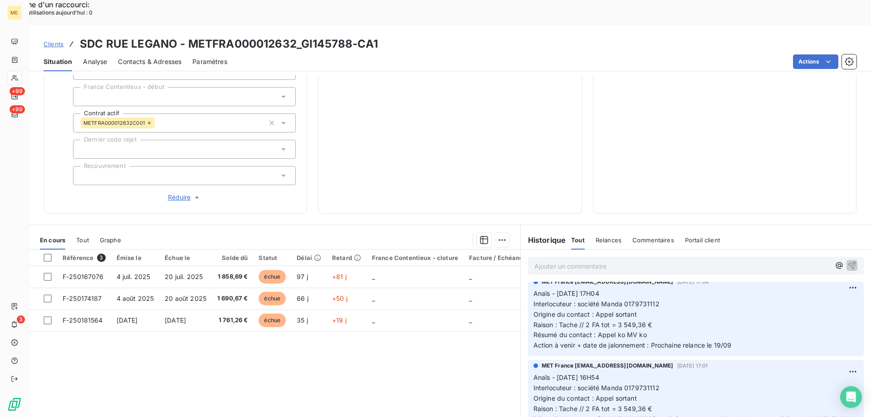
scroll to position [0, 0]
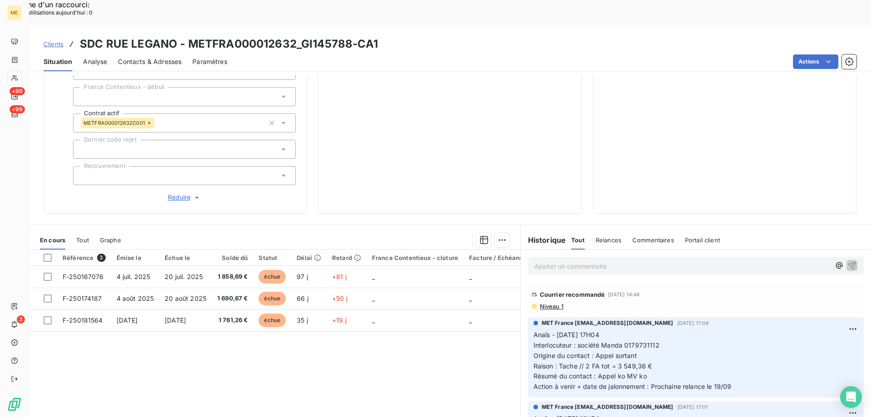
click at [434, 169] on div "5 310,62 € 0 Échu 5 310,62 € Non-échu 0,00 €" at bounding box center [450, 10] width 241 height 384
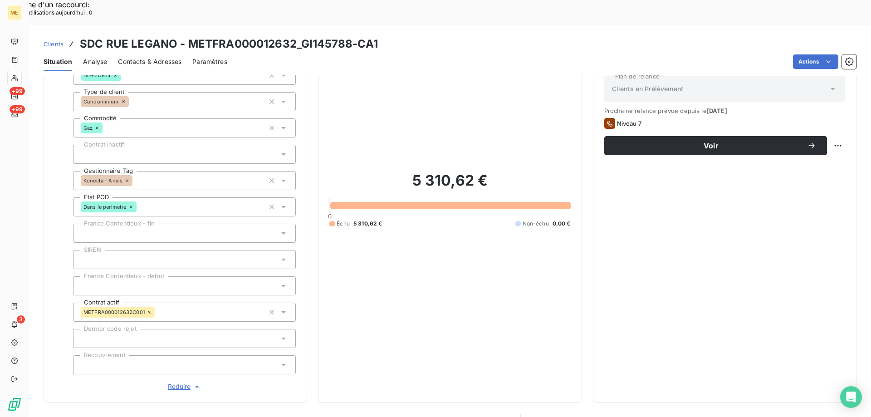
scroll to position [136, 0]
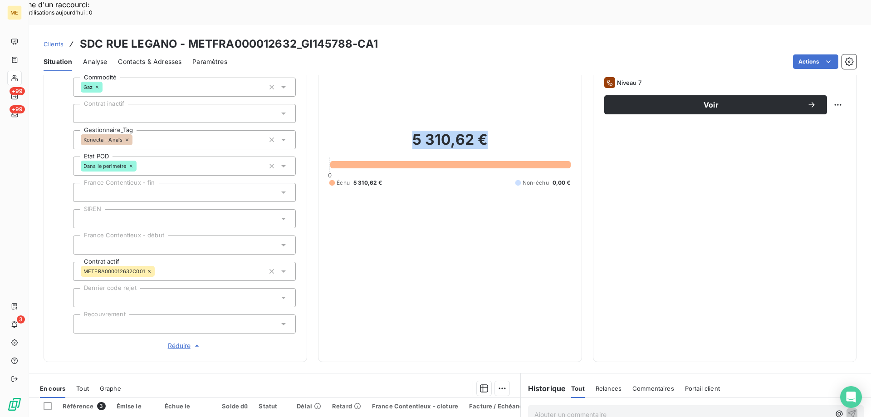
drag, startPoint x: 487, startPoint y: 115, endPoint x: 401, endPoint y: 114, distance: 85.8
click at [401, 131] on h2 "5 310,62 €" at bounding box center [450, 144] width 241 height 27
copy h2 "5 310,62 €"
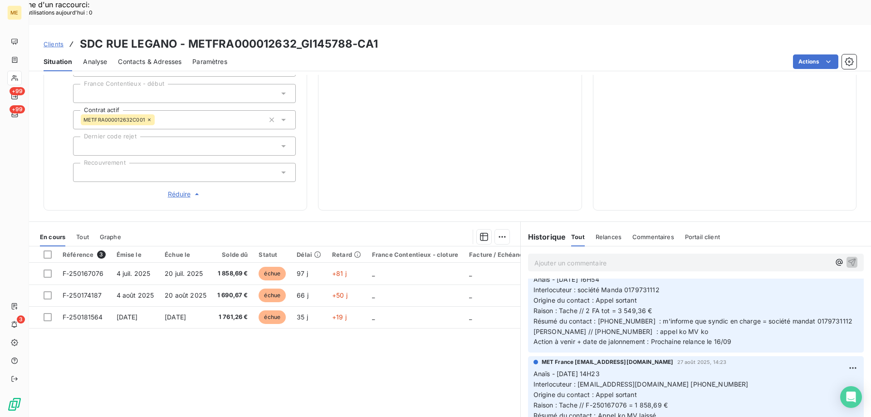
scroll to position [0, 0]
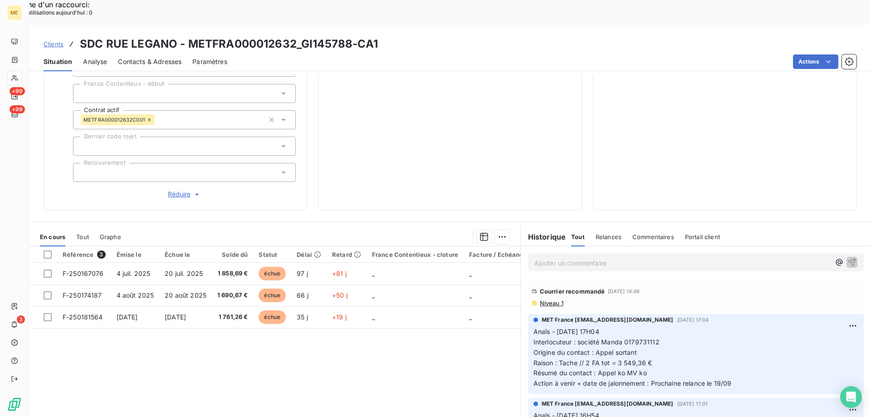
click at [575, 257] on p "Ajouter un commentaire ﻿" at bounding box center [683, 262] width 296 height 11
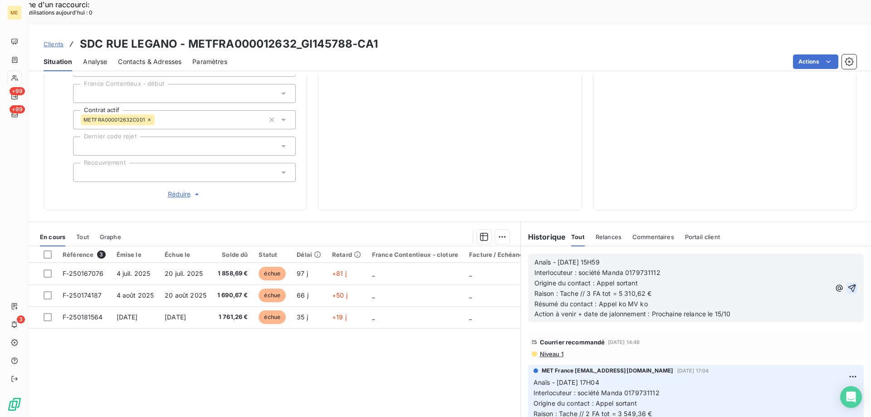
click at [848, 284] on icon "button" at bounding box center [852, 288] width 9 height 9
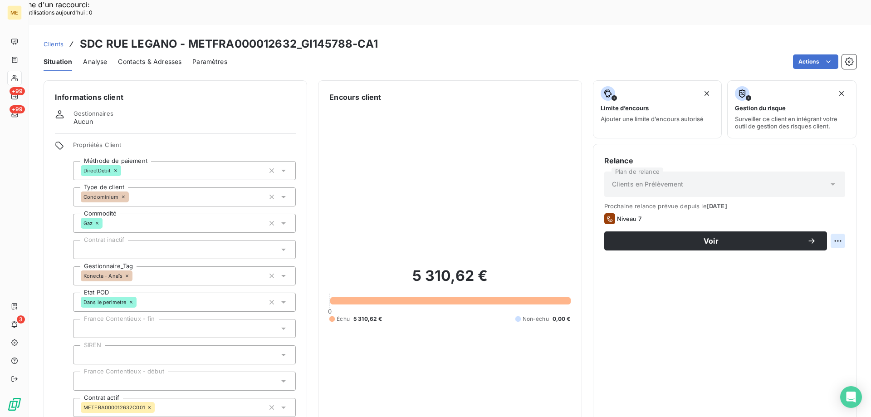
click at [819, 235] on div "Replanifier cette action" at bounding box center [793, 236] width 81 height 15
select select "9"
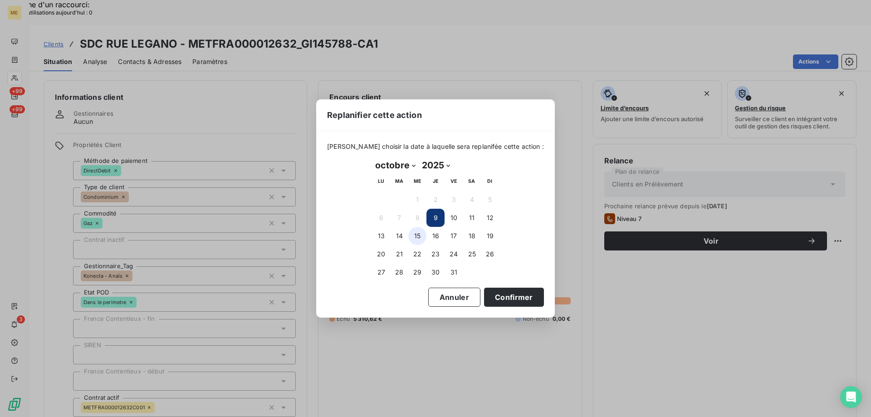
click at [419, 237] on button "15" at bounding box center [417, 236] width 18 height 18
click at [507, 298] on button "Confirmer" at bounding box center [514, 297] width 60 height 19
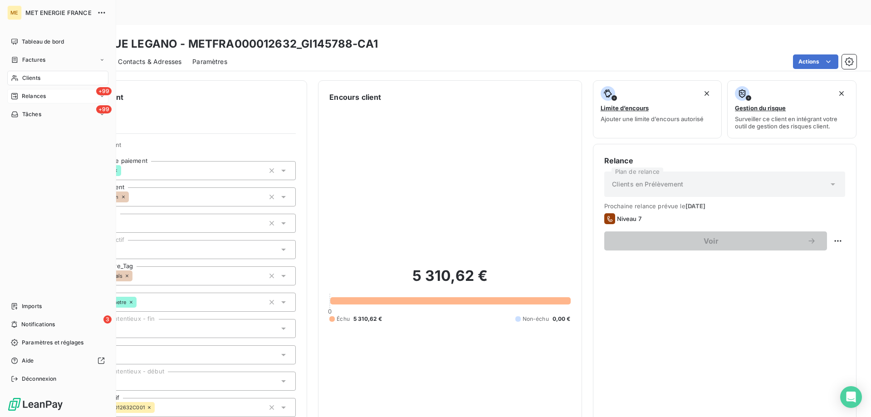
click at [32, 90] on div "+99 Relances" at bounding box center [57, 96] width 101 height 15
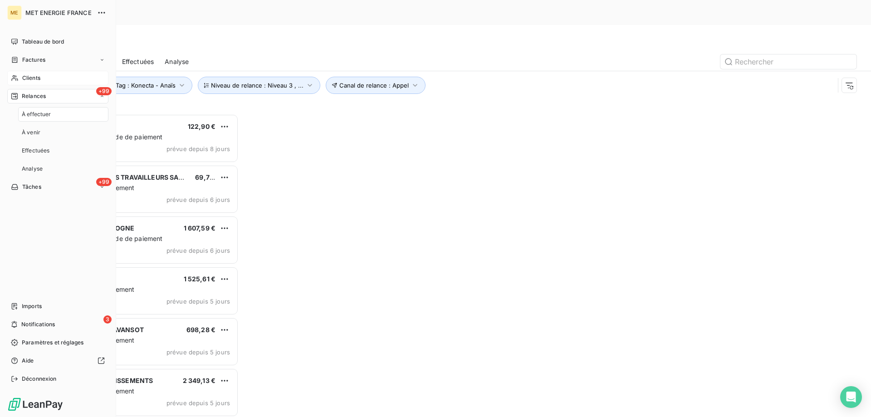
scroll to position [321, 188]
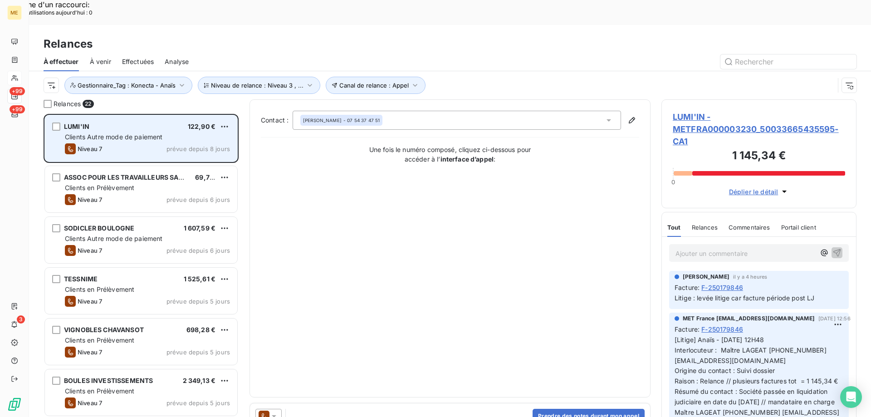
click at [115, 118] on div "LUMI'IN 122,90 € Clients Autre mode de paiement Niveau 7 prévue depuis 8 jours" at bounding box center [141, 138] width 192 height 46
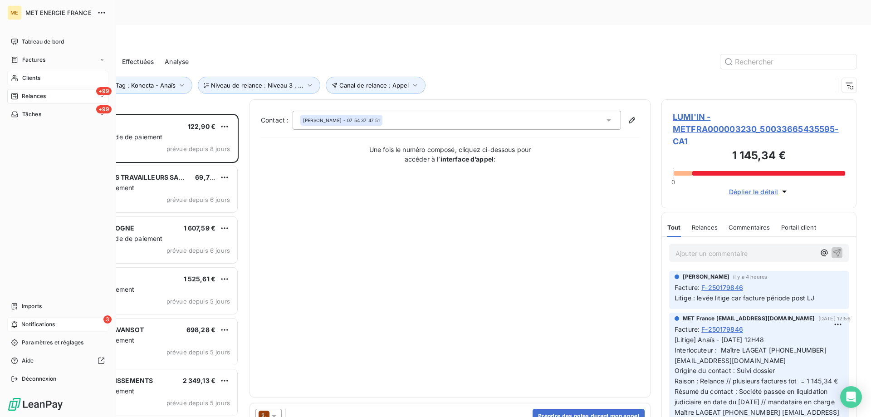
click at [35, 325] on span "Notifications" at bounding box center [38, 324] width 34 height 8
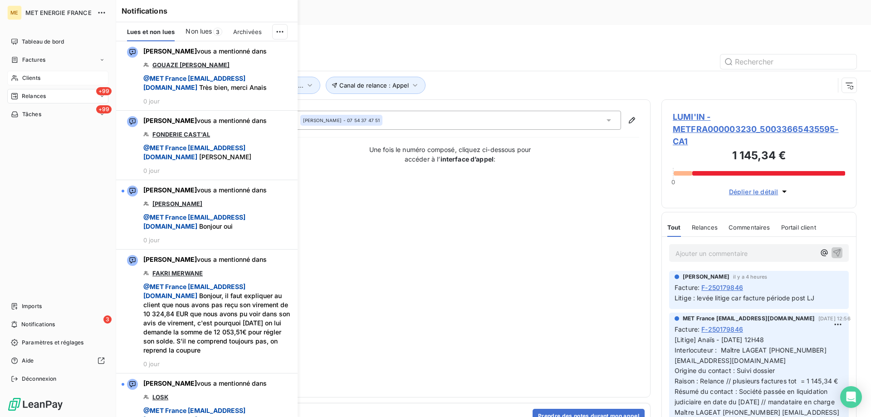
click at [46, 93] on span "Relances" at bounding box center [34, 96] width 24 height 8
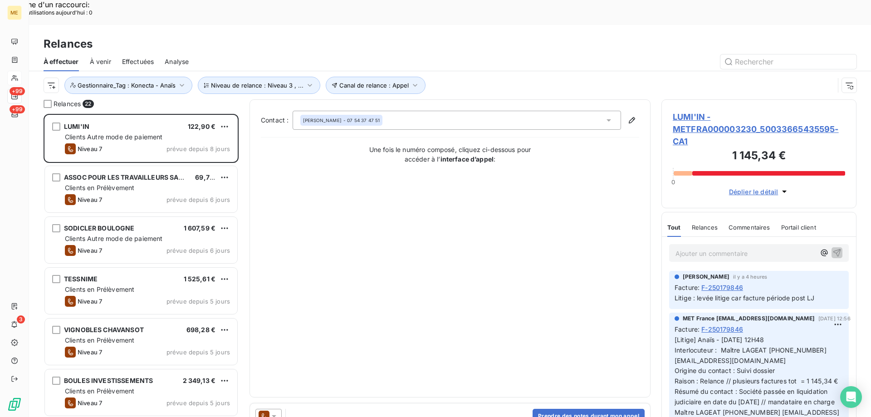
click at [703, 111] on span "LUMI'IN - METFRA000003230_50033665435595-CA1" at bounding box center [759, 129] width 172 height 37
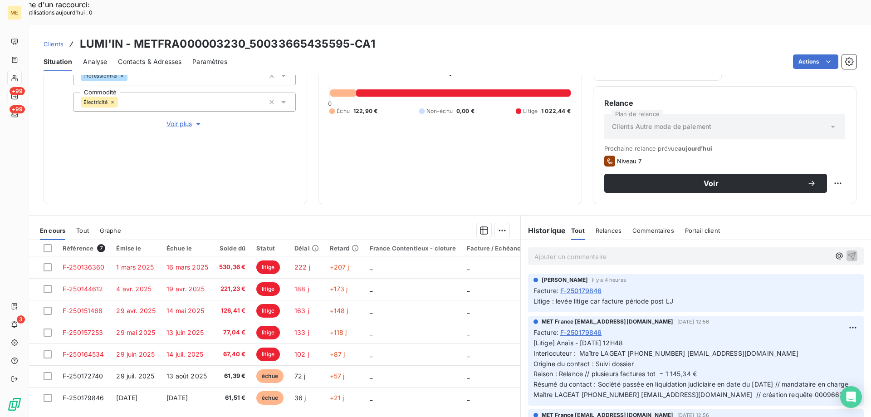
click at [440, 157] on div "1 145,34 € 0 Échu 122,90 € Non-échu 0,00 € Litige 1 022,44 €" at bounding box center [450, 87] width 241 height 212
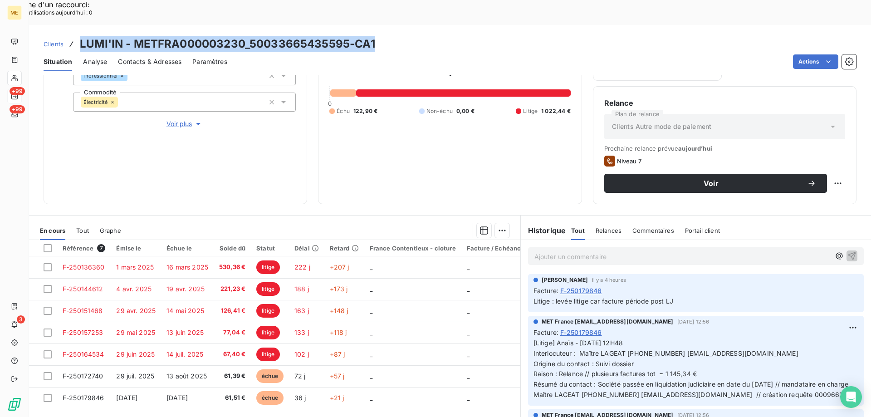
drag, startPoint x: 393, startPoint y: 22, endPoint x: 72, endPoint y: 22, distance: 320.4
click at [72, 36] on div "Clients LUMI'IN - METFRA000003230_50033665435595-CA1" at bounding box center [450, 44] width 842 height 16
copy h3 "LUMI'IN - METFRA000003230_50033665435595-CA1"
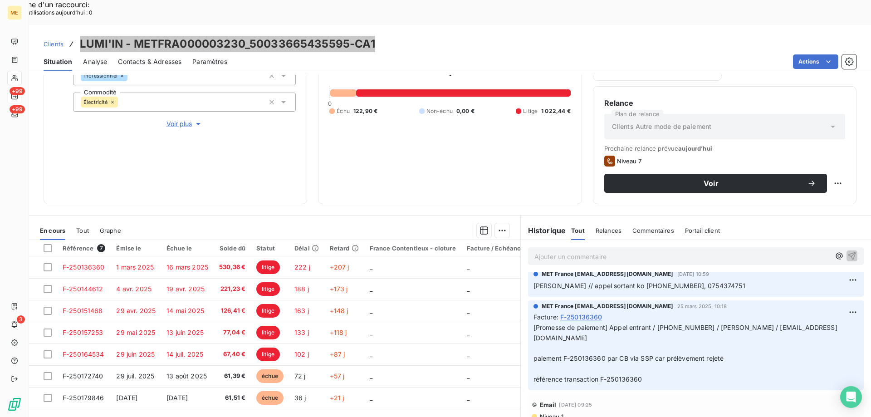
scroll to position [1589, 0]
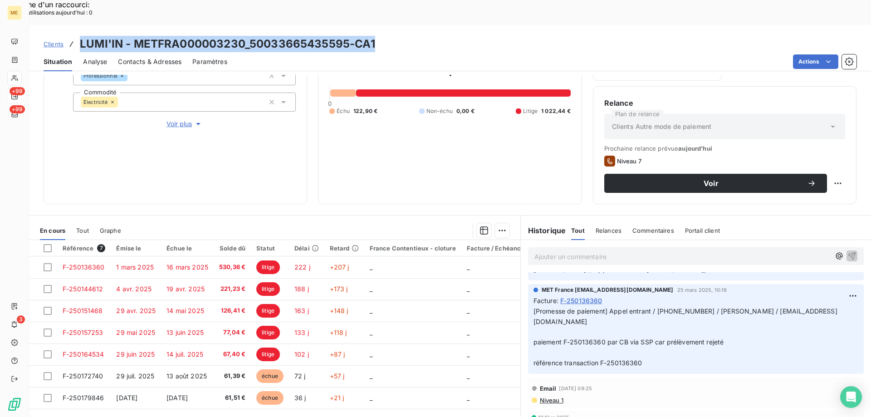
click at [121, 57] on span "Contacts & Adresses" at bounding box center [150, 61] width 64 height 9
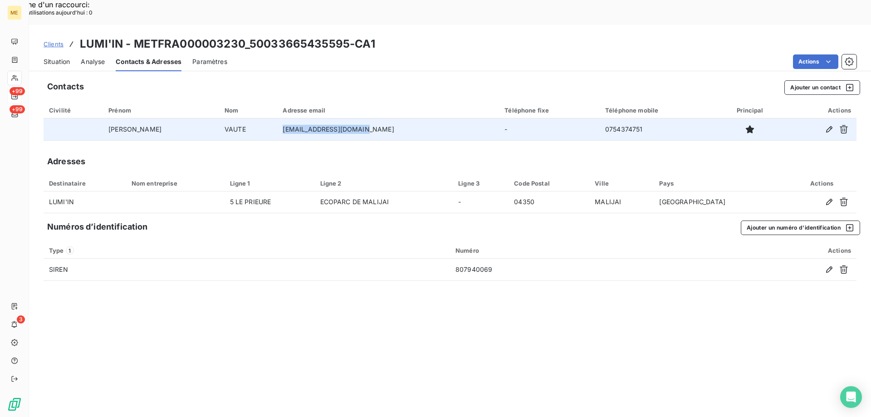
copy td "[EMAIL_ADDRESS][DOMAIN_NAME]"
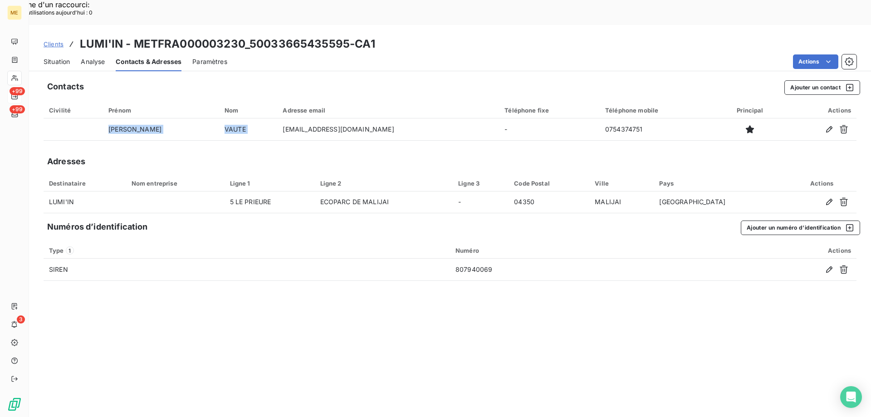
drag, startPoint x: 280, startPoint y: 104, endPoint x: 348, endPoint y: 119, distance: 69.8
click at [348, 119] on div "Contacts Ajouter un contact Civilité Prénom Nom Adresse email Téléphone fixe Té…" at bounding box center [450, 258] width 842 height 367
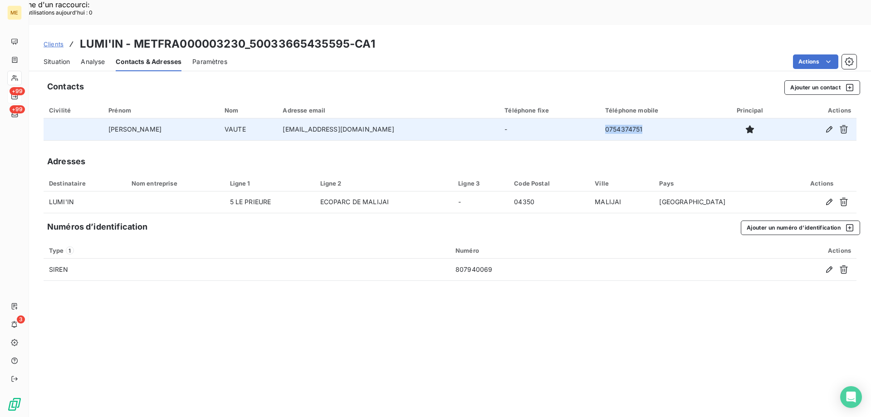
copy td "0754374751"
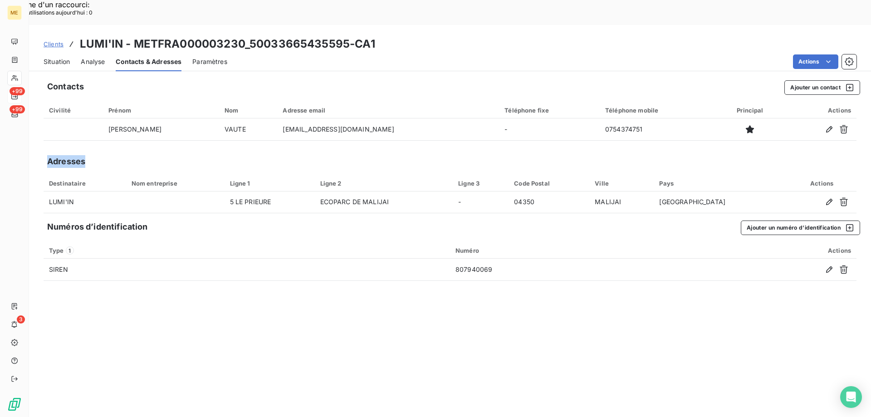
drag, startPoint x: 604, startPoint y: 105, endPoint x: 566, endPoint y: 124, distance: 42.2
click at [566, 124] on div "Contacts Ajouter un contact Civilité Prénom Nom Adresse email Téléphone fixe Té…" at bounding box center [450, 258] width 842 height 367
click at [62, 52] on div "Situation" at bounding box center [57, 61] width 26 height 19
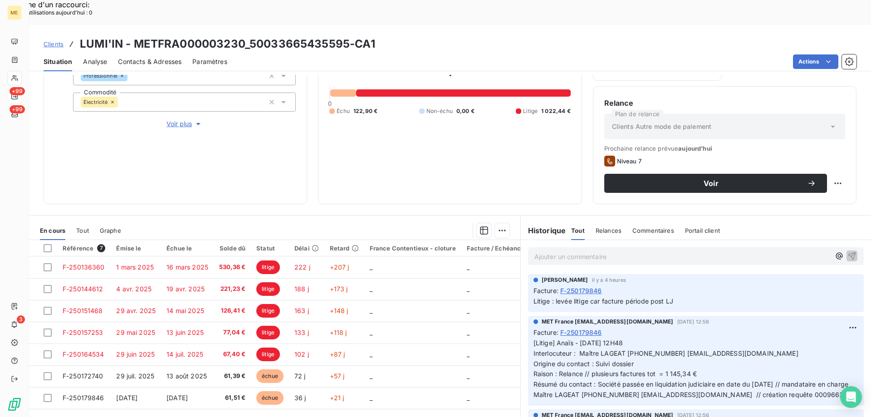
scroll to position [76, 0]
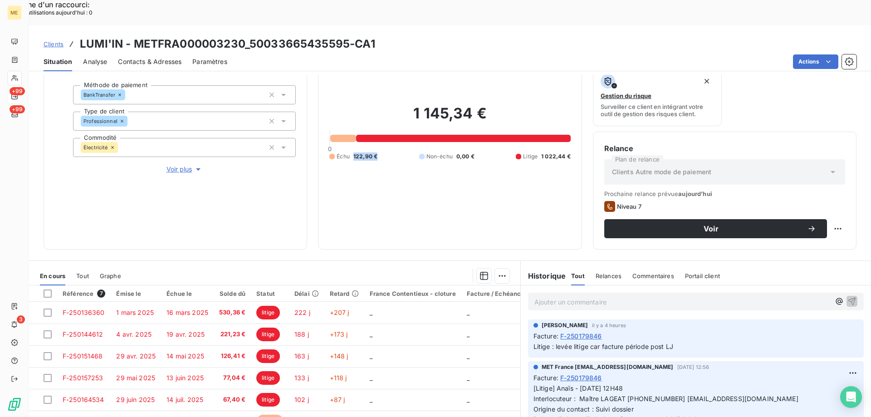
drag, startPoint x: 379, startPoint y: 127, endPoint x: 352, endPoint y: 125, distance: 27.3
click at [352, 152] on div "Échu 122,90 € Non-échu 0,00 € Litige 1 022,44 €" at bounding box center [450, 156] width 241 height 8
copy span "122,90 €"
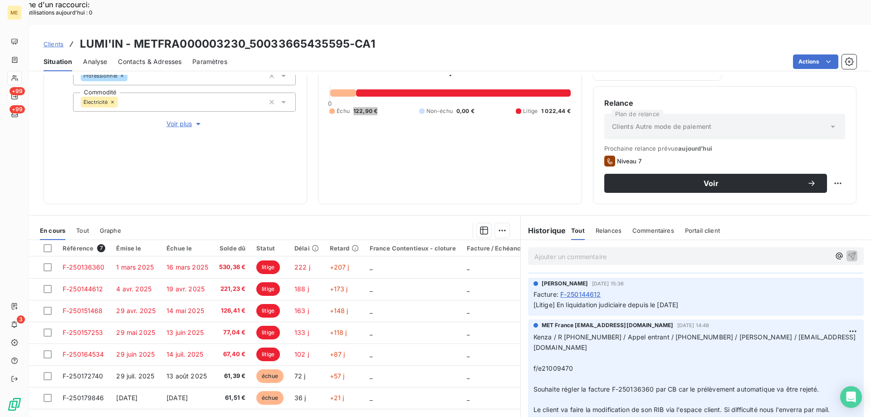
scroll to position [1271, 0]
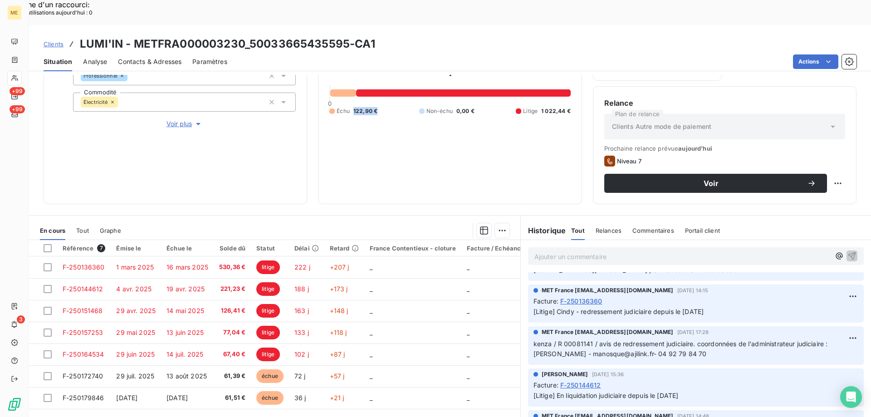
click at [132, 57] on span "Contacts & Adresses" at bounding box center [150, 61] width 64 height 9
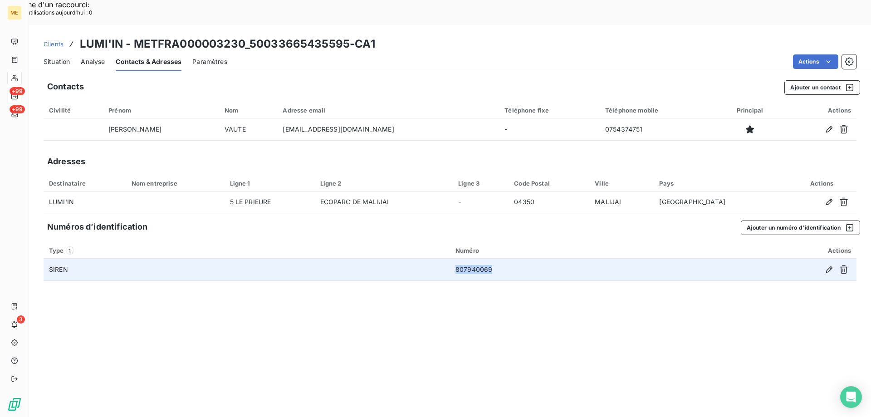
copy td "807940069"
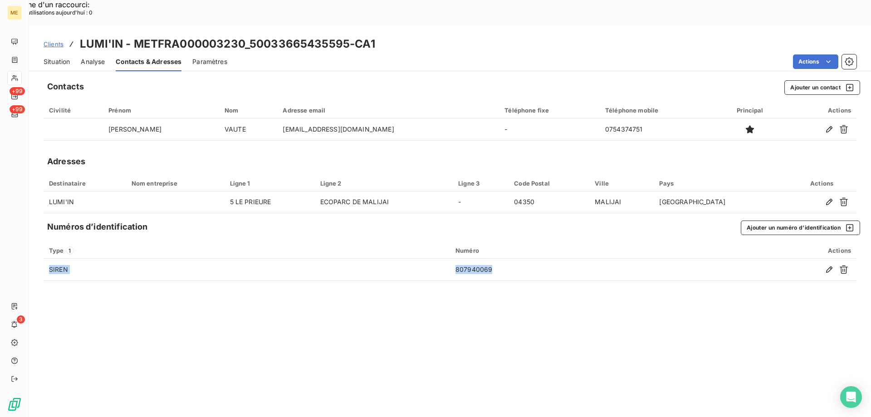
drag, startPoint x: 498, startPoint y: 245, endPoint x: 450, endPoint y: 271, distance: 54.6
click at [450, 271] on div "Contacts Ajouter un contact Civilité Prénom Nom Adresse email Téléphone fixe Té…" at bounding box center [450, 258] width 842 height 367
click at [61, 57] on span "Situation" at bounding box center [57, 61] width 26 height 9
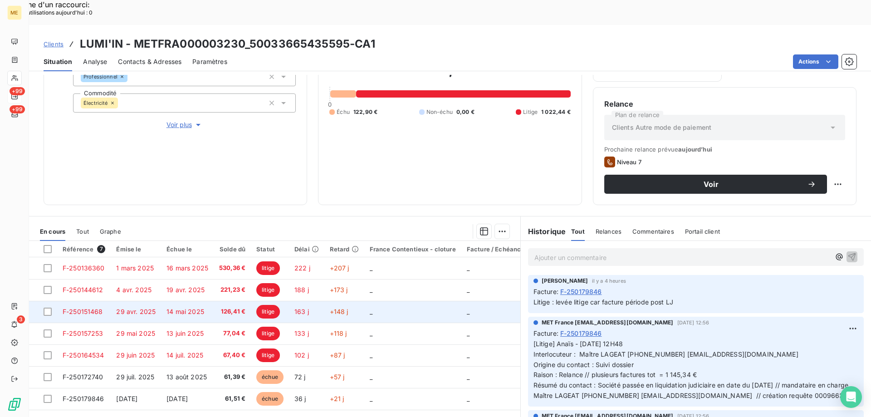
scroll to position [121, 0]
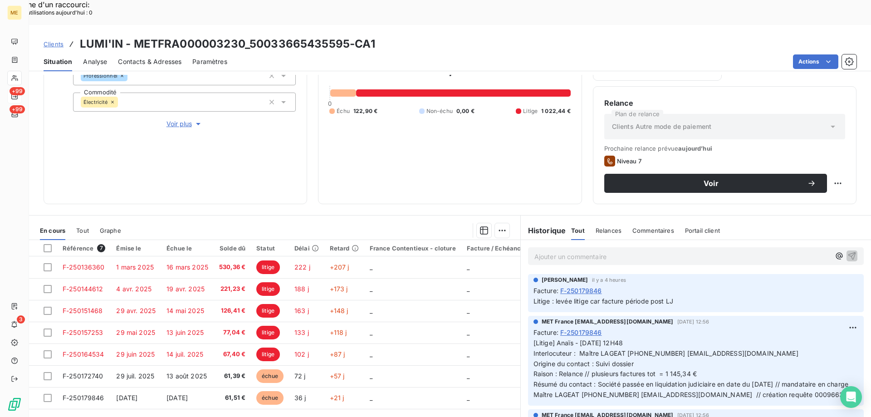
click at [687, 251] on p "Ajouter un commentaire ﻿" at bounding box center [683, 256] width 296 height 11
click at [556, 251] on p "Ajouter un commentaire ﻿" at bounding box center [683, 256] width 296 height 11
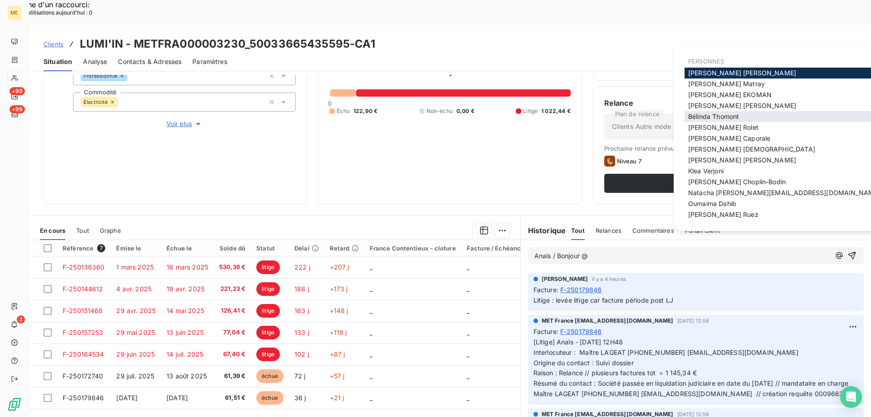
click at [690, 114] on span "Bélinda Thomont" at bounding box center [714, 117] width 51 height 8
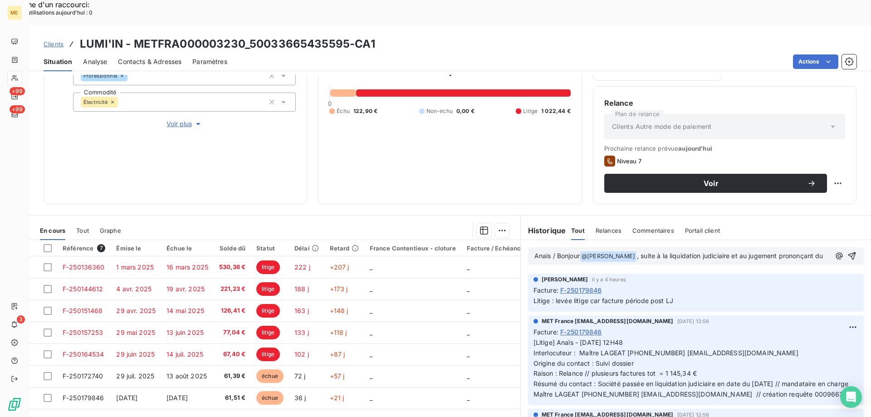
click at [703, 251] on p "Anais / Bonjour @ Bélinda Thomont ﻿ , suite à la liquidation judiciaire et au j…" at bounding box center [683, 256] width 296 height 11
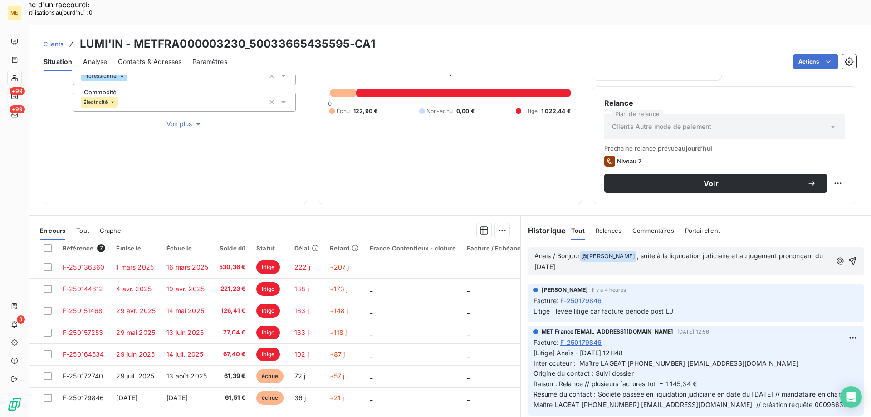
click at [588, 251] on p "Anais / Bonjour @ Bélinda Thomont ﻿ , suite à la liquidation judiciaire et au j…" at bounding box center [683, 261] width 297 height 21
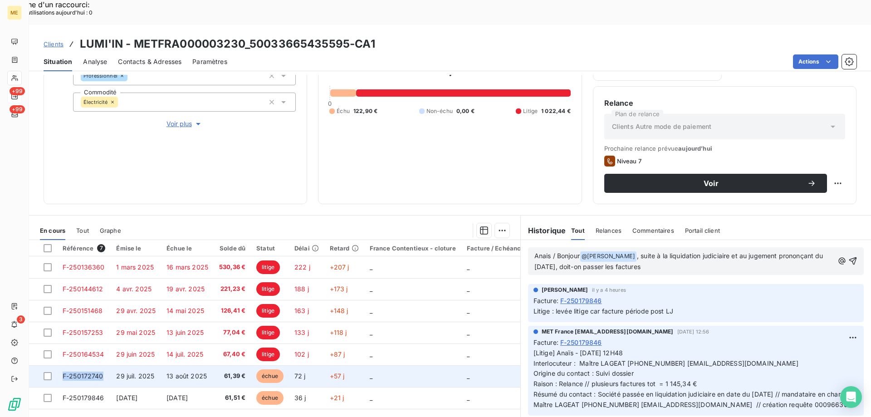
copy span "F-250172740"
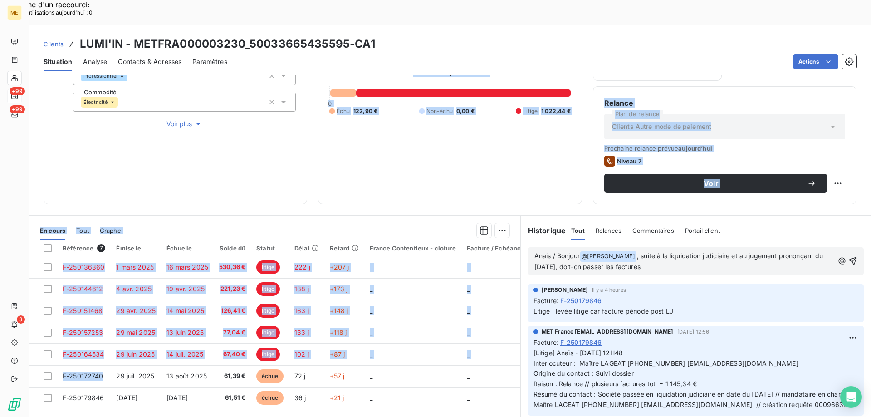
drag, startPoint x: 104, startPoint y: 351, endPoint x: 84, endPoint y: 171, distance: 181.2
click at [72, 175] on div "Informations client Gestionnaires Aucun Propriétés Client Méthode de paiement B…" at bounding box center [450, 258] width 842 height 367
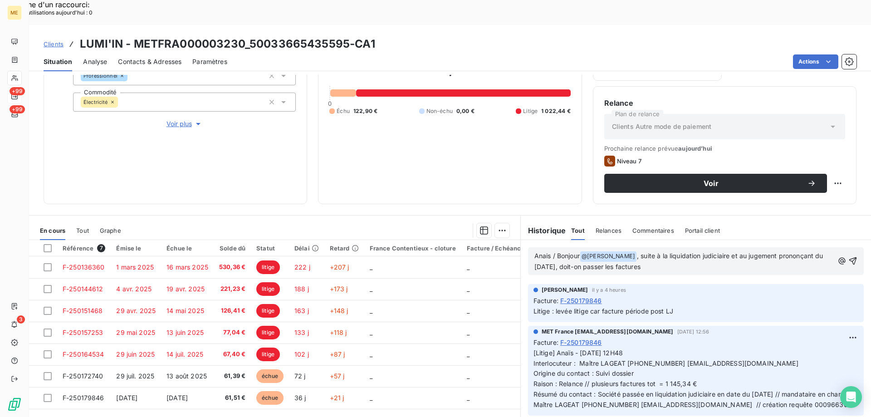
click at [676, 251] on p "Anais / Bonjour @ Bélinda Thomont ﻿ , suite à la liquidation judiciaire et au j…" at bounding box center [685, 261] width 300 height 21
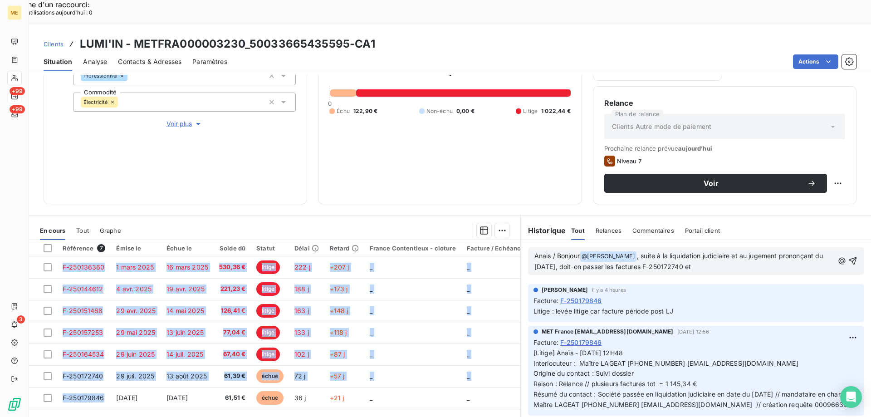
drag, startPoint x: 105, startPoint y: 371, endPoint x: 67, endPoint y: 195, distance: 179.7
click at [67, 216] on section "En cours Tout Graphe Référence 7 Émise le Échue le Solde dû Statut Délai Retard…" at bounding box center [275, 329] width 492 height 226
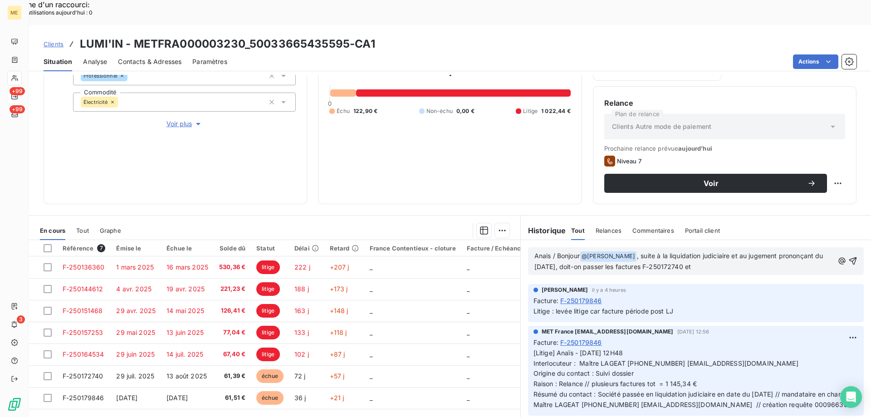
click at [738, 251] on p "Anais / Bonjour @ Bélinda Thomont ﻿ , suite à la liquidation judiciaire et au j…" at bounding box center [685, 261] width 300 height 21
click at [849, 256] on icon "button" at bounding box center [853, 260] width 9 height 9
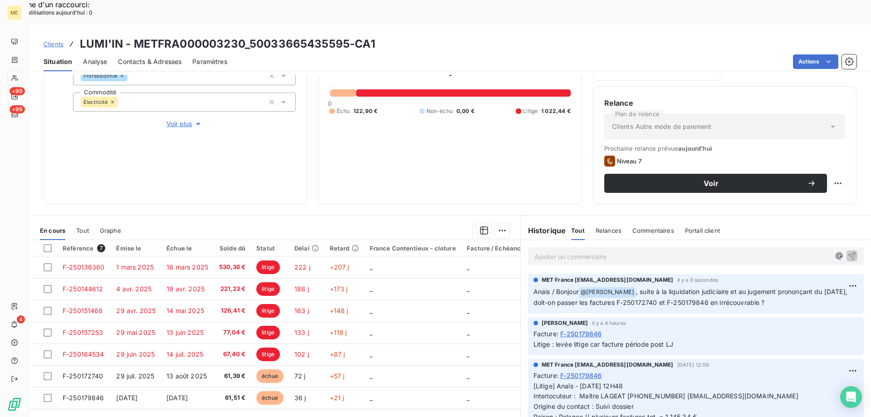
click at [830, 179] on div "Replanifier cette action" at bounding box center [793, 178] width 81 height 15
select select "9"
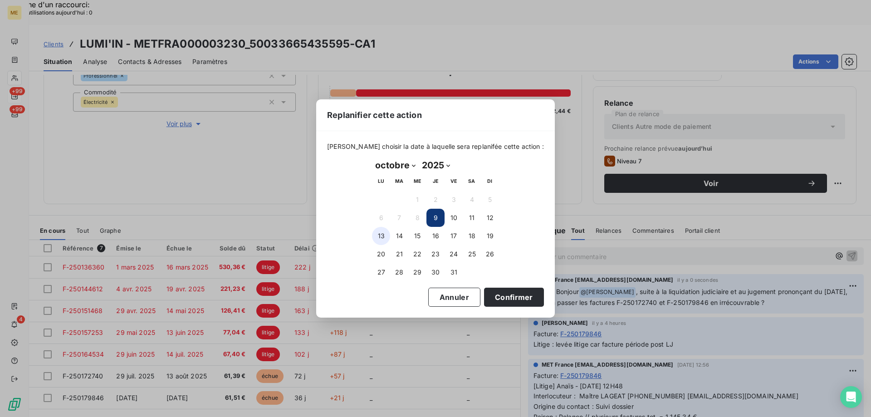
click at [384, 236] on button "13" at bounding box center [381, 236] width 18 height 18
click at [489, 293] on button "Confirmer" at bounding box center [514, 297] width 60 height 19
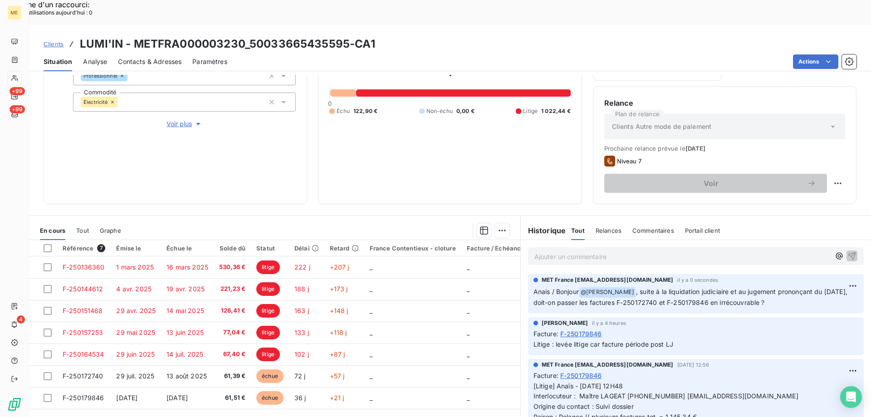
click at [49, 40] on span "Clients" at bounding box center [54, 43] width 20 height 7
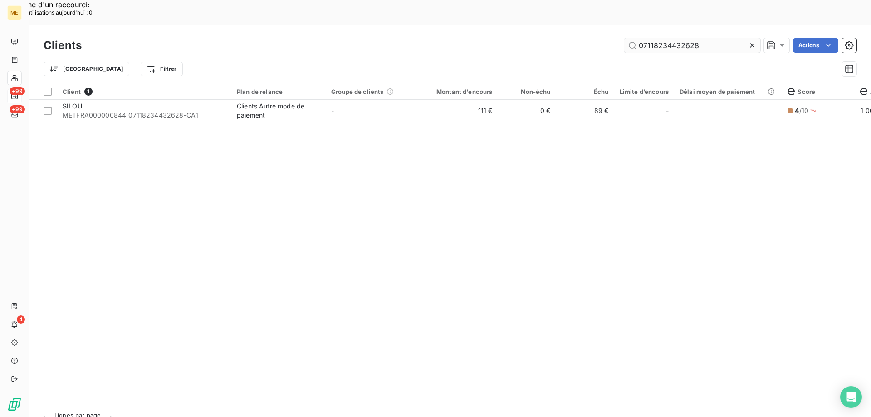
click at [663, 38] on input "07118234432628" at bounding box center [693, 45] width 136 height 15
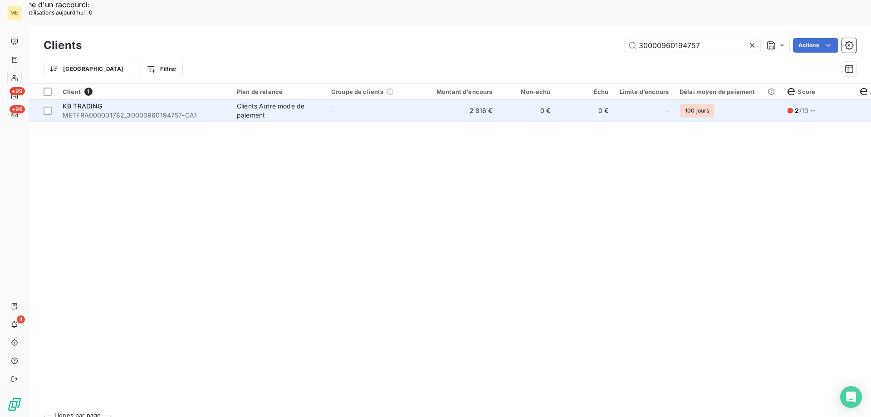
type input "30000960194757"
click at [442, 100] on td "2 816 €" at bounding box center [459, 111] width 78 height 22
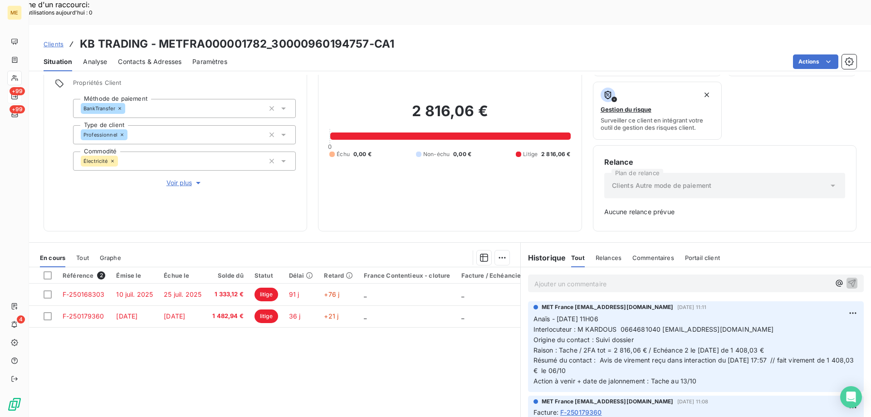
scroll to position [89, 0]
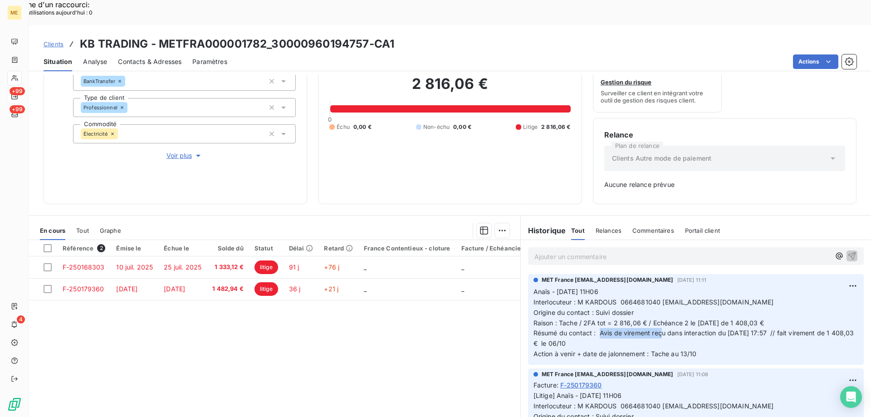
drag, startPoint x: 595, startPoint y: 305, endPoint x: 658, endPoint y: 308, distance: 62.3
click at [658, 329] on span "Résumé du contact : Avis de virement reçu dans interaction du 06/10/2025 17:57 …" at bounding box center [695, 338] width 323 height 18
click at [690, 316] on p "Anaïs - 08/10/2025 - 11H06 Interlocuteur : M KARDOUS 0664681040 moh_s41@msn.com…" at bounding box center [696, 323] width 325 height 73
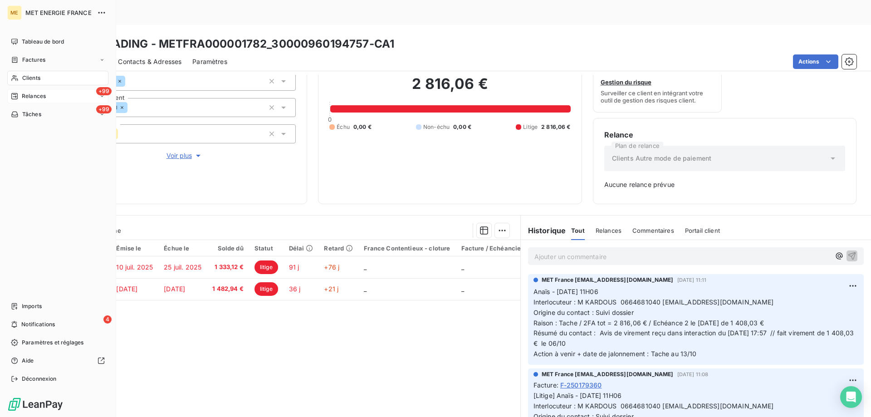
drag, startPoint x: 14, startPoint y: 77, endPoint x: 33, endPoint y: 72, distance: 20.3
click at [15, 77] on icon at bounding box center [14, 78] width 6 height 6
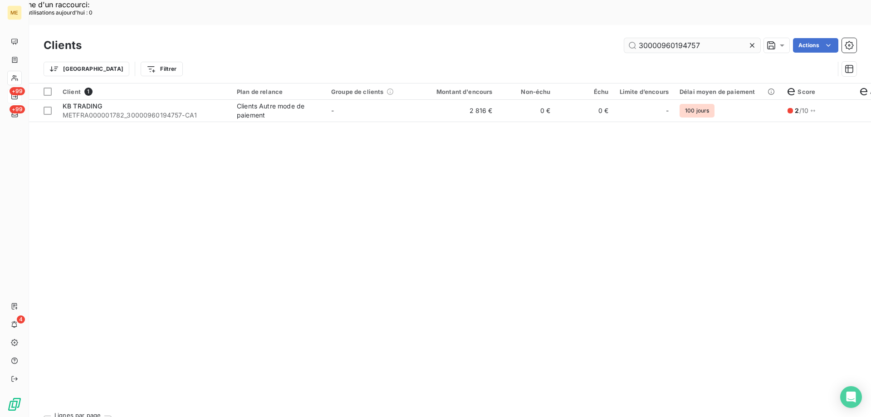
click at [677, 38] on input "30000960194757" at bounding box center [693, 45] width 136 height 15
click at [675, 38] on input "30000960194757" at bounding box center [693, 45] width 136 height 15
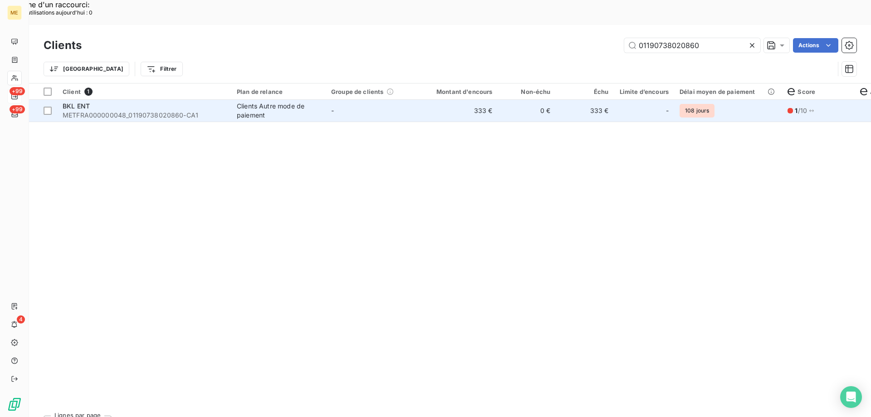
type input "01190738020860"
click at [365, 100] on td "-" at bounding box center [373, 111] width 94 height 22
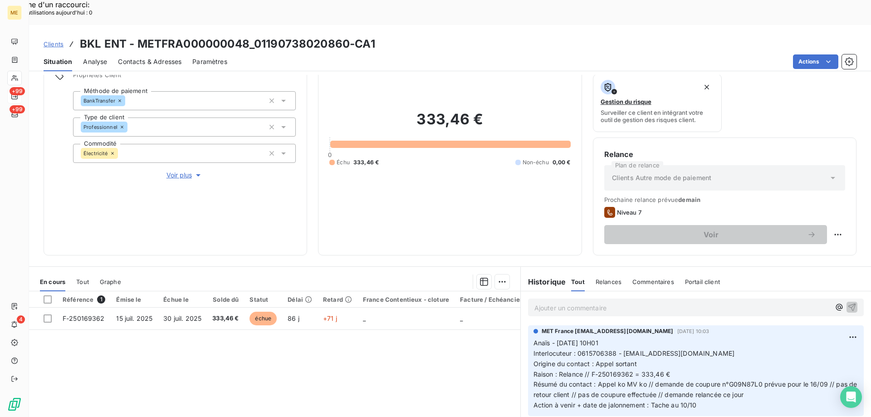
scroll to position [121, 0]
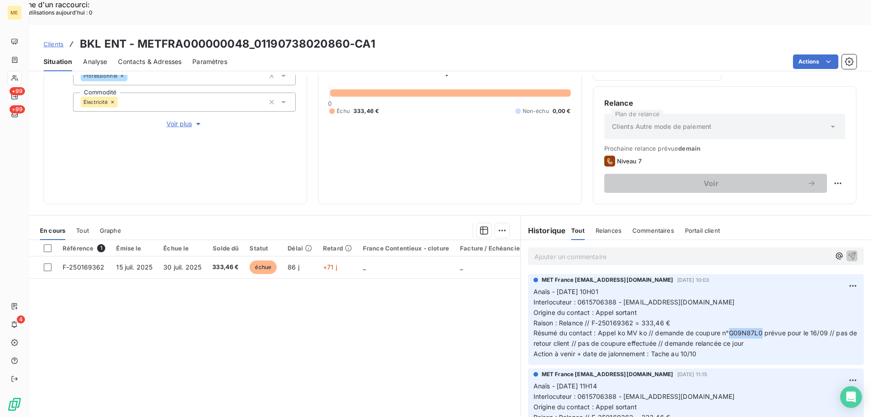
drag, startPoint x: 758, startPoint y: 309, endPoint x: 727, endPoint y: 309, distance: 31.8
click at [727, 329] on span "Résumé du contact : Appel ko MV ko // demande de coupure n°G09N87L0 prévue pour…" at bounding box center [697, 338] width 326 height 18
click at [54, 40] on span "Clients" at bounding box center [54, 43] width 20 height 7
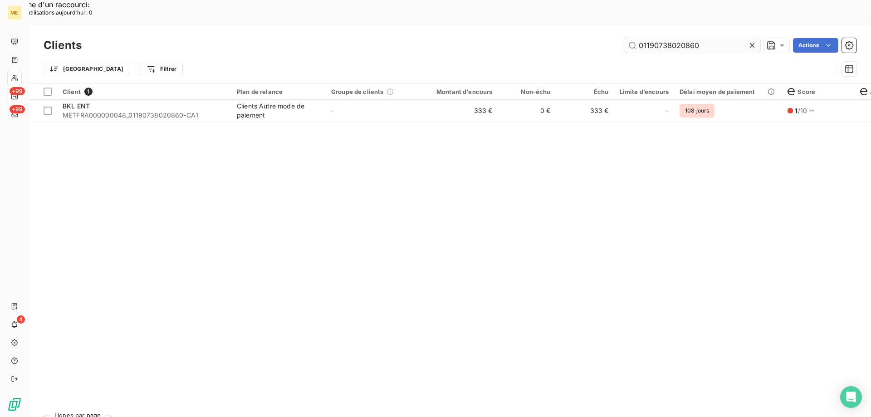
click at [695, 38] on input "01190738020860" at bounding box center [693, 45] width 136 height 15
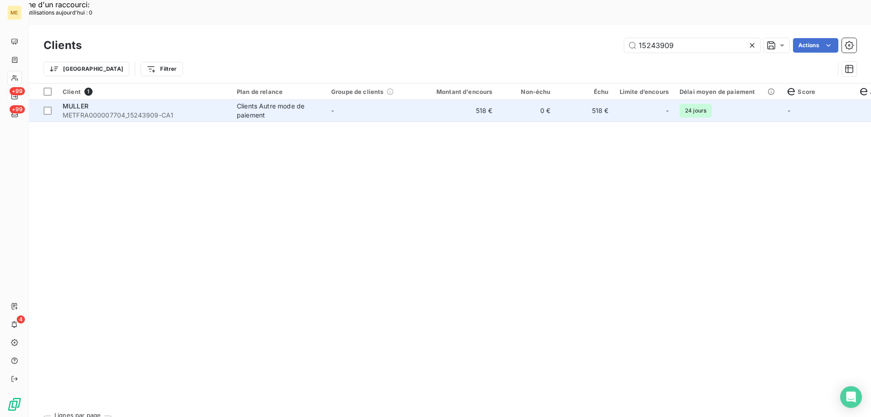
type input "15243909"
click at [362, 100] on td "-" at bounding box center [373, 111] width 94 height 22
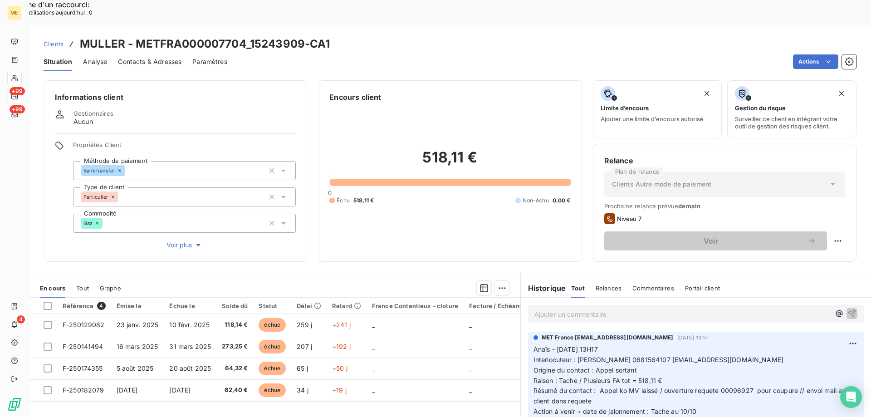
scroll to position [58, 0]
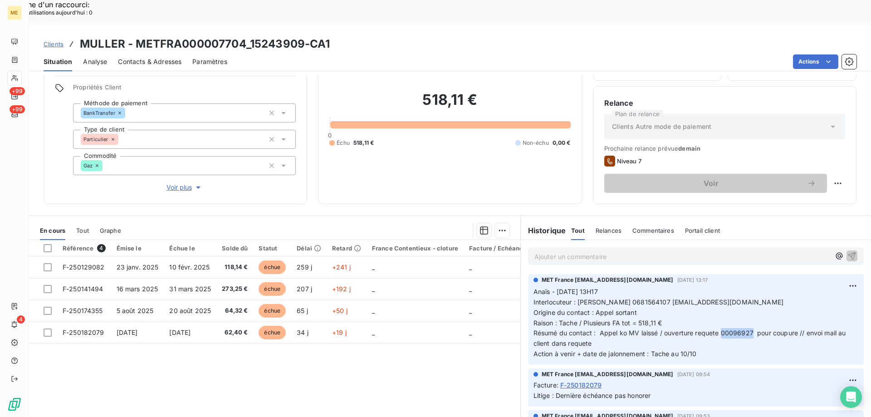
drag, startPoint x: 749, startPoint y: 307, endPoint x: 720, endPoint y: 308, distance: 29.5
click at [718, 329] on span "Résumé du contact : Appel ko MV laissé / ouverture requete 00096927 pour coupur…" at bounding box center [691, 338] width 315 height 18
click at [653, 319] on p "Anaïs - 07/10/2025 - 13H17 Interlocuteur : Mme Muller 0681564107 bertmuller@est…" at bounding box center [696, 323] width 325 height 73
drag, startPoint x: 693, startPoint y: 309, endPoint x: 749, endPoint y: 308, distance: 56.7
click at [749, 329] on span "Résumé du contact : Appel ko MV laissé / ouverture requete 00096927 pour coupur…" at bounding box center [691, 338] width 315 height 18
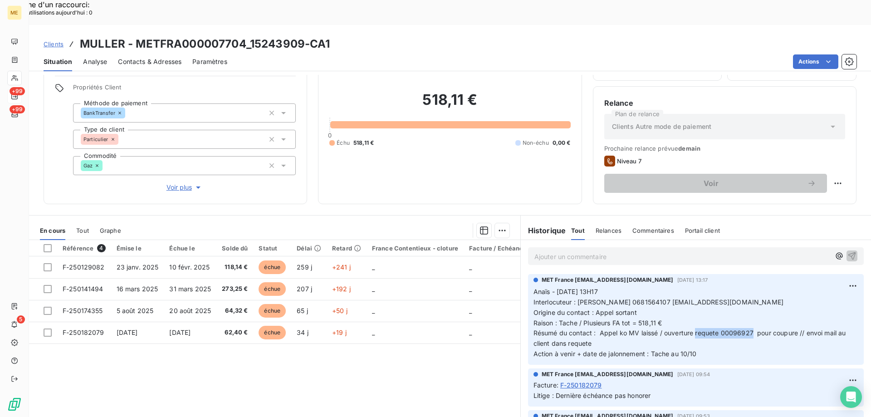
click at [56, 40] on span "Clients" at bounding box center [54, 43] width 20 height 7
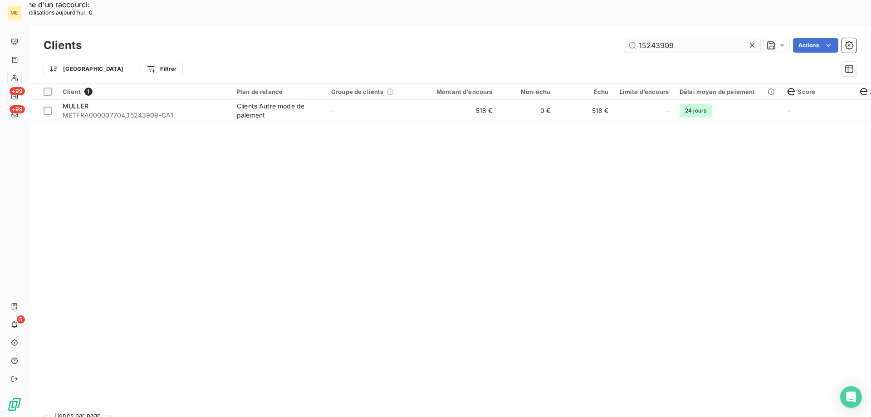
click at [651, 38] on input "15243909" at bounding box center [693, 45] width 136 height 15
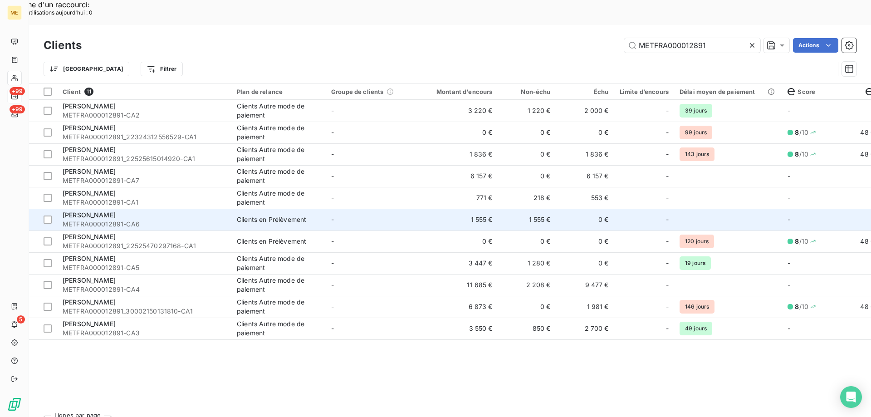
type input "METFRA000012891"
click at [367, 209] on td "-" at bounding box center [373, 220] width 94 height 22
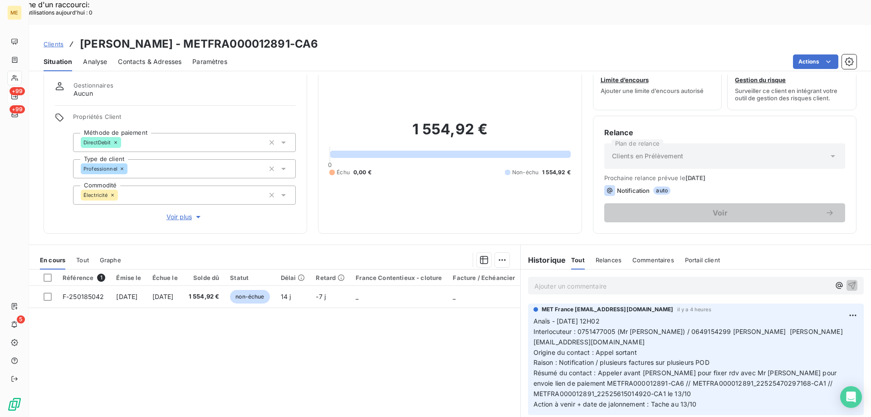
scroll to position [45, 0]
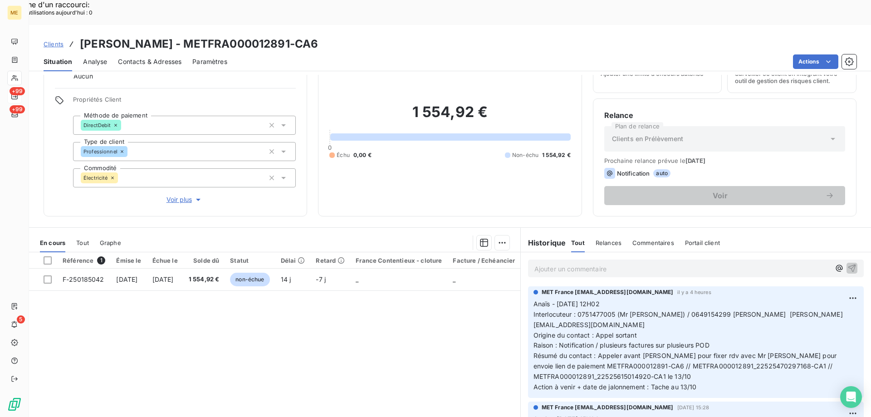
click at [687, 346] on p "Anaïs - 09/10/2025 - 12H02 Interlocuteur : 0751477005 (Mr jasim) / 0649154299 M…" at bounding box center [696, 345] width 325 height 93
click at [680, 352] on span "Résumé du contact : Appeler avant Mr LOPEZ pour fixer rdv avec Mr JASIM pour en…" at bounding box center [686, 366] width 305 height 29
click at [61, 40] on span "Clients" at bounding box center [54, 43] width 20 height 7
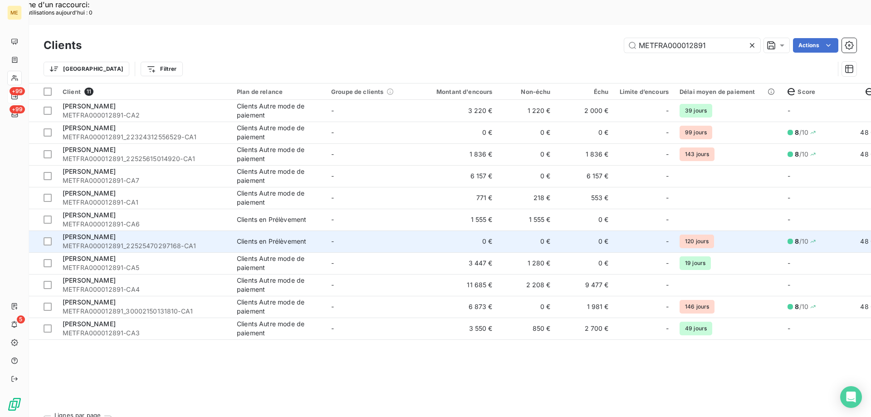
click at [418, 231] on td "-" at bounding box center [373, 242] width 94 height 22
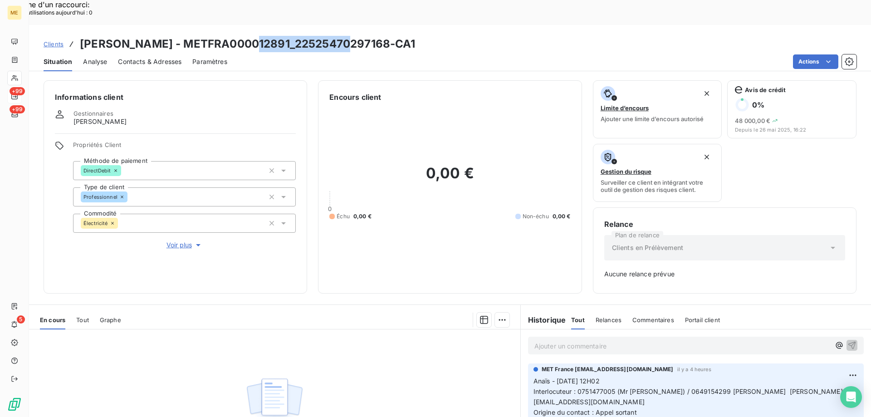
drag, startPoint x: 339, startPoint y: 20, endPoint x: 246, endPoint y: 20, distance: 93.0
click at [246, 36] on h3 "OLIVIER - METFRA000012891_22525470297168-CA1" at bounding box center [248, 44] width 336 height 16
click at [322, 36] on h3 "OLIVIER - METFRA000012891_22525470297168-CA1" at bounding box center [248, 44] width 336 height 16
drag, startPoint x: 241, startPoint y: 18, endPoint x: 133, endPoint y: 22, distance: 108.1
click at [133, 36] on h3 "OLIVIER - METFRA000012891_22525470297168-CA1" at bounding box center [248, 44] width 336 height 16
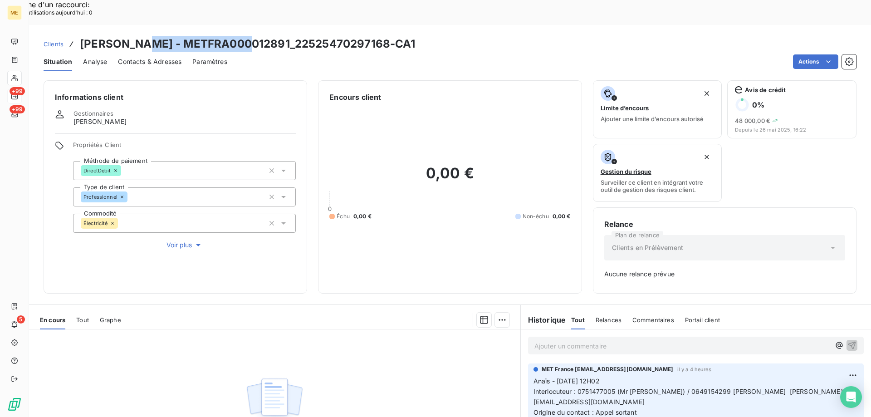
click at [240, 36] on h3 "OLIVIER - METFRA000012891_22525470297168-CA1" at bounding box center [248, 44] width 336 height 16
click at [246, 36] on h3 "OLIVIER - METFRA000012891_22525470297168-CA1" at bounding box center [248, 44] width 336 height 16
drag, startPoint x: 240, startPoint y: 19, endPoint x: 138, endPoint y: 22, distance: 102.6
click at [133, 36] on h3 "OLIVIER - METFRA000012891_22525470297168-CA1" at bounding box center [248, 44] width 336 height 16
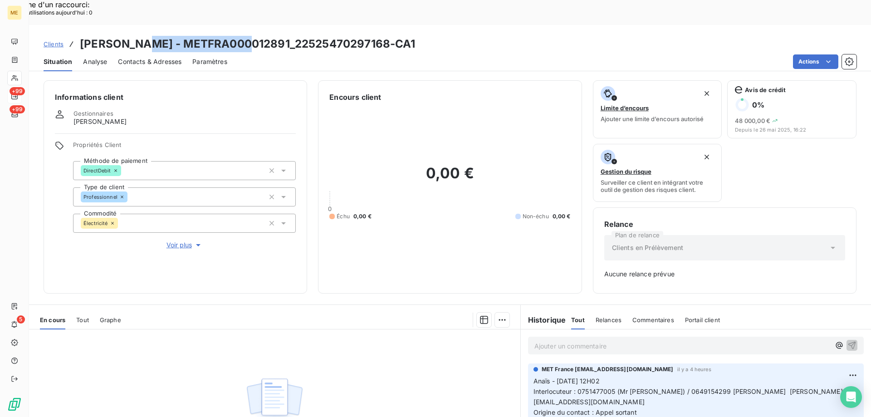
click at [85, 316] on span "Tout" at bounding box center [82, 319] width 13 height 7
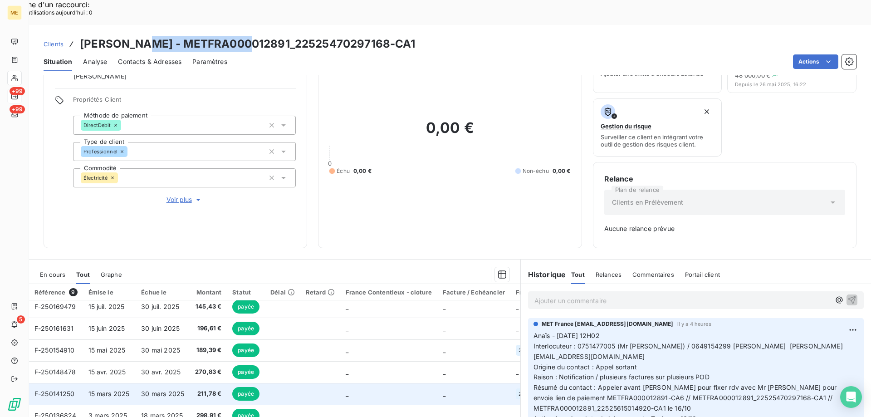
scroll to position [42, 0]
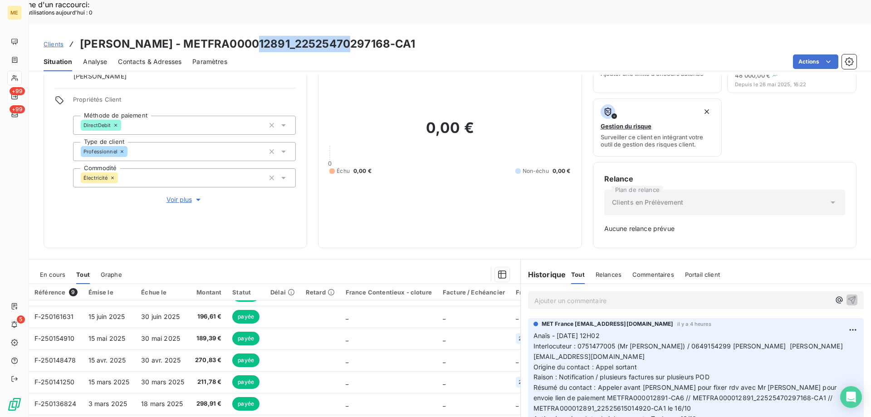
drag, startPoint x: 338, startPoint y: 19, endPoint x: 248, endPoint y: 17, distance: 90.3
click at [248, 36] on h3 "OLIVIER - METFRA000012891_22525470297168-CA1" at bounding box center [248, 44] width 336 height 16
click at [406, 36] on div "Clients OLIVIER - METFRA000012891_22525470297168-CA1" at bounding box center [450, 44] width 842 height 16
click at [370, 192] on div "0,00 € 0 Échu 0,00 € Non-échu 0,00 €" at bounding box center [450, 147] width 241 height 180
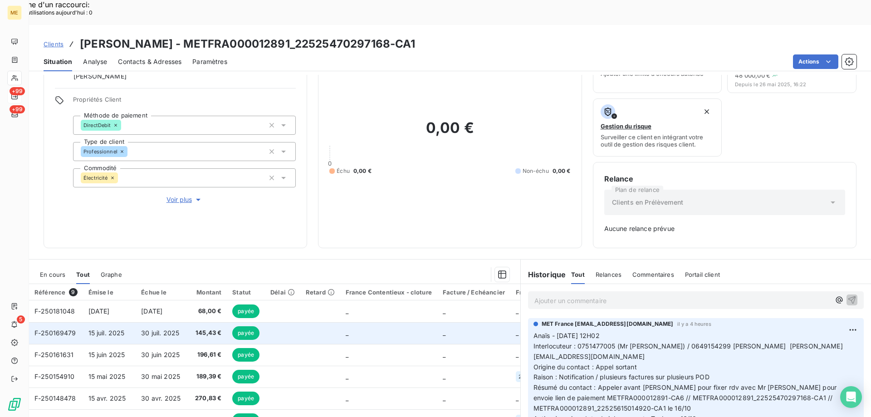
scroll to position [0, 0]
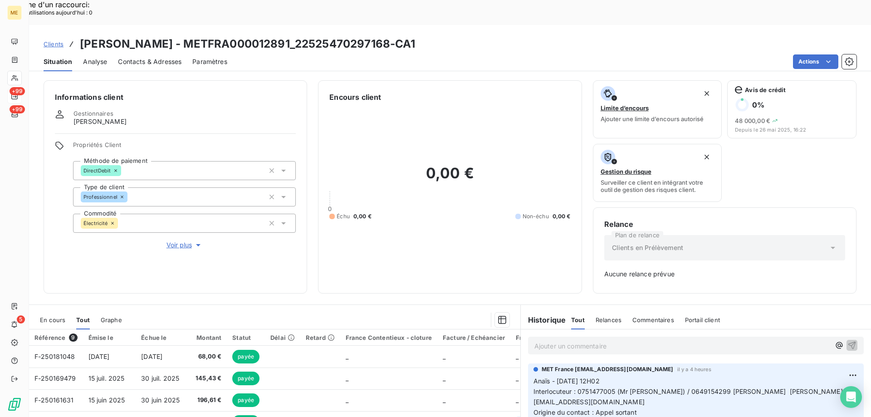
click at [46, 40] on span "Clients" at bounding box center [54, 43] width 20 height 7
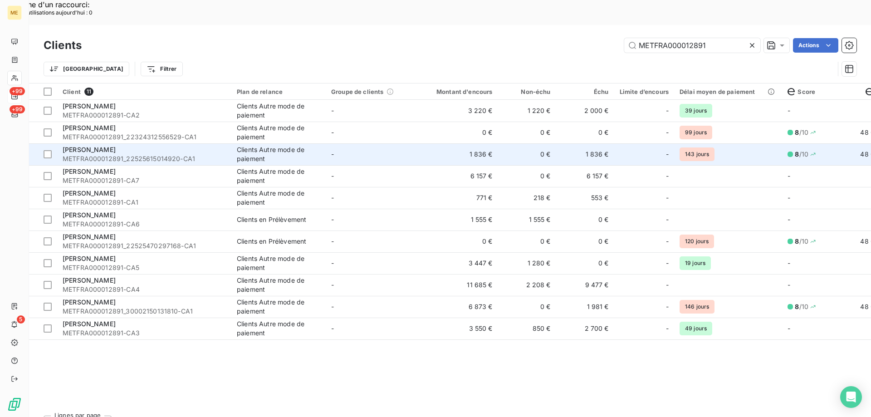
click at [354, 143] on td "-" at bounding box center [373, 154] width 94 height 22
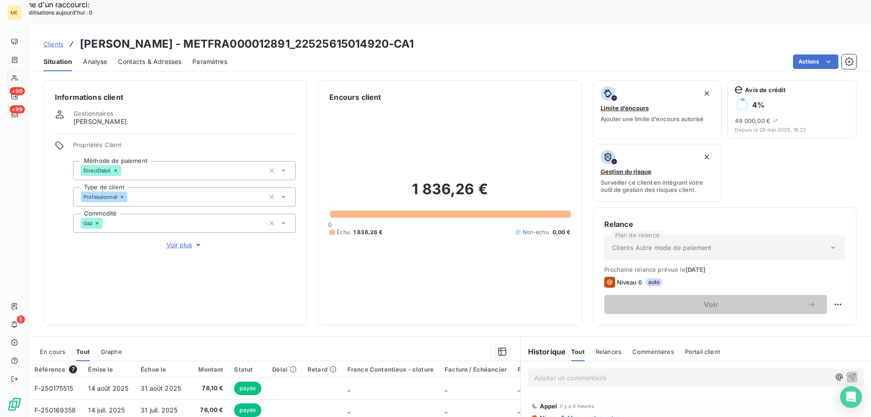
click at [56, 342] on div "En cours" at bounding box center [52, 351] width 25 height 19
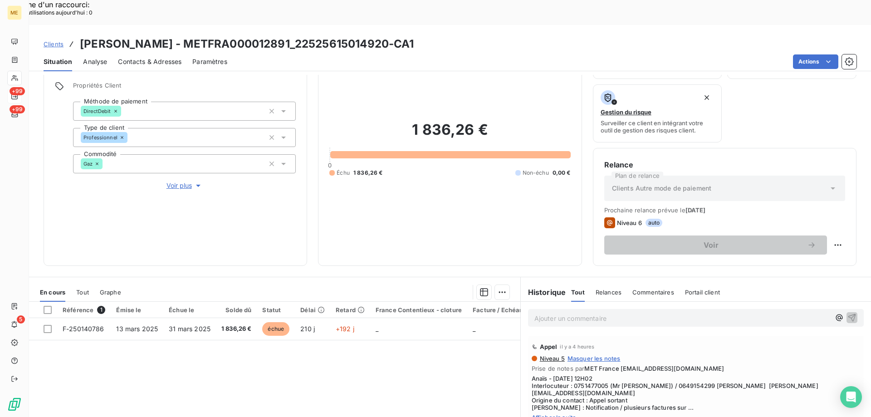
scroll to position [91, 0]
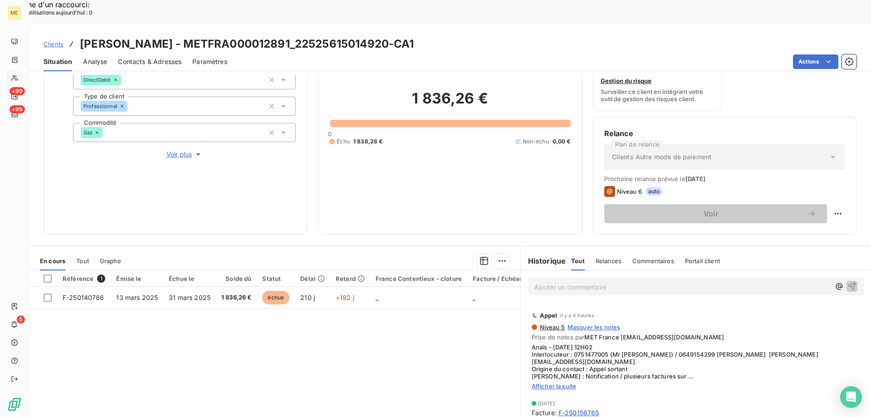
click at [468, 175] on div "1 836,26 € 0 Échu 1 836,26 € Non-échu 0,00 €" at bounding box center [450, 118] width 241 height 212
click at [557, 383] on span "Afficher la suite" at bounding box center [696, 386] width 329 height 7
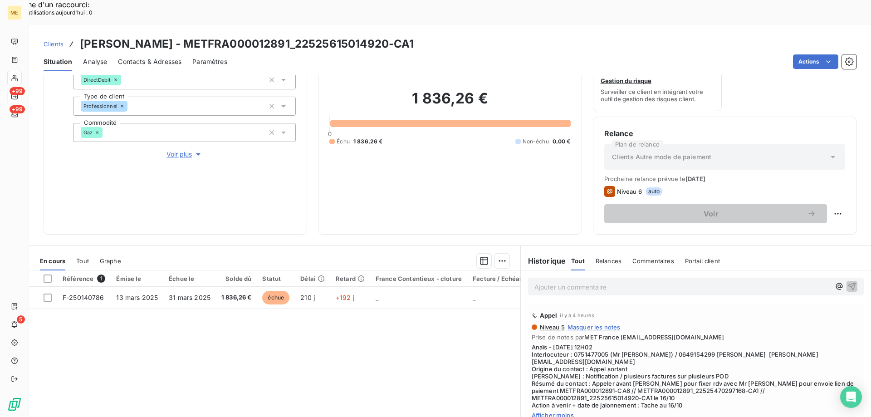
click at [512, 165] on div "1 836,26 € 0 Échu 1 836,26 € Non-échu 0,00 €" at bounding box center [450, 118] width 241 height 212
drag, startPoint x: 406, startPoint y: 72, endPoint x: 492, endPoint y: 71, distance: 86.2
click at [492, 89] on h2 "1 836,26 €" at bounding box center [450, 102] width 241 height 27
click at [487, 89] on h2 "1 836,26 €" at bounding box center [450, 102] width 241 height 27
drag, startPoint x: 488, startPoint y: 79, endPoint x: 398, endPoint y: 77, distance: 90.3
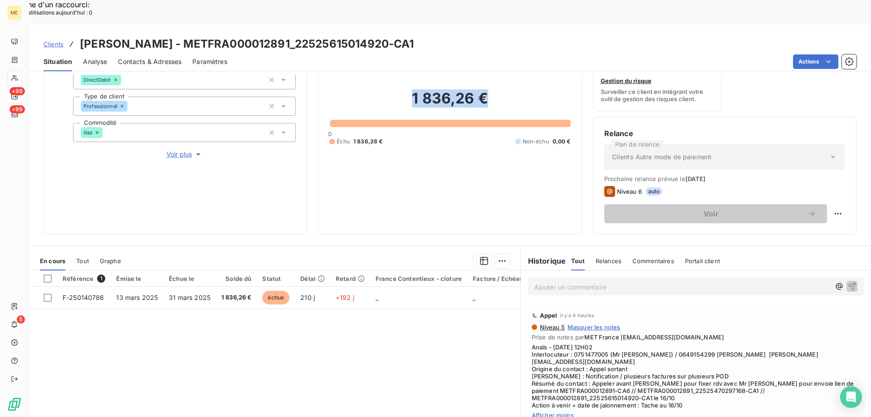
click at [398, 89] on h2 "1 836,26 €" at bounding box center [450, 102] width 241 height 27
click at [59, 40] on span "Clients" at bounding box center [54, 43] width 20 height 7
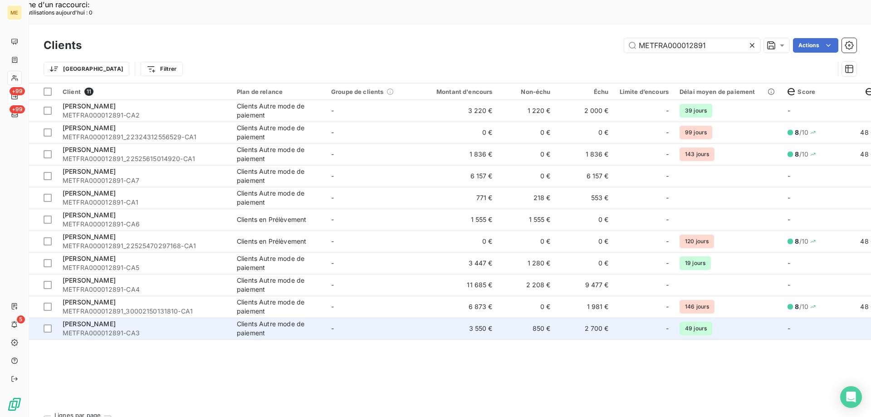
click at [428, 318] on td "3 550 €" at bounding box center [459, 329] width 78 height 22
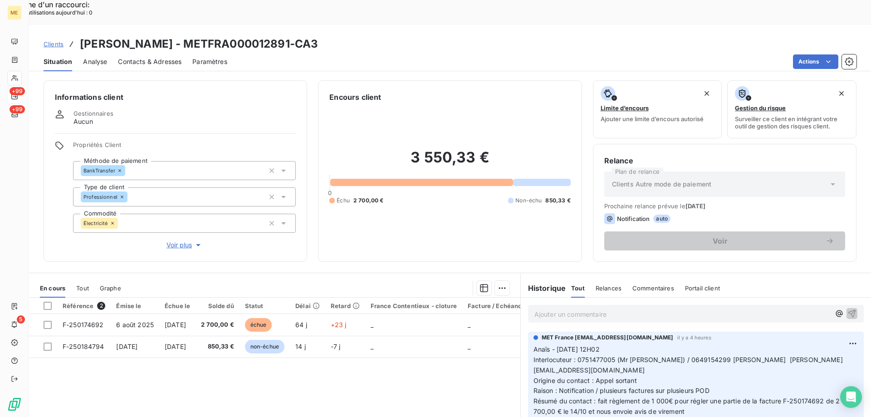
click at [54, 40] on span "Clients" at bounding box center [54, 43] width 20 height 7
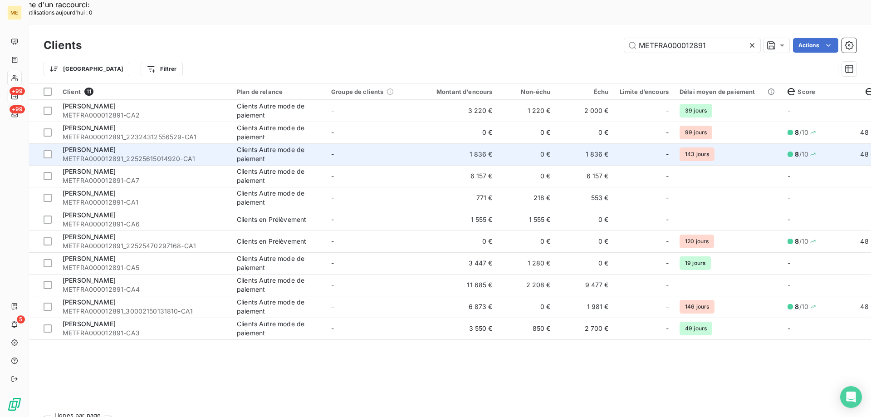
click at [428, 143] on td "1 836 €" at bounding box center [459, 154] width 78 height 22
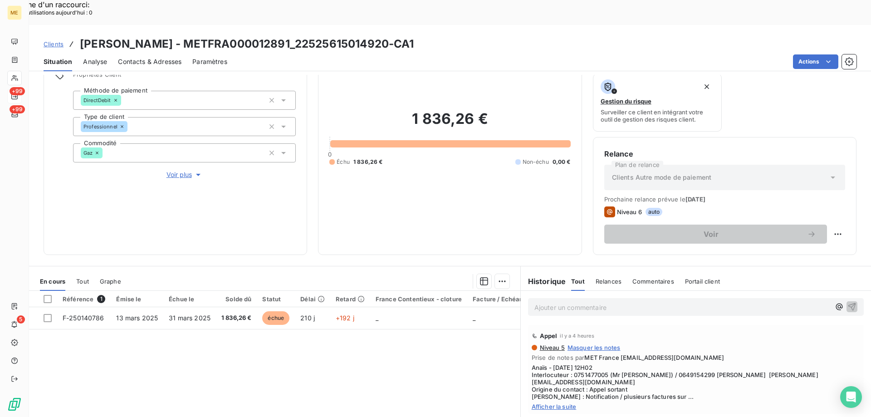
scroll to position [121, 0]
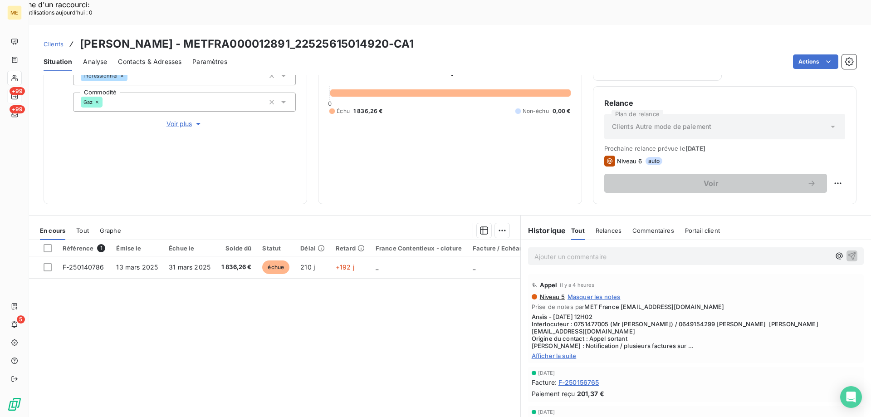
click at [47, 40] on span "Clients" at bounding box center [54, 43] width 20 height 7
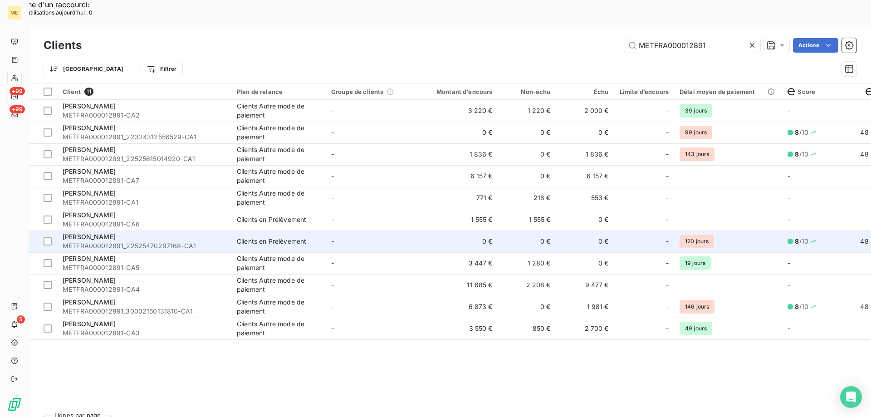
click at [432, 231] on td "0 €" at bounding box center [459, 242] width 78 height 22
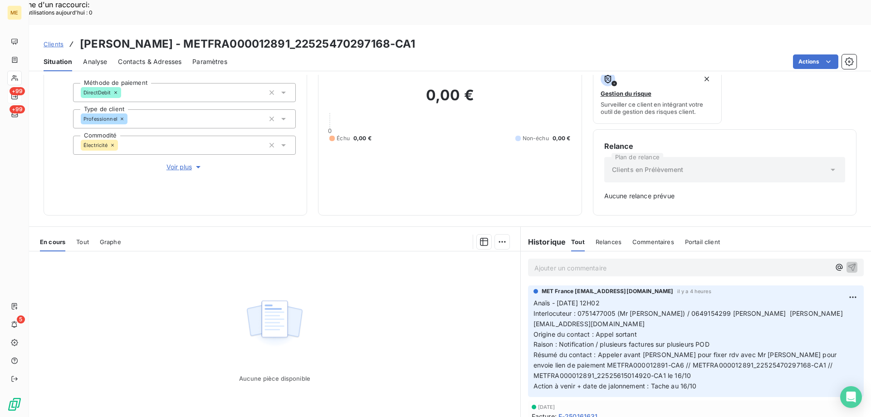
scroll to position [89, 0]
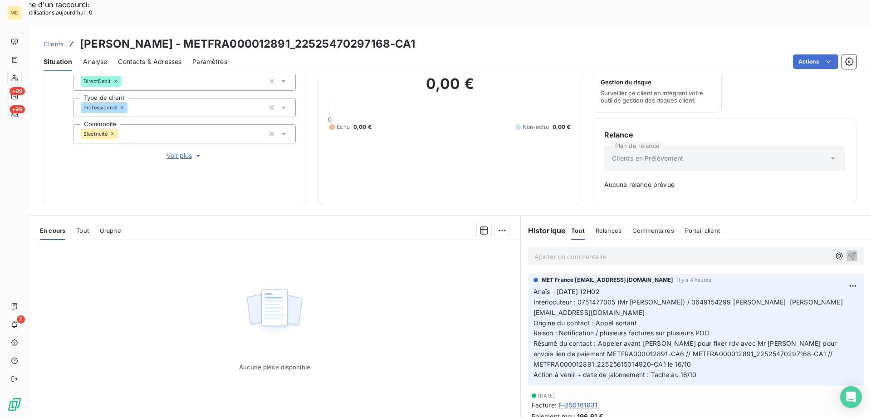
click at [692, 251] on p "Ajouter un commentaire ﻿" at bounding box center [683, 256] width 296 height 11
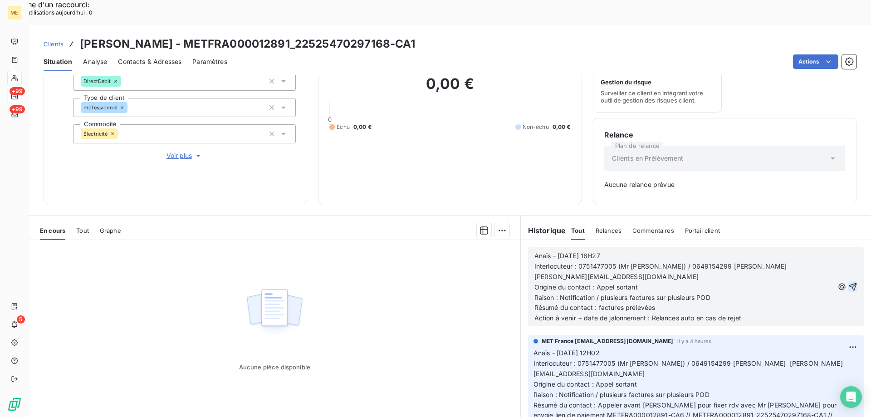
click at [849, 282] on icon "button" at bounding box center [853, 286] width 9 height 9
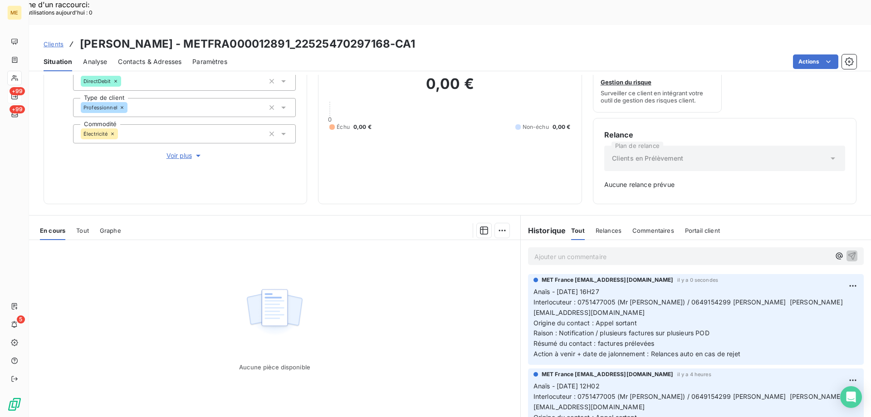
click at [653, 307] on p "Anaïs - 09/10/2025 - 16H27 Interlocuteur : 0751477005 (Mr jasim) / 0649154299 M…" at bounding box center [696, 323] width 325 height 73
drag, startPoint x: 592, startPoint y: 309, endPoint x: 655, endPoint y: 311, distance: 63.1
click at [655, 311] on p "Anaïs - 09/10/2025 - 16H27 Interlocuteur : 0751477005 (Mr jasim) / 0649154299 M…" at bounding box center [696, 323] width 325 height 73
click at [56, 40] on span "Clients" at bounding box center [54, 43] width 20 height 7
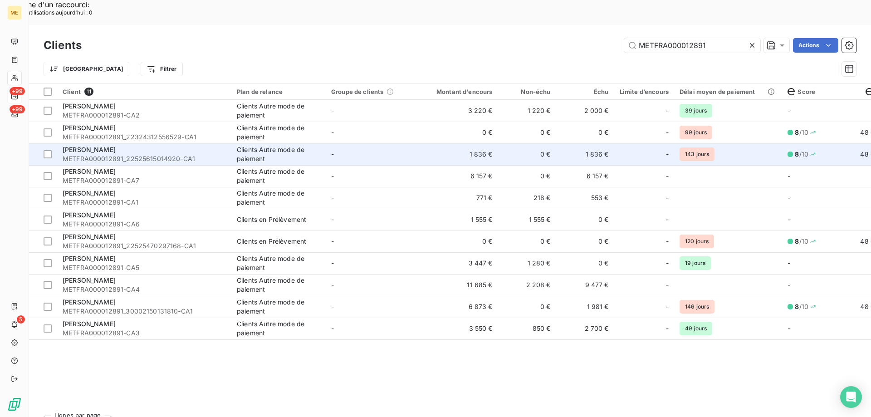
click at [366, 143] on td "-" at bounding box center [373, 154] width 94 height 22
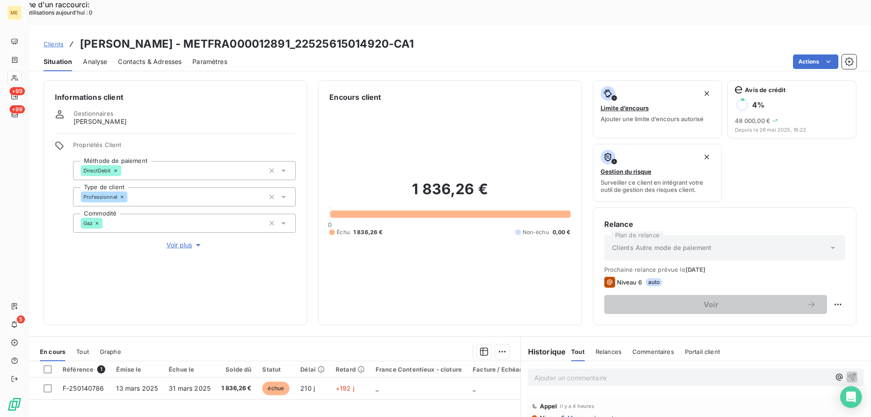
scroll to position [121, 0]
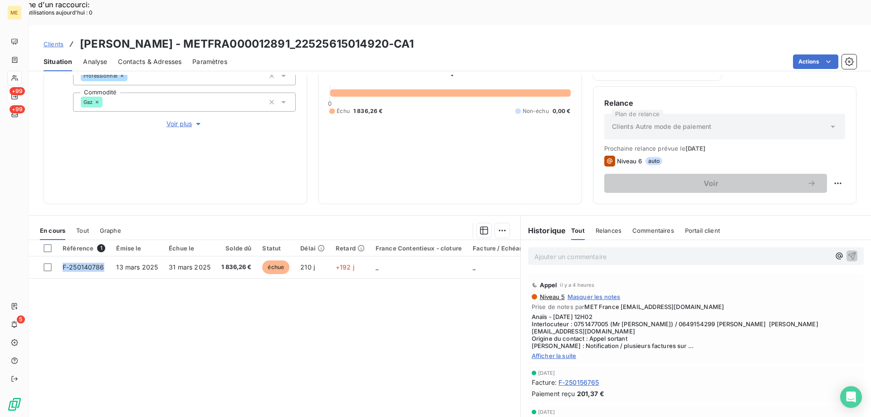
drag, startPoint x: 107, startPoint y: 241, endPoint x: 71, endPoint y: 279, distance: 51.4
click at [65, 274] on div "Référence 1 Émise le Échue le Solde dû Statut Délai Retard France Contentieux -…" at bounding box center [275, 327] width 492 height 175
drag, startPoint x: 256, startPoint y: 243, endPoint x: 300, endPoint y: 259, distance: 47.0
click at [221, 260] on div "Référence 1 Émise le Échue le Solde dû Statut Délai Retard France Contentieux -…" at bounding box center [275, 327] width 492 height 175
click at [379, 162] on div "1 836,26 € 0 Échu 1 836,26 € Non-échu 0,00 €" at bounding box center [450, 87] width 241 height 212
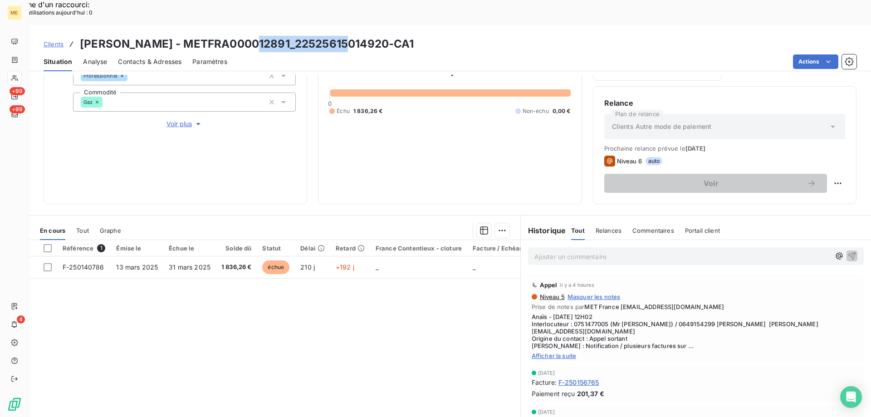
drag, startPoint x: 339, startPoint y: 19, endPoint x: 244, endPoint y: 20, distance: 94.4
click at [244, 36] on h3 "OLIVIER - METFRA000012891_22525615014920-CA1" at bounding box center [247, 44] width 334 height 16
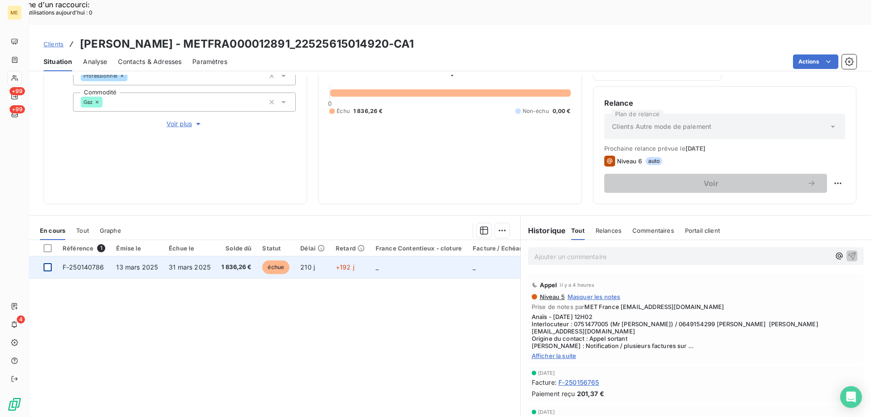
click at [47, 263] on div at bounding box center [48, 267] width 8 height 8
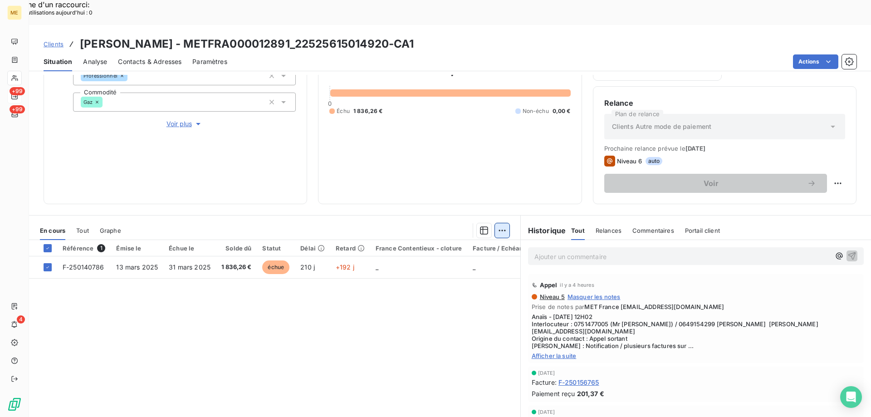
click at [468, 227] on div "Mettre en litige (1 facture)" at bounding box center [421, 225] width 160 height 15
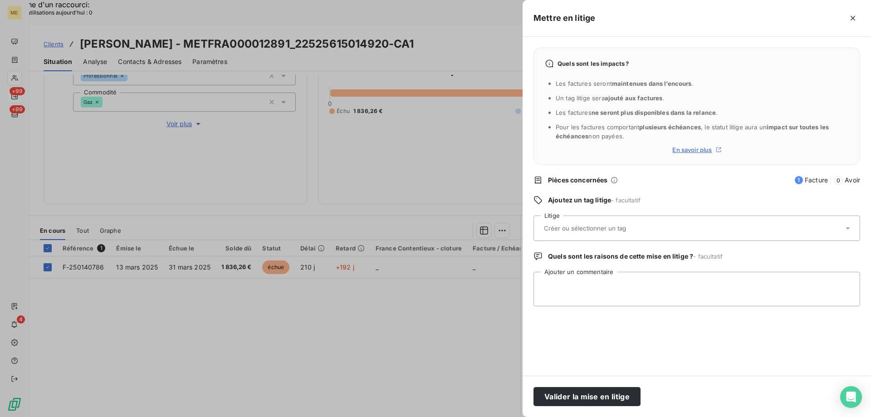
click at [618, 228] on input "text" at bounding box center [609, 228] width 132 height 8
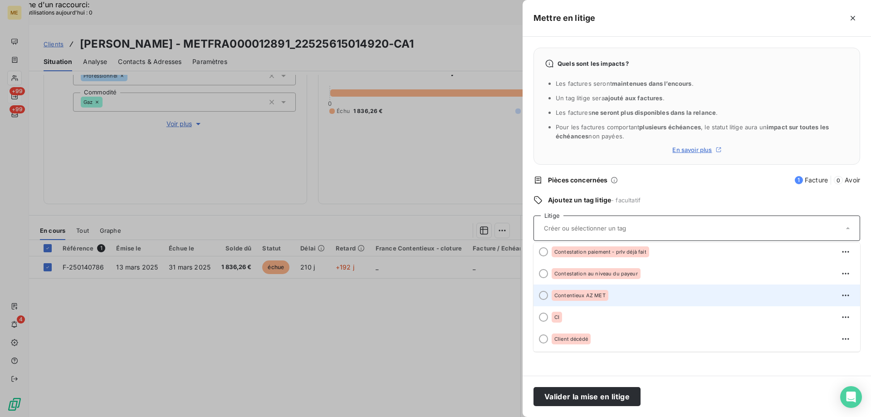
scroll to position [89, 0]
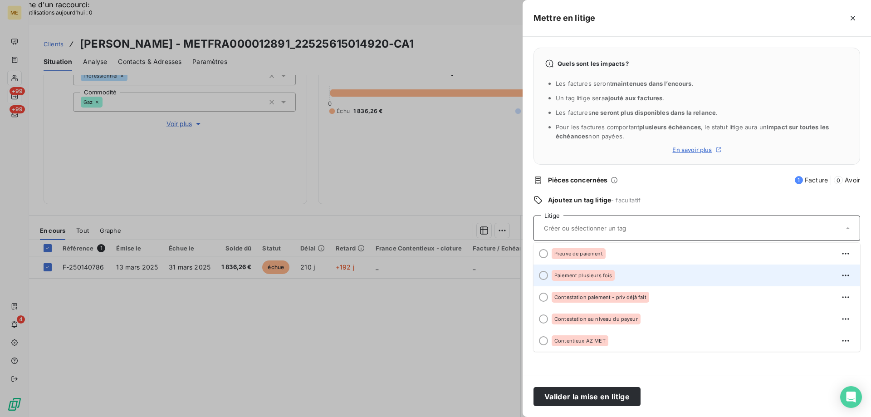
click at [613, 276] on div "Paiement plusieurs fois" at bounding box center [583, 275] width 63 height 11
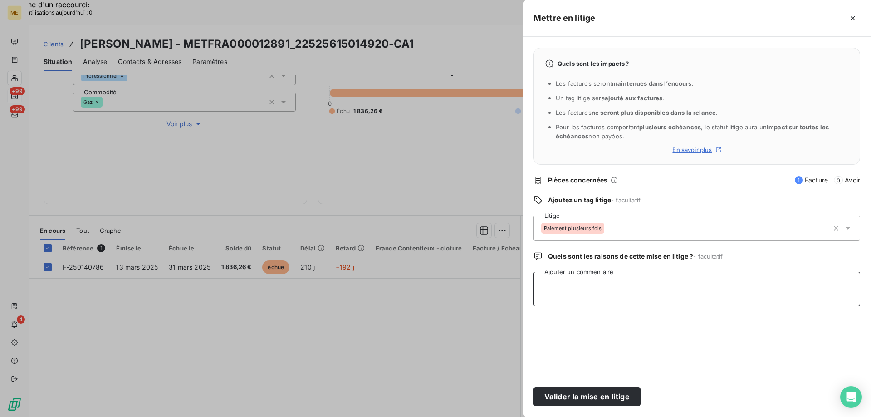
click at [602, 282] on textarea "Ajouter un commentaire" at bounding box center [697, 289] width 327 height 34
paste textarea "Anaïs - 09/10/2025 - 16H27 Interlocuteur : 0751477005 (Mr jasim) / 0649154299 M…"
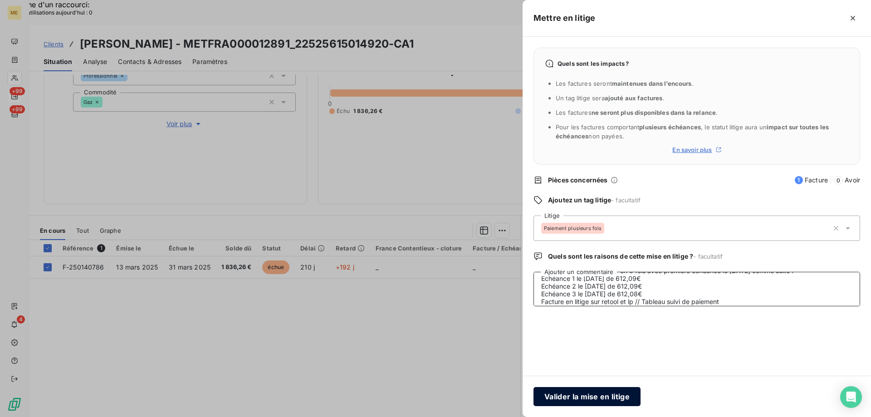
type textarea "Anaïs - 09/10/2025 - 16H27 Interlocuteur : 0751477005 (Mr jasim) / 0649154299 M…"
click at [602, 389] on button "Valider la mise en litige" at bounding box center [587, 396] width 107 height 19
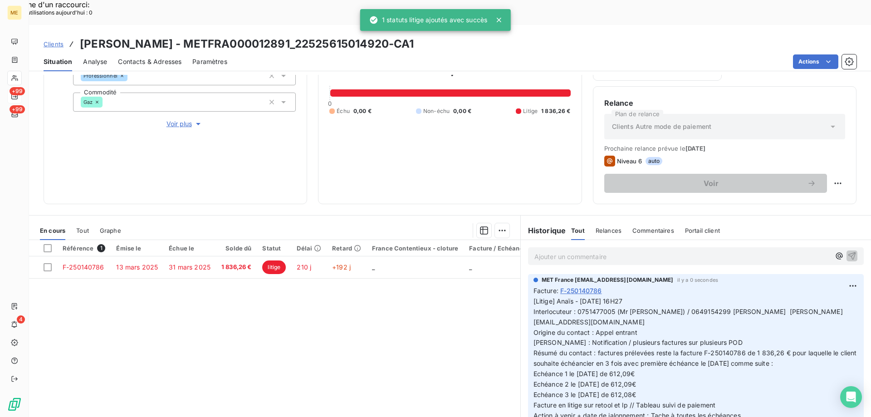
scroll to position [89, 0]
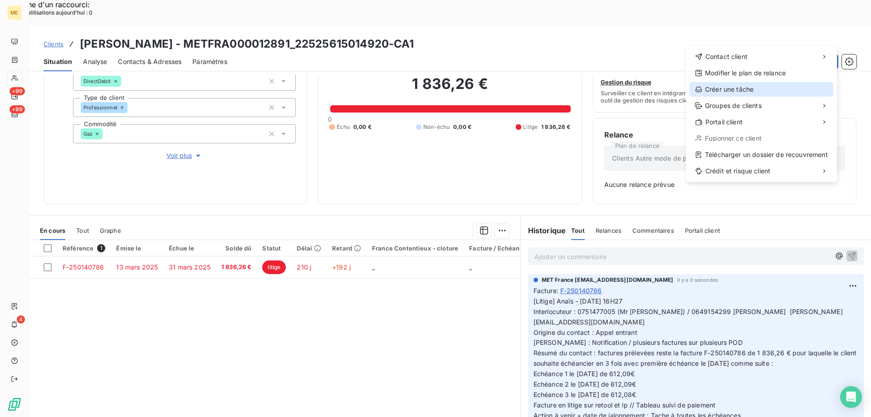
click at [721, 92] on div "Créer une tâche" at bounding box center [762, 89] width 144 height 15
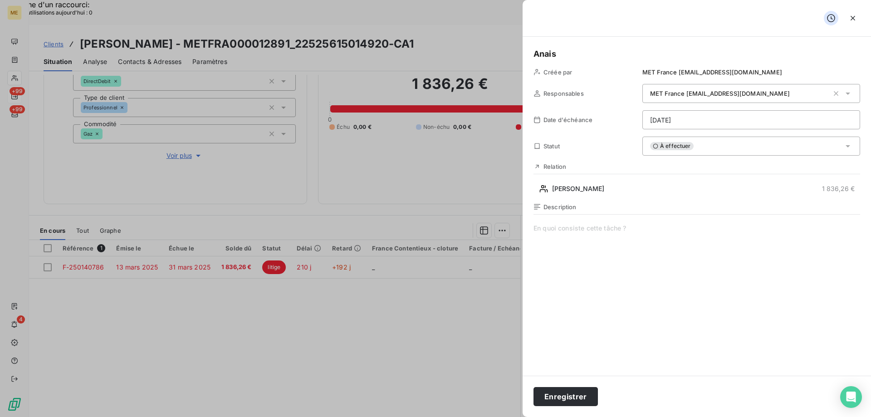
click at [580, 232] on span at bounding box center [697, 311] width 327 height 174
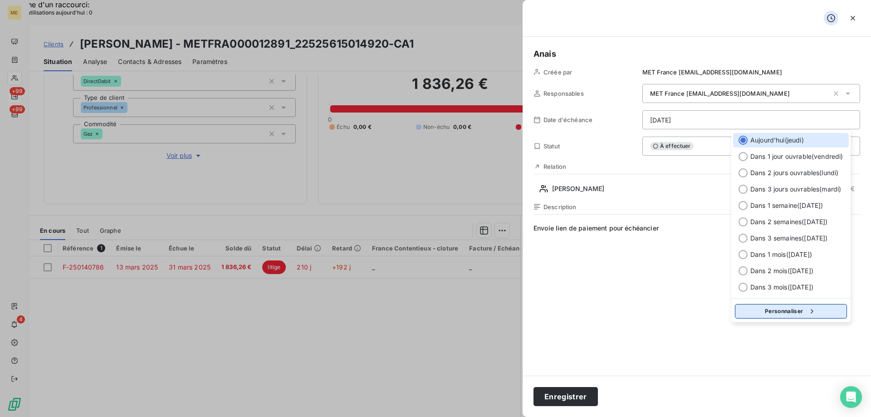
click at [783, 311] on button "Personnaliser" at bounding box center [791, 311] width 112 height 15
select select "9"
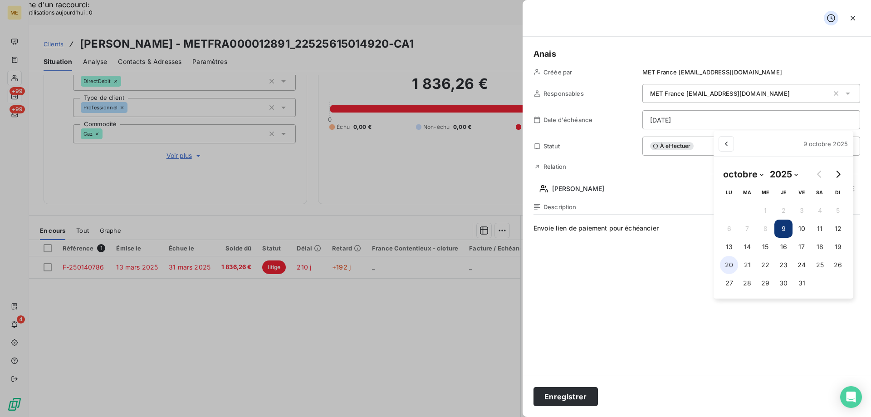
click at [730, 264] on button "20" at bounding box center [729, 265] width 18 height 18
type input "20/10/2025"
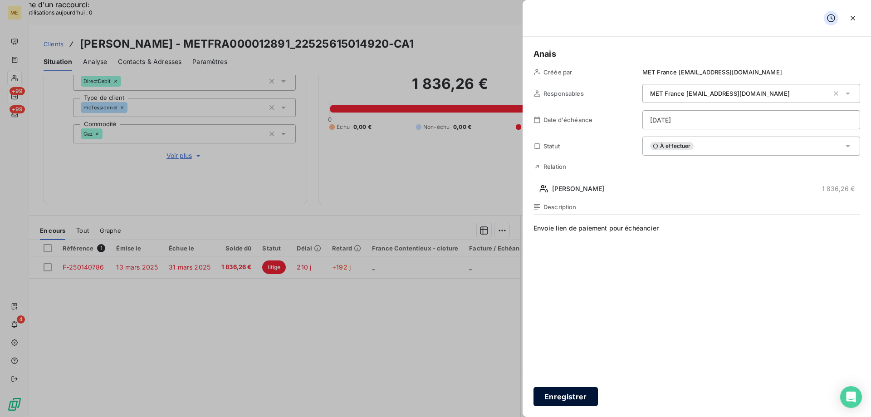
click at [560, 394] on button "Enregistrer" at bounding box center [566, 396] width 64 height 19
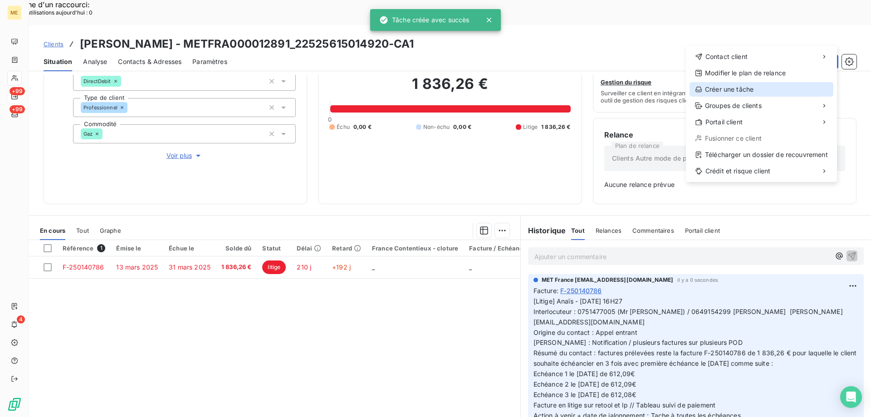
click at [757, 89] on div "Créer une tâche" at bounding box center [762, 89] width 144 height 15
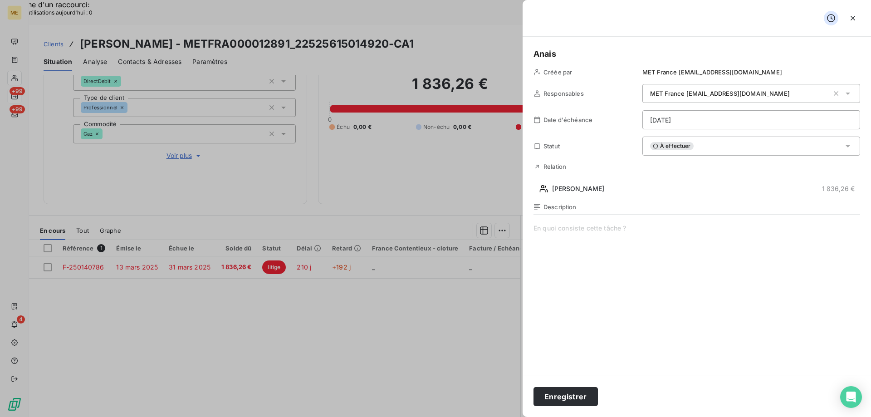
click at [632, 223] on div "Description" at bounding box center [697, 300] width 327 height 195
click at [718, 237] on span "Vérif échéance 1/3 :" at bounding box center [697, 311] width 327 height 174
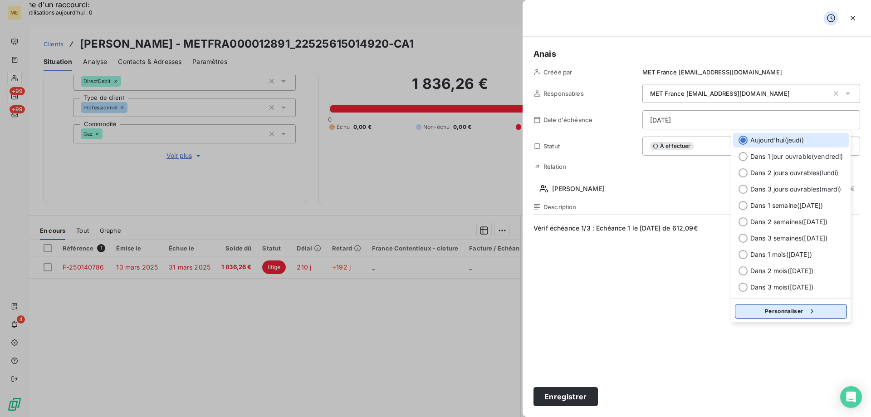
click at [802, 310] on button "Personnaliser" at bounding box center [791, 311] width 112 height 15
select select "9"
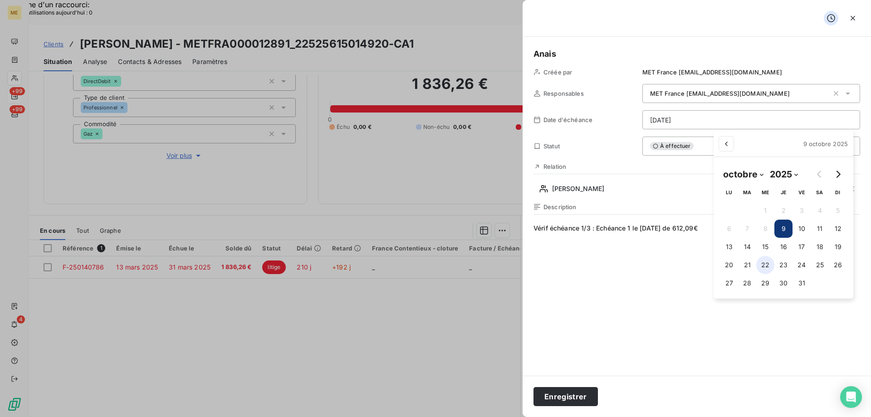
click at [769, 265] on button "22" at bounding box center [766, 265] width 18 height 18
type input "22/10/2025"
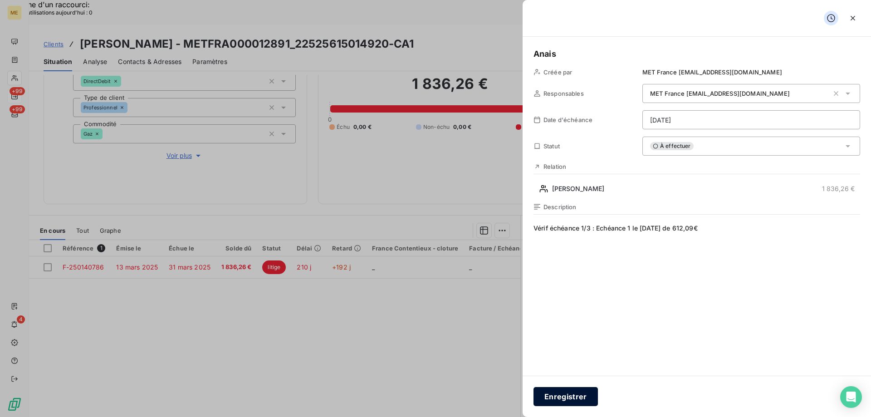
drag, startPoint x: 549, startPoint y: 396, endPoint x: 590, endPoint y: 393, distance: 41.0
click at [549, 396] on button "Enregistrer" at bounding box center [566, 396] width 64 height 19
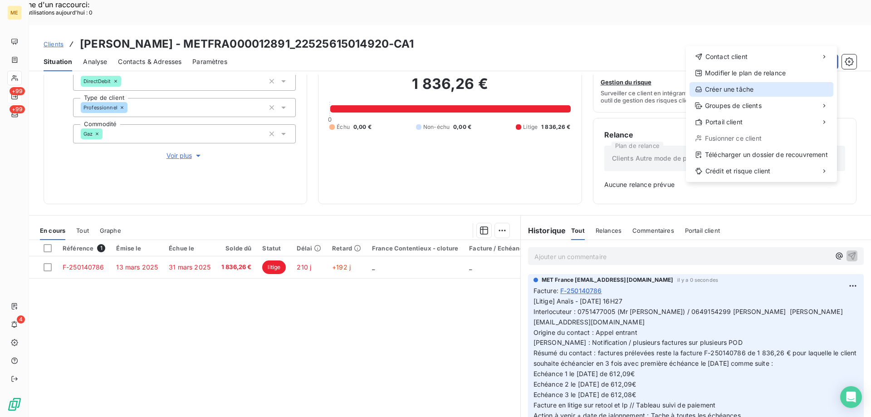
click at [761, 90] on div "Créer une tâche" at bounding box center [762, 89] width 144 height 15
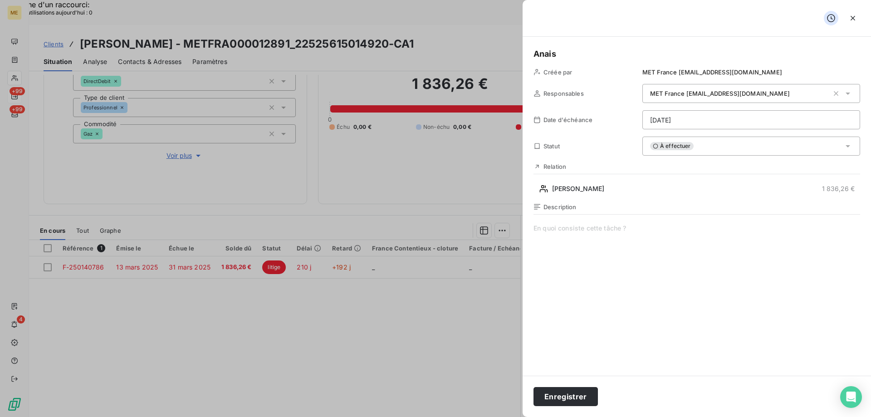
click at [630, 235] on span at bounding box center [697, 311] width 327 height 174
click at [679, 223] on div "Description Vérif paiement 2/3 :" at bounding box center [697, 300] width 327 height 195
click at [674, 227] on span "Vérif paiement 2/3 :" at bounding box center [697, 311] width 327 height 174
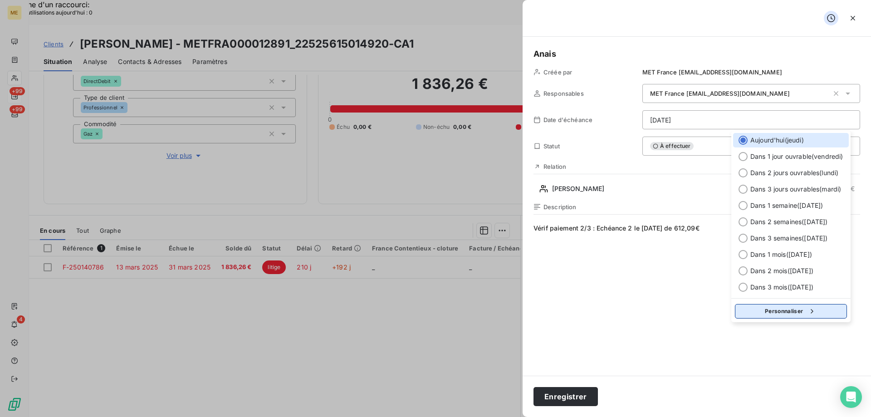
click at [753, 313] on button "Personnaliser" at bounding box center [791, 311] width 112 height 15
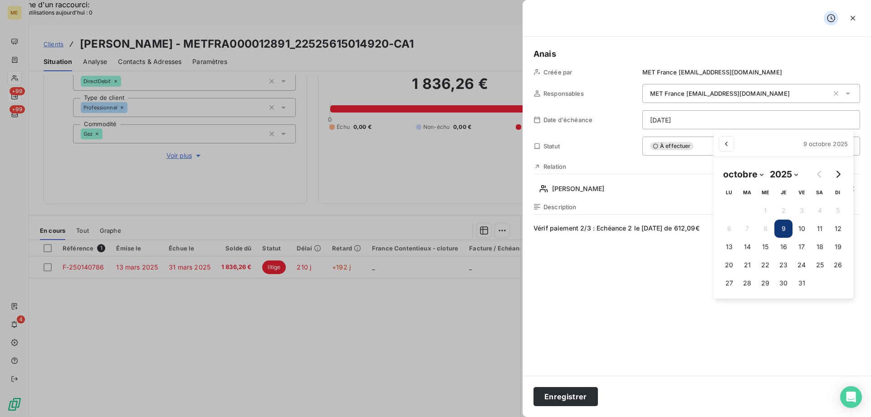
click at [838, 174] on icon "Go to next month" at bounding box center [838, 174] width 7 height 7
select select "10"
click at [730, 284] on button "24" at bounding box center [728, 283] width 18 height 18
type input "24/11/2025"
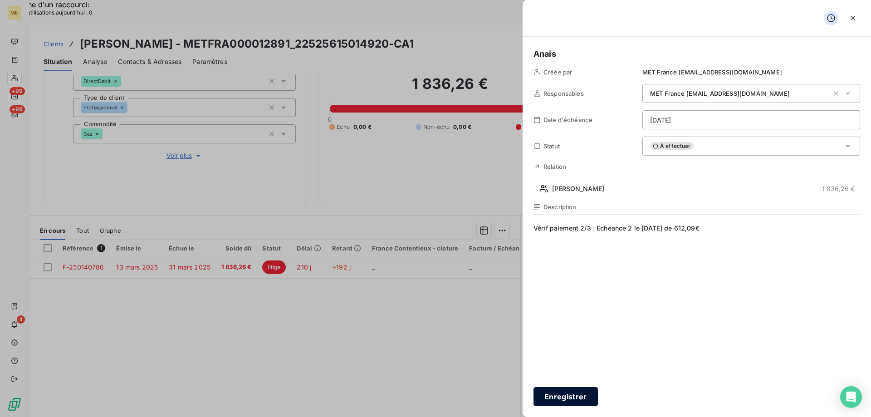
click at [578, 396] on button "Enregistrer" at bounding box center [566, 396] width 64 height 19
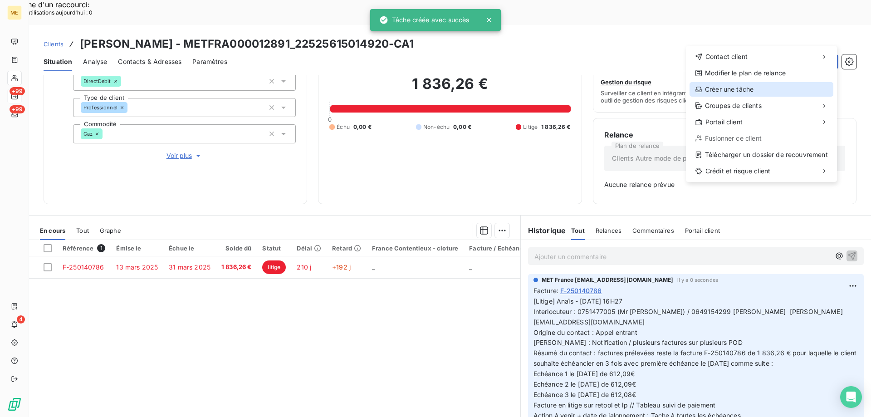
click at [748, 88] on div "Créer une tâche" at bounding box center [762, 89] width 144 height 15
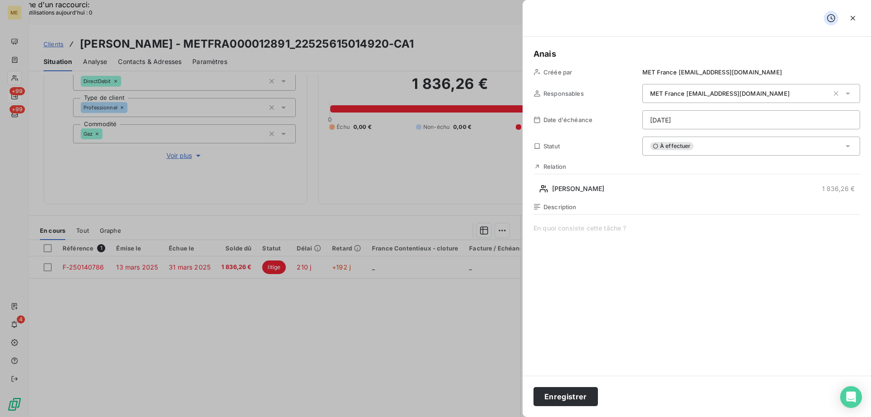
click at [704, 229] on span at bounding box center [697, 311] width 327 height 174
click at [608, 235] on span "Vérif paiement 3/3 :" at bounding box center [697, 311] width 327 height 174
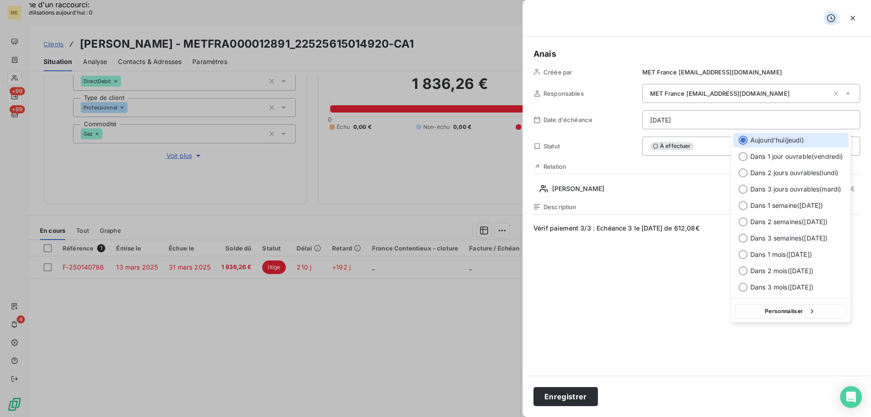
click at [797, 311] on button "Personnaliser" at bounding box center [791, 311] width 112 height 15
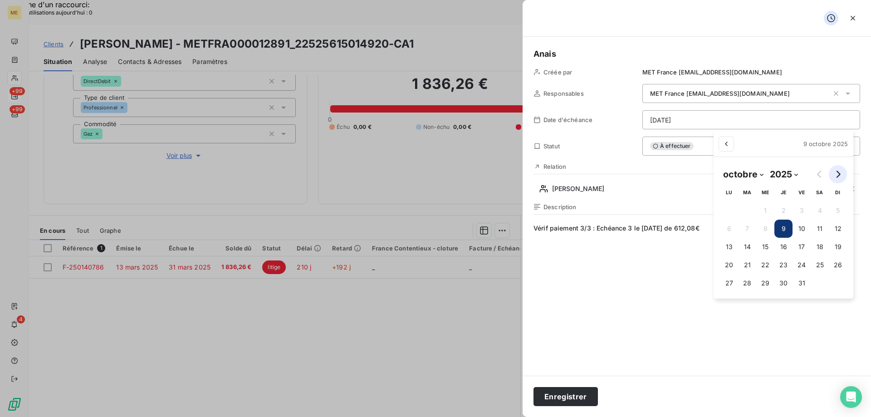
click at [841, 175] on icon "Go to next month" at bounding box center [839, 174] width 4 height 7
select select "11"
click at [745, 265] on button "23" at bounding box center [747, 265] width 18 height 18
type input "23/12/2025"
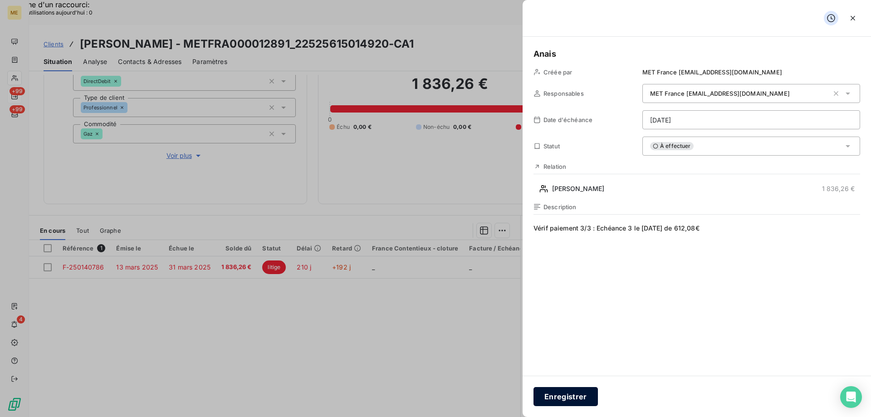
click at [579, 398] on button "Enregistrer" at bounding box center [566, 396] width 64 height 19
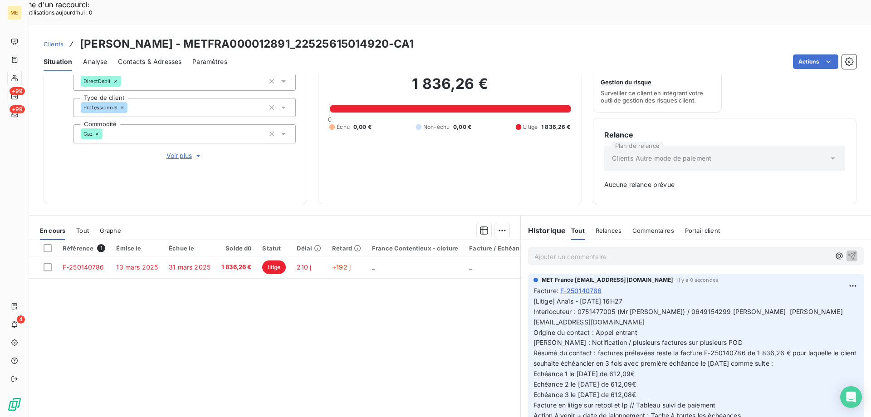
click at [462, 171] on div "Encours client 1 836,26 € 0 Échu 0,00 € Non-échu 0,00 € Litige 1 836,26 €" at bounding box center [450, 97] width 264 height 213
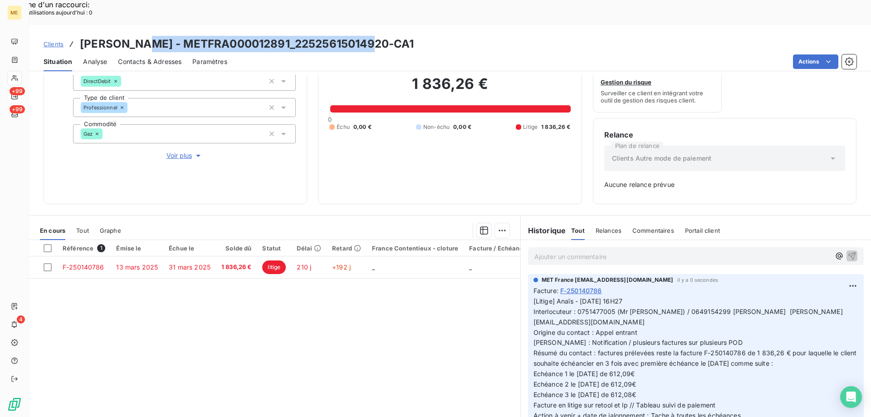
drag, startPoint x: 396, startPoint y: 19, endPoint x: 133, endPoint y: 15, distance: 262.8
click at [133, 36] on div "Clients OLIVIER - METFRA000012891_22525615014920-CA1" at bounding box center [450, 44] width 842 height 16
click at [53, 40] on span "Clients" at bounding box center [54, 43] width 20 height 7
click at [57, 40] on span "Clients" at bounding box center [54, 43] width 20 height 7
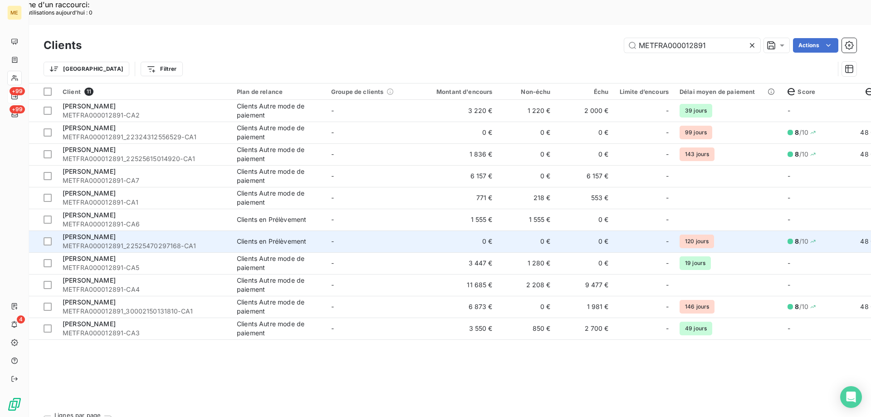
click at [334, 231] on td "-" at bounding box center [373, 242] width 94 height 22
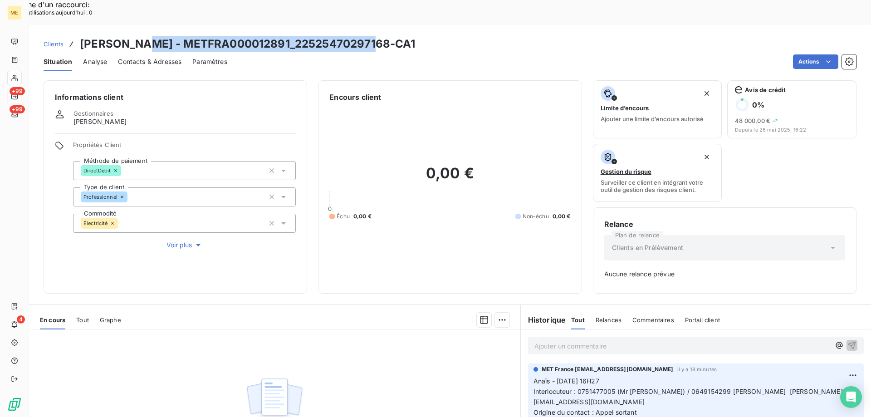
drag, startPoint x: 397, startPoint y: 20, endPoint x: 133, endPoint y: 19, distance: 264.2
click at [133, 36] on div "Clients OLIVIER - METFRA000012891_22525470297168-CA1" at bounding box center [450, 44] width 842 height 16
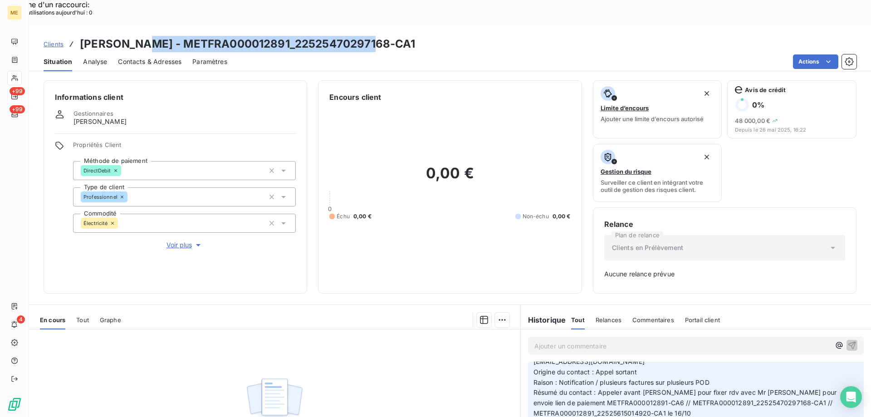
scroll to position [136, 0]
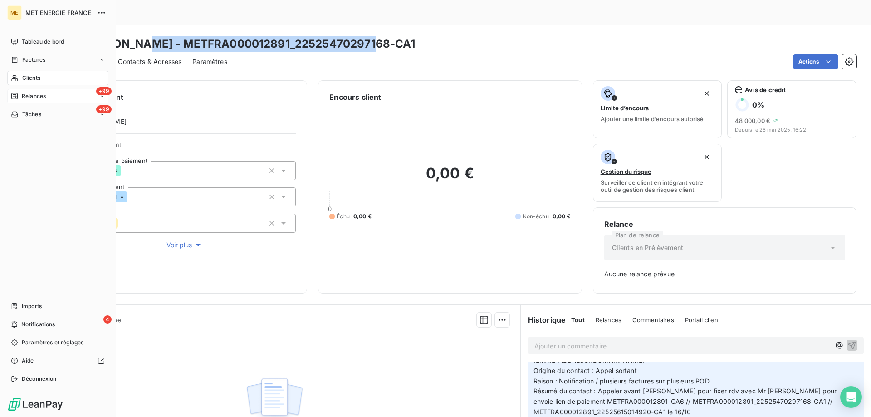
click at [41, 95] on span "Relances" at bounding box center [34, 96] width 24 height 8
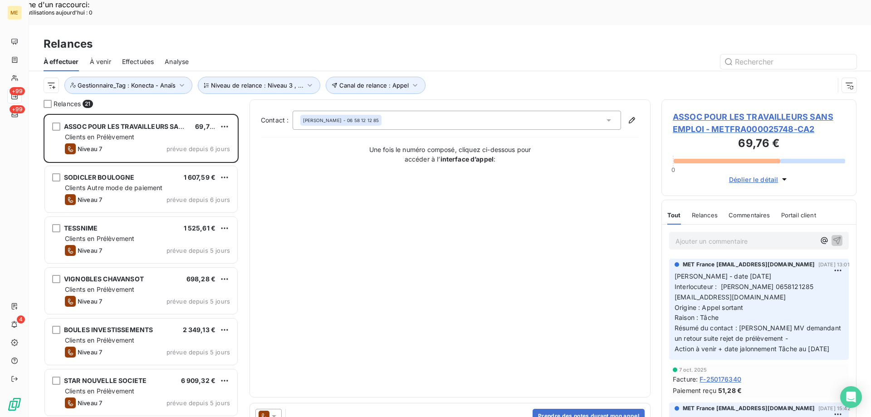
click at [747, 111] on span "ASSOC POUR LES TRAVAILLEURS SANS EMPLOI - METFRA000025748-CA2" at bounding box center [759, 123] width 172 height 25
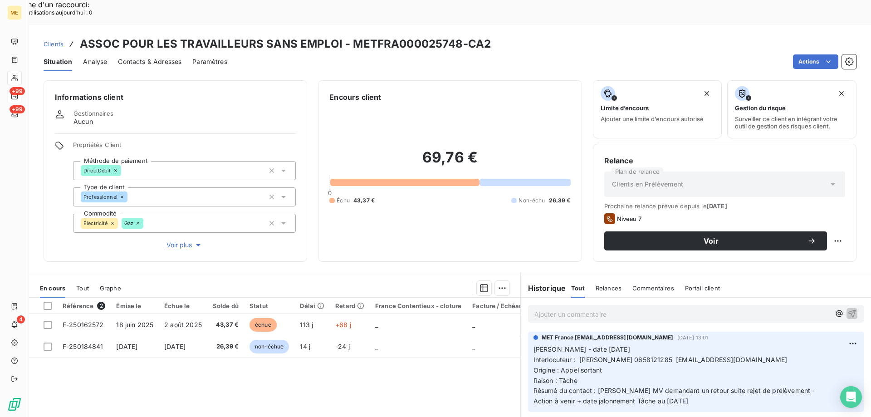
click at [186, 241] on span "Voir plus" at bounding box center [185, 245] width 36 height 9
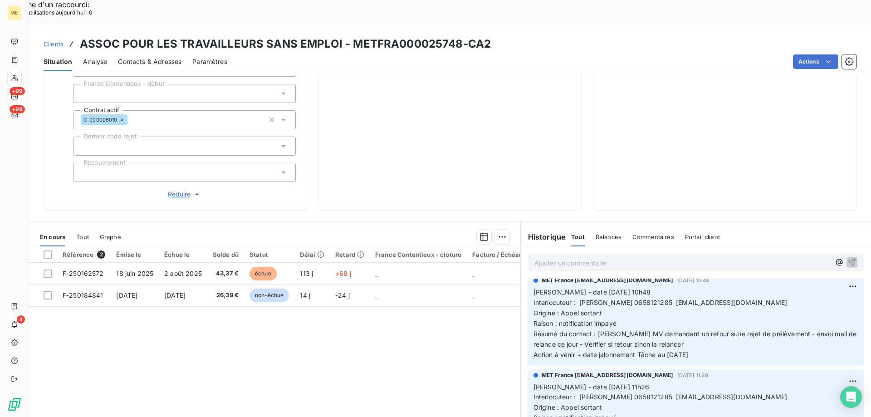
scroll to position [408, 0]
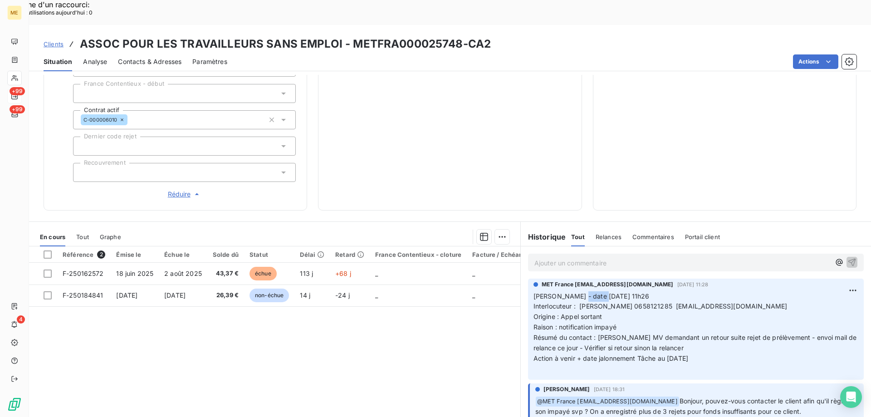
drag, startPoint x: 594, startPoint y: 266, endPoint x: 625, endPoint y: 257, distance: 31.7
click at [615, 291] on p "Valérie - date 23/09/2025 11h26 Interlocuteur : Magali MAURICE 0658121285 magal…" at bounding box center [696, 332] width 325 height 83
click at [622, 297] on p "Valérie - date 23/09/2025 11h26 Interlocuteur : Magali MAURICE 0658121285 magal…" at bounding box center [696, 332] width 325 height 83
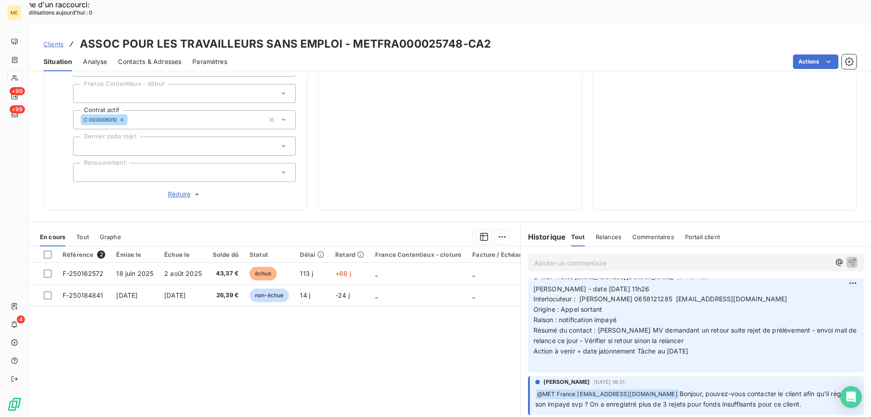
scroll to position [418, 0]
click at [490, 130] on div "69,76 € 0 Échu 43,37 € Non-échu 26,39 €" at bounding box center [450, 7] width 241 height 384
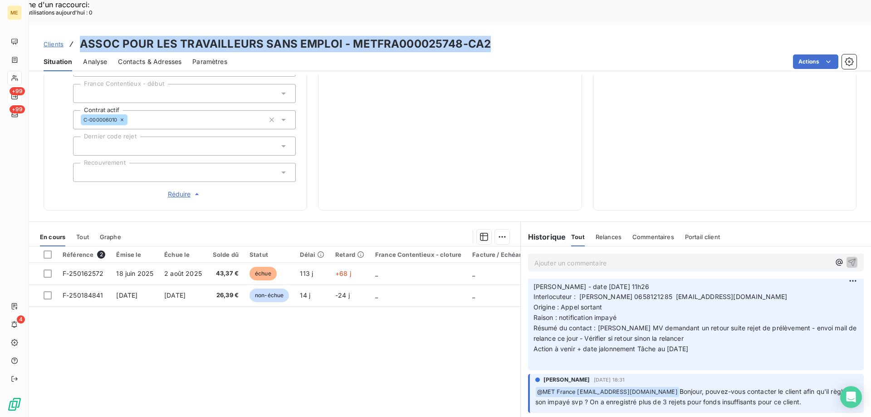
drag, startPoint x: 510, startPoint y: 17, endPoint x: 74, endPoint y: 24, distance: 436.2
click at [74, 36] on div "Clients ASSOC POUR LES TRAVAILLEURS SANS EMPLOI - METFRA000025748-CA2" at bounding box center [450, 44] width 842 height 16
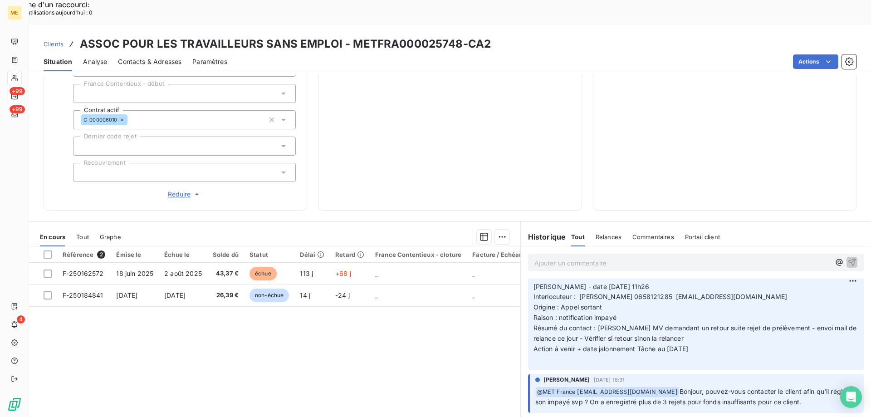
click at [492, 64] on div "69,76 € 0 Échu 43,37 € Non-échu 26,39 €" at bounding box center [450, 7] width 241 height 384
drag, startPoint x: 455, startPoint y: 22, endPoint x: 349, endPoint y: 19, distance: 106.3
click at [349, 36] on h3 "ASSOC POUR LES TRAVAILLEURS SANS EMPLOI - METFRA000025748-CA2" at bounding box center [285, 44] width 411 height 16
click at [57, 40] on span "Clients" at bounding box center [54, 43] width 20 height 7
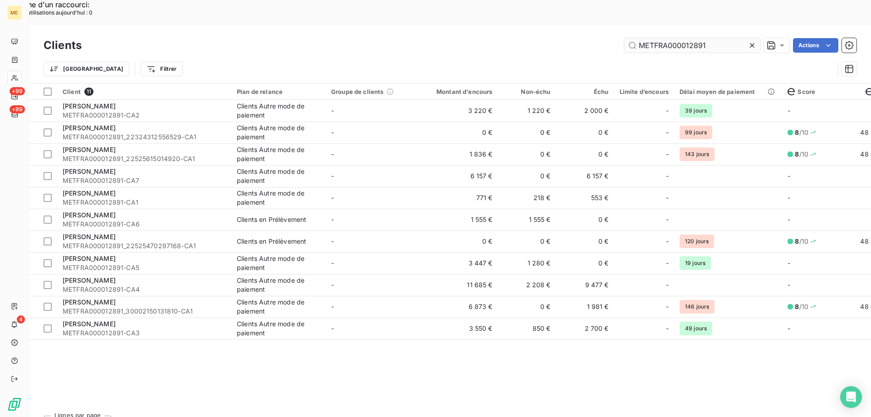
click at [665, 38] on input "METFRA000012891" at bounding box center [693, 45] width 136 height 15
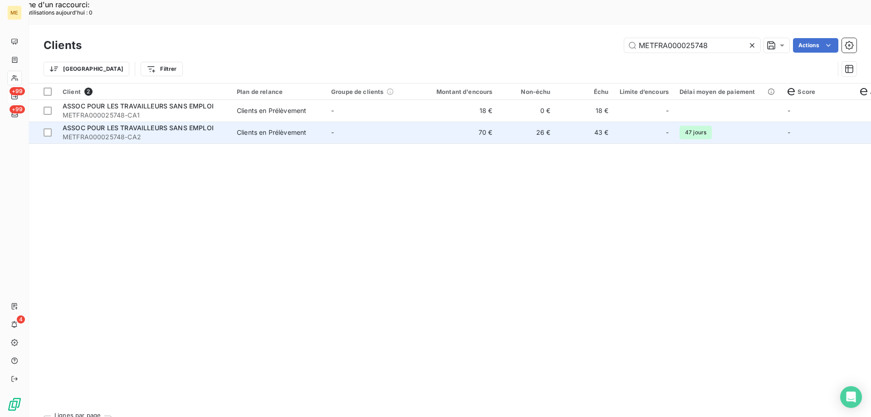
type input "METFRA000025748"
click at [355, 122] on td "-" at bounding box center [373, 133] width 94 height 22
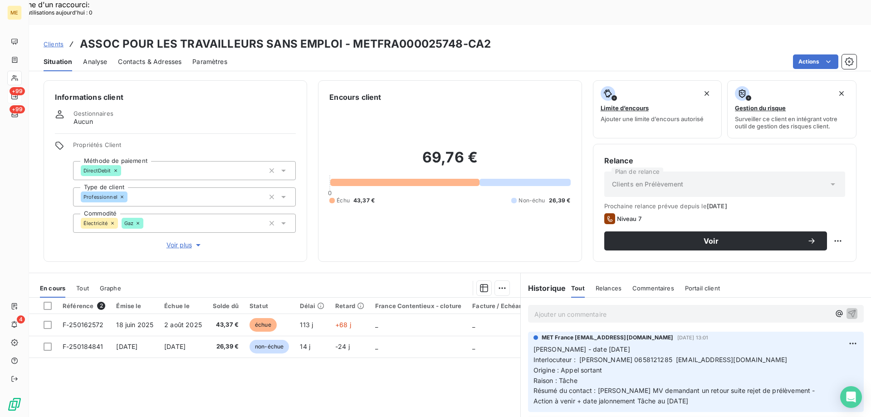
click at [57, 40] on span "Clients" at bounding box center [54, 43] width 20 height 7
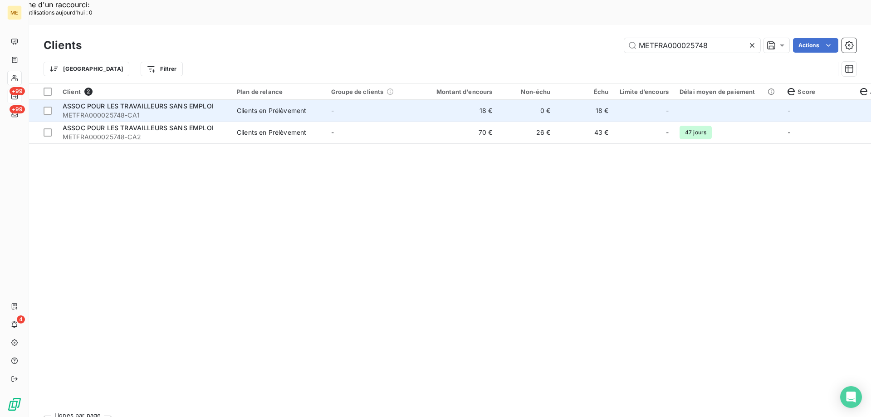
click at [413, 100] on td "-" at bounding box center [373, 111] width 94 height 22
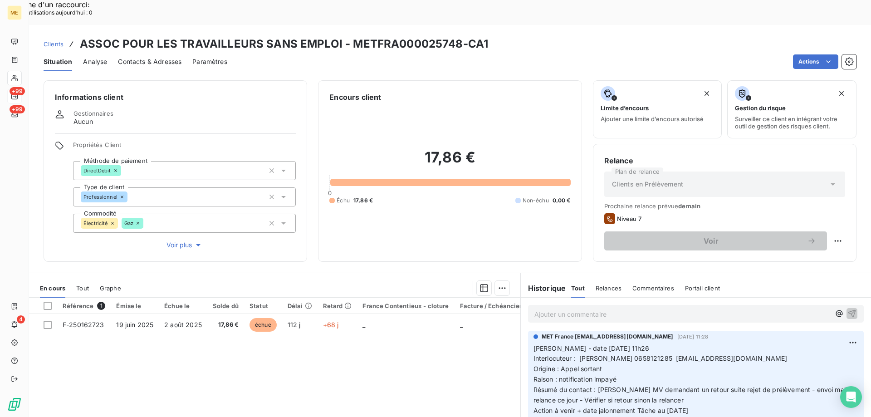
click at [182, 241] on span "Voir plus" at bounding box center [185, 245] width 36 height 9
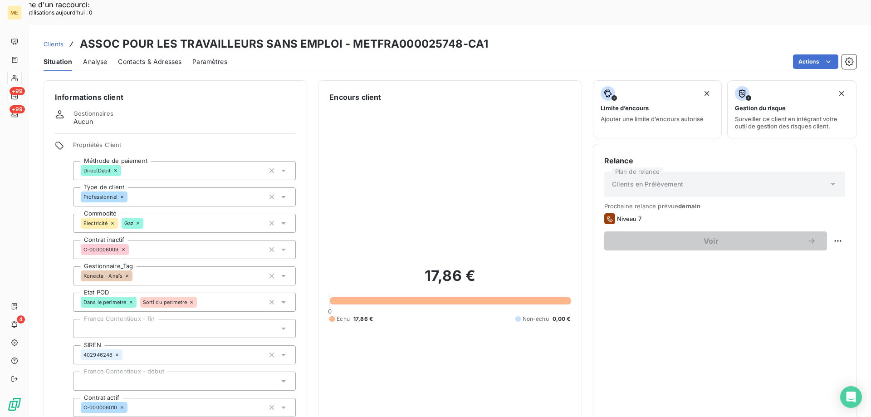
click at [52, 40] on span "Clients" at bounding box center [54, 43] width 20 height 7
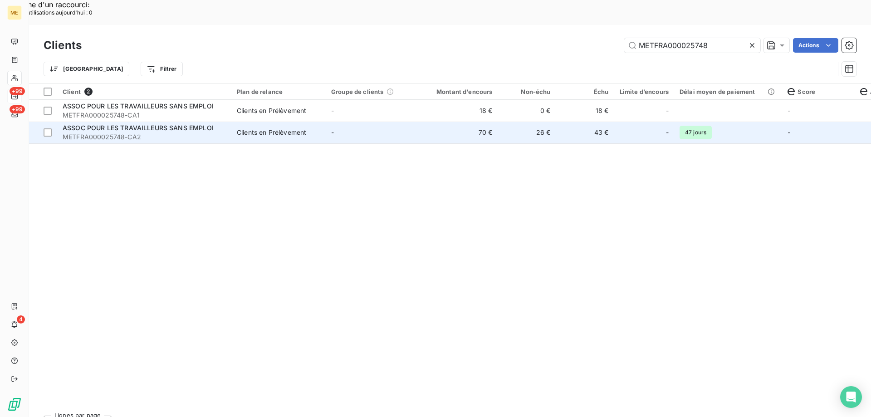
click at [339, 122] on td "-" at bounding box center [373, 133] width 94 height 22
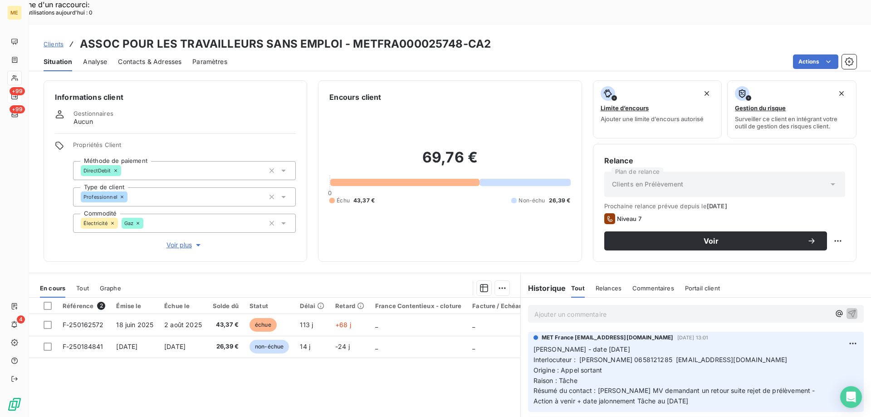
click at [172, 241] on span "Voir plus" at bounding box center [185, 245] width 36 height 9
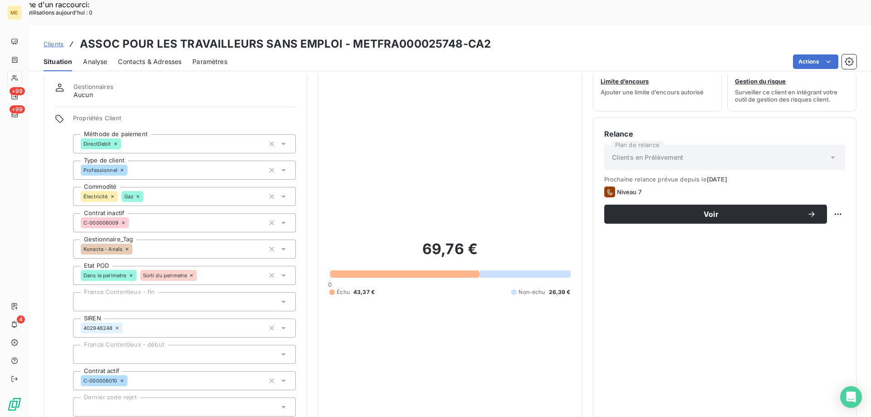
scroll to position [45, 0]
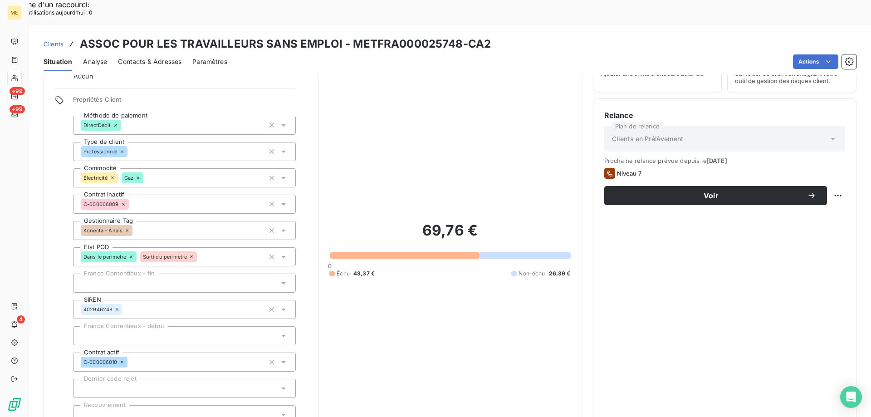
click at [54, 40] on span "Clients" at bounding box center [54, 43] width 20 height 7
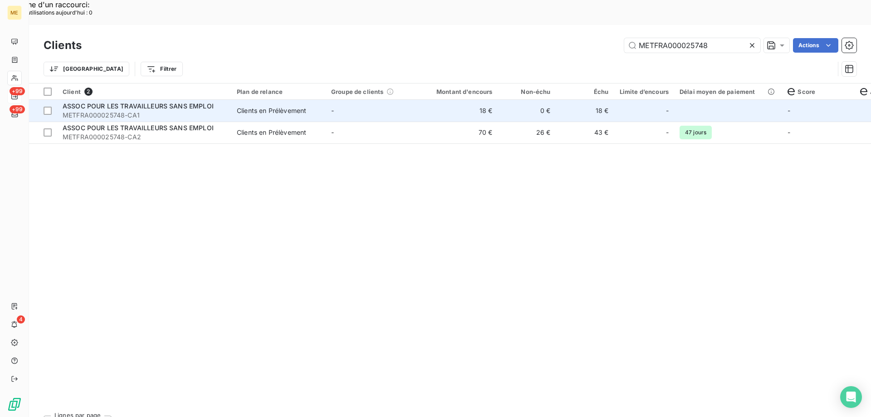
click at [293, 100] on td "Clients en Prélèvement" at bounding box center [278, 111] width 94 height 22
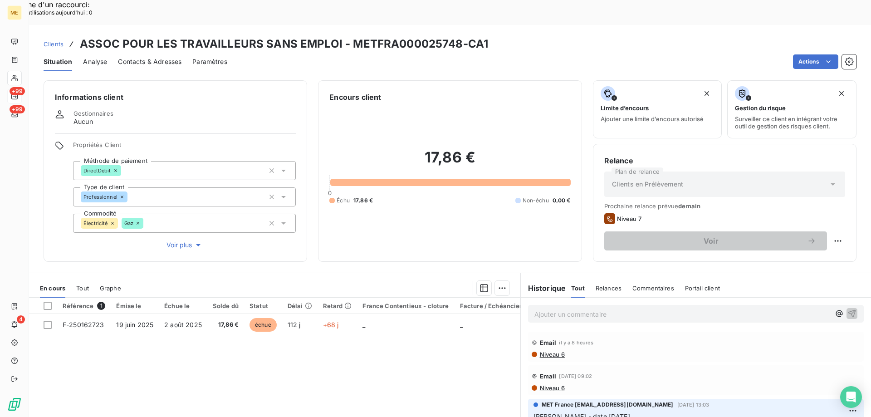
click at [174, 241] on span "Voir plus" at bounding box center [185, 245] width 36 height 9
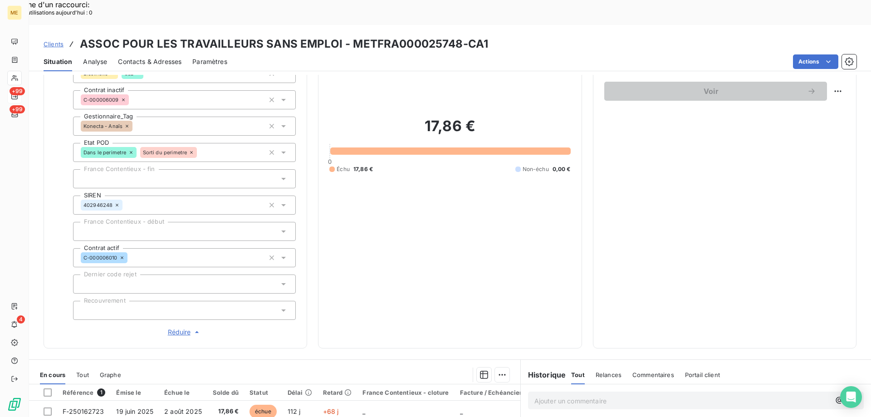
scroll to position [45, 0]
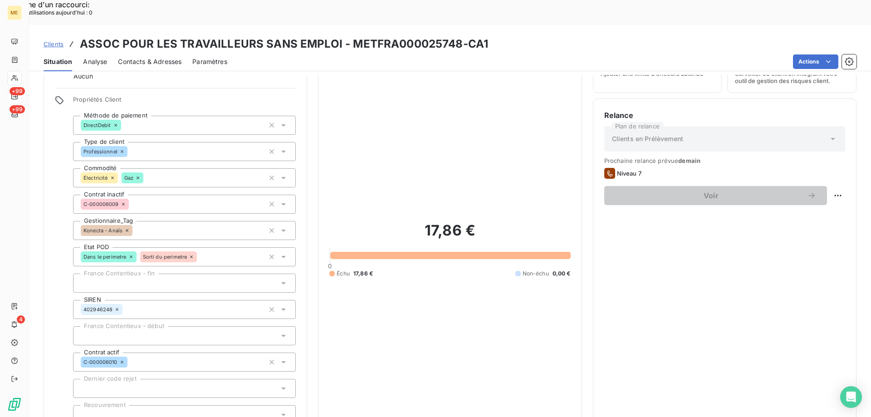
click at [51, 40] on span "Clients" at bounding box center [54, 43] width 20 height 7
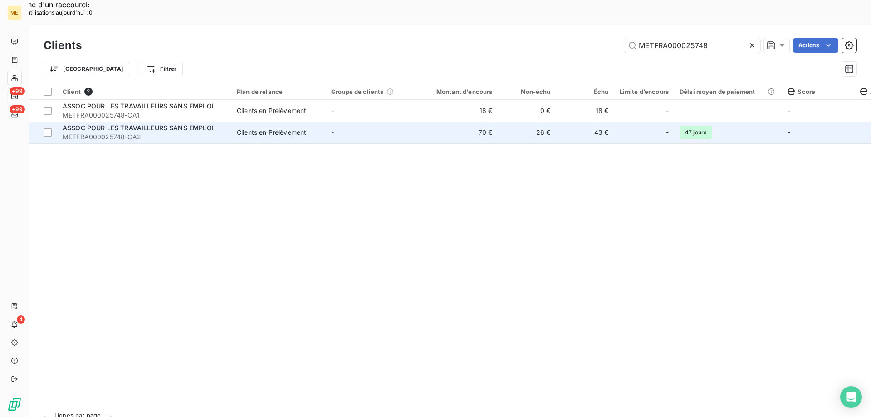
click at [380, 122] on td "-" at bounding box center [373, 133] width 94 height 22
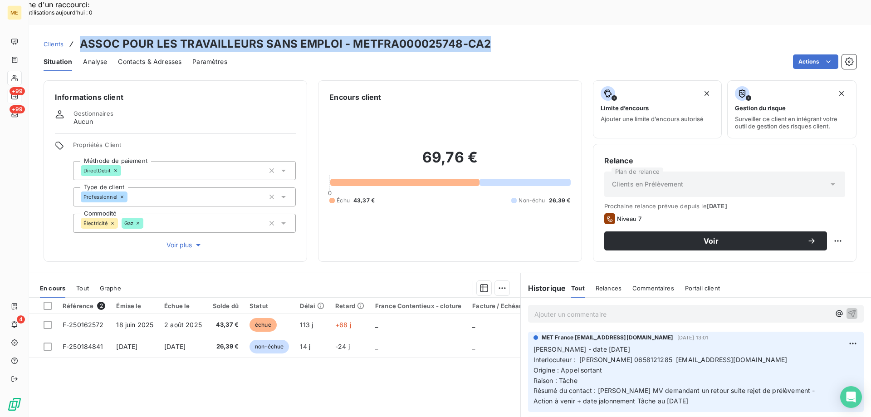
drag, startPoint x: 475, startPoint y: 24, endPoint x: 77, endPoint y: 20, distance: 398.1
click at [77, 36] on div "Clients ASSOC POUR LES TRAVAILLEURS SANS EMPLOI - METFRA000025748-CA2" at bounding box center [450, 44] width 842 height 16
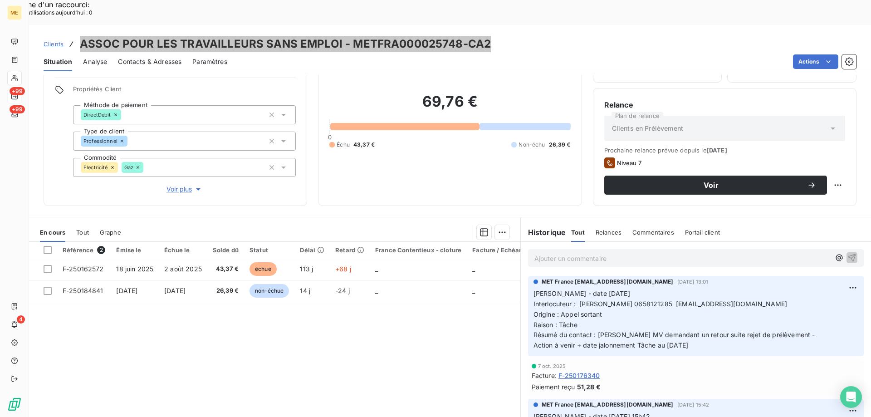
scroll to position [58, 0]
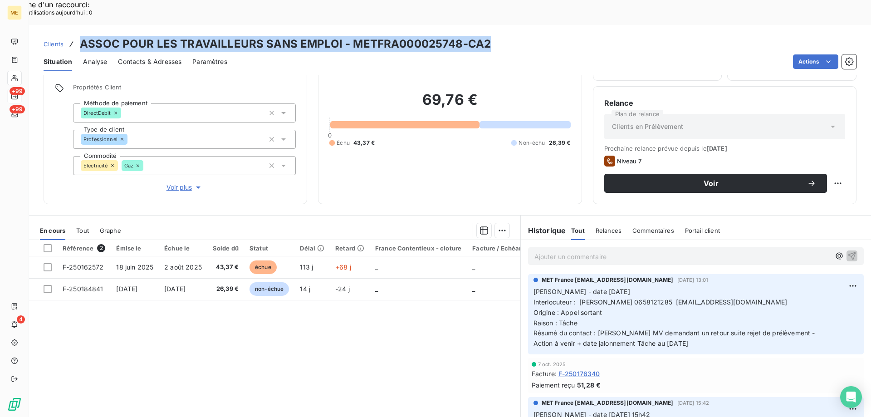
drag, startPoint x: 703, startPoint y: 319, endPoint x: 524, endPoint y: 267, distance: 186.5
click at [528, 274] on div "MET France met-france@recouvrement.met.com 7 oct. 2025, 13:01 Valérie - date 07…" at bounding box center [696, 314] width 336 height 80
click at [710, 323] on p "Valérie - date 07/10/2025 Interlocuteur : Magali MAURICE 0658121285 magalimauri…" at bounding box center [696, 318] width 325 height 62
click at [680, 325] on div "MET France met-france@recouvrement.met.com 7 oct. 2025, 13:01 Valérie - date 07…" at bounding box center [696, 314] width 336 height 80
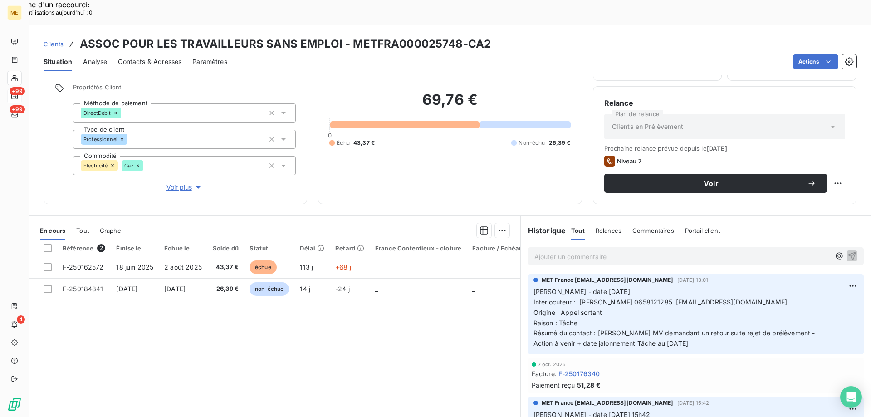
click at [676, 339] on span "Action à venir + date jalonnement Tâche au 13/10/2025" at bounding box center [611, 343] width 155 height 8
click at [821, 182] on div "Replanifier cette action" at bounding box center [793, 178] width 81 height 15
select select "9"
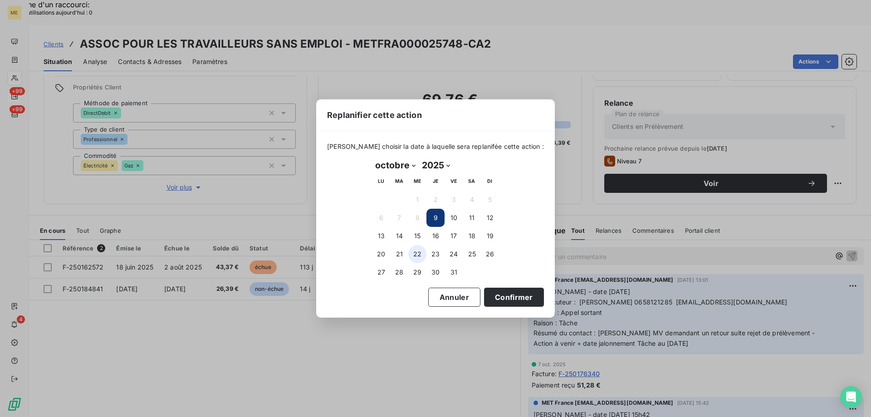
drag, startPoint x: 378, startPoint y: 238, endPoint x: 417, endPoint y: 256, distance: 43.3
click at [379, 238] on button "13" at bounding box center [381, 236] width 18 height 18
click at [523, 296] on button "Confirmer" at bounding box center [514, 297] width 60 height 19
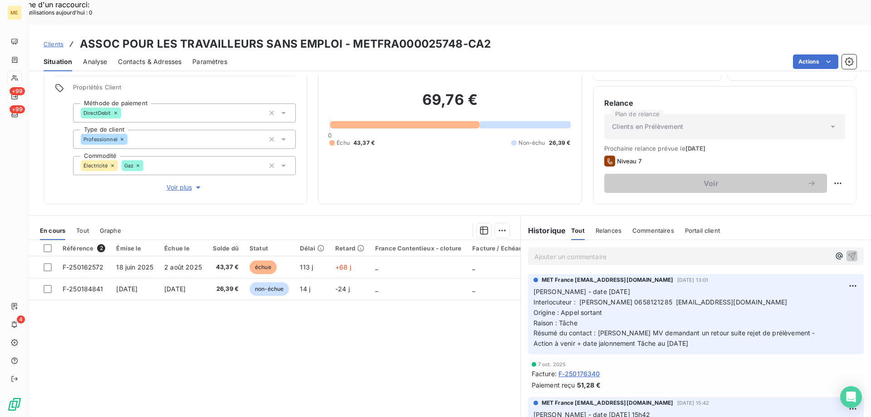
click at [55, 40] on span "Clients" at bounding box center [54, 43] width 20 height 7
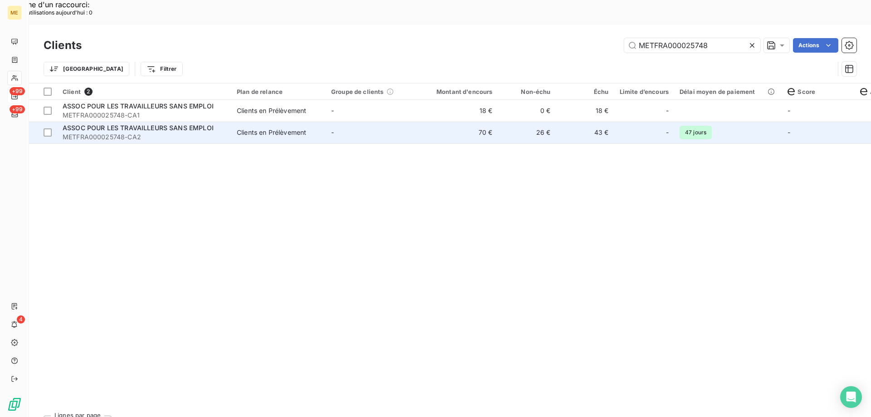
click at [372, 122] on td "-" at bounding box center [373, 133] width 94 height 22
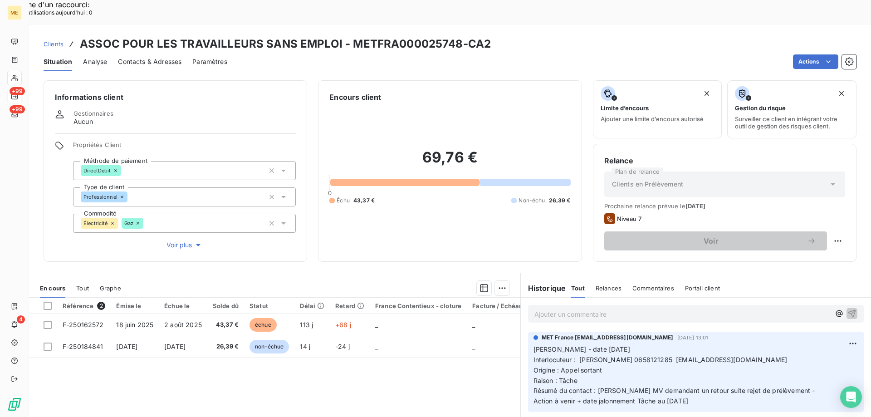
click at [59, 40] on span "Clients" at bounding box center [54, 43] width 20 height 7
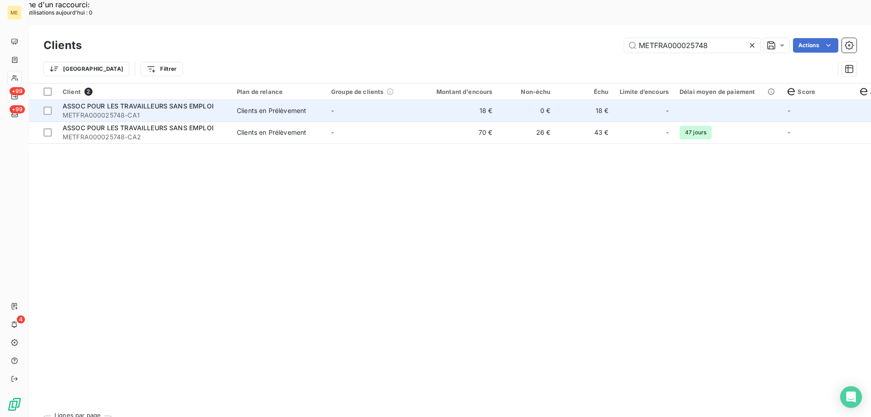
click at [116, 111] on span "METFRA000025748-CA1" at bounding box center [144, 115] width 163 height 9
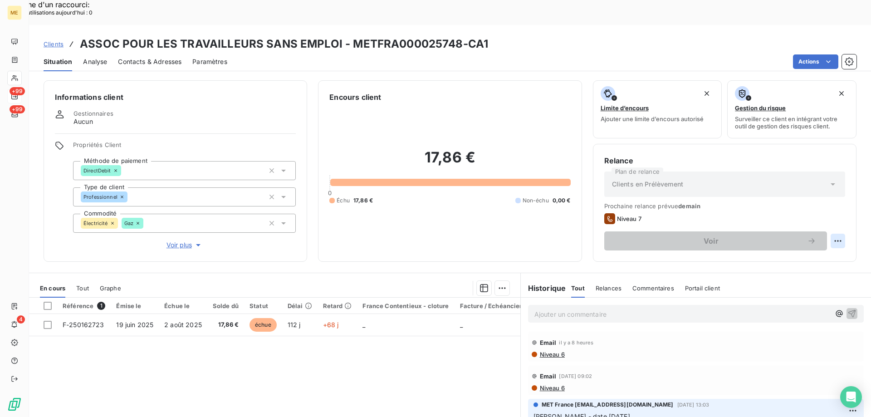
click at [773, 239] on div "Replanifier cette action" at bounding box center [793, 236] width 81 height 15
select select "9"
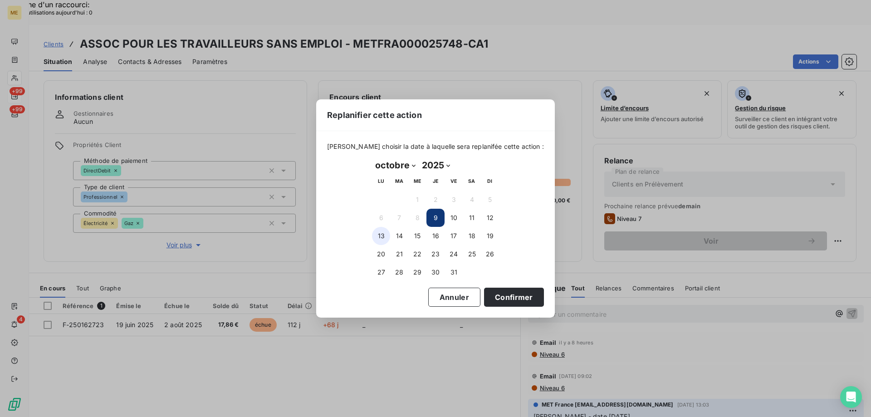
click at [387, 237] on button "13" at bounding box center [381, 236] width 18 height 18
click at [516, 297] on button "Confirmer" at bounding box center [514, 297] width 60 height 19
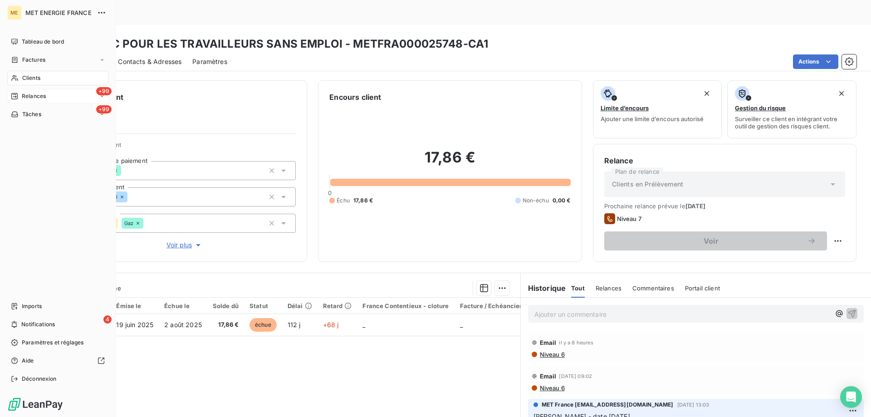
click at [27, 98] on span "Relances" at bounding box center [34, 96] width 24 height 8
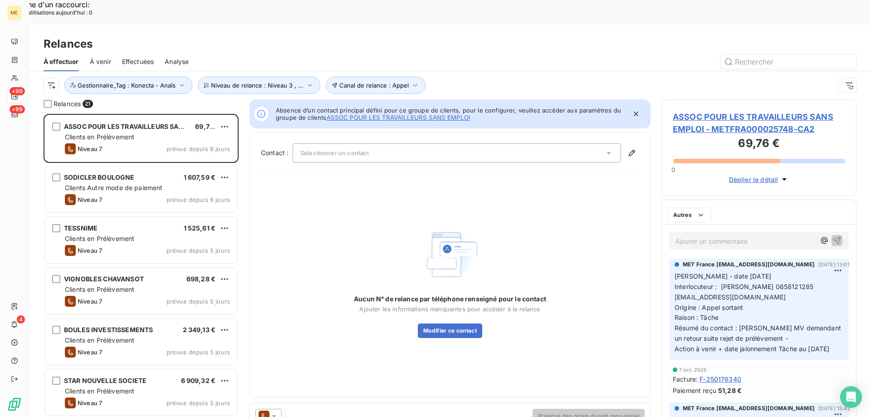
scroll to position [321, 188]
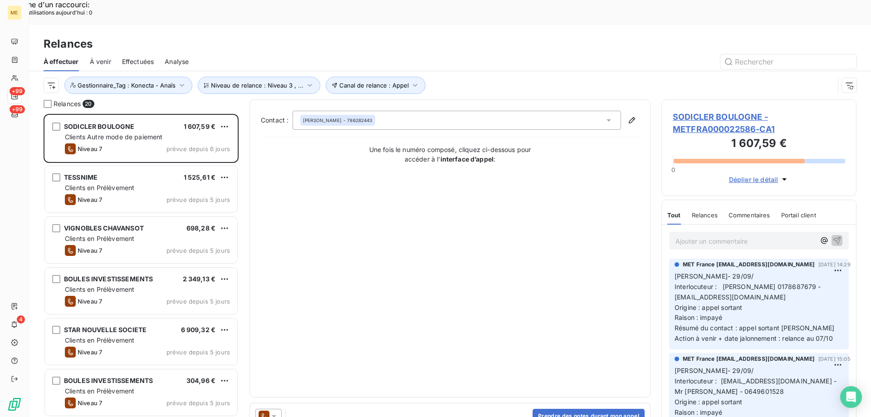
scroll to position [91, 0]
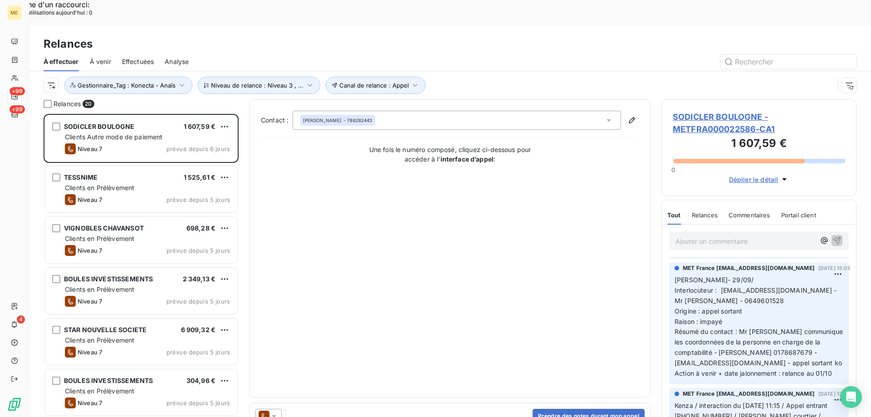
click at [718, 111] on span "SODICLER BOULOGNE - METFRA000022586-CA1" at bounding box center [759, 123] width 172 height 25
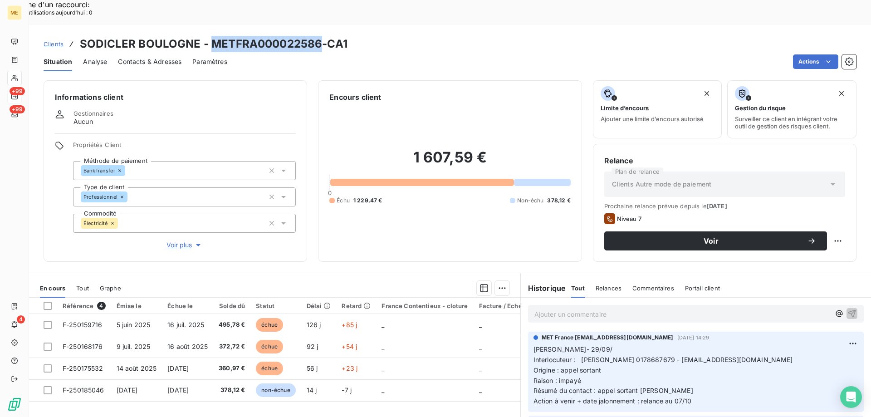
drag, startPoint x: 320, startPoint y: 19, endPoint x: 211, endPoint y: 25, distance: 109.1
click at [211, 36] on h3 "SODICLER BOULOGNE - METFRA000022586-CA1" at bounding box center [214, 44] width 268 height 16
click at [397, 148] on div "1 607,59 € 0 Échu 1 229,47 € Non-échu 378,12 €" at bounding box center [450, 177] width 241 height 148
click at [364, 103] on div "1 607,59 € 0 Échu 1 229,47 € Non-échu 378,12 €" at bounding box center [450, 177] width 241 height 148
click at [321, 36] on h3 "SODICLER BOULOGNE - METFRA000022586-CA1" at bounding box center [214, 44] width 268 height 16
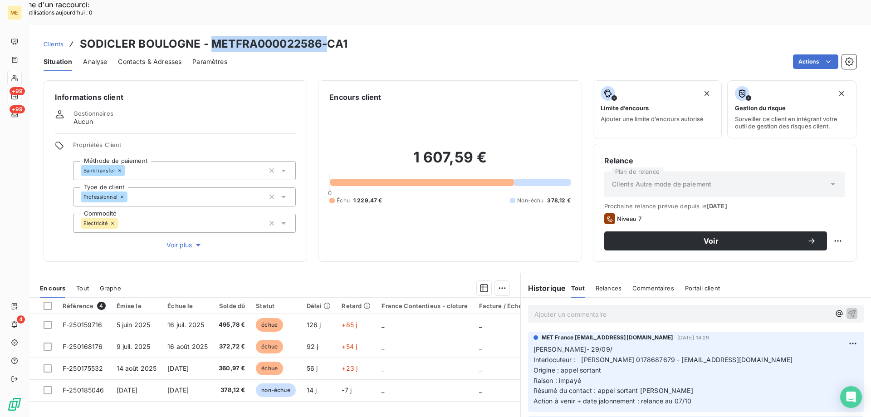
drag, startPoint x: 321, startPoint y: 16, endPoint x: 249, endPoint y: 20, distance: 72.3
click at [249, 36] on h3 "SODICLER BOULOGNE - METFRA000022586-CA1" at bounding box center [214, 44] width 268 height 16
drag, startPoint x: 465, startPoint y: 78, endPoint x: 456, endPoint y: 90, distance: 14.6
click at [465, 103] on div "1 607,59 € 0 Échu 1 229,47 € Non-échu 378,12 €" at bounding box center [450, 177] width 241 height 148
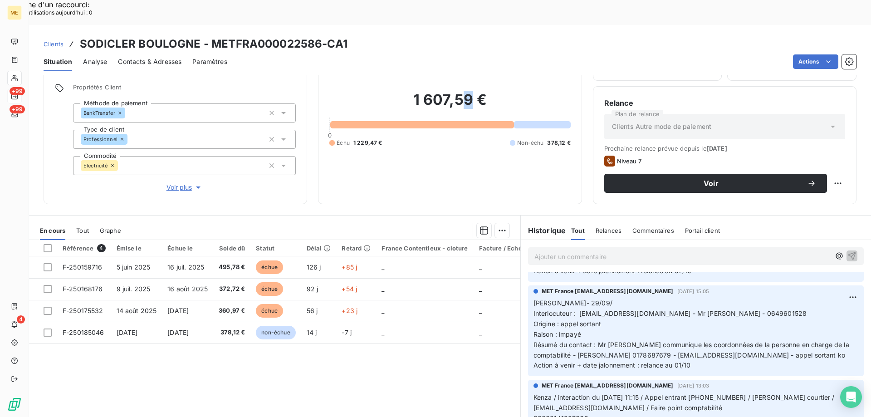
scroll to position [136, 0]
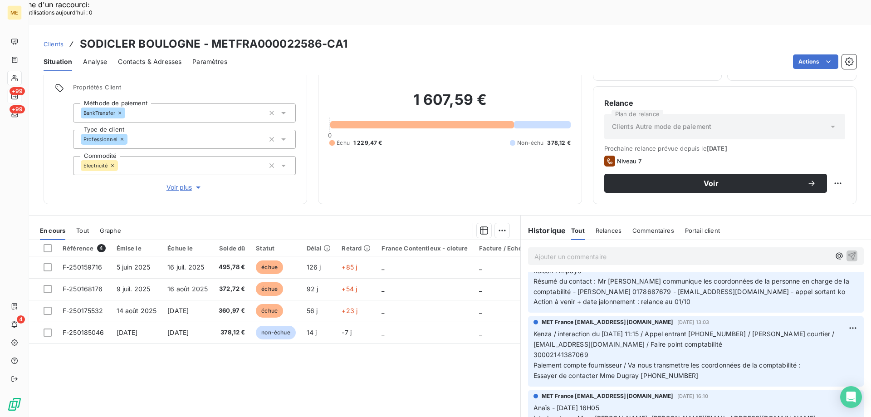
click at [677, 330] on span "Kenza / interaction du 15/09/2025 11:15 / Appel entrant 649601528 / M. Abate co…" at bounding box center [685, 339] width 303 height 18
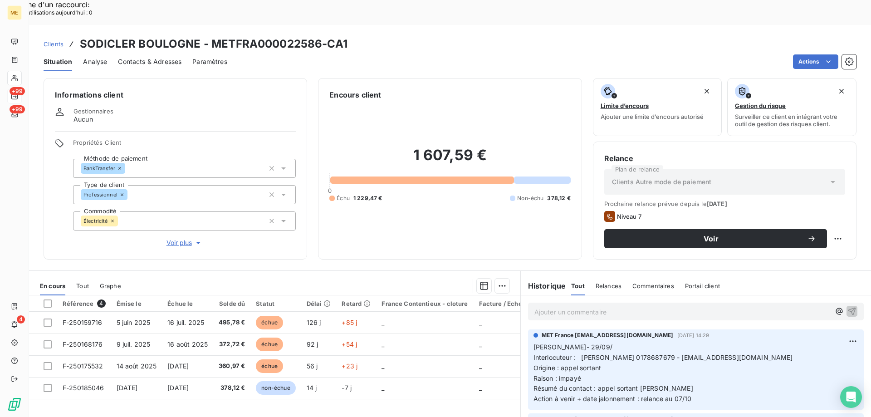
scroll to position [0, 0]
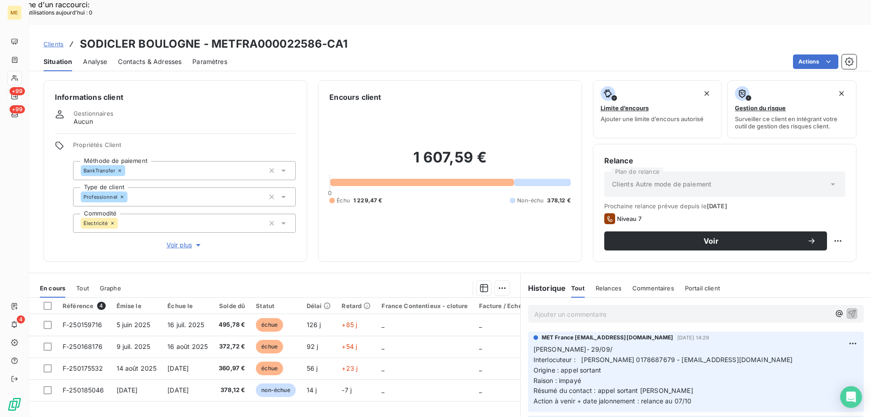
click at [17, 96] on icon at bounding box center [14, 96] width 7 height 7
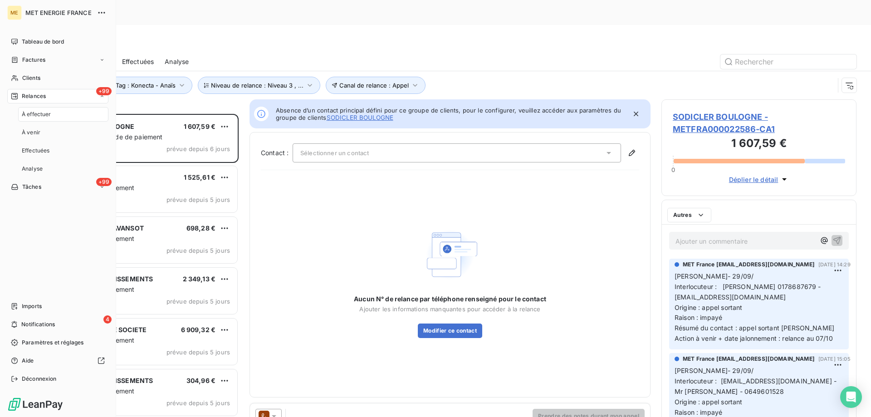
scroll to position [321, 188]
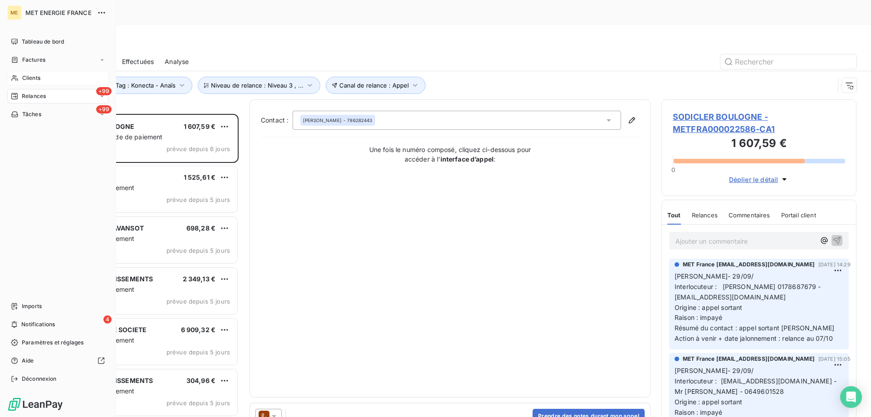
click at [14, 78] on icon at bounding box center [15, 77] width 8 height 7
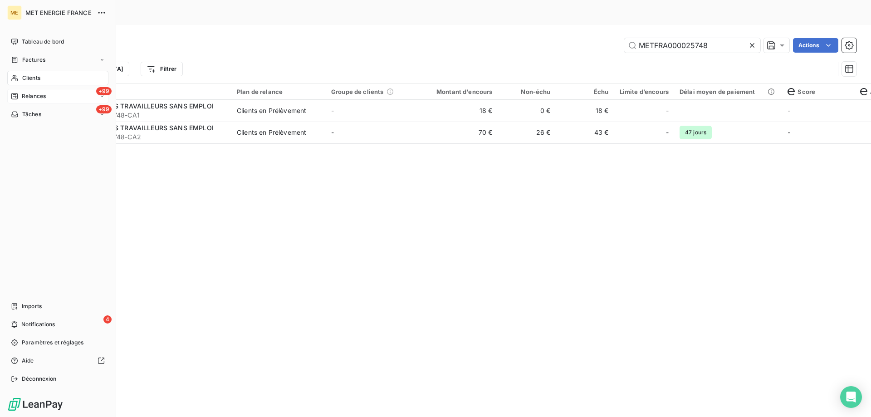
click at [16, 94] on icon at bounding box center [14, 96] width 6 height 6
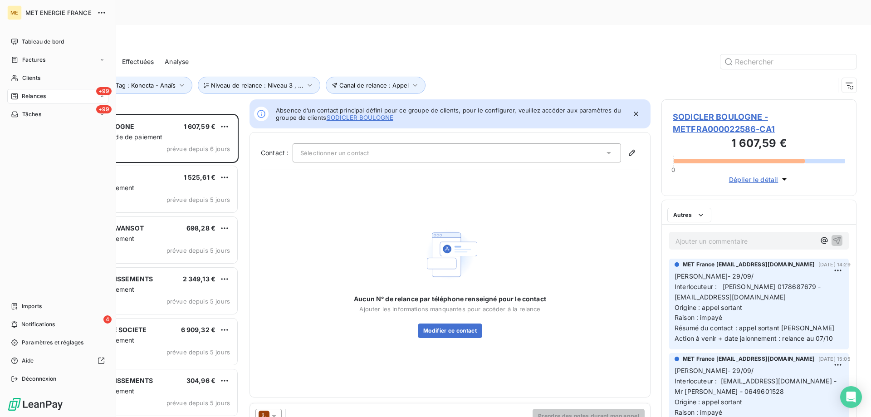
scroll to position [321, 188]
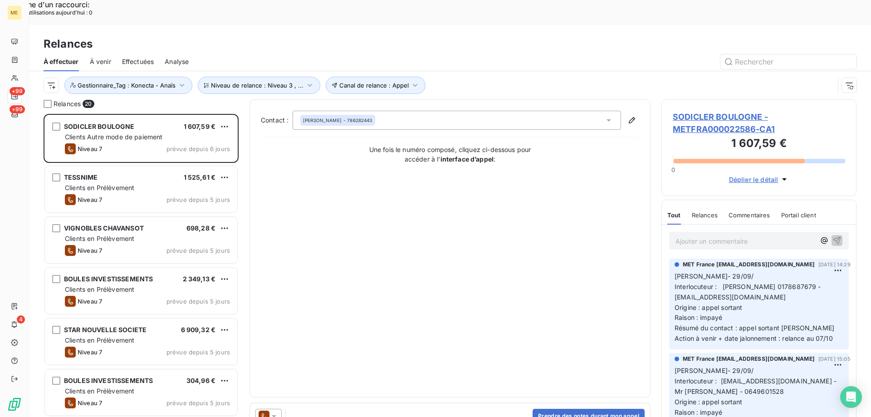
click at [727, 111] on span "SODICLER BOULOGNE - METFRA000022586-CA1" at bounding box center [759, 123] width 172 height 25
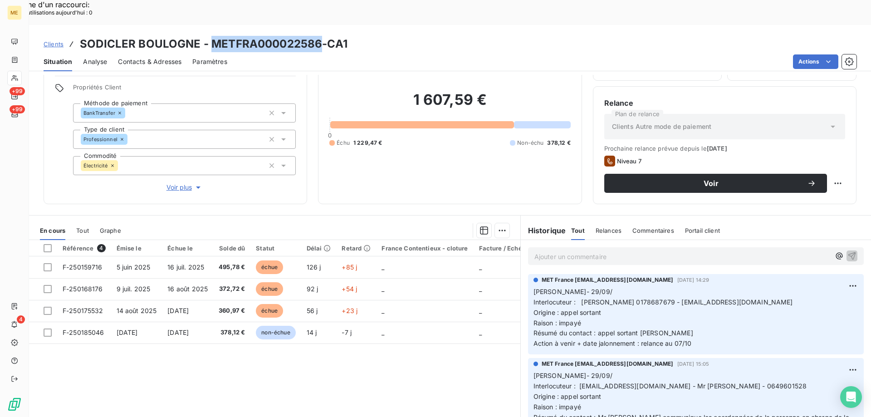
drag, startPoint x: 320, startPoint y: 18, endPoint x: 211, endPoint y: 20, distance: 109.4
click at [211, 36] on h3 "SODICLER BOULOGNE - METFRA000022586-CA1" at bounding box center [214, 44] width 268 height 16
drag, startPoint x: 489, startPoint y: 78, endPoint x: 409, endPoint y: 80, distance: 79.9
click at [409, 91] on h2 "1 607,59 €" at bounding box center [450, 104] width 241 height 27
click at [515, 91] on h2 "1 607,59 €" at bounding box center [450, 104] width 241 height 27
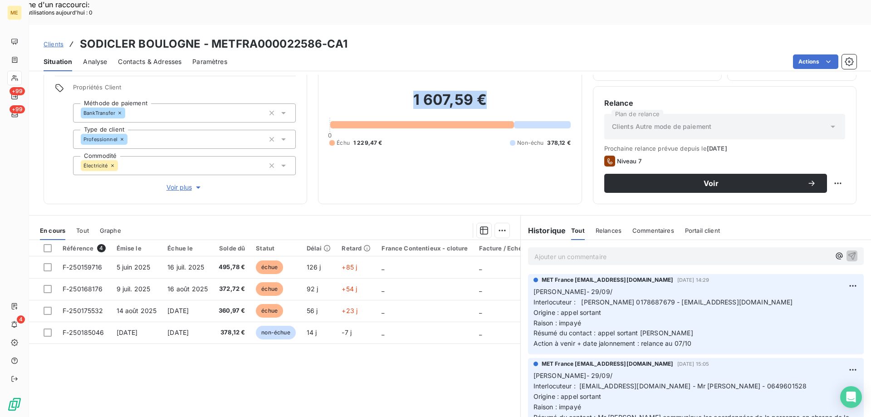
drag, startPoint x: 498, startPoint y: 79, endPoint x: 383, endPoint y: 80, distance: 115.3
click at [384, 91] on h2 "1 607,59 €" at bounding box center [450, 104] width 241 height 27
click at [477, 61] on div "1 607,59 € 0 Échu 1 229,47 € Non-échu 378,12 €" at bounding box center [450, 119] width 241 height 148
click at [646, 310] on p "Lisa- 29/09/ Interlocuteur : Mr daniel de almeida 0178687679 - ddealmeida@franp…" at bounding box center [696, 318] width 325 height 62
drag, startPoint x: 317, startPoint y: 18, endPoint x: 211, endPoint y: 22, distance: 106.7
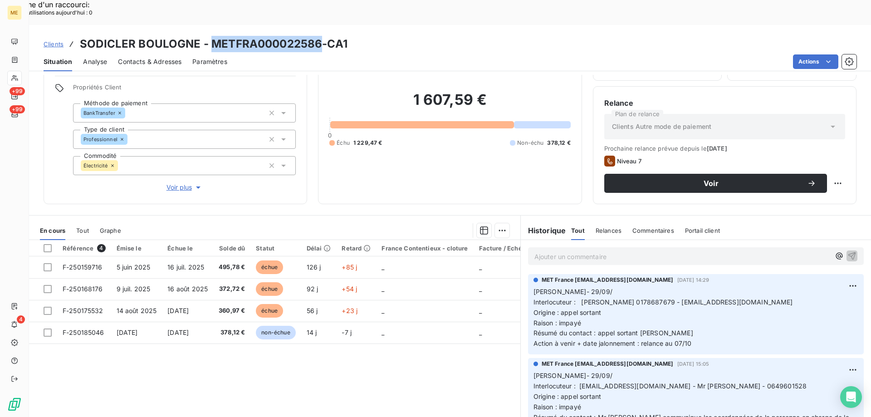
click at [211, 36] on h3 "SODICLER BOULOGNE - METFRA000022586-CA1" at bounding box center [214, 44] width 268 height 16
click at [359, 36] on div "Clients SODICLER BOULOGNE - METFRA000022586-CA1" at bounding box center [450, 44] width 842 height 16
drag, startPoint x: 345, startPoint y: 21, endPoint x: 80, endPoint y: 25, distance: 265.1
click at [80, 36] on h3 "SODICLER BOULOGNE - METFRA000022586-CA1" at bounding box center [214, 44] width 268 height 16
drag, startPoint x: 695, startPoint y: 320, endPoint x: 529, endPoint y: 266, distance: 174.8
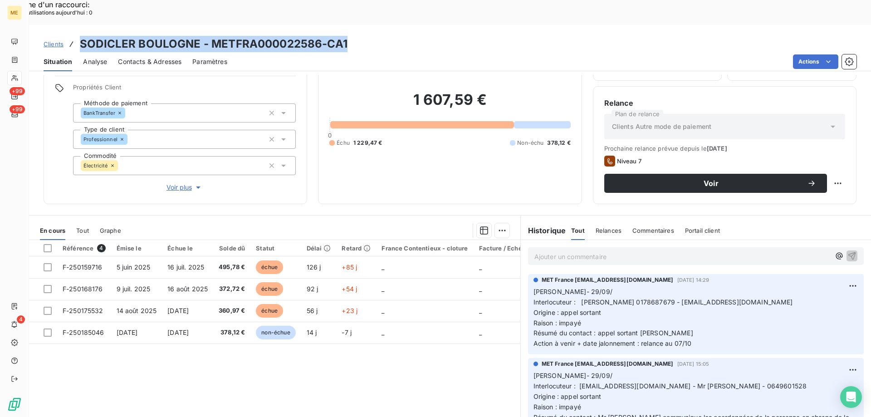
click at [529, 274] on div "MET France met-france@recouvrement.met.com 2 oct. 2025, 14:29 Lisa- 29/09/ Inte…" at bounding box center [696, 314] width 336 height 80
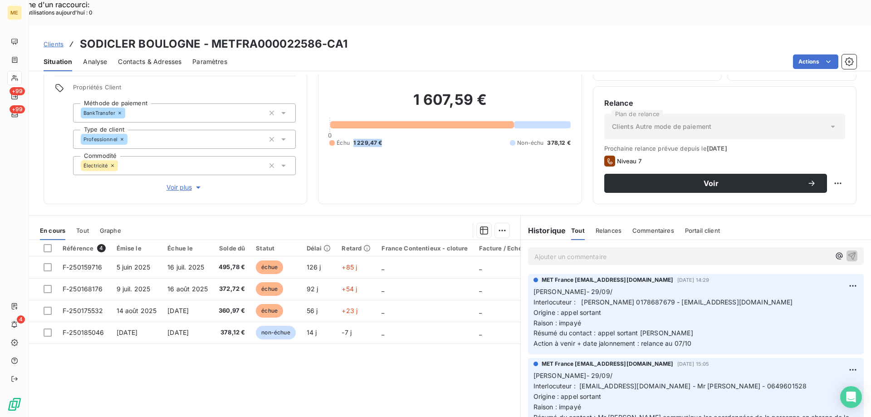
drag, startPoint x: 382, startPoint y: 114, endPoint x: 350, endPoint y: 109, distance: 32.1
click at [350, 139] on div "Échu 1 229,47 € Non-échu 378,12 €" at bounding box center [450, 143] width 241 height 8
click at [375, 139] on span "1 229,47 €" at bounding box center [368, 143] width 29 height 8
click at [372, 139] on span "1 229,47 €" at bounding box center [368, 143] width 29 height 8
click at [639, 251] on p "Ajouter un commentaire ﻿" at bounding box center [683, 256] width 296 height 11
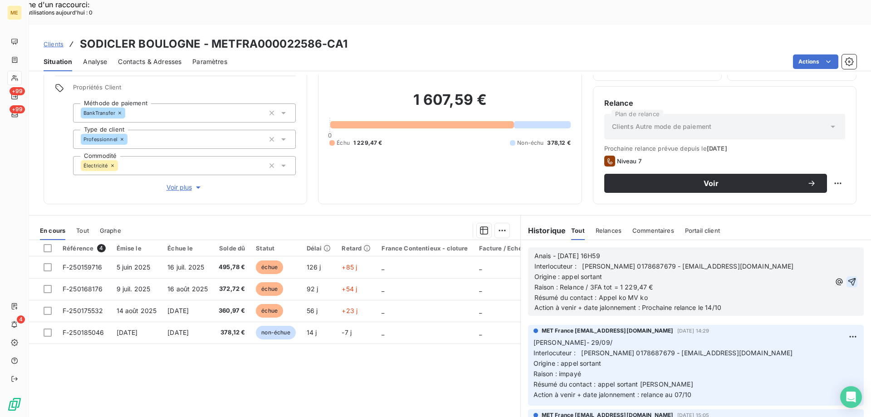
click at [848, 277] on icon "button" at bounding box center [852, 281] width 9 height 9
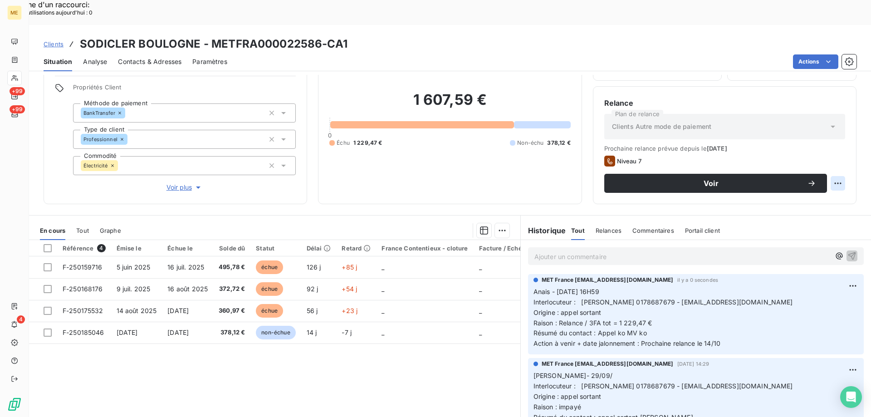
click at [825, 182] on div "Replanifier cette action" at bounding box center [793, 178] width 81 height 15
select select "9"
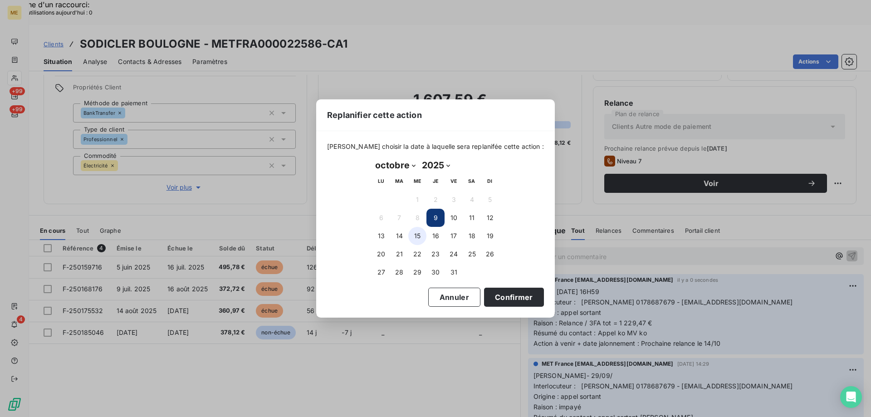
click at [422, 239] on button "15" at bounding box center [417, 236] width 18 height 18
click at [516, 297] on button "Confirmer" at bounding box center [514, 297] width 60 height 19
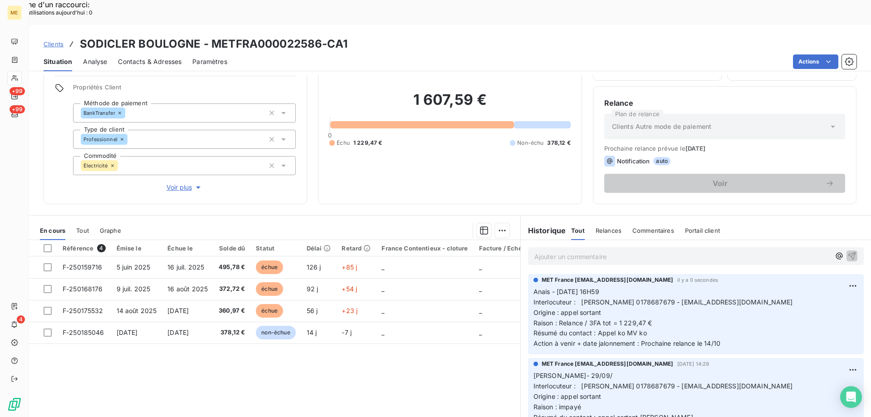
click at [505, 160] on div "1 607,59 € 0 Échu 1 229,47 € Non-échu 378,12 €" at bounding box center [450, 119] width 241 height 148
